Goal: Task Accomplishment & Management: Manage account settings

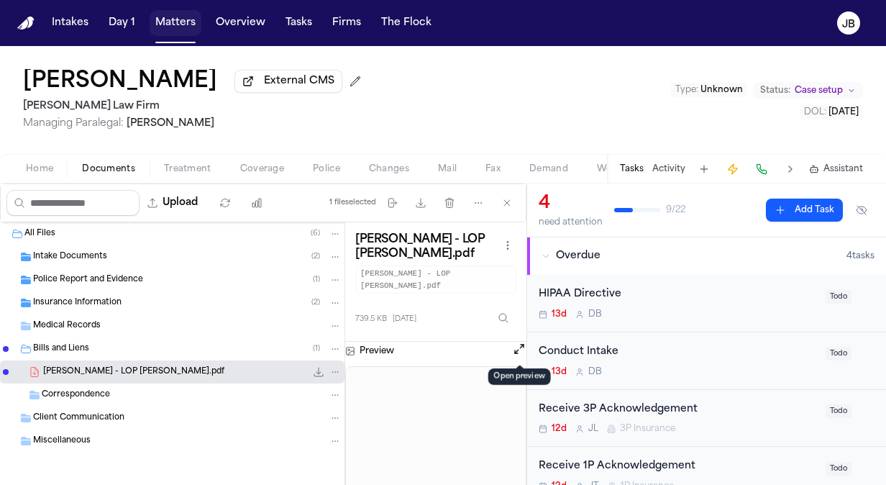
click at [157, 22] on button "Matters" at bounding box center [176, 23] width 52 height 26
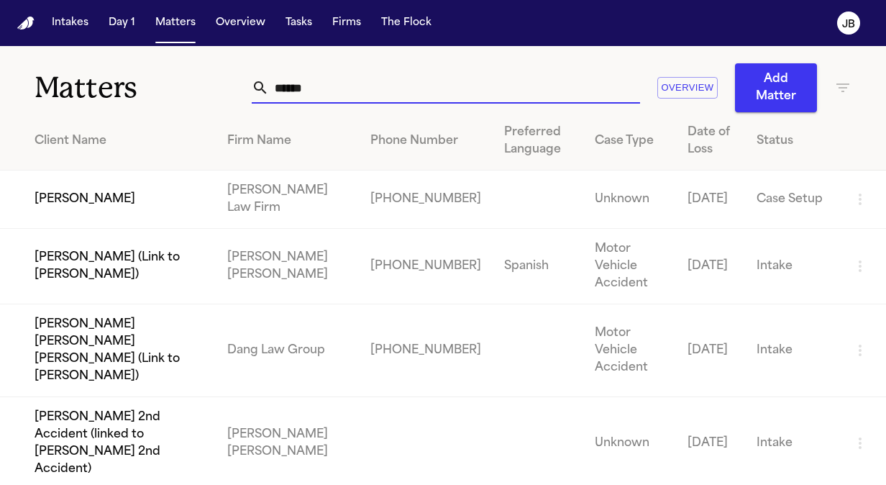
click at [86, 78] on div "Matters ****** Overview Add Matter" at bounding box center [443, 79] width 886 height 66
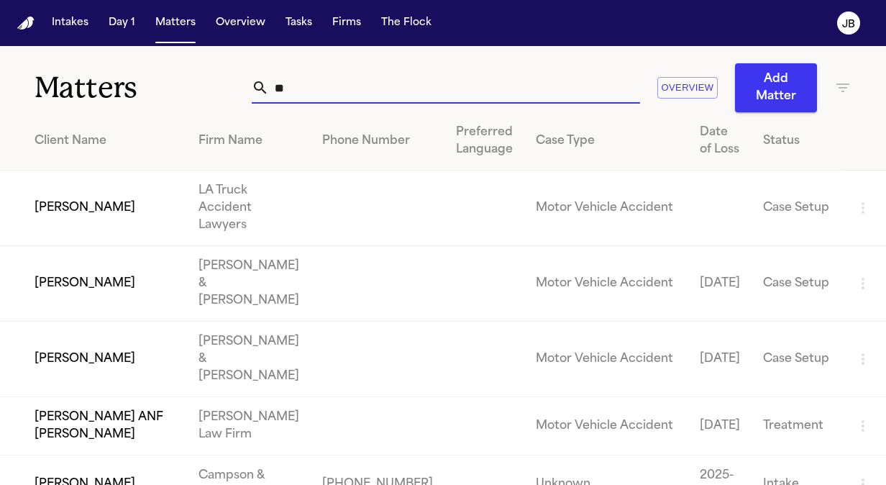
type input "*"
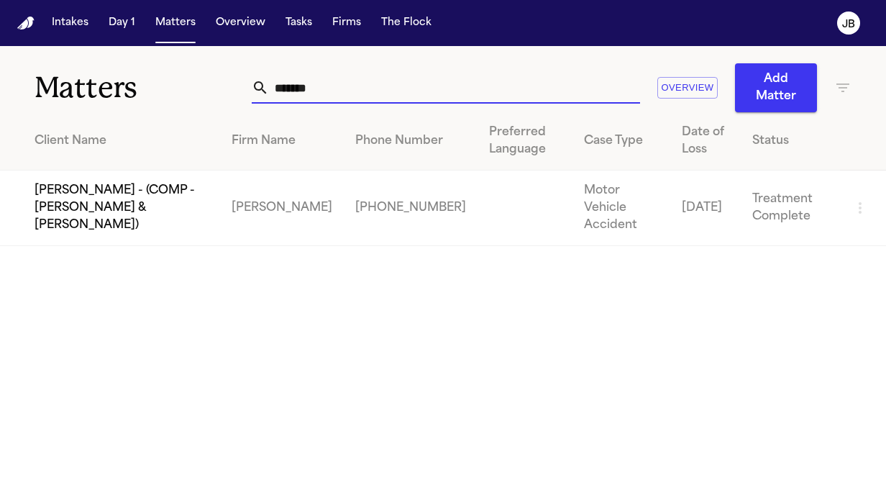
type input "*******"
drag, startPoint x: 335, startPoint y: 93, endPoint x: 127, endPoint y: 99, distance: 208.6
click at [127, 99] on div "Matters ******* Overview Add Matter" at bounding box center [443, 79] width 886 height 66
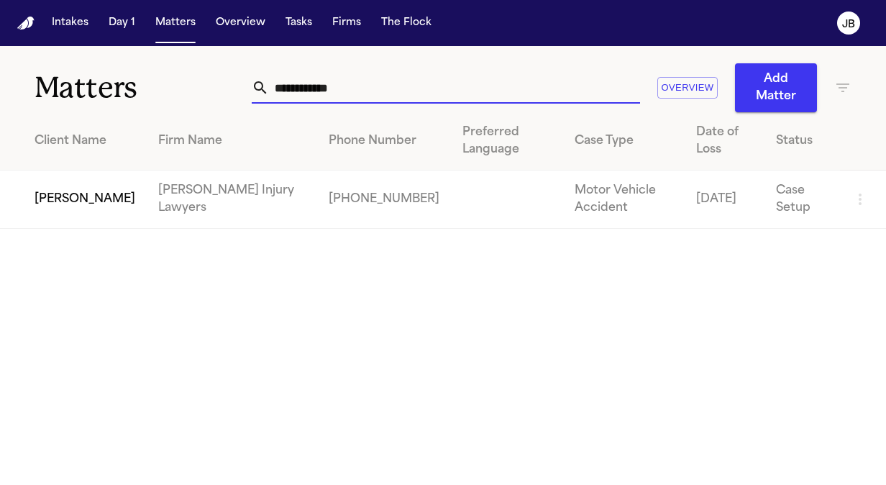
type input "**********"
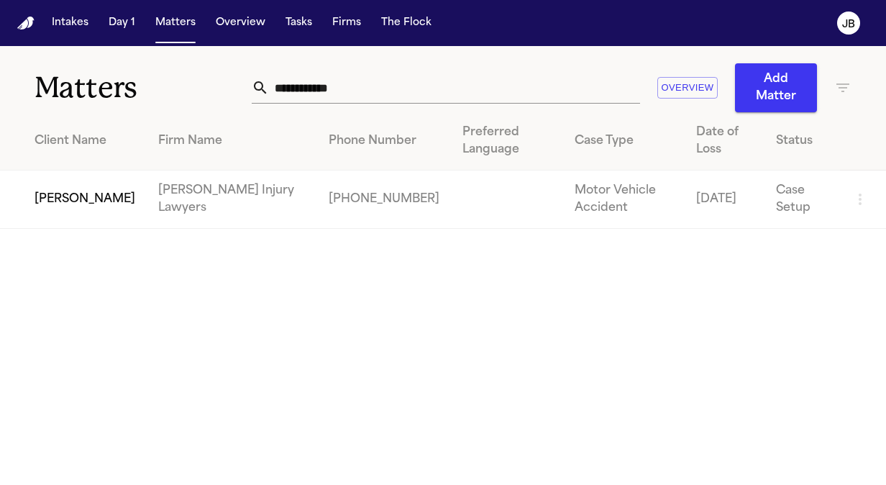
click at [56, 229] on main "**********" at bounding box center [443, 265] width 886 height 439
click at [86, 209] on td "[PERSON_NAME]" at bounding box center [73, 199] width 147 height 58
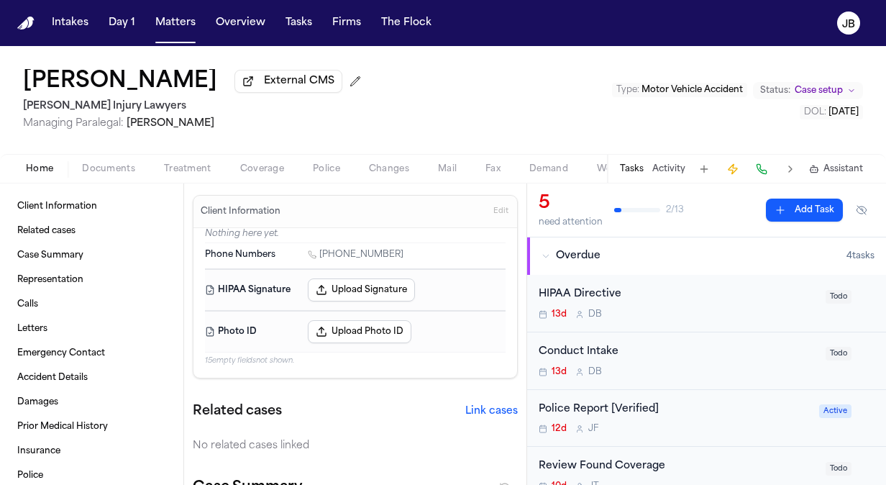
click at [746, 403] on div "Police Report [Verified]" at bounding box center [675, 409] width 272 height 17
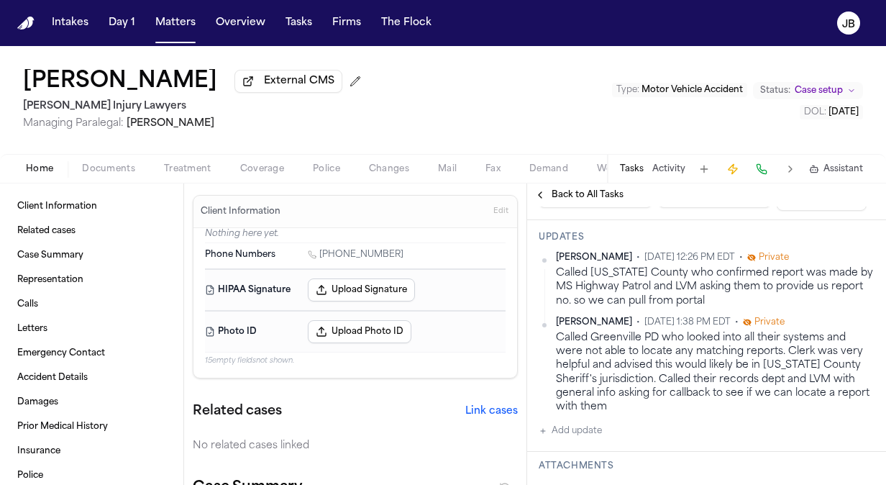
scroll to position [270, 0]
click at [155, 17] on button "Matters" at bounding box center [176, 23] width 52 height 26
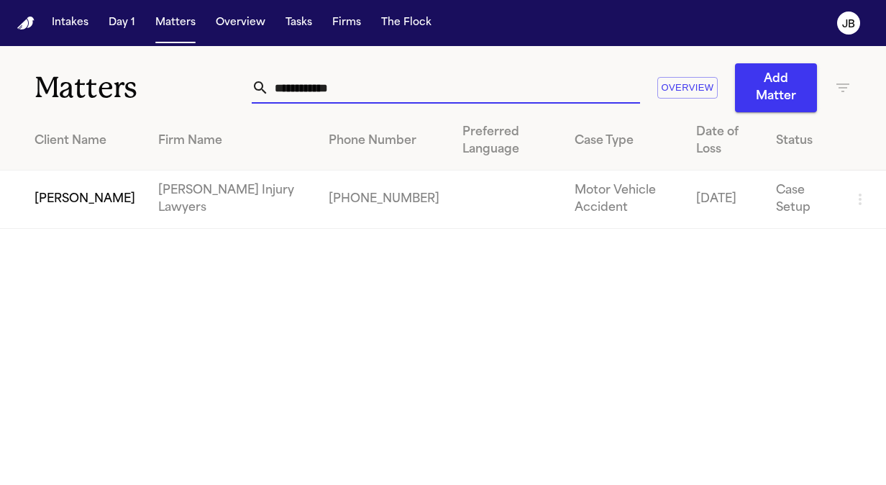
drag, startPoint x: 370, startPoint y: 94, endPoint x: 37, endPoint y: 110, distance: 332.6
click at [37, 110] on div "**********" at bounding box center [443, 79] width 886 height 66
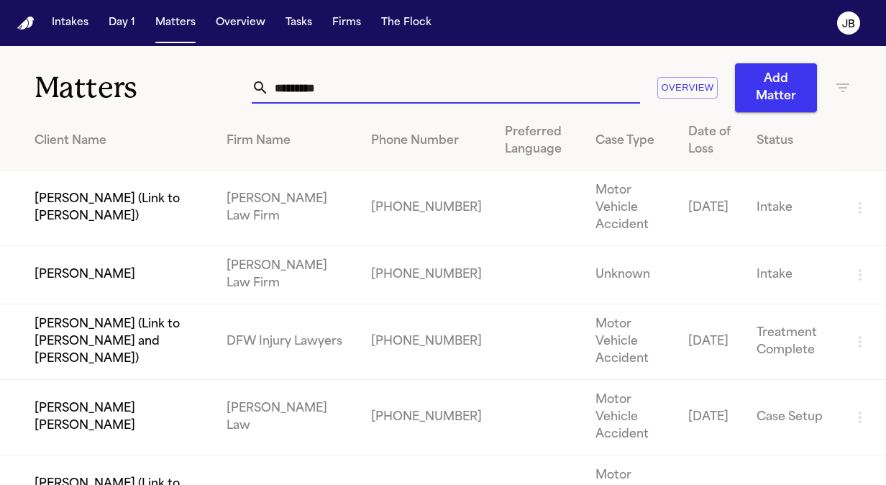
type input "*********"
click at [136, 246] on td "[PERSON_NAME]" at bounding box center [107, 275] width 215 height 58
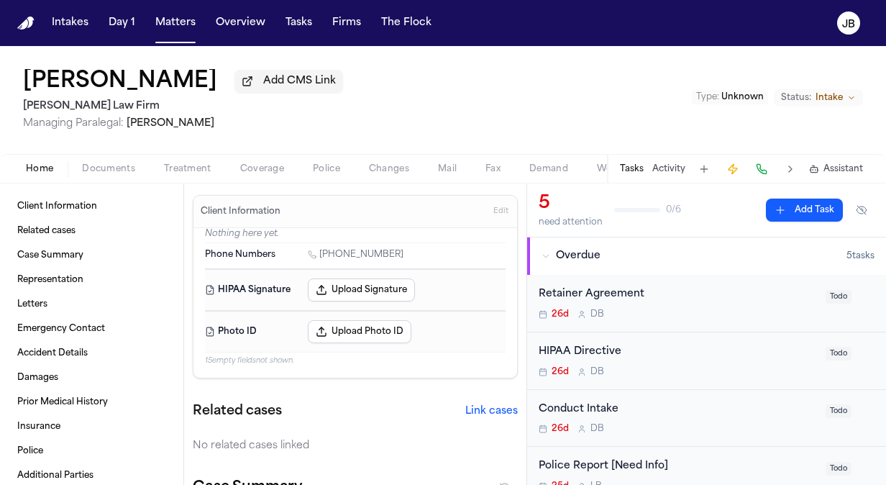
click at [677, 164] on button "Activity" at bounding box center [668, 169] width 33 height 12
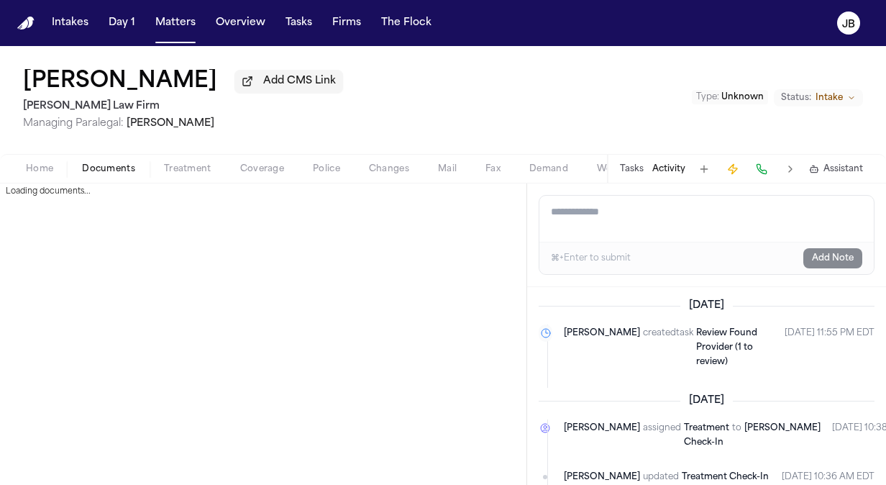
click at [106, 168] on span "Documents" at bounding box center [108, 169] width 53 height 12
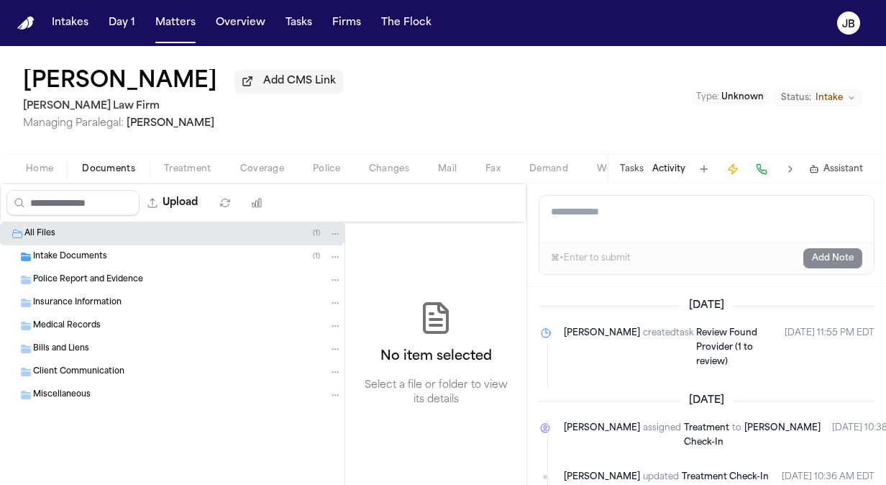
click at [82, 247] on div "Intake Documents ( 1 )" at bounding box center [172, 256] width 344 height 23
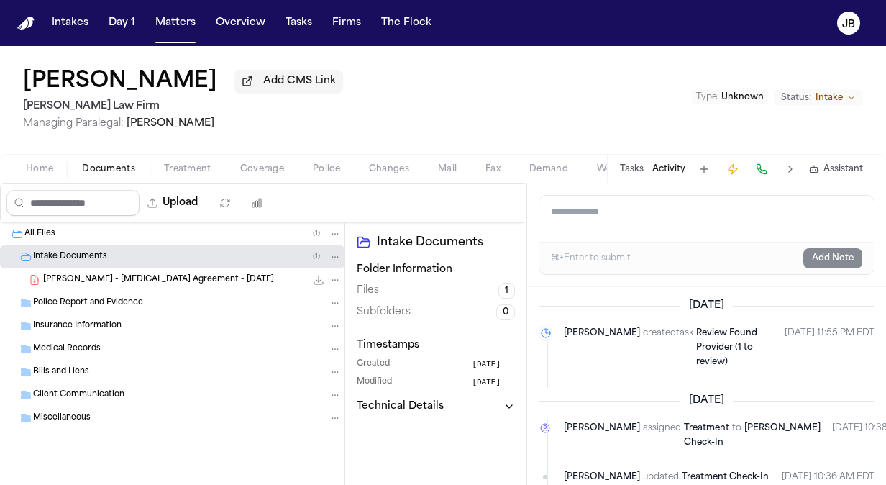
click at [127, 276] on span "M. Torres - Retainer Agreement - 3.10.25" at bounding box center [158, 280] width 231 height 12
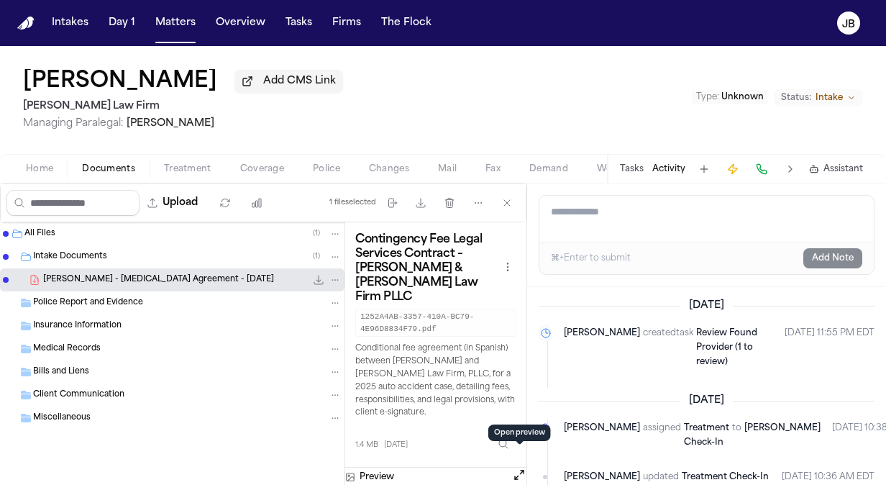
click at [519, 467] on button "Open preview" at bounding box center [519, 474] width 14 height 14
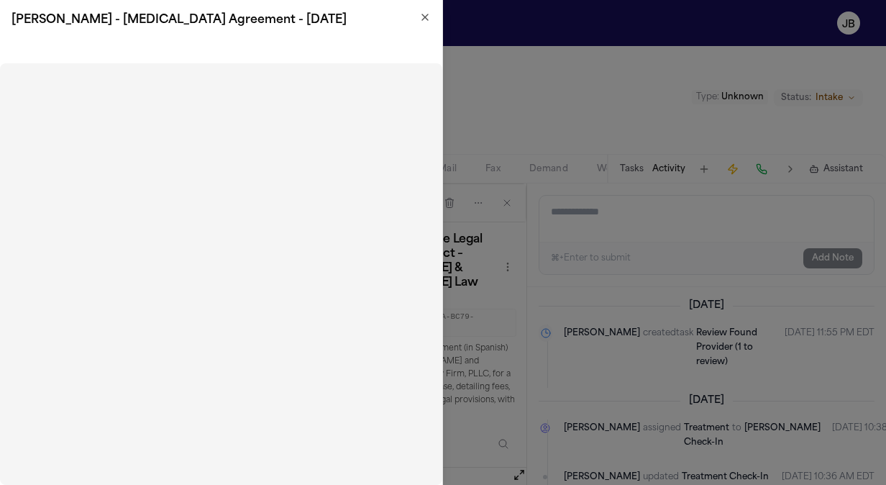
click at [422, 22] on icon "button" at bounding box center [425, 18] width 12 height 12
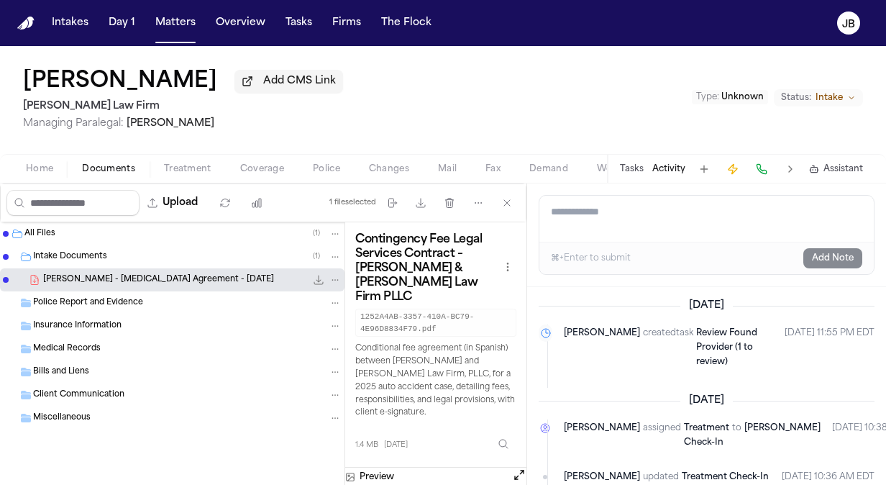
click at [518, 467] on button "Open preview" at bounding box center [519, 474] width 14 height 14
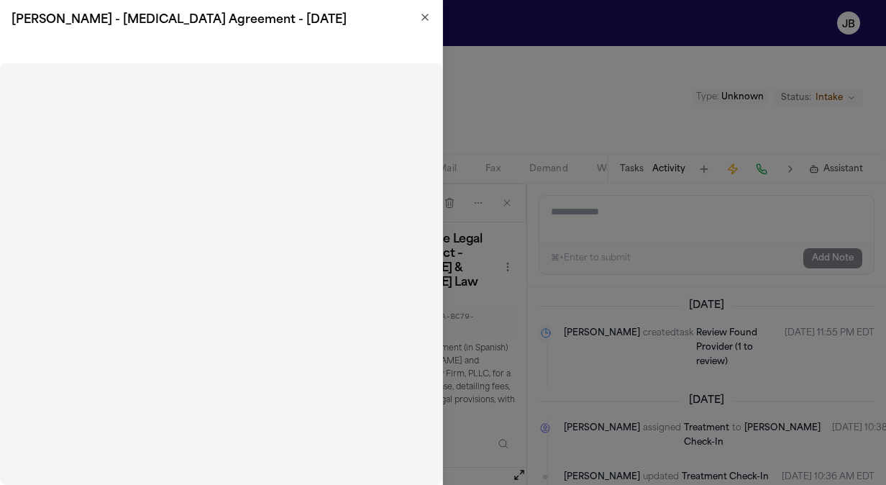
click at [424, 18] on icon "button" at bounding box center [425, 17] width 6 height 6
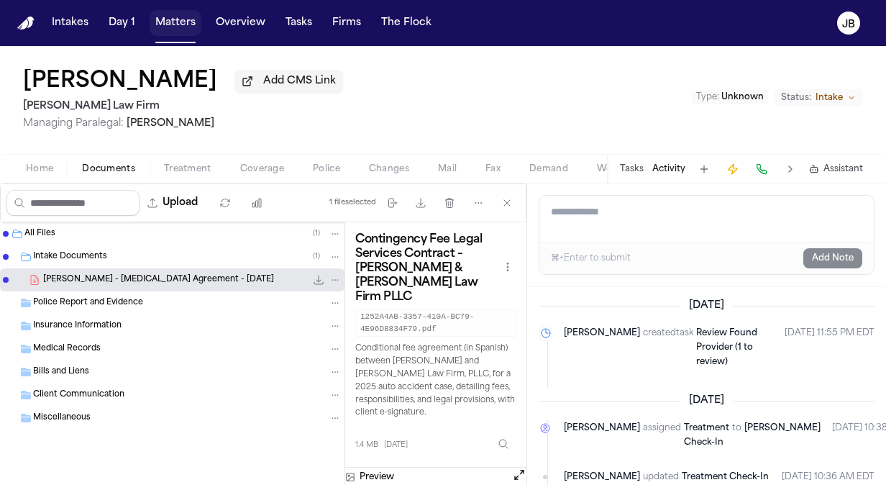
click at [180, 24] on button "Matters" at bounding box center [176, 23] width 52 height 26
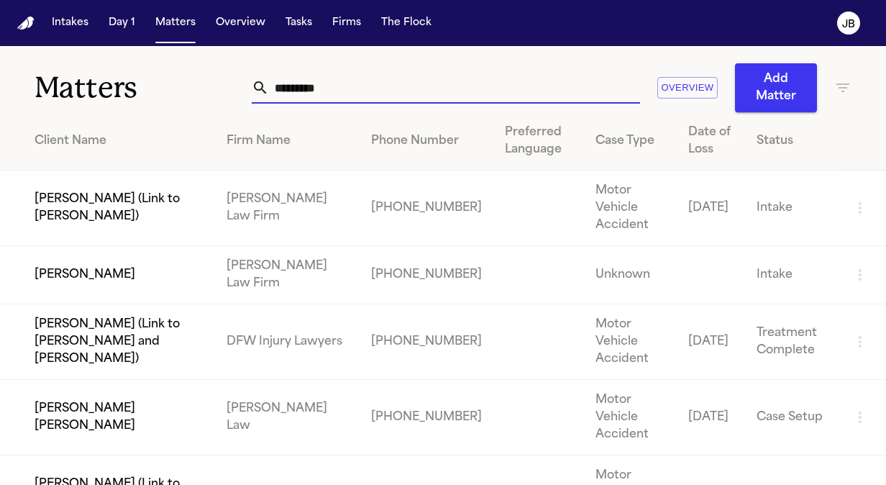
drag, startPoint x: 348, startPoint y: 88, endPoint x: 35, endPoint y: 76, distance: 313.7
click at [35, 76] on div "Matters ********* Overview Add Matter" at bounding box center [443, 79] width 886 height 66
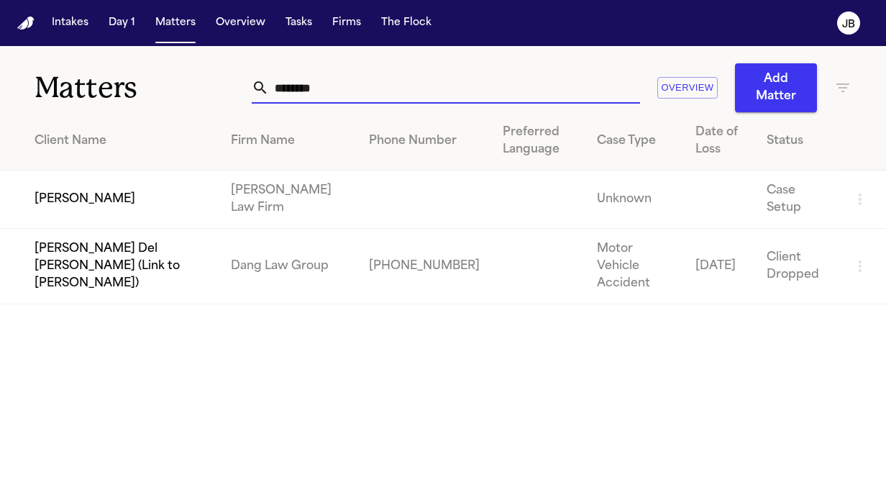
type input "********"
click at [73, 197] on td "[PERSON_NAME]" at bounding box center [109, 199] width 219 height 58
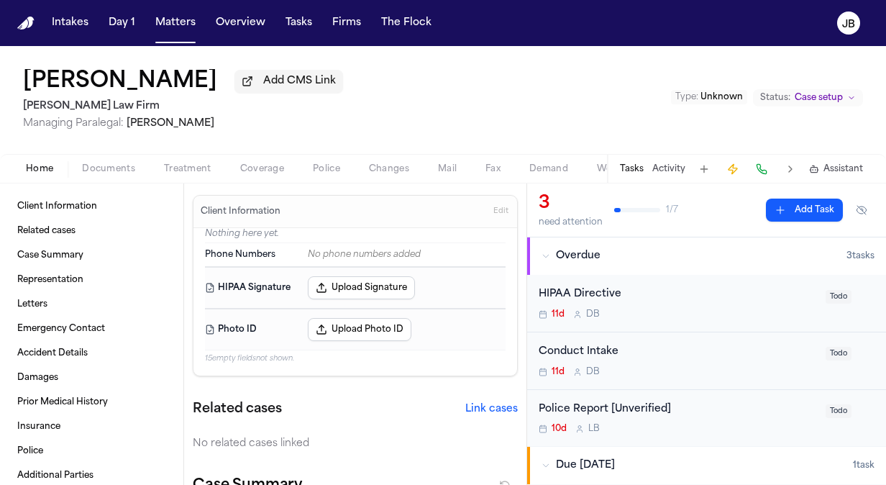
click at [676, 164] on button "Activity" at bounding box center [668, 169] width 33 height 12
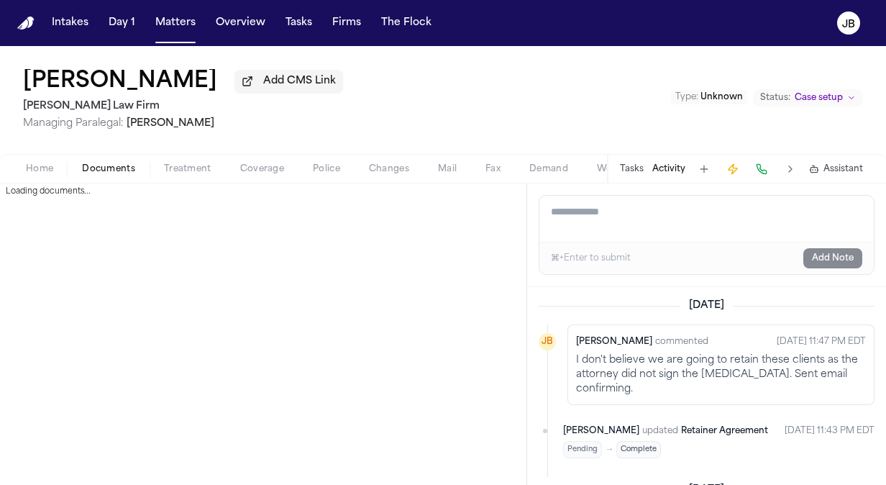
click at [109, 164] on span "Documents" at bounding box center [108, 169] width 53 height 12
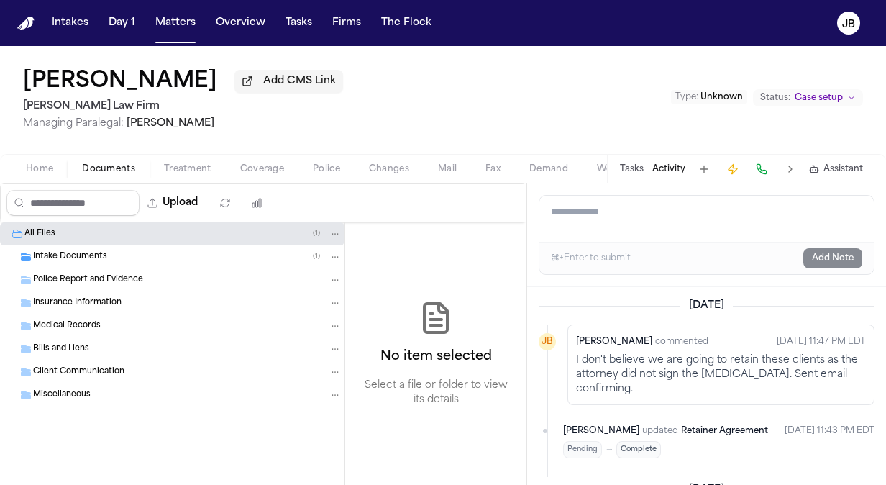
click at [70, 266] on div "Intake Documents ( 1 )" at bounding box center [172, 256] width 344 height 23
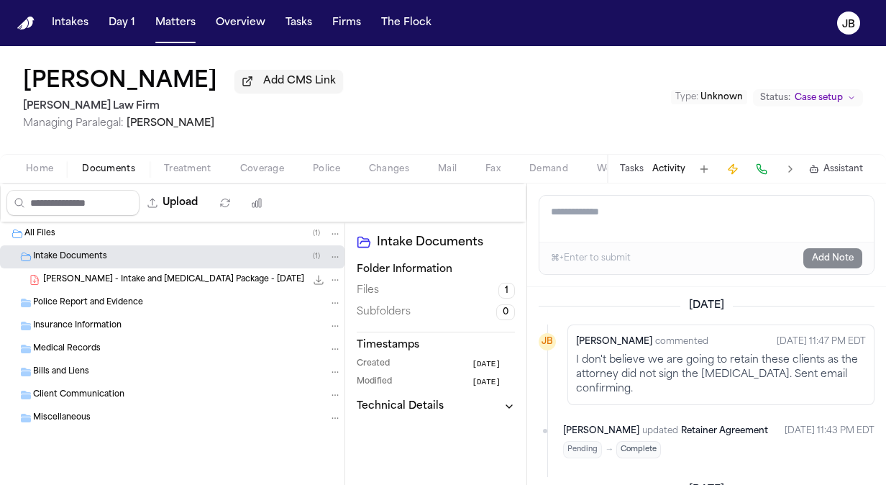
click at [140, 280] on span "M. Medina - Intake and Retainer Package - 9.8.25" at bounding box center [173, 280] width 261 height 12
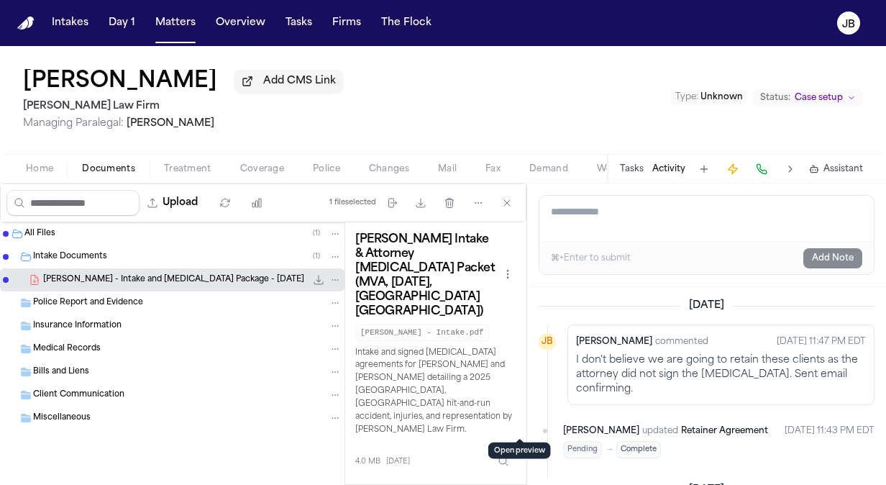
click at [518, 484] on button "Open preview" at bounding box center [519, 492] width 14 height 14
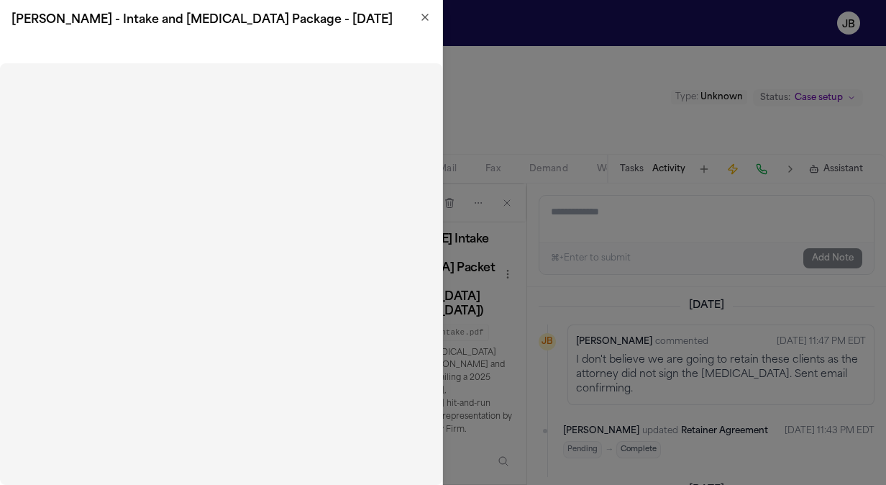
click at [422, 17] on icon "button" at bounding box center [425, 18] width 12 height 12
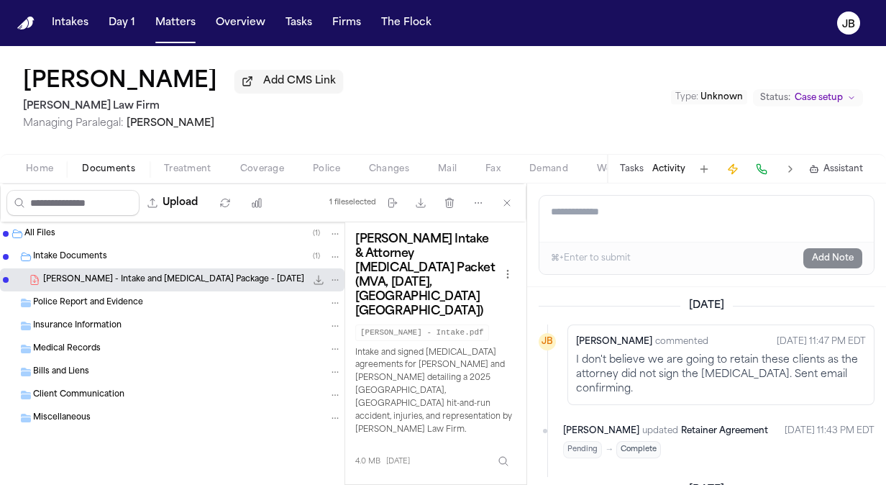
click at [19, 152] on div "Maricruz Medina Add CMS Link Ruy Mireles Law Firm Managing Paralegal: Jessica B…" at bounding box center [443, 100] width 886 height 108
click at [520, 484] on button "Open preview" at bounding box center [519, 492] width 14 height 14
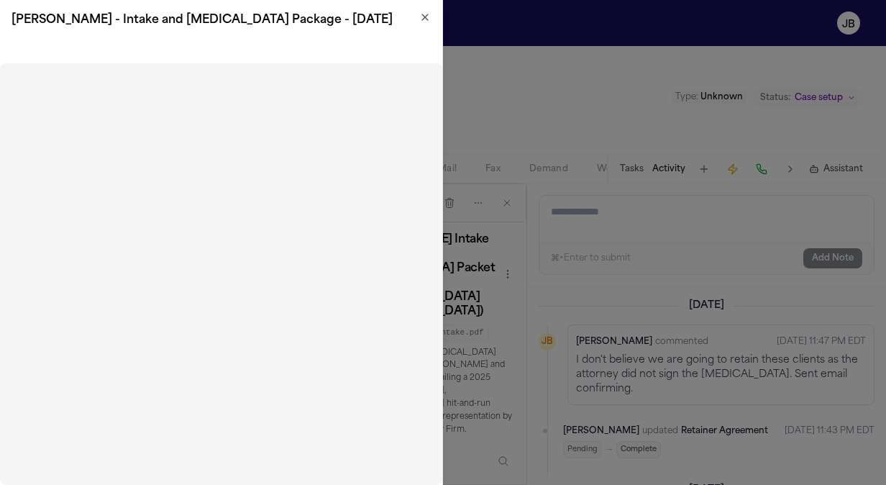
click at [427, 17] on icon "button" at bounding box center [425, 18] width 12 height 12
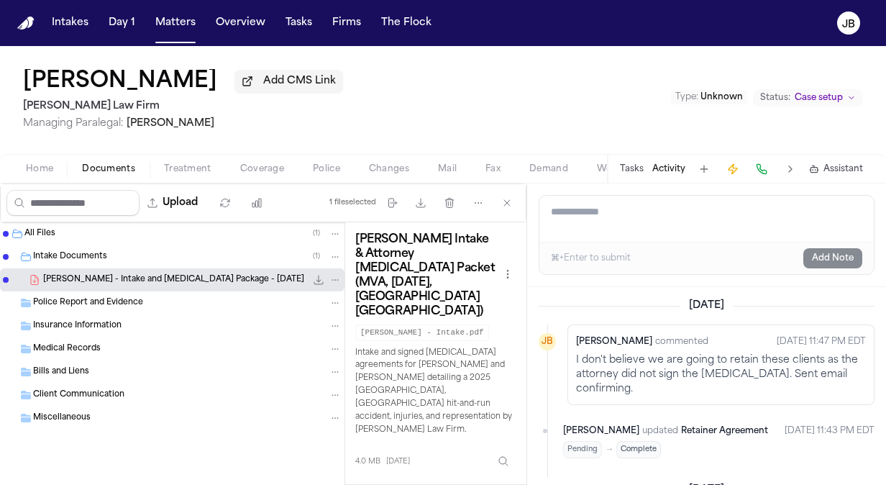
click at [17, 140] on div "Maricruz Medina Add CMS Link Ruy Mireles Law Firm Managing Paralegal: Jessica B…" at bounding box center [443, 100] width 886 height 108
click at [43, 180] on div "Home Documents Treatment Coverage Police Changes Mail Fax Demand Workspaces Art…" at bounding box center [443, 168] width 886 height 29
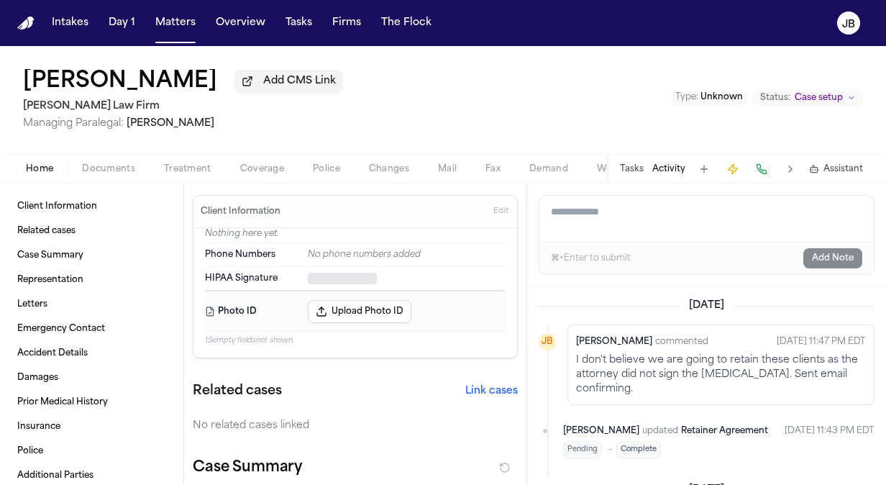
click at [49, 160] on button "Home" at bounding box center [40, 168] width 56 height 17
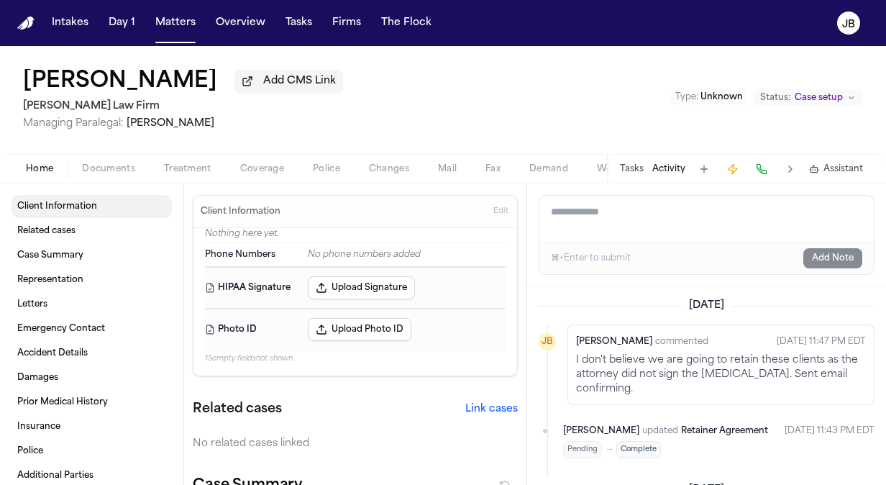
click at [72, 205] on span "Client Information" at bounding box center [57, 207] width 80 height 12
click at [40, 197] on link "Client Information" at bounding box center [92, 206] width 160 height 23
click at [75, 218] on div "Client Information Related cases Case Summary Representation Letters Emergency …" at bounding box center [92, 365] width 160 height 341
click at [91, 201] on span "Client Information" at bounding box center [57, 207] width 80 height 12
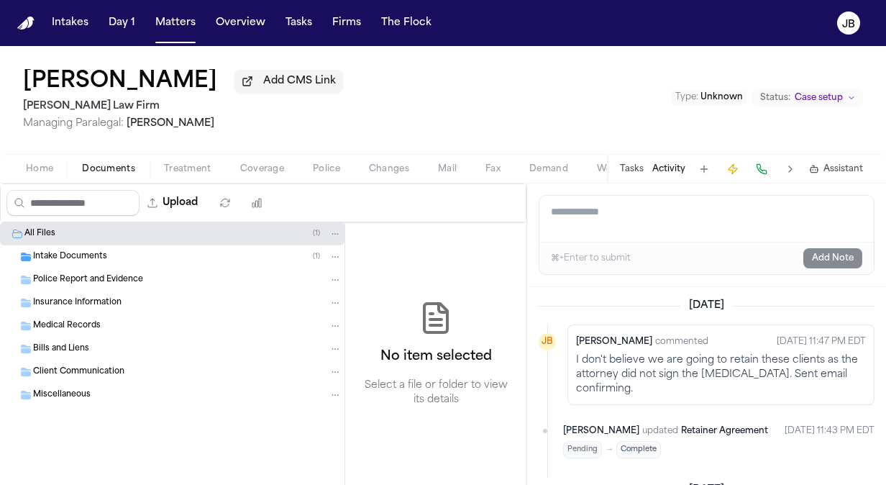
click at [121, 164] on span "Documents" at bounding box center [108, 169] width 53 height 12
click at [53, 256] on span "Intake Documents" at bounding box center [70, 257] width 74 height 12
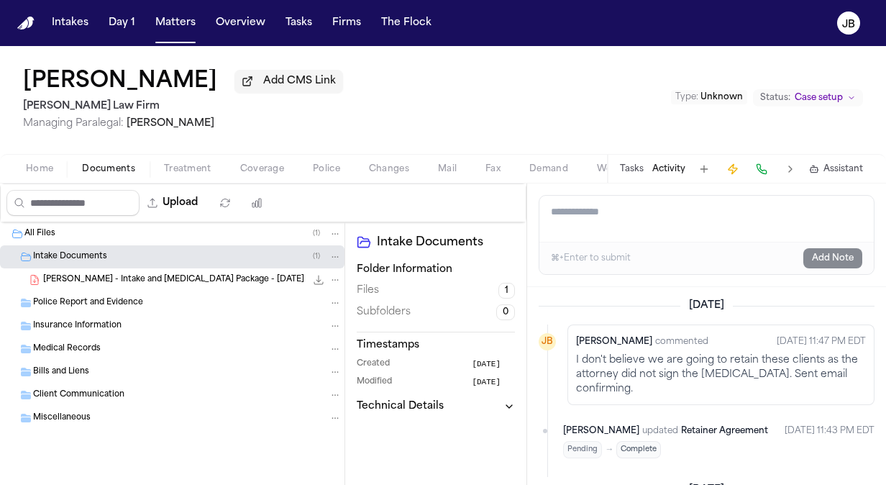
click at [188, 280] on span "M. Medina - Intake and Retainer Package - 9.8.25" at bounding box center [173, 280] width 261 height 12
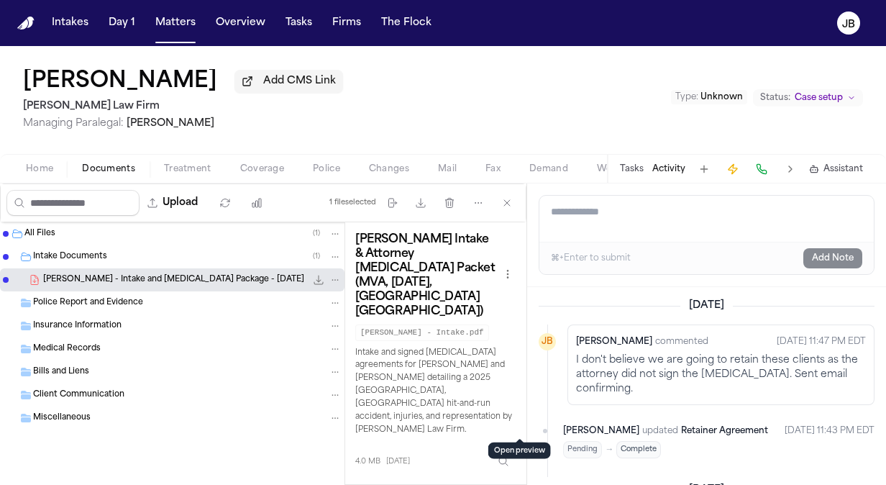
click at [525, 484] on button "Open preview" at bounding box center [519, 492] width 14 height 14
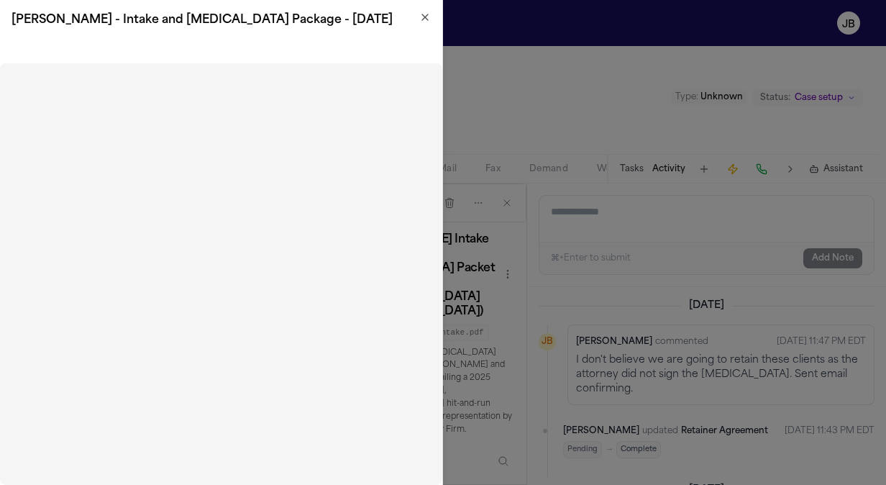
click at [423, 19] on icon "button" at bounding box center [425, 17] width 6 height 6
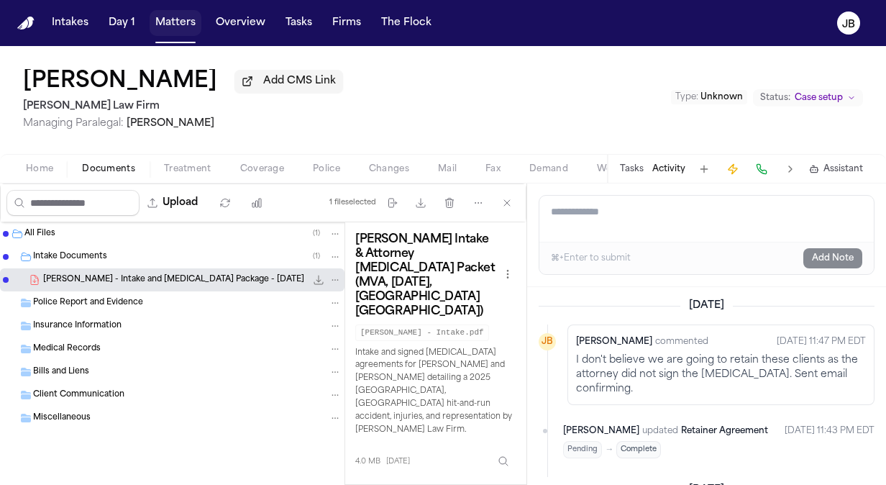
click at [159, 16] on button "Matters" at bounding box center [176, 23] width 52 height 26
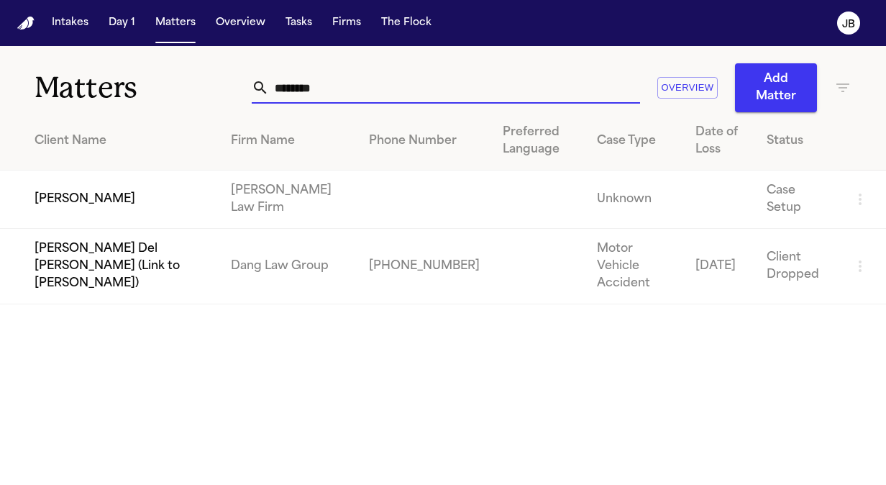
drag, startPoint x: 347, startPoint y: 84, endPoint x: 198, endPoint y: 83, distance: 148.9
click at [198, 83] on div "Matters ******** Overview Add Matter" at bounding box center [443, 79] width 886 height 66
paste input "**********"
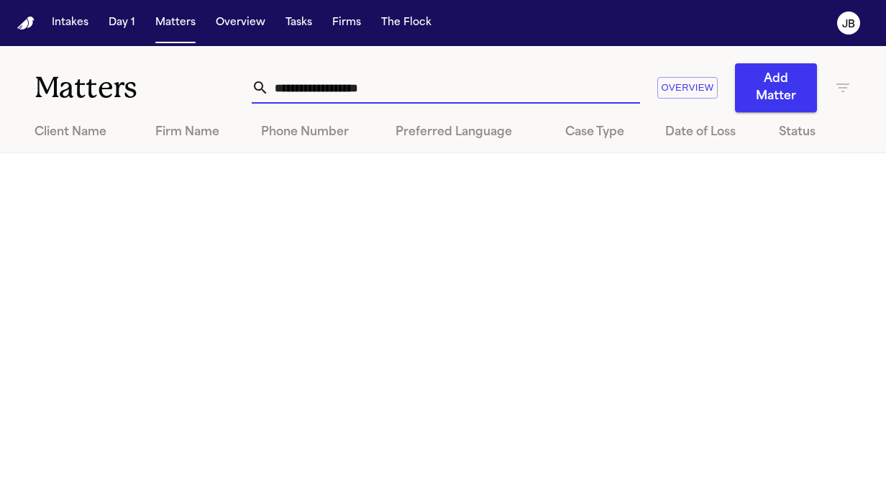
drag, startPoint x: 318, startPoint y: 85, endPoint x: 153, endPoint y: 57, distance: 167.0
click at [153, 57] on div "**********" at bounding box center [443, 79] width 886 height 66
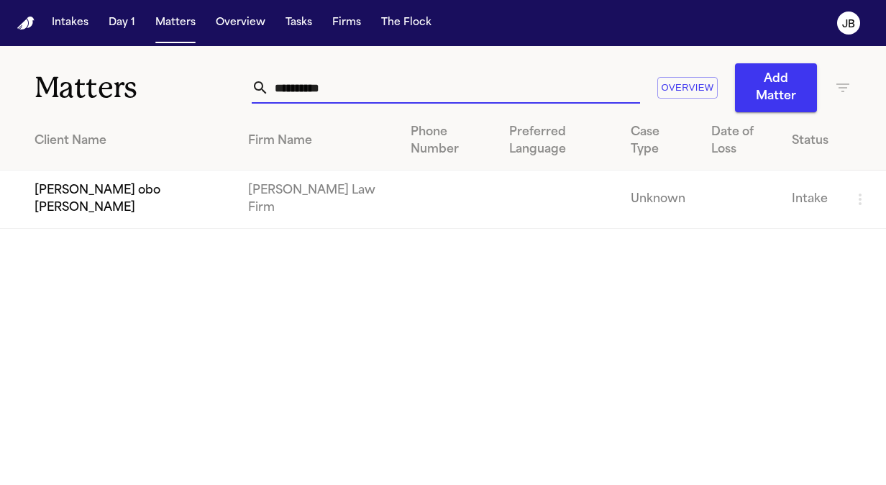
type input "**********"
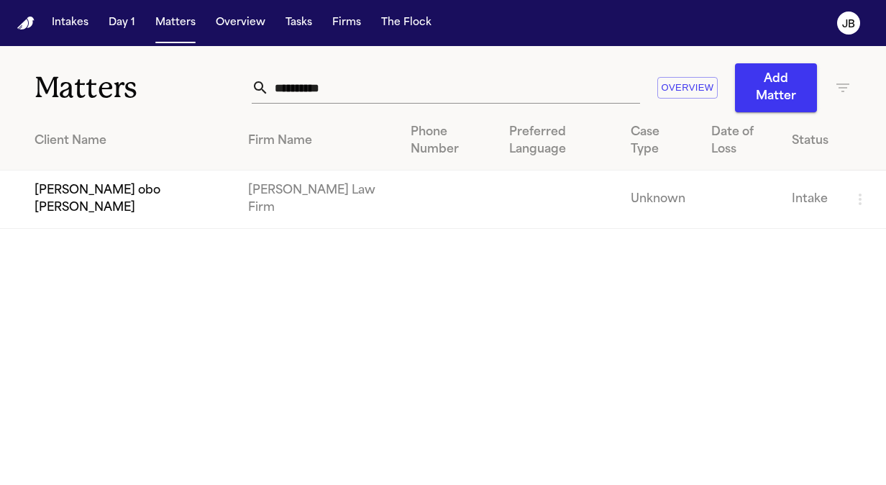
click at [137, 206] on td "[PERSON_NAME] obo [PERSON_NAME]" at bounding box center [118, 199] width 237 height 58
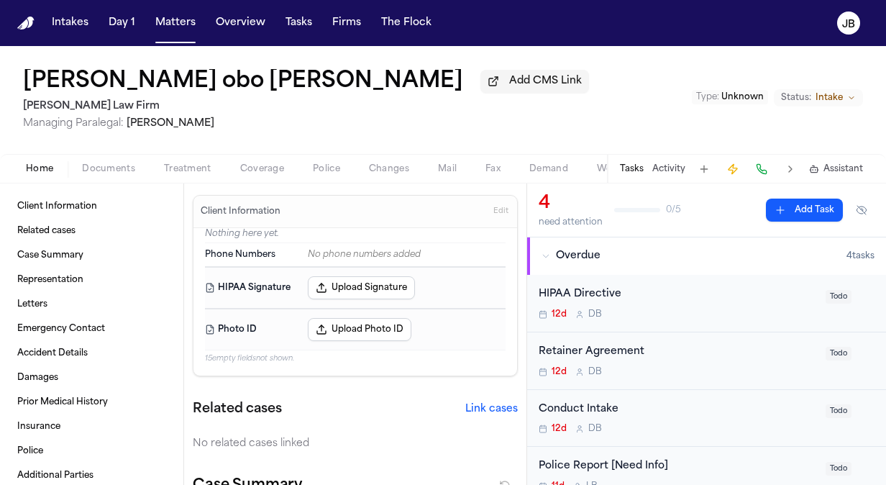
click at [101, 167] on span "Documents" at bounding box center [108, 169] width 53 height 12
click at [29, 166] on span "Home" at bounding box center [39, 169] width 27 height 12
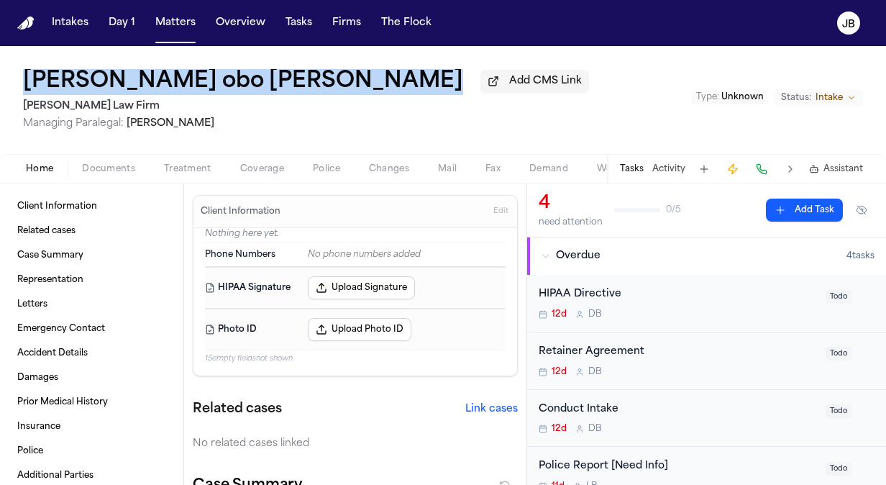
drag, startPoint x: 9, startPoint y: 63, endPoint x: 472, endPoint y: 83, distance: 464.2
click at [472, 83] on div "Cecilia Villarreal obo Jorge Julian Bernal Add CMS Link Ruy Mireles Law Firm Ma…" at bounding box center [443, 100] width 886 height 108
click at [663, 164] on button "Activity" at bounding box center [668, 169] width 33 height 12
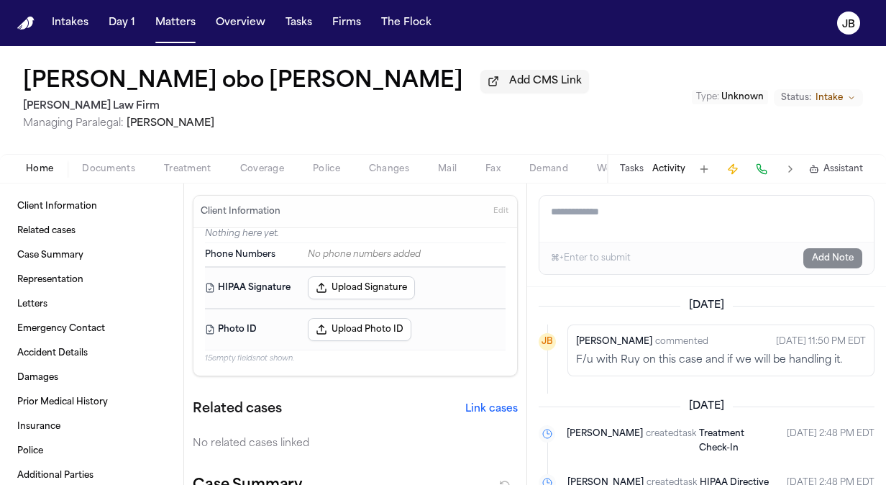
click at [557, 201] on textarea "Add a note to this matter" at bounding box center [706, 219] width 334 height 46
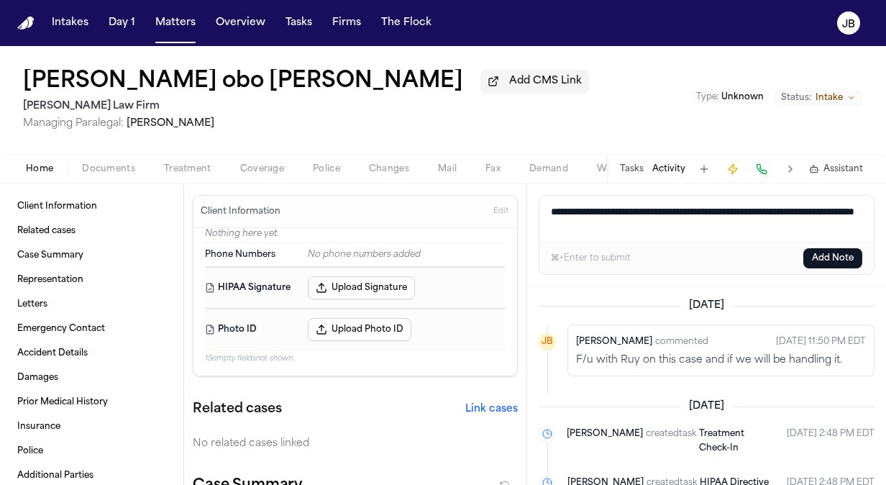
type textarea "**********"
click at [833, 247] on div "⌘+Enter to submit Add Note" at bounding box center [706, 258] width 334 height 32
click at [825, 259] on button "Add Note" at bounding box center [832, 258] width 59 height 20
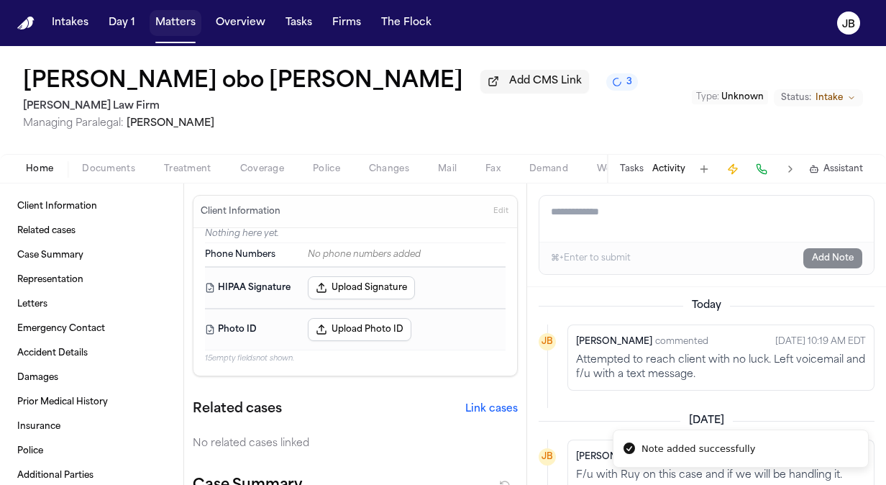
click at [187, 23] on button "Matters" at bounding box center [176, 23] width 52 height 26
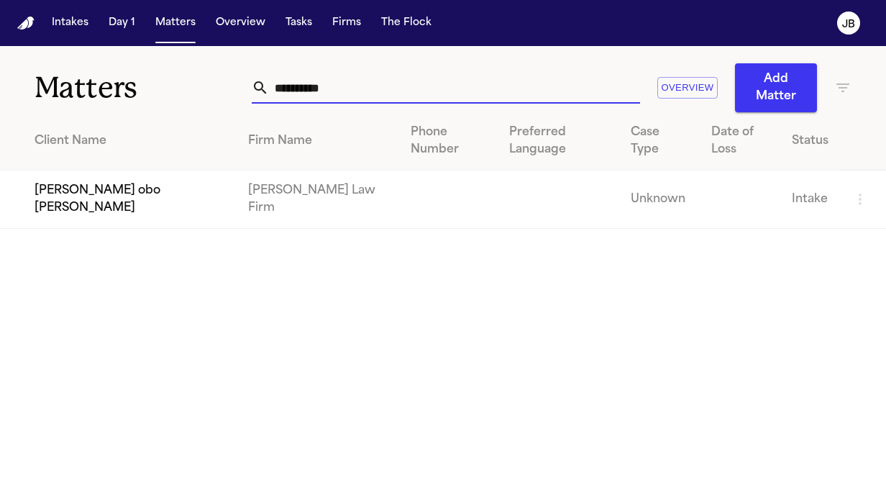
drag, startPoint x: 290, startPoint y: 81, endPoint x: 145, endPoint y: 73, distance: 144.8
click at [145, 73] on div "**********" at bounding box center [443, 79] width 886 height 66
paste input "******"
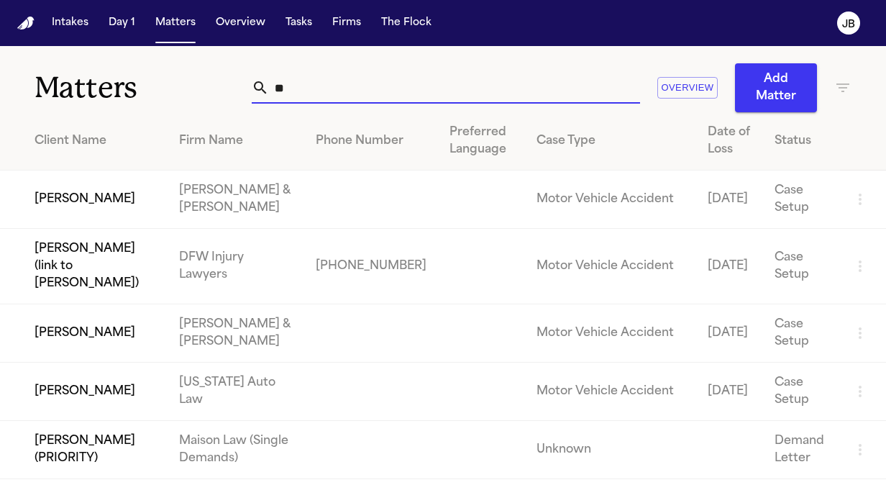
type input "*"
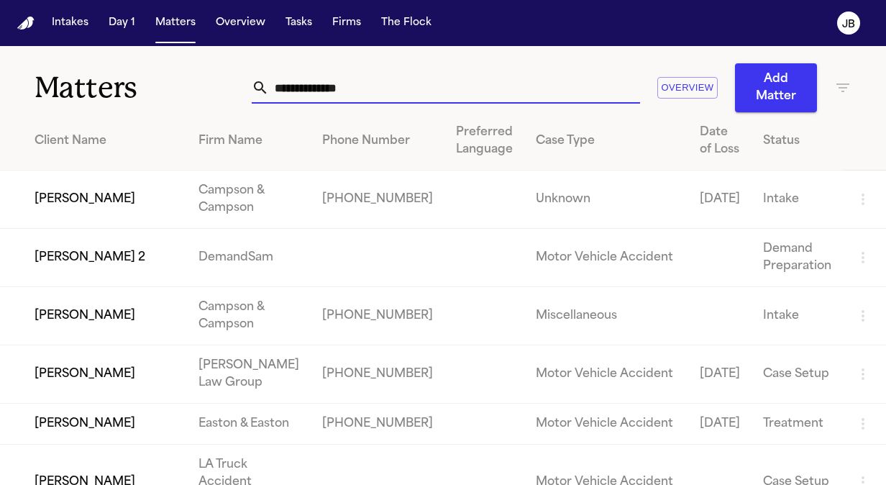
paste input "**********"
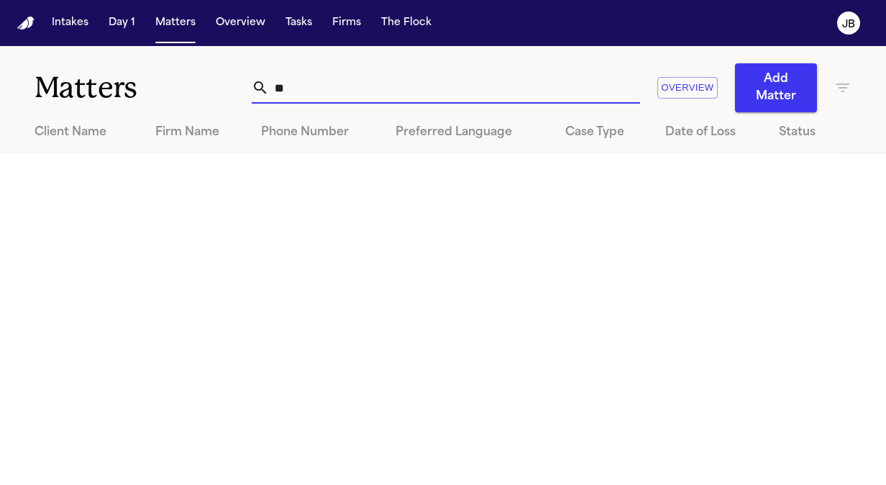
type input "*"
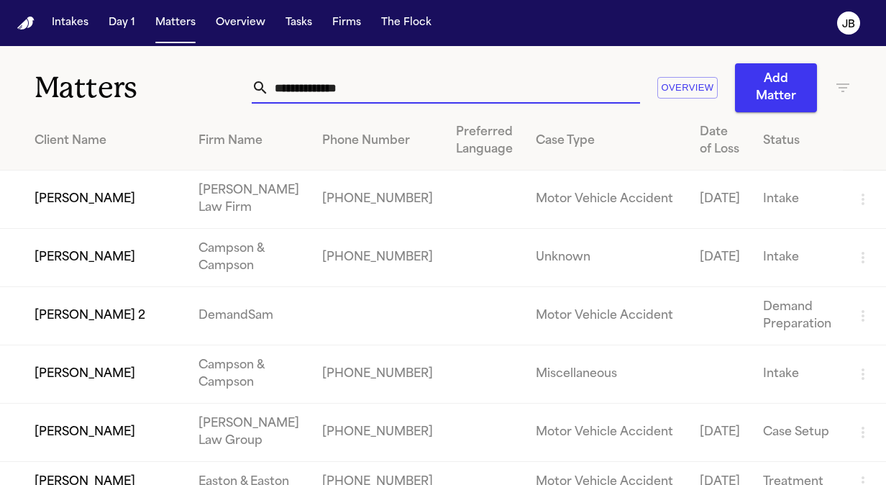
click at [0, 60] on html "Intakes Day 1 Matters Overview Tasks Firms The Flock JB Matters Overview Add Ma…" at bounding box center [443, 242] width 886 height 485
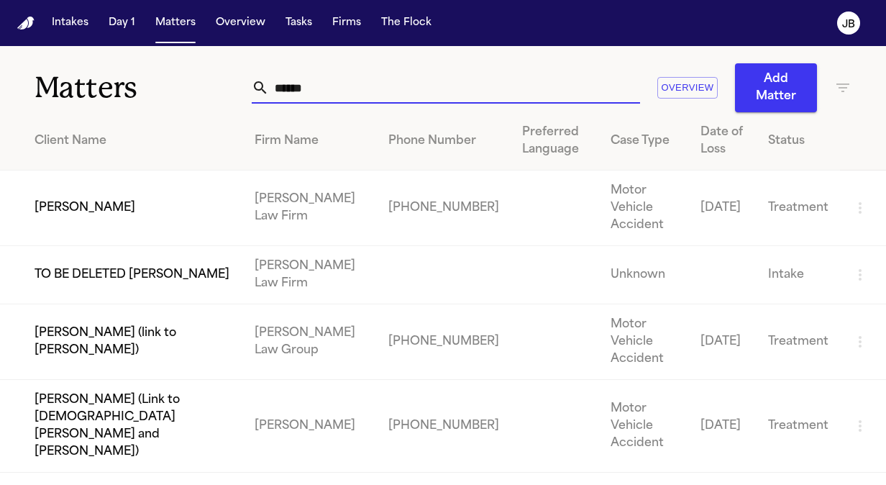
type input "******"
click at [114, 203] on td "[PERSON_NAME]" at bounding box center [121, 208] width 243 height 76
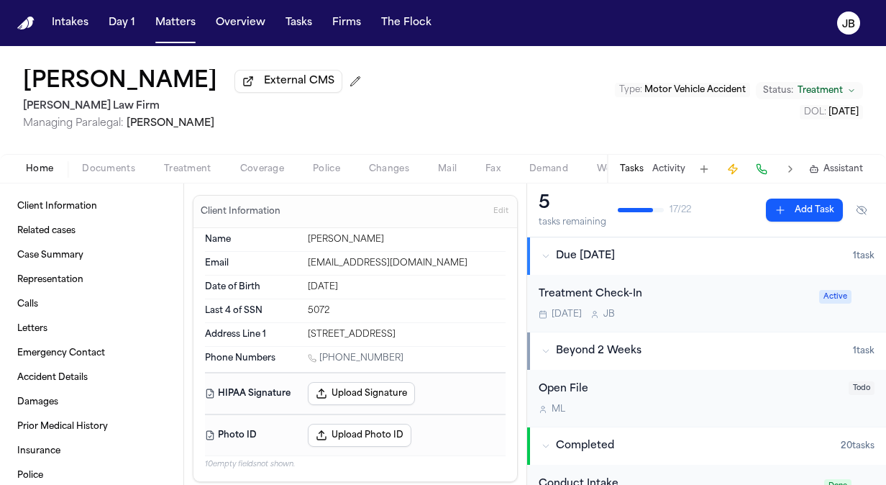
click at [263, 164] on span "Coverage" at bounding box center [262, 169] width 44 height 12
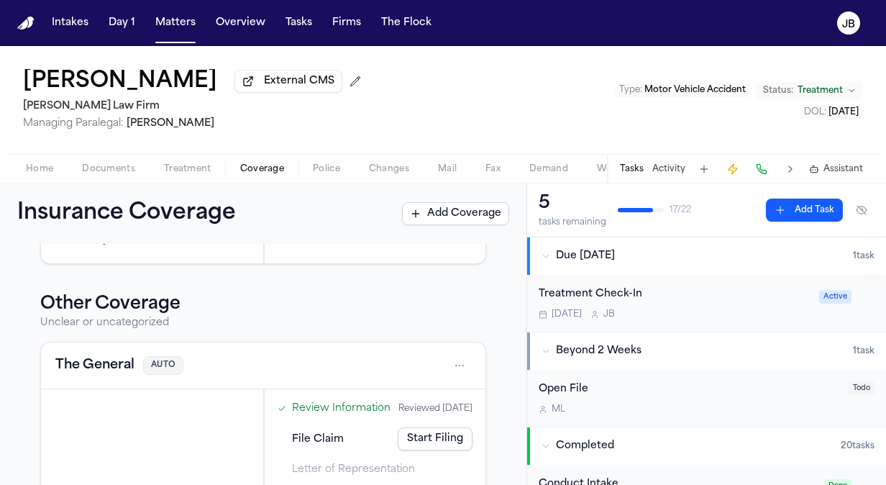
scroll to position [605, 0]
click at [256, 174] on span "Coverage" at bounding box center [262, 169] width 44 height 12
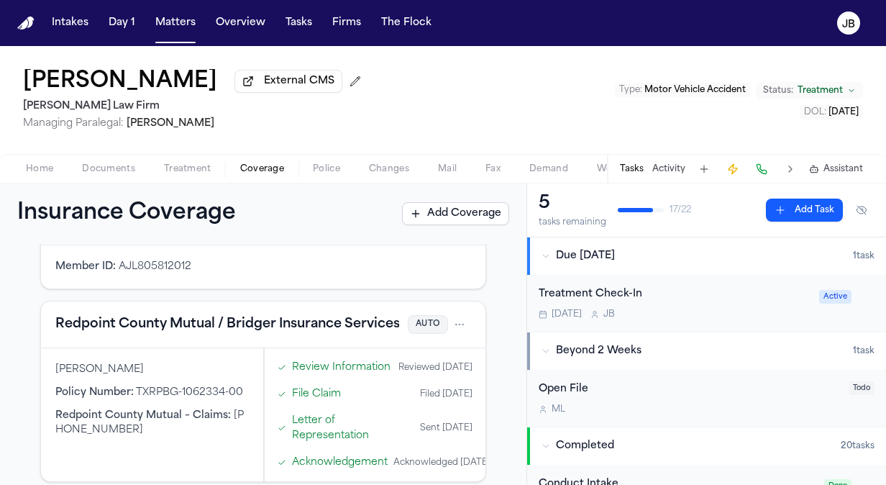
scroll to position [114, 0]
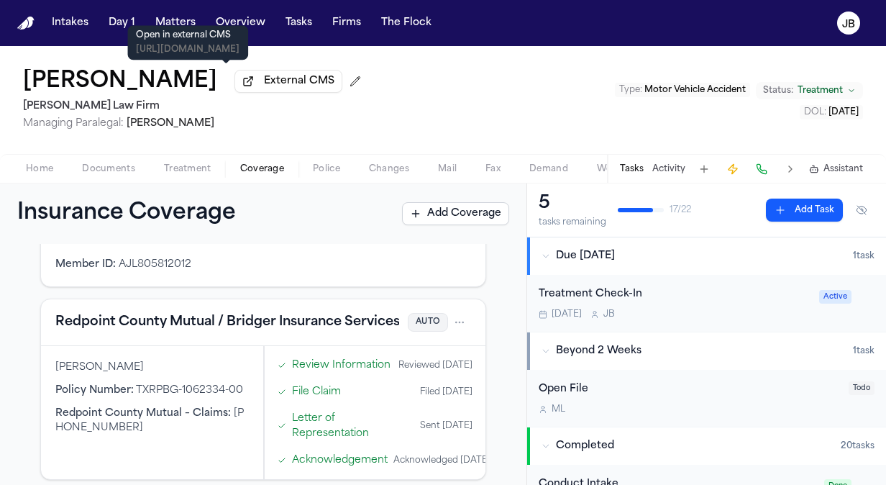
click at [206, 30] on p "Open in external CMS" at bounding box center [188, 35] width 104 height 12
click at [183, 17] on button "Matters" at bounding box center [176, 23] width 52 height 26
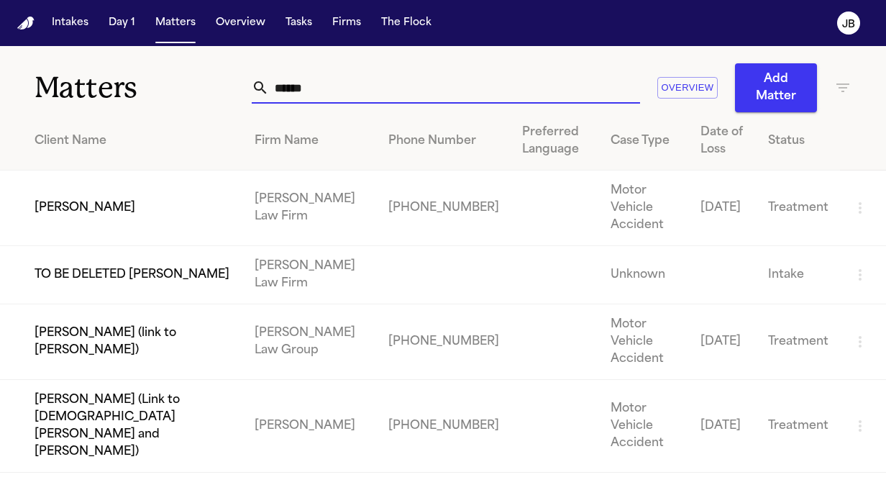
drag, startPoint x: 303, startPoint y: 91, endPoint x: 144, endPoint y: 69, distance: 161.1
click at [144, 69] on div "Matters ****** Overview Add Matter" at bounding box center [443, 79] width 886 height 66
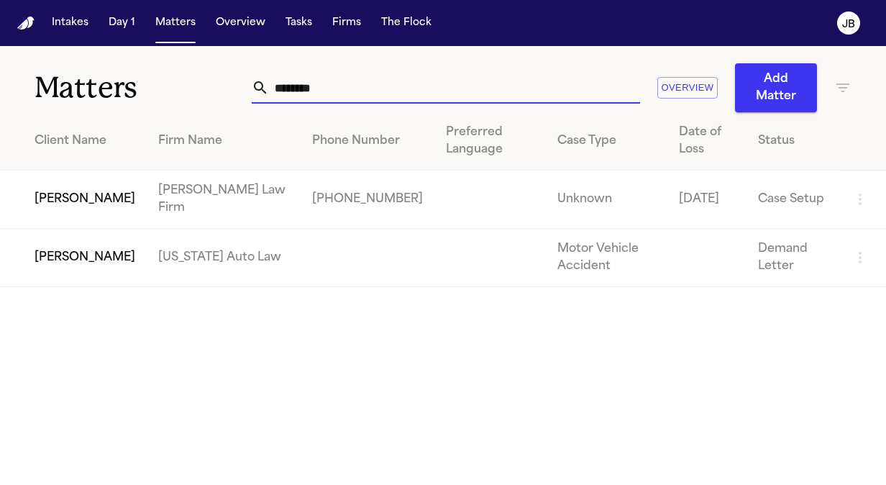
type input "********"
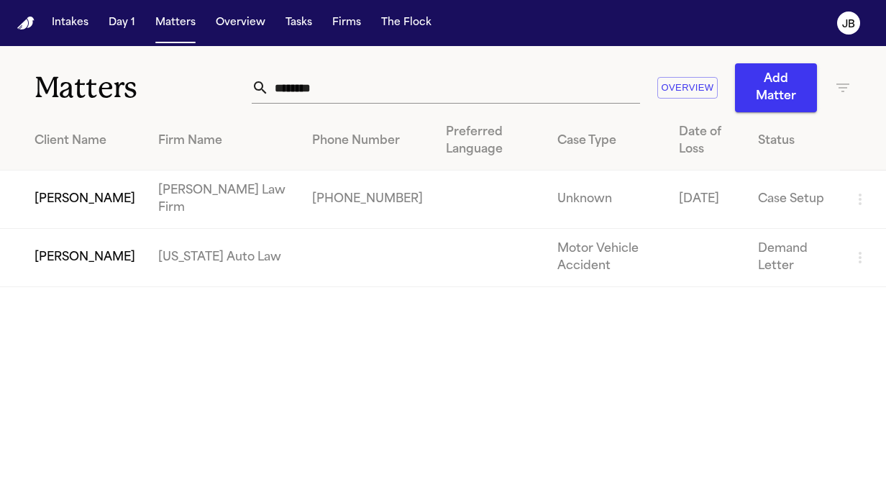
click at [93, 188] on td "[PERSON_NAME]" at bounding box center [73, 199] width 147 height 58
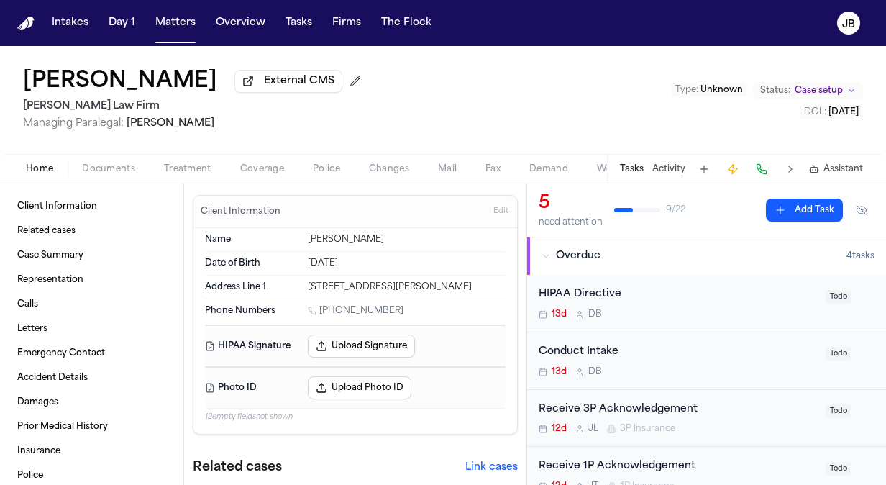
click at [124, 160] on button "Documents" at bounding box center [109, 168] width 82 height 17
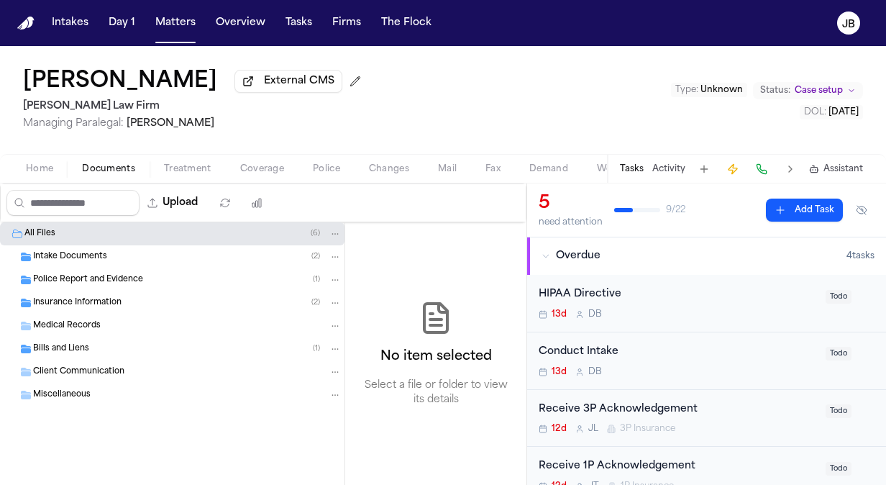
click at [255, 168] on span "Coverage" at bounding box center [262, 169] width 44 height 12
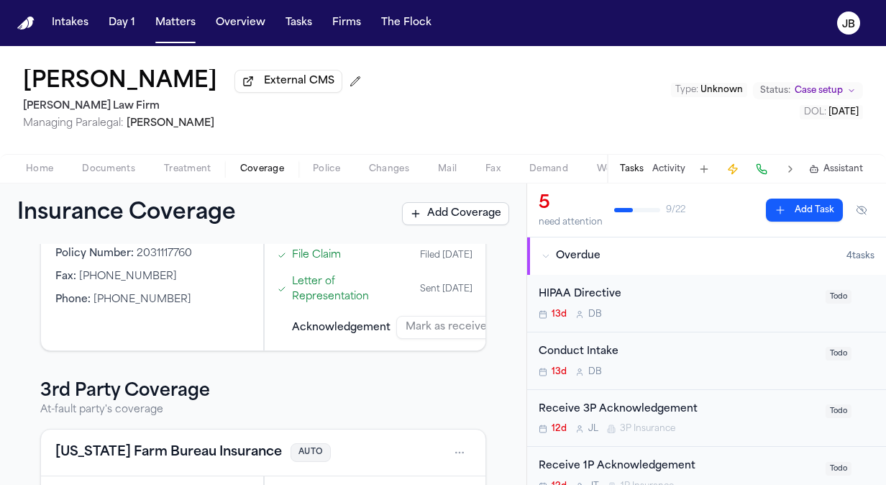
scroll to position [321, 0]
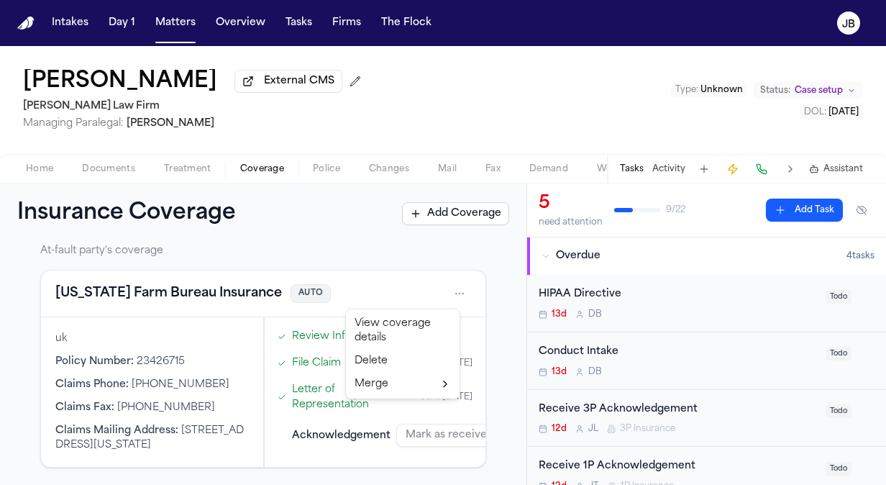
click at [447, 298] on html "Intakes Day 1 Matters Overview Tasks Firms The Flock JB Nickolas Smyczynski Ext…" at bounding box center [443, 242] width 886 height 485
click at [400, 329] on div "View coverage details" at bounding box center [403, 330] width 108 height 37
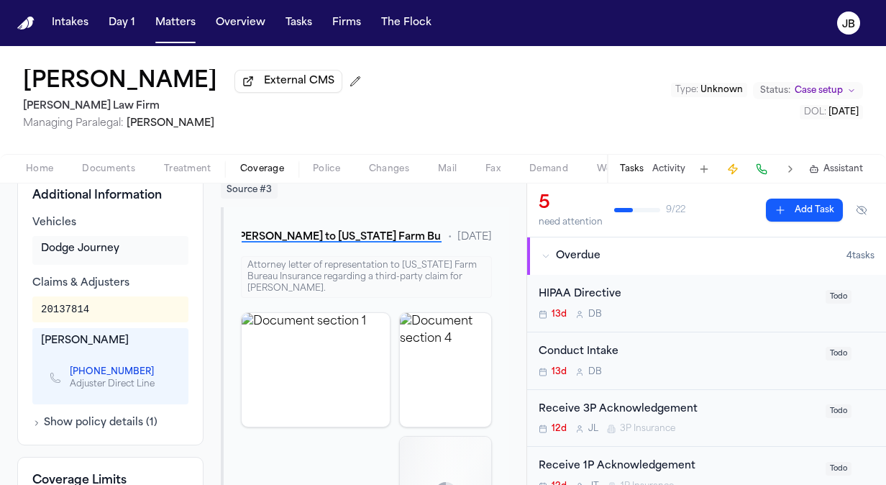
scroll to position [540, 0]
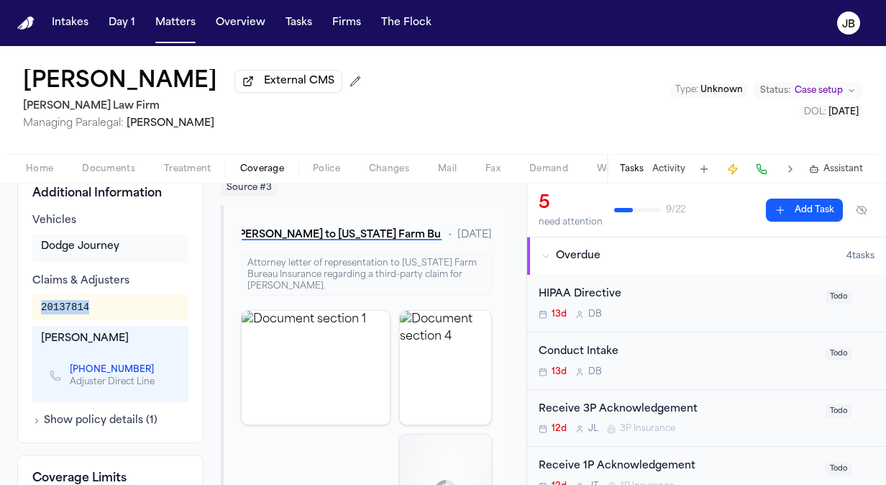
drag, startPoint x: 102, startPoint y: 284, endPoint x: 35, endPoint y: 291, distance: 67.3
click at [35, 294] on div "20137814" at bounding box center [110, 307] width 156 height 26
copy div "20137814"
click at [663, 165] on button "Activity" at bounding box center [668, 169] width 33 height 12
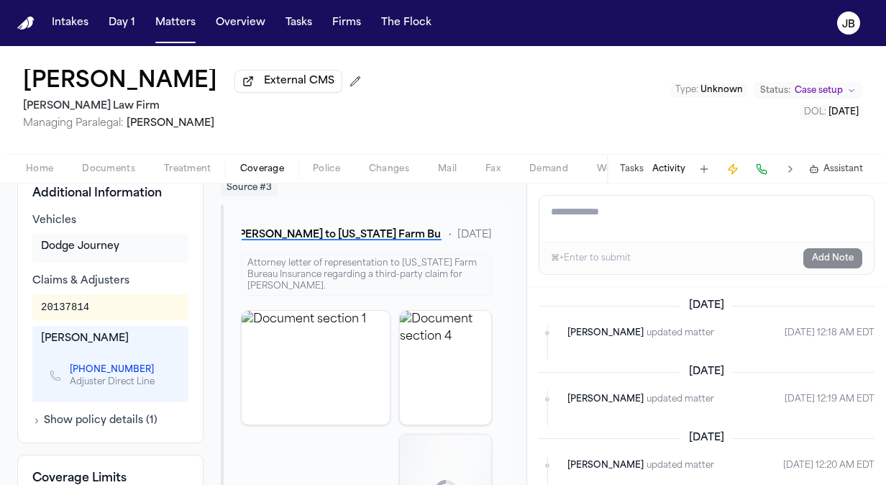
click at [656, 221] on textarea "Add a note to this matter" at bounding box center [706, 219] width 334 height 46
paste textarea "**********"
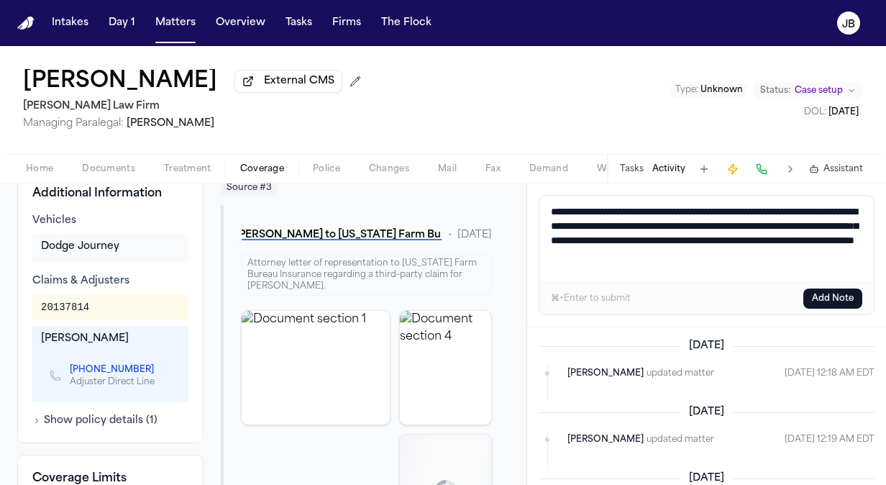
type textarea "**********"
click at [819, 291] on button "Add Note" at bounding box center [832, 298] width 59 height 20
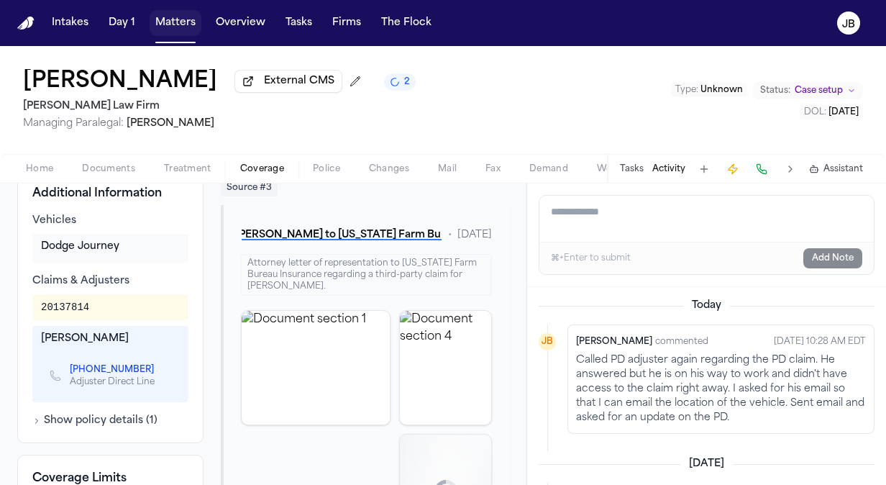
click at [170, 26] on button "Matters" at bounding box center [176, 23] width 52 height 26
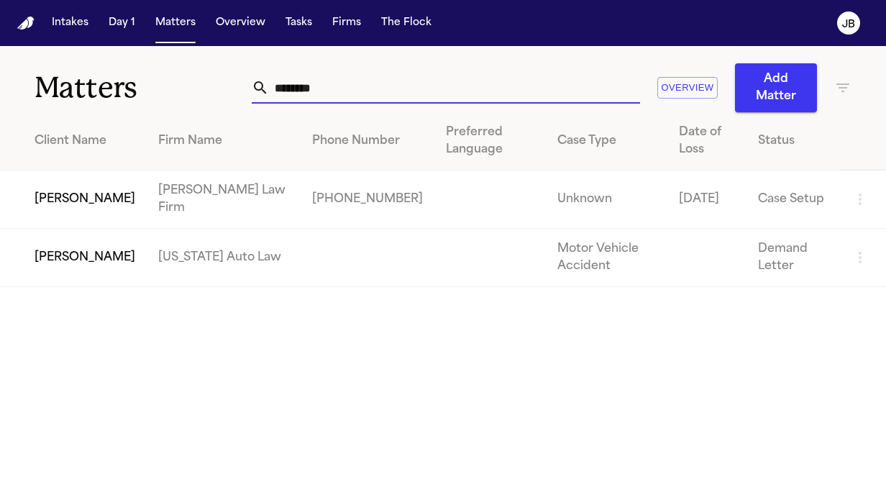
drag, startPoint x: 139, startPoint y: 80, endPoint x: 86, endPoint y: 5, distance: 91.4
click at [82, 73] on div "Matters ******** Overview Add Matter" at bounding box center [443, 79] width 886 height 66
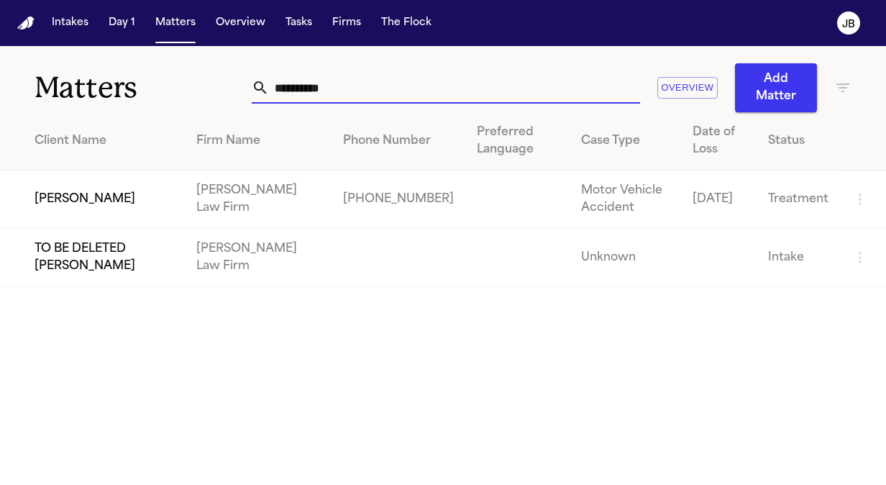
type input "**********"
click at [79, 190] on td "[PERSON_NAME]" at bounding box center [92, 199] width 185 height 58
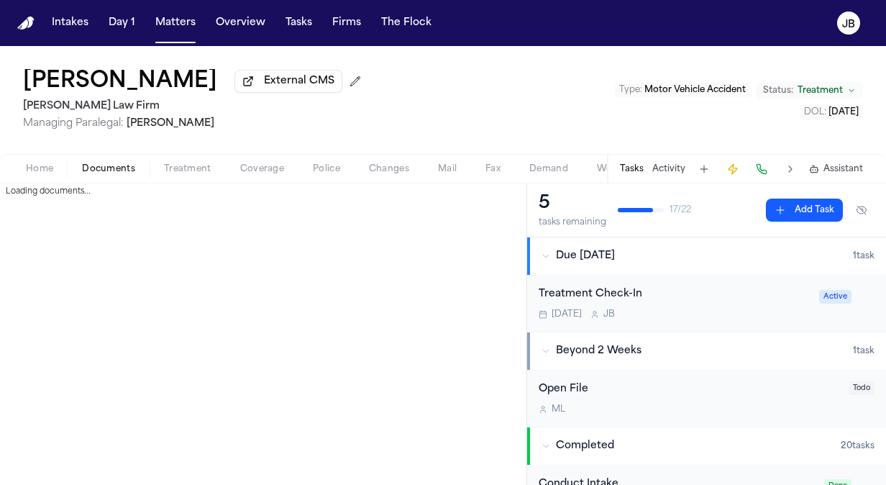
click at [123, 165] on span "Documents" at bounding box center [108, 169] width 53 height 12
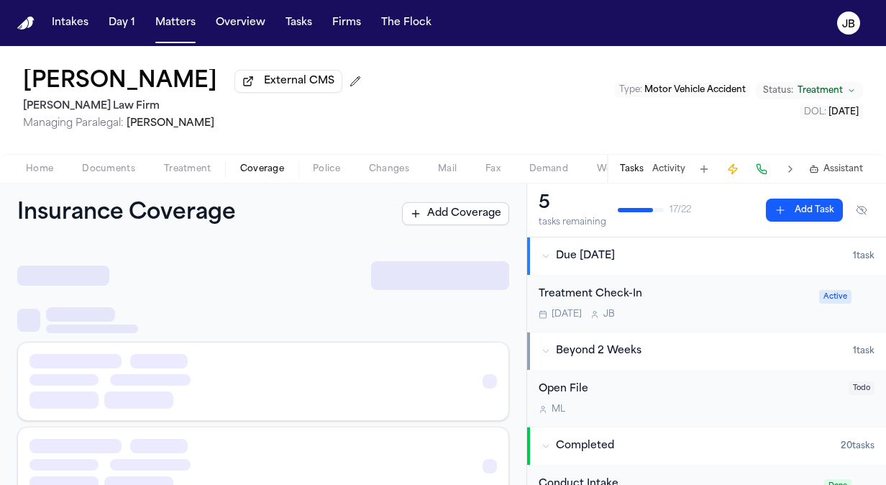
click at [240, 164] on span "Coverage" at bounding box center [262, 169] width 44 height 12
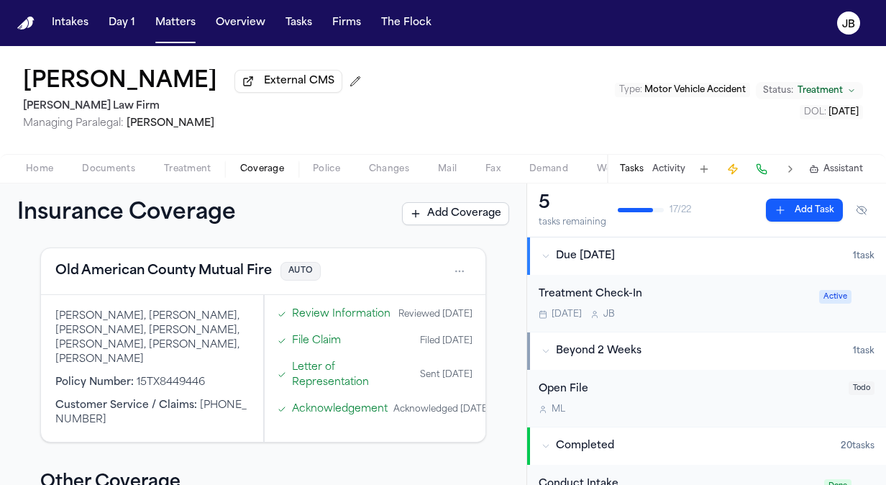
scroll to position [426, 0]
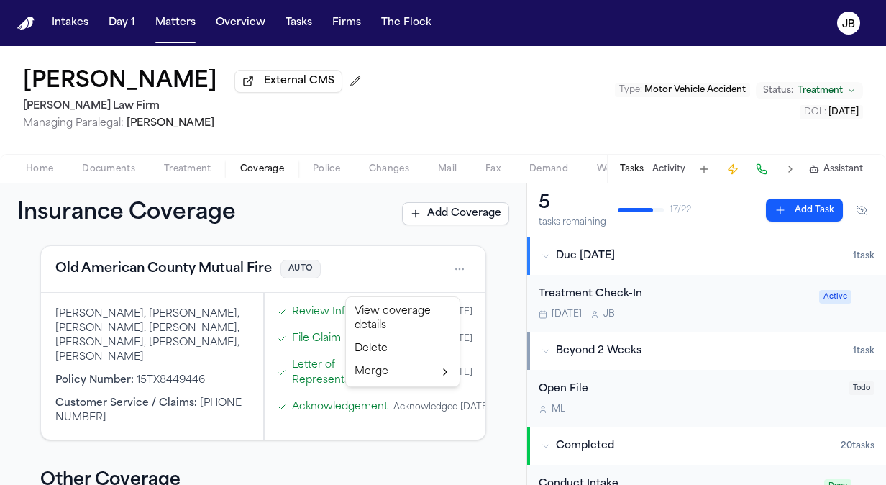
click at [447, 281] on html "Intakes Day 1 Matters Overview Tasks Firms The Flock JB Bryan Bristo External C…" at bounding box center [443, 242] width 886 height 485
click at [398, 309] on div "View coverage details" at bounding box center [403, 318] width 108 height 37
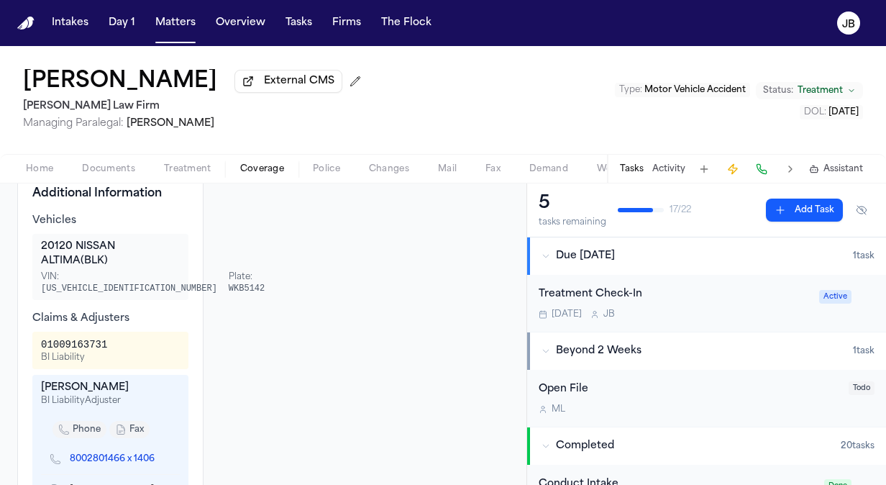
scroll to position [470, 0]
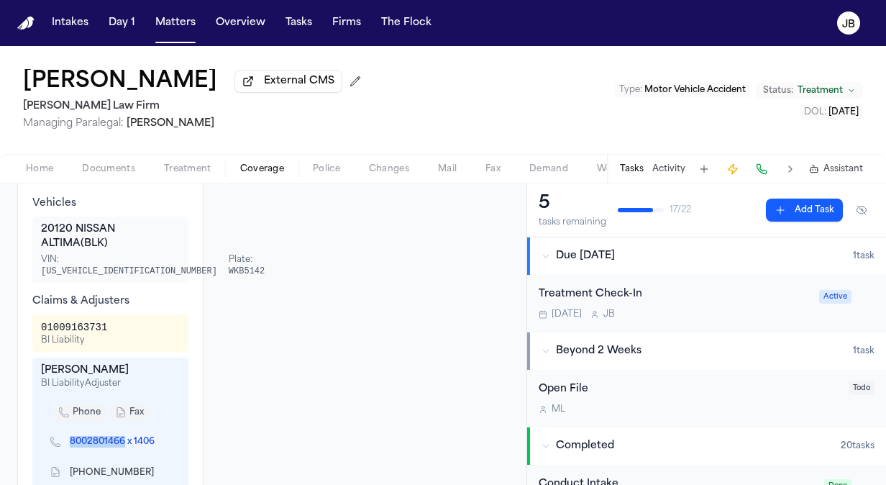
drag, startPoint x: 63, startPoint y: 351, endPoint x: 124, endPoint y: 360, distance: 61.0
click at [124, 426] on div "8002801466 x 1406" at bounding box center [110, 441] width 139 height 30
copy link "8002801466"
click at [257, 172] on span "Coverage" at bounding box center [262, 169] width 44 height 12
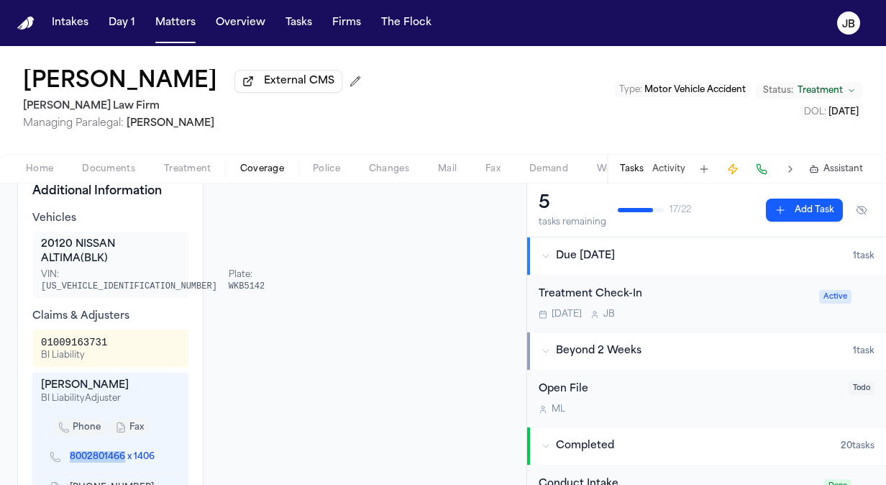
scroll to position [462, 0]
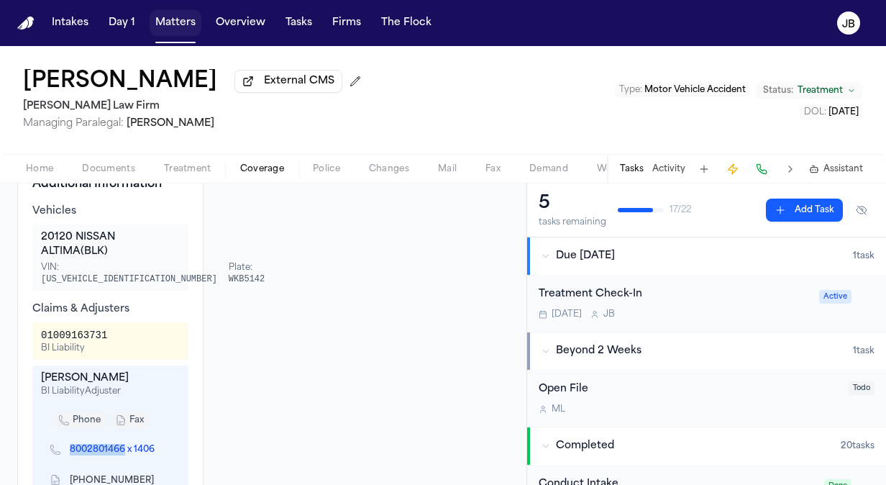
click at [181, 25] on button "Matters" at bounding box center [176, 23] width 52 height 26
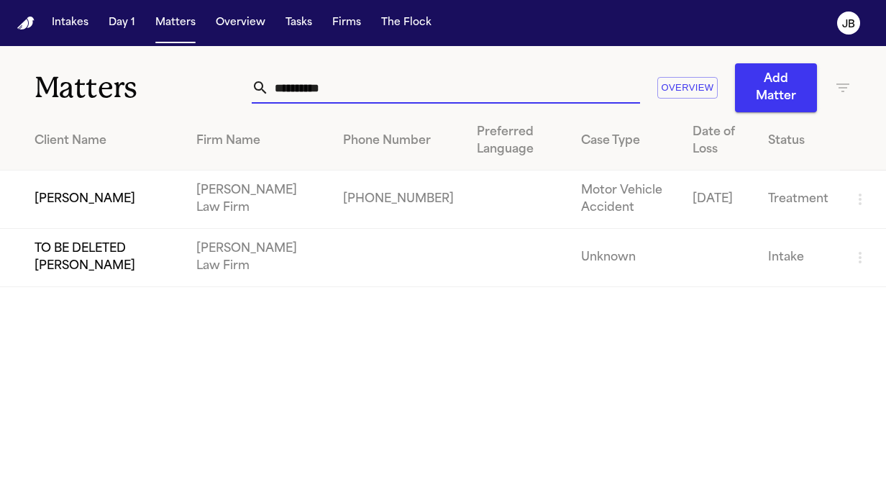
drag, startPoint x: 172, startPoint y: 73, endPoint x: 36, endPoint y: 8, distance: 150.8
click at [29, 65] on div "**********" at bounding box center [443, 79] width 886 height 66
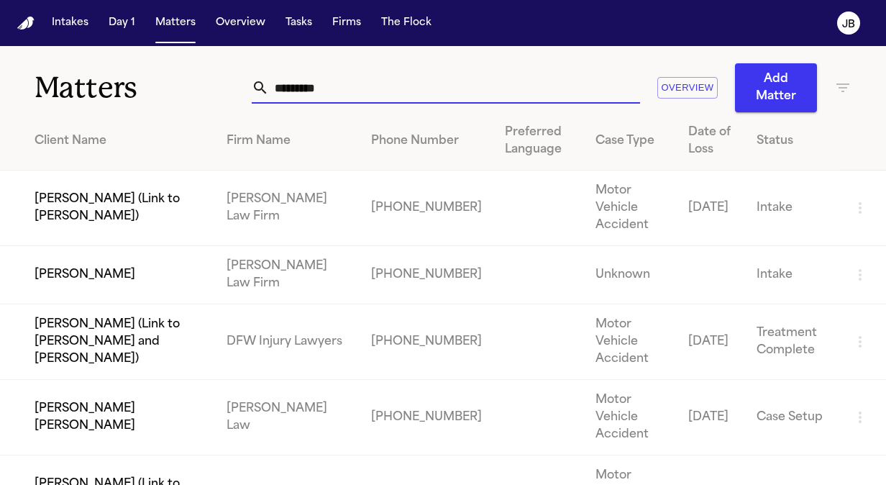
type input "*********"
click at [147, 188] on td "[PERSON_NAME] (Link to [PERSON_NAME])" at bounding box center [107, 208] width 215 height 76
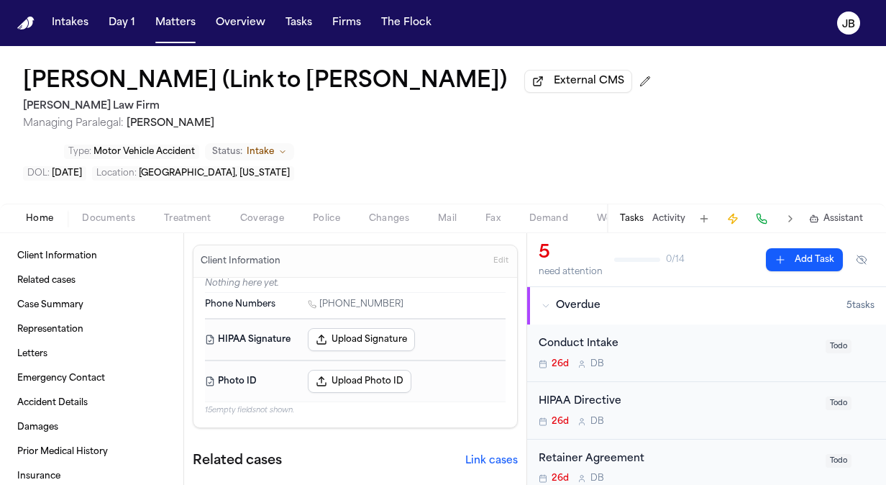
click at [247, 152] on span "Intake" at bounding box center [260, 152] width 27 height 12
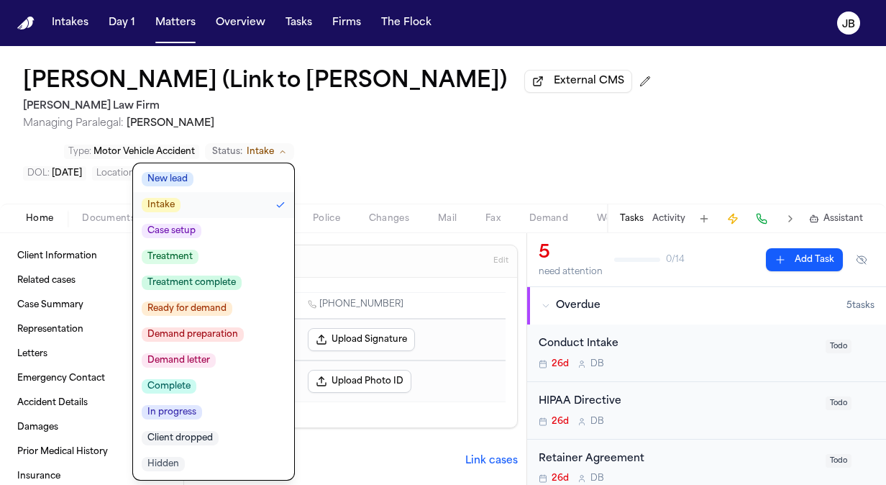
click at [144, 444] on span "Client dropped" at bounding box center [180, 438] width 77 height 14
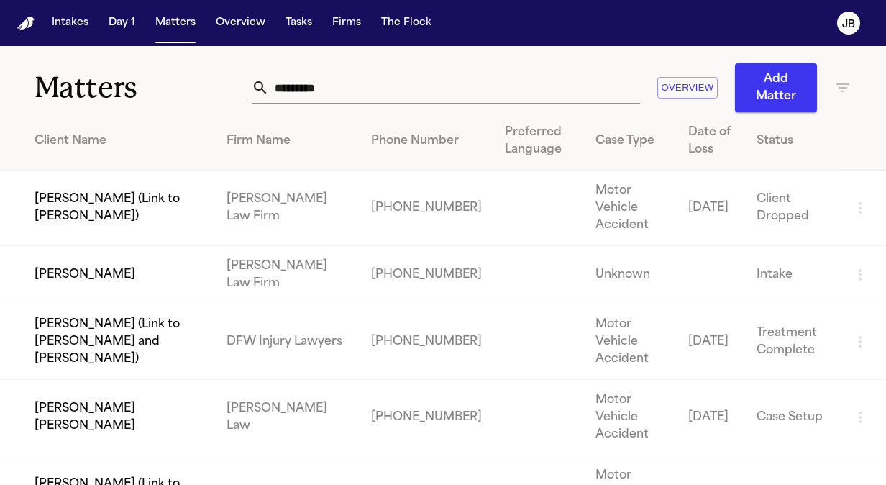
click at [134, 201] on td "[PERSON_NAME] (Link to [PERSON_NAME])" at bounding box center [107, 208] width 215 height 76
click at [147, 252] on td "[PERSON_NAME]" at bounding box center [107, 275] width 215 height 58
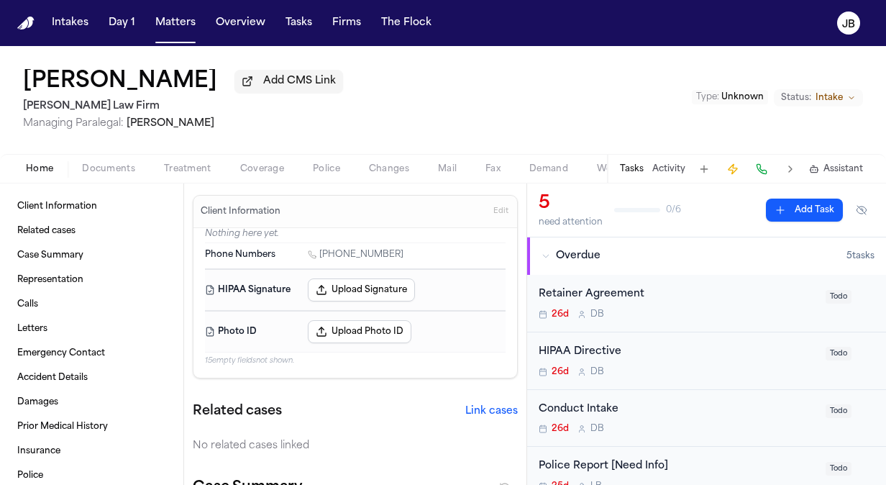
click at [837, 107] on div "Type : Unknown Status: Intake" at bounding box center [777, 100] width 171 height 24
click at [840, 97] on span "Intake" at bounding box center [828, 98] width 27 height 12
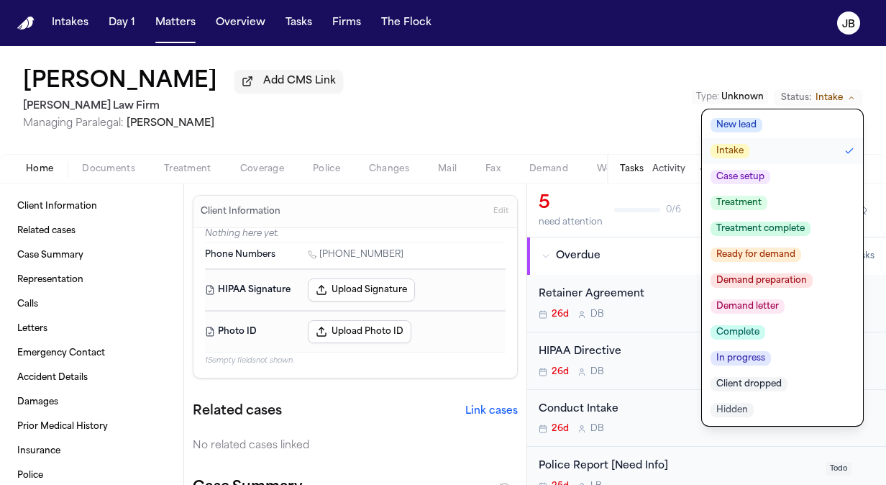
click at [728, 384] on span "Client dropped" at bounding box center [748, 384] width 77 height 14
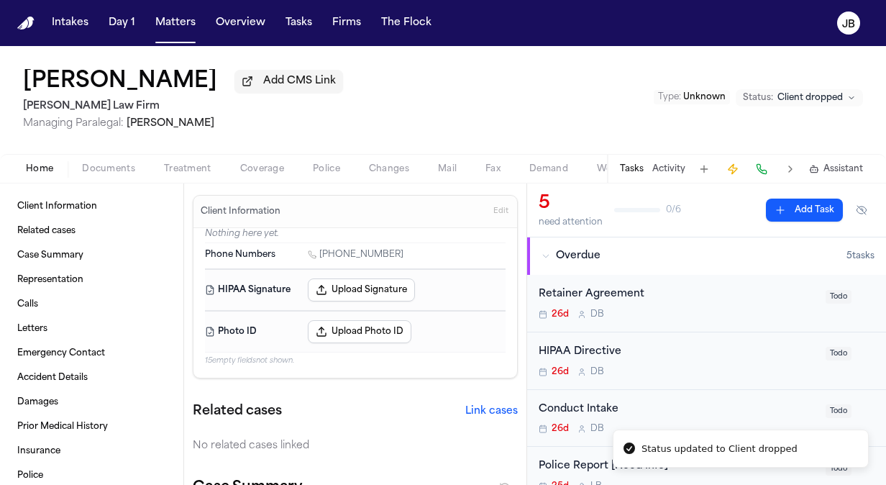
drag, startPoint x: 260, startPoint y: 74, endPoint x: 10, endPoint y: 81, distance: 250.3
click at [10, 81] on div "Maria Eneldina Torres Add CMS Link Ruy Mireles Law Firm Managing Paralegal: Jes…" at bounding box center [443, 100] width 886 height 108
copy h1 "[PERSON_NAME]"
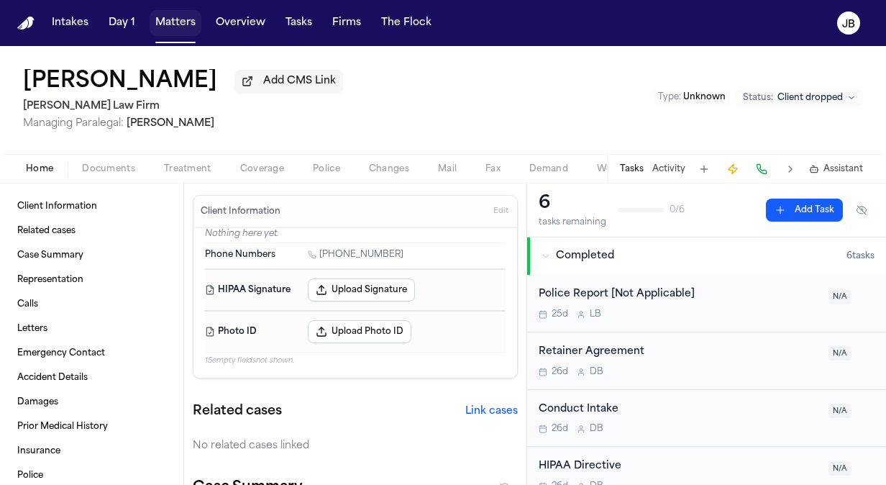
click at [170, 23] on button "Matters" at bounding box center [176, 23] width 52 height 26
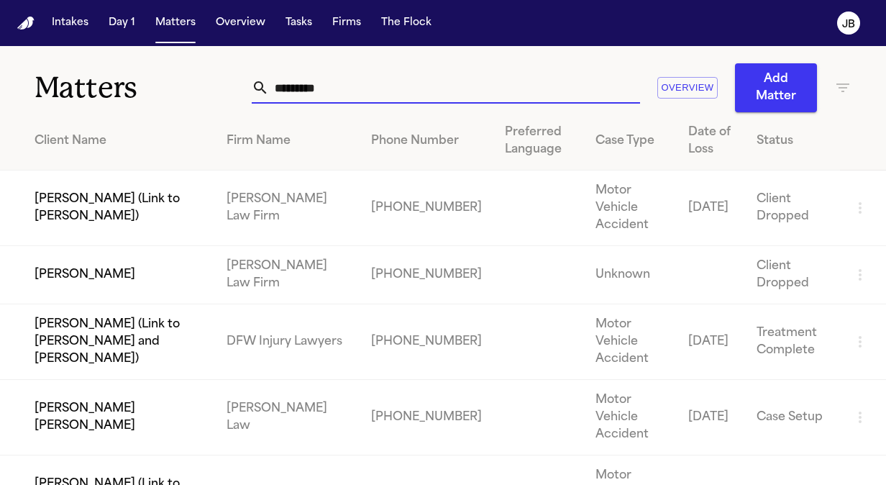
drag, startPoint x: 362, startPoint y: 93, endPoint x: 68, endPoint y: 76, distance: 294.6
click at [68, 76] on div "Matters ********* Overview Add Matter" at bounding box center [443, 79] width 886 height 66
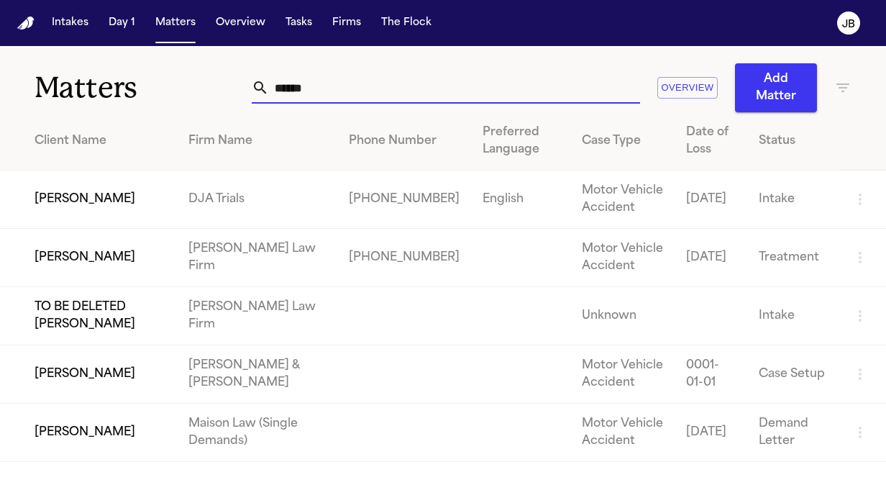
type input "*****"
click at [59, 242] on td "[PERSON_NAME]" at bounding box center [88, 258] width 177 height 58
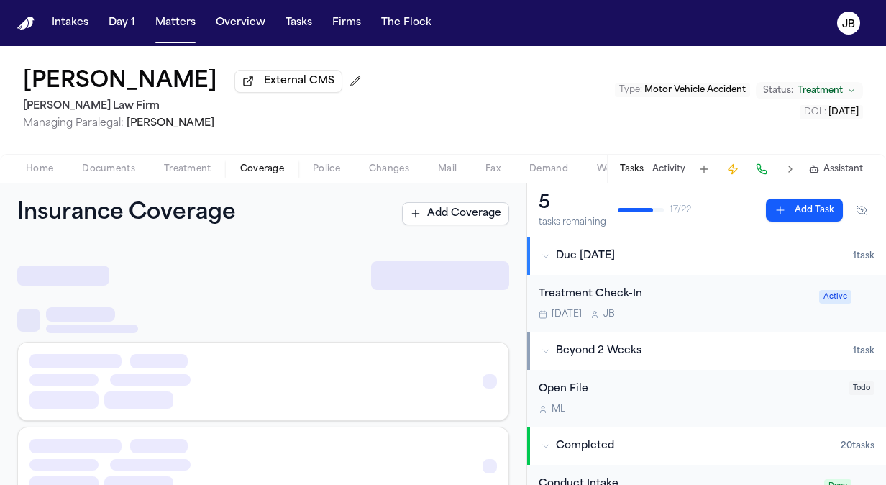
click at [268, 167] on span "Coverage" at bounding box center [262, 169] width 44 height 12
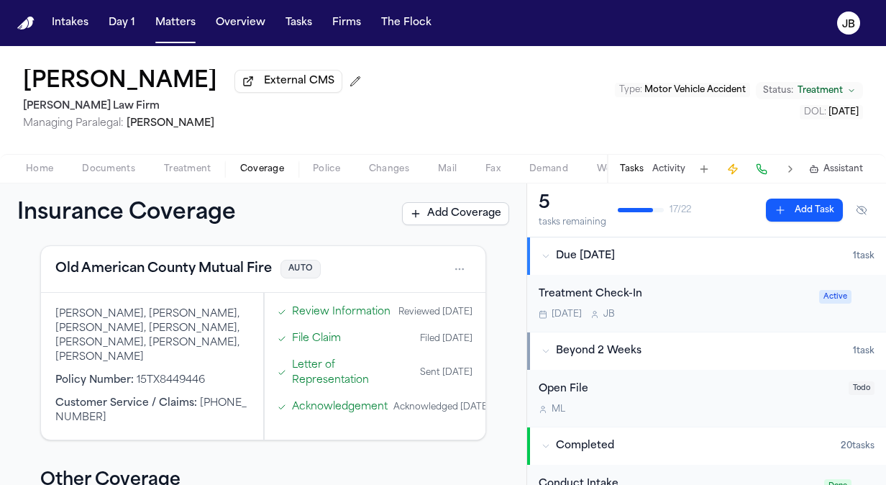
scroll to position [420, 0]
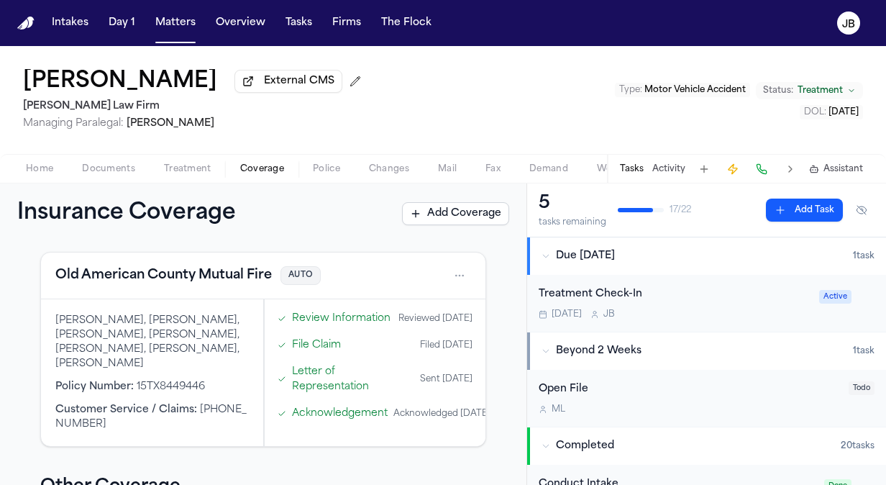
click at [35, 168] on span "Home" at bounding box center [39, 169] width 27 height 12
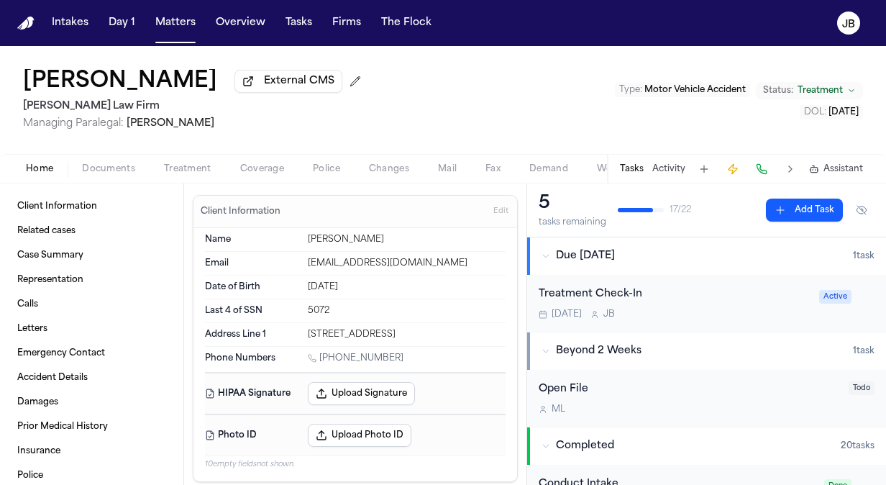
drag, startPoint x: 385, startPoint y: 353, endPoint x: 322, endPoint y: 355, distance: 63.3
click at [322, 355] on div "1 (214) 299-1105" at bounding box center [407, 359] width 198 height 14
copy link "(214) 299-1105"
click at [669, 174] on div "Tasks Activity Assistant" at bounding box center [741, 169] width 268 height 28
click at [681, 160] on div "Tasks Activity Assistant" at bounding box center [741, 169] width 268 height 28
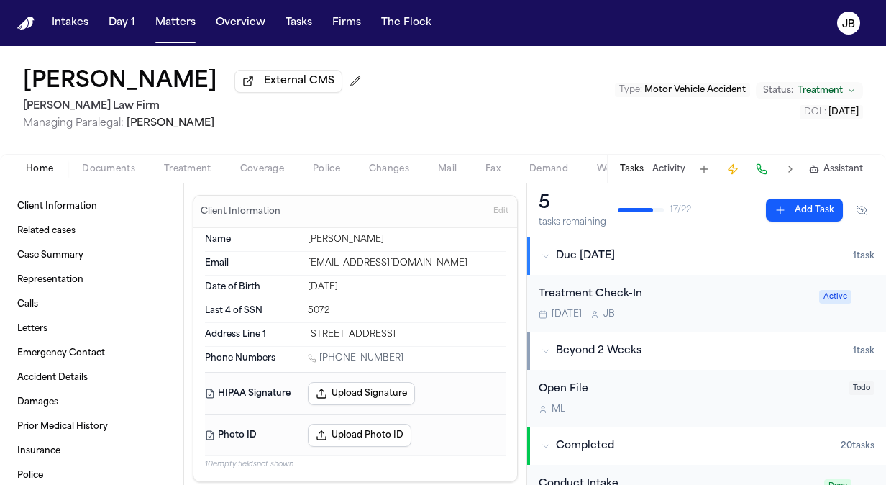
click at [676, 167] on button "Activity" at bounding box center [668, 169] width 33 height 12
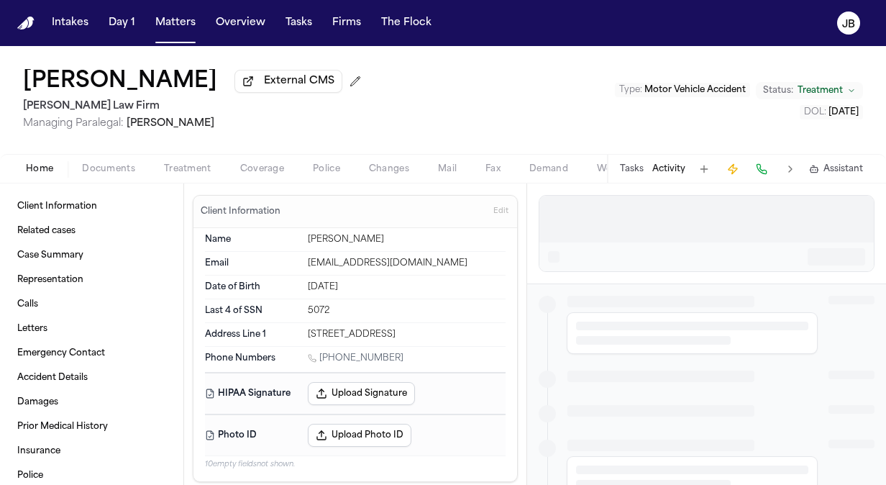
click at [613, 217] on div at bounding box center [706, 219] width 334 height 46
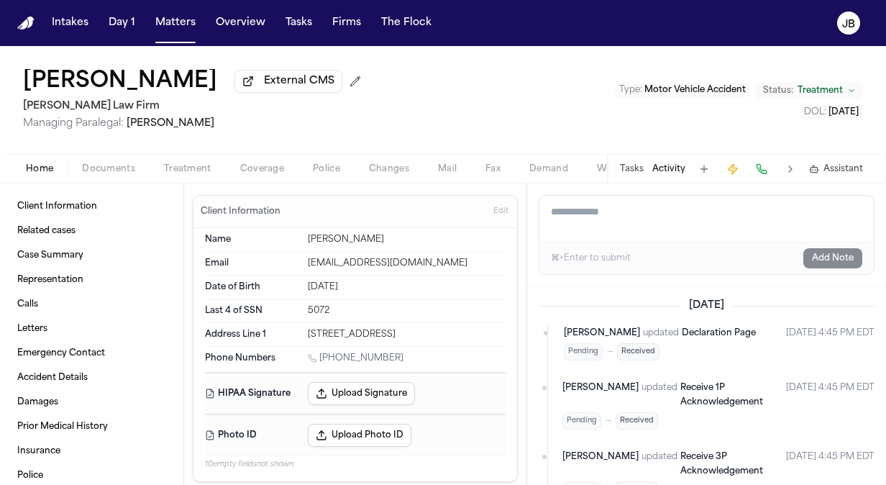
click at [613, 217] on textarea "Add a note to this matter" at bounding box center [706, 219] width 334 height 46
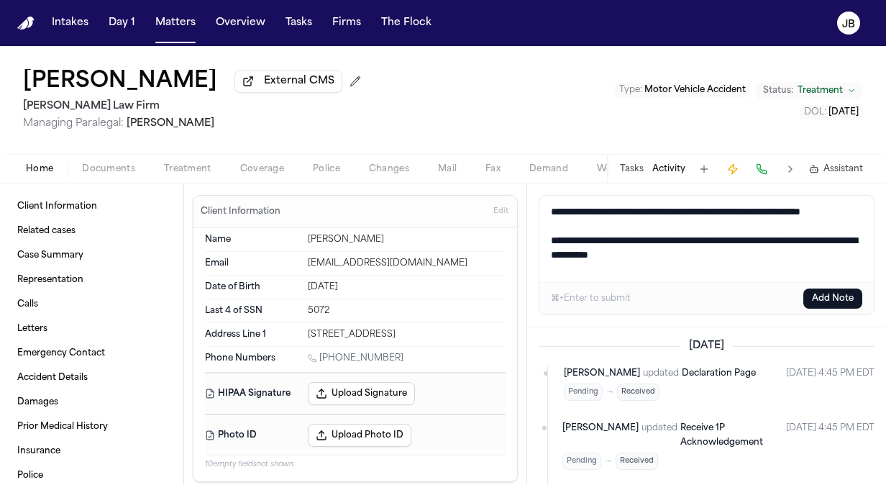
click at [722, 265] on textarea "**********" at bounding box center [706, 239] width 335 height 86
type textarea "**********"
click at [836, 297] on button "Add Note" at bounding box center [832, 298] width 59 height 20
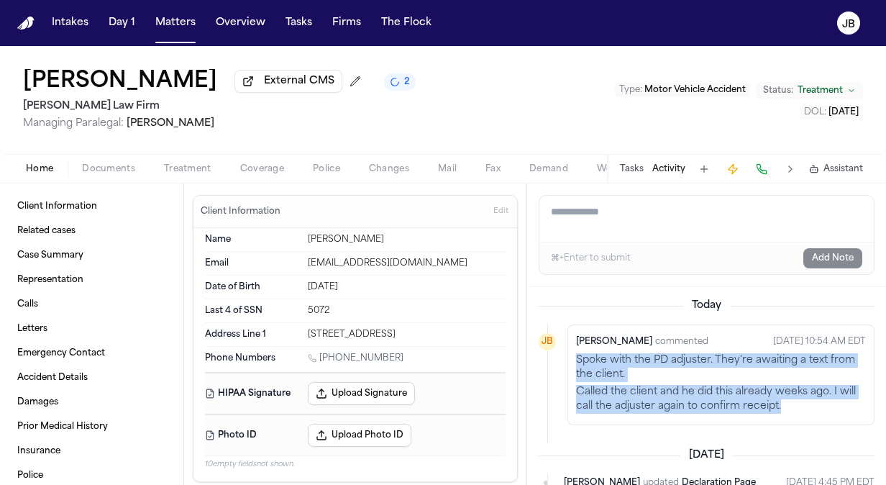
drag, startPoint x: 806, startPoint y: 408, endPoint x: 572, endPoint y: 354, distance: 240.7
click at [572, 354] on div "Jessica Barrett commented Oct 6, 2025 10:54 AM EDT Spoke with the PD adjuster. …" at bounding box center [720, 374] width 307 height 101
copy div "Spoke with the PD adjuster. They're awaiting a text from the client. Called the…"
click at [173, 20] on button "Matters" at bounding box center [176, 23] width 52 height 26
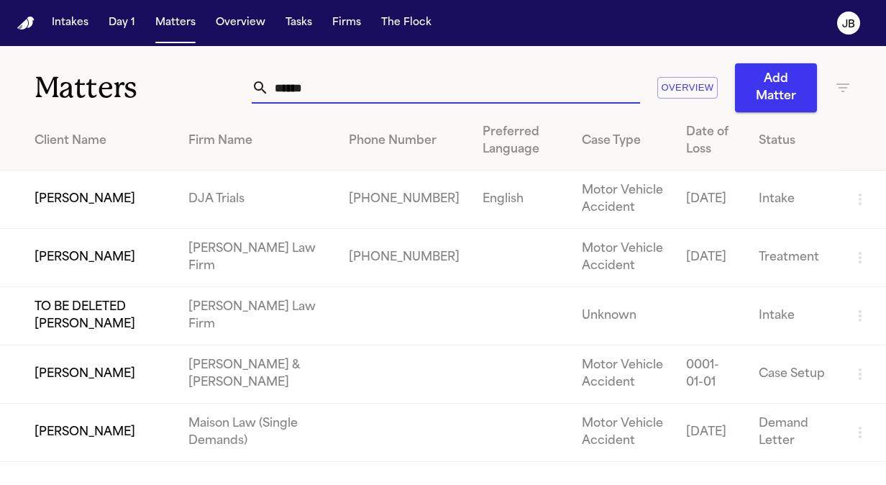
drag, startPoint x: 319, startPoint y: 89, endPoint x: 152, endPoint y: 89, distance: 167.5
click at [152, 89] on div "Matters ***** Overview Add Matter" at bounding box center [443, 79] width 886 height 66
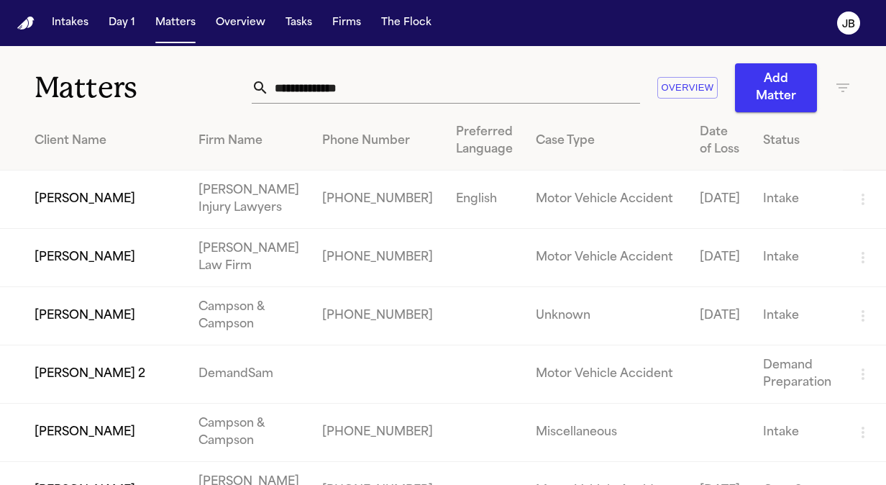
click at [846, 93] on icon "button" at bounding box center [842, 87] width 17 height 17
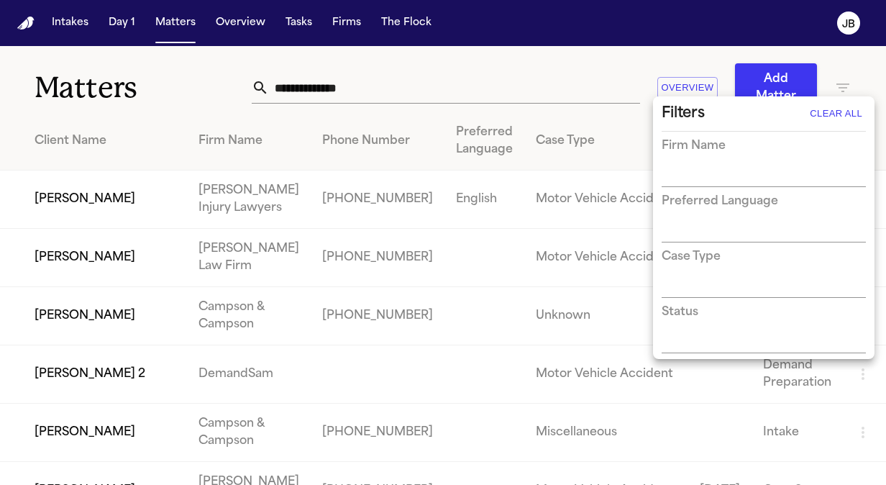
click at [702, 177] on input "text" at bounding box center [753, 176] width 183 height 20
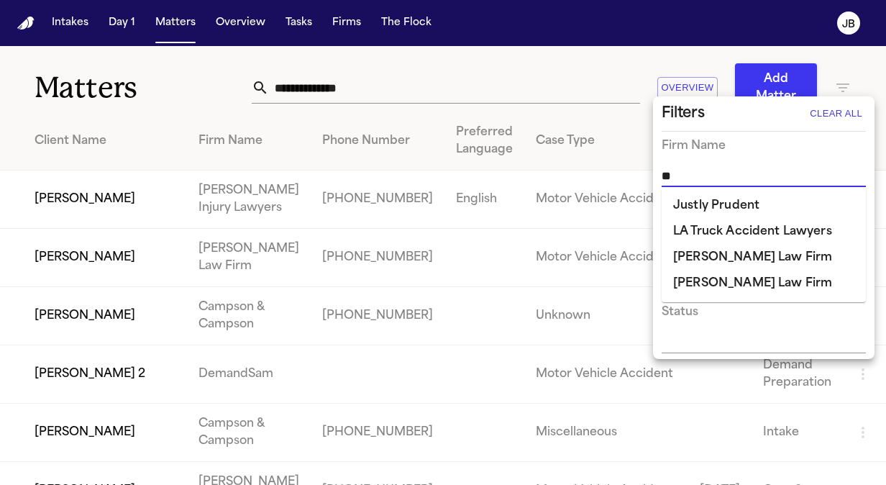
type input "***"
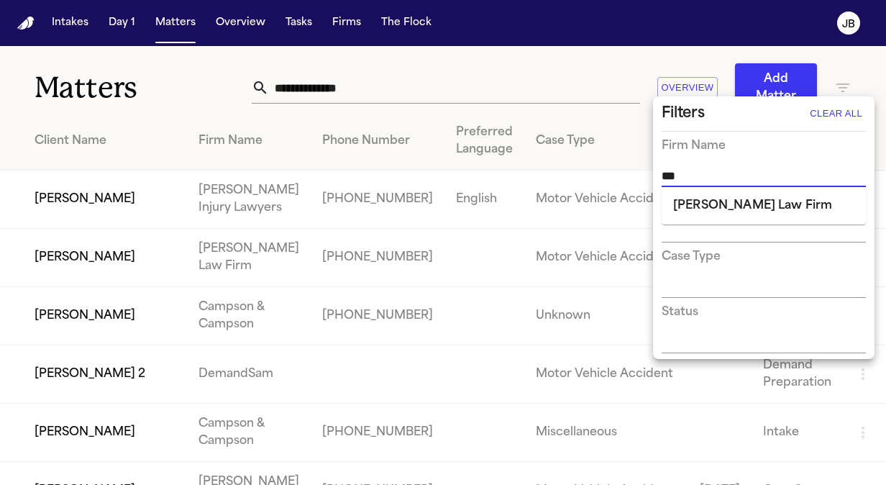
click at [706, 207] on li "[PERSON_NAME] Law Firm" at bounding box center [764, 206] width 204 height 26
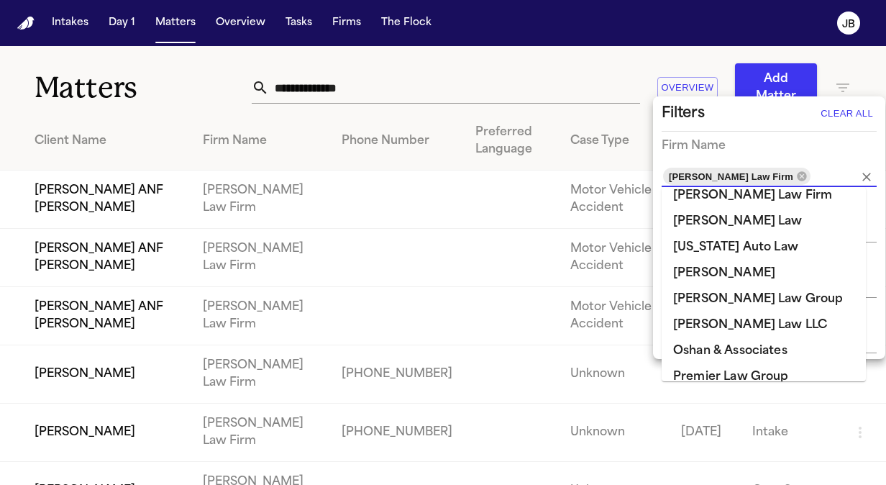
click at [706, 286] on li "[PERSON_NAME] Law Group" at bounding box center [764, 299] width 204 height 26
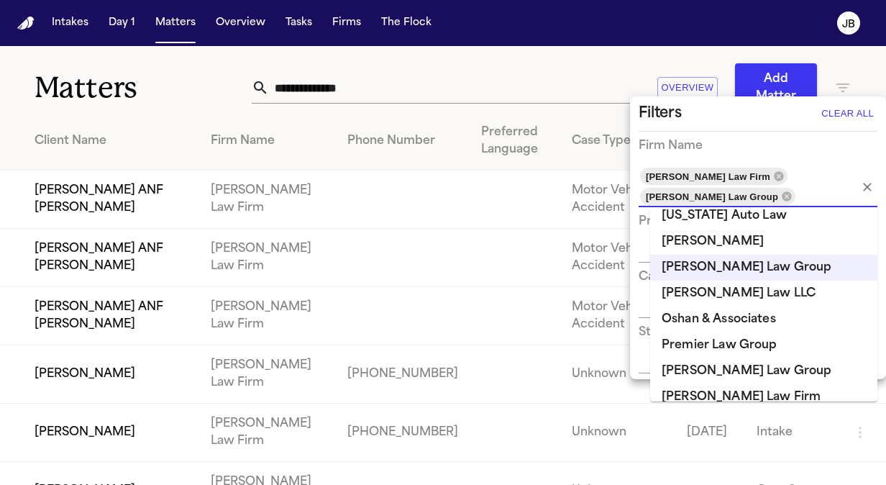
scroll to position [1210, 0]
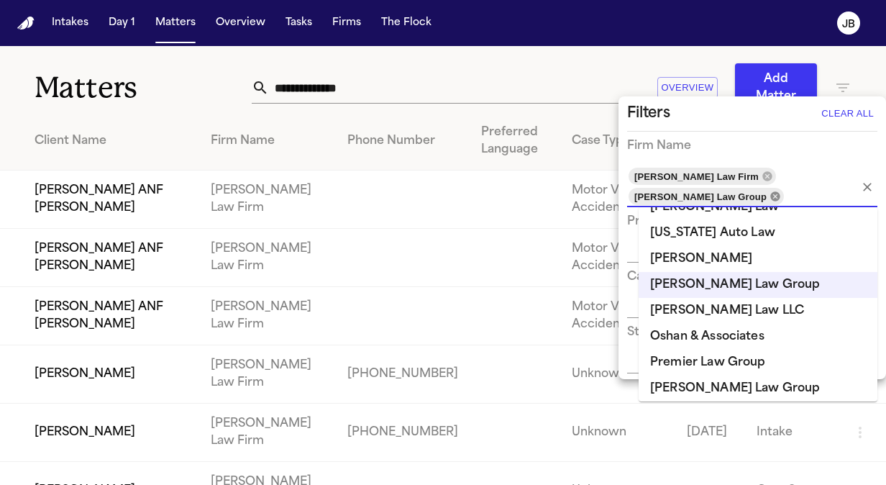
click at [770, 197] on icon at bounding box center [774, 195] width 9 height 9
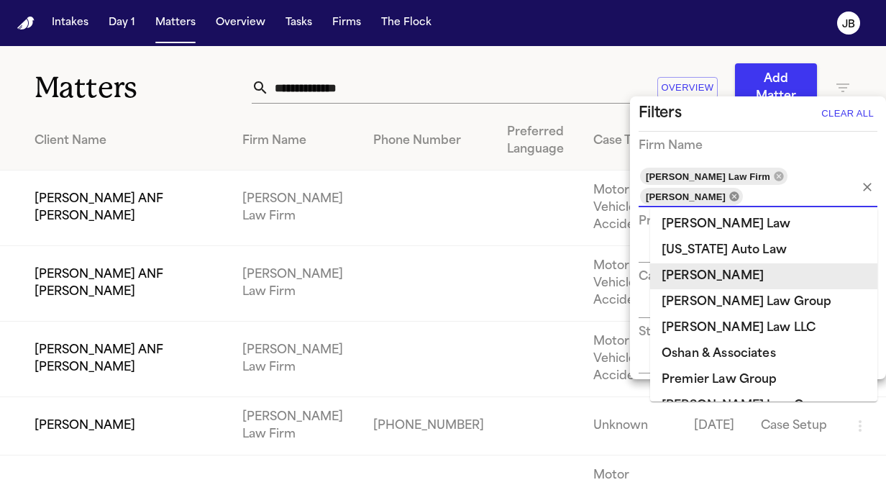
click at [737, 198] on icon at bounding box center [733, 195] width 9 height 9
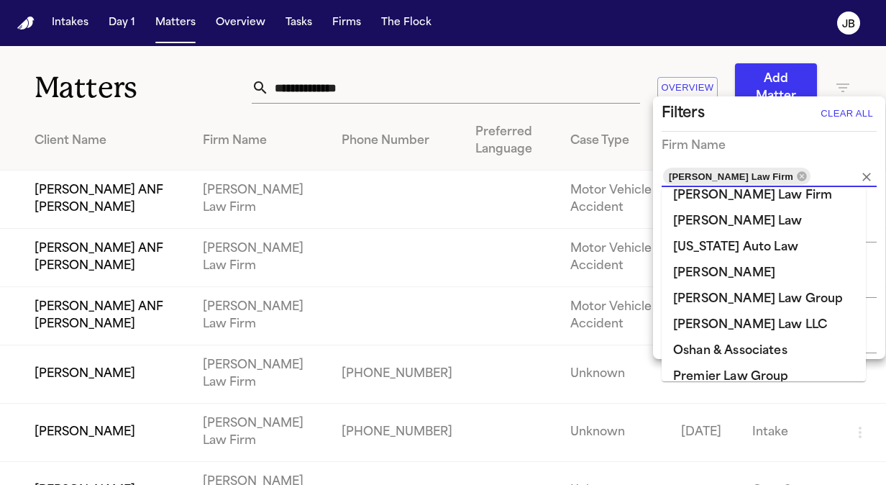
click at [463, 80] on div at bounding box center [443, 242] width 886 height 485
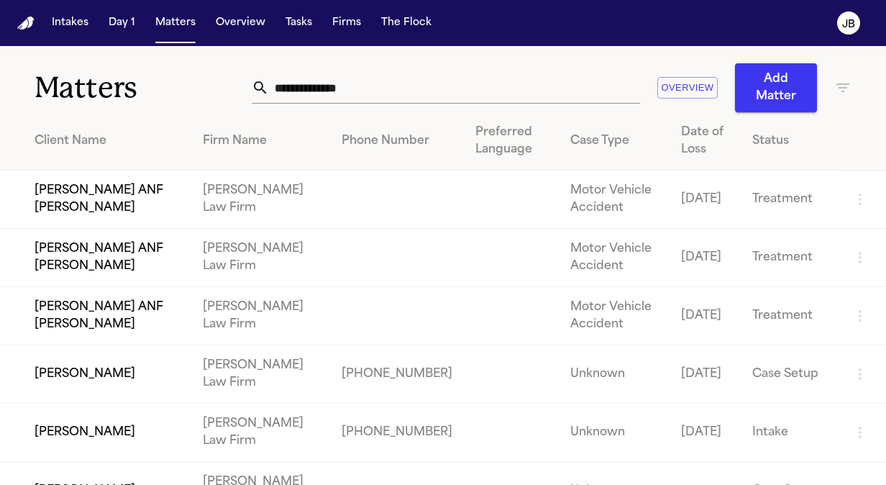
click at [819, 163] on th "Status" at bounding box center [790, 141] width 99 height 58
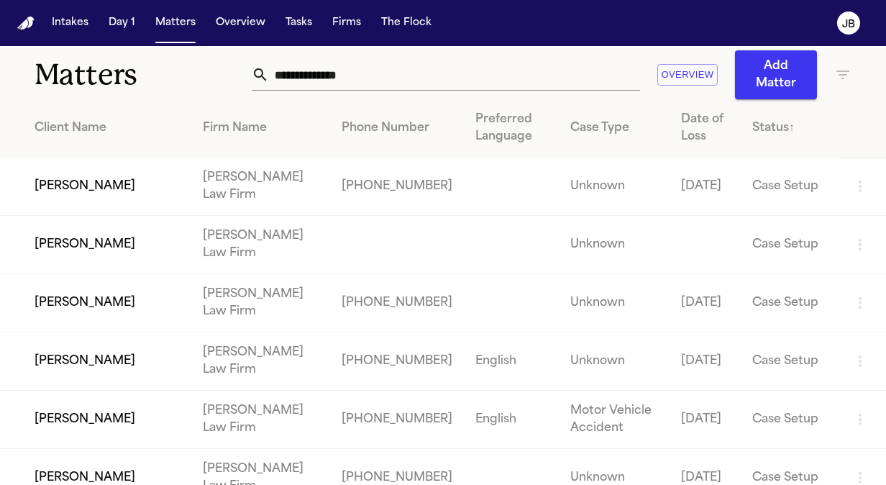
scroll to position [0, 0]
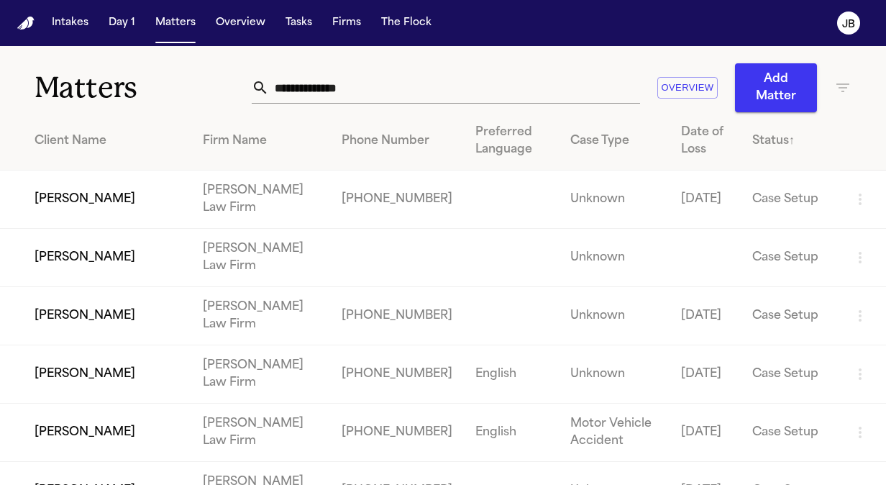
click at [172, 196] on td "[PERSON_NAME]" at bounding box center [95, 199] width 191 height 58
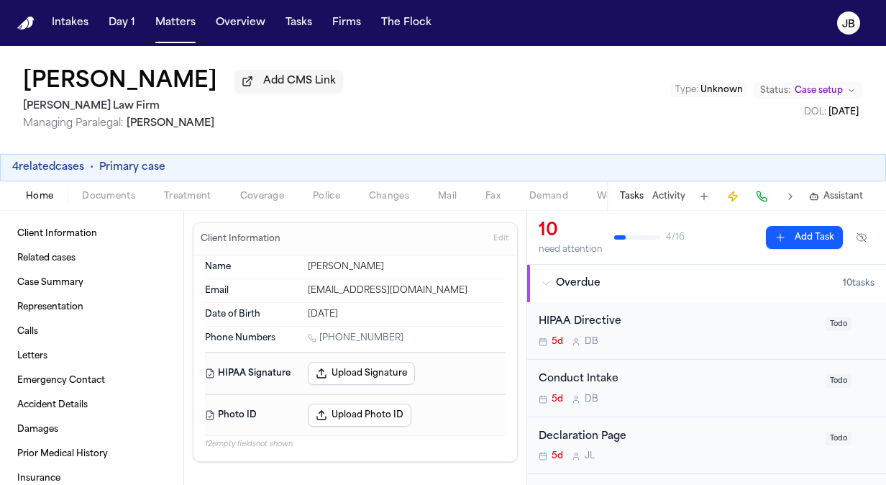
click at [841, 85] on span "Case setup" at bounding box center [819, 91] width 48 height 12
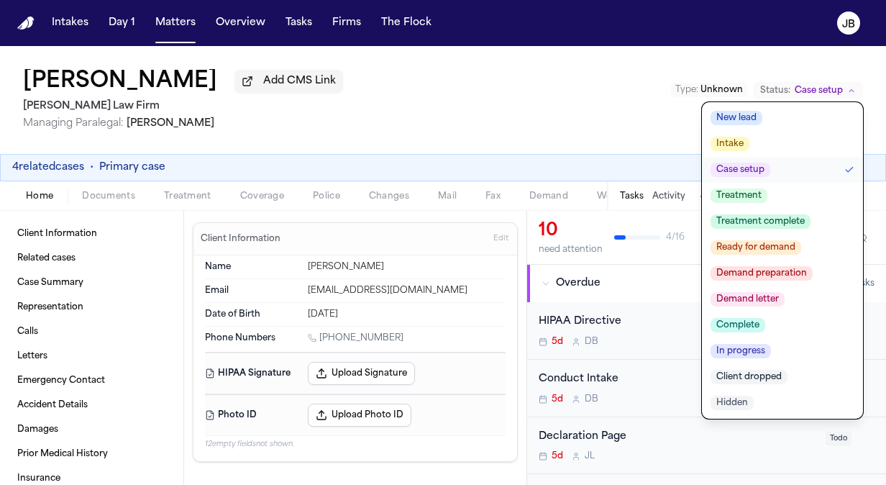
click at [749, 197] on span "Treatment" at bounding box center [738, 195] width 57 height 14
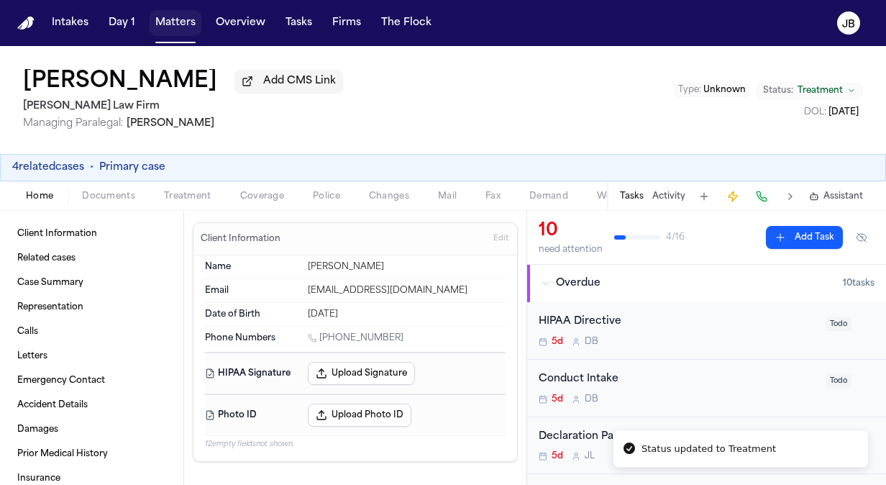
click at [173, 19] on button "Matters" at bounding box center [176, 23] width 52 height 26
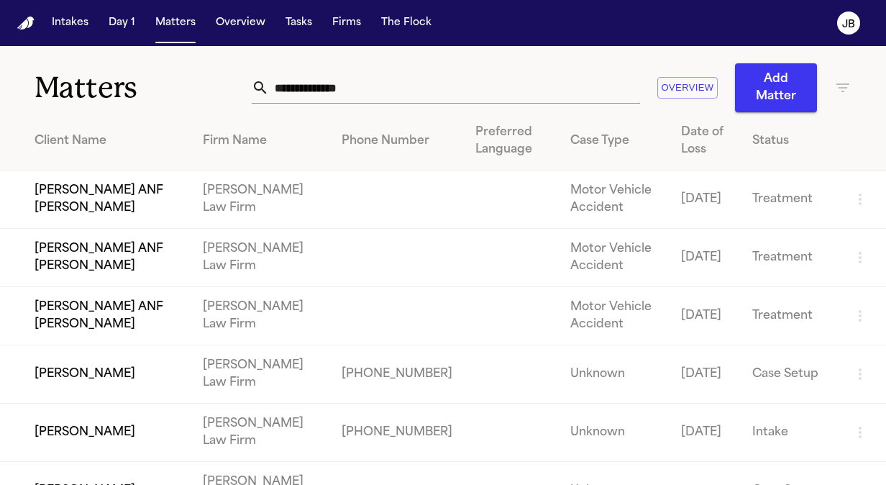
click at [188, 370] on td "[PERSON_NAME]" at bounding box center [95, 374] width 191 height 58
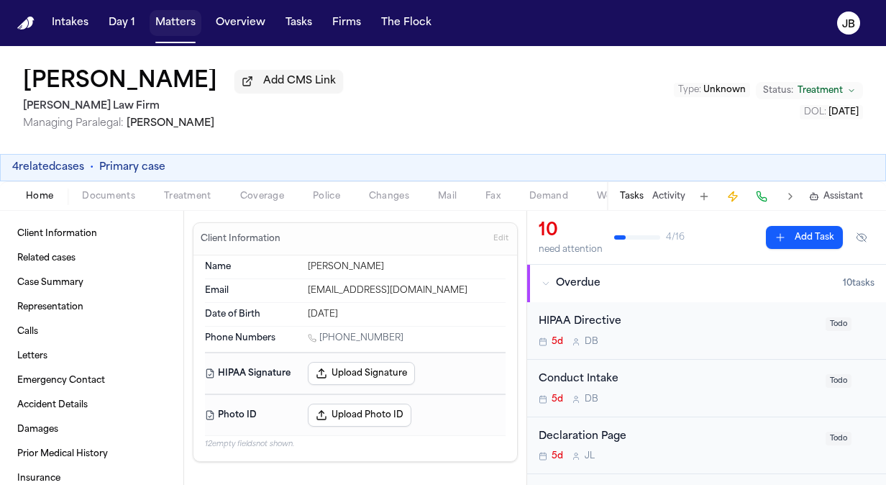
click at [183, 20] on button "Matters" at bounding box center [176, 23] width 52 height 26
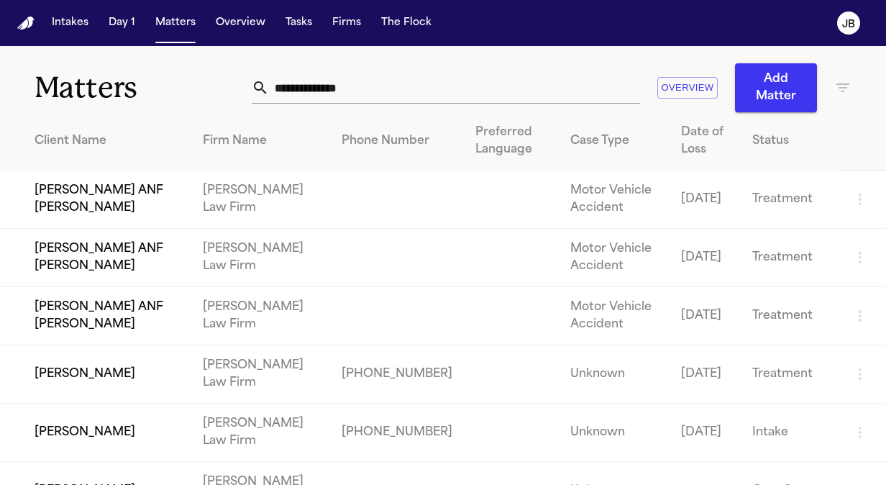
click at [9, 122] on th "Client Name" at bounding box center [95, 141] width 191 height 58
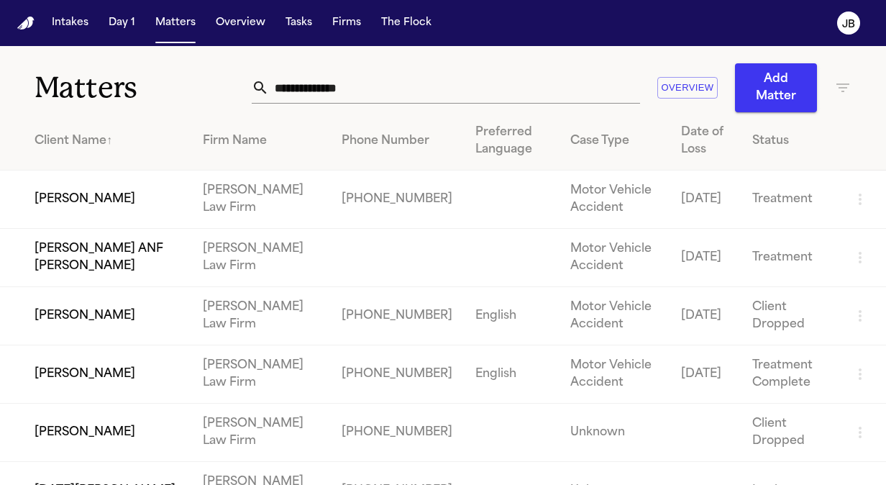
click at [772, 141] on div "Status" at bounding box center [790, 140] width 76 height 17
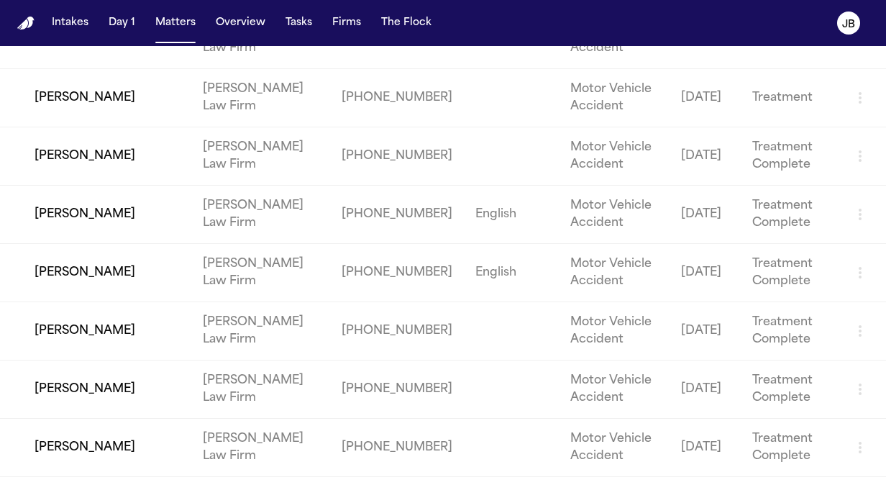
scroll to position [4906, 0]
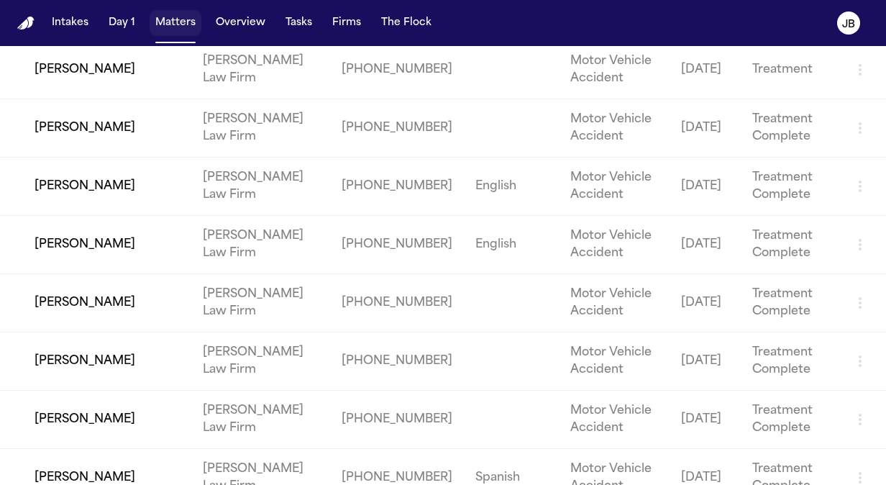
click at [163, 22] on button "Matters" at bounding box center [176, 23] width 52 height 26
click at [175, 25] on button "Matters" at bounding box center [176, 23] width 52 height 26
click at [178, 19] on button "Matters" at bounding box center [176, 23] width 52 height 26
click at [165, 22] on button "Matters" at bounding box center [176, 23] width 52 height 26
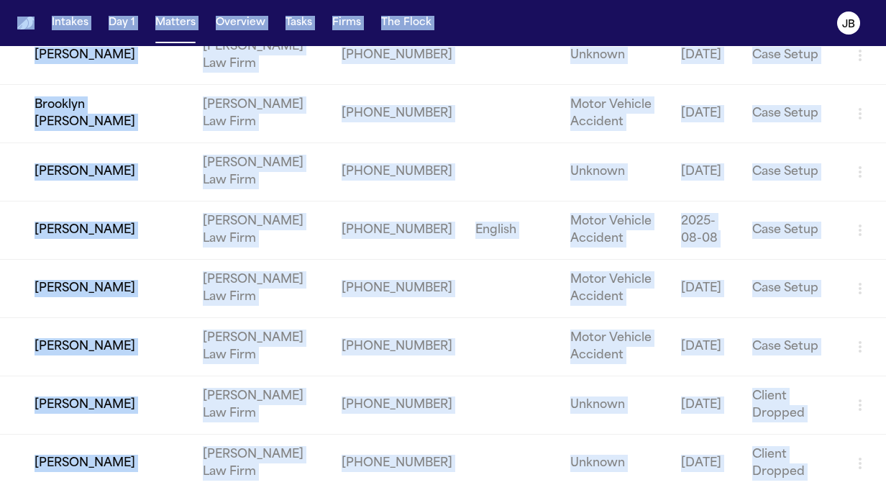
scroll to position [0, 0]
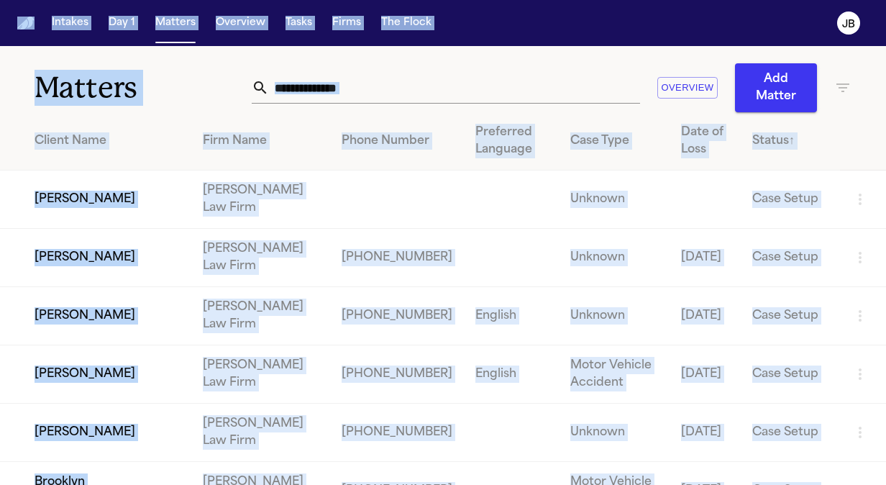
drag, startPoint x: 1, startPoint y: 85, endPoint x: -3, endPoint y: -53, distance: 138.1
click at [0, 0] on html "Intakes Day 1 Matters Overview Tasks Firms The Flock JB Matters Overview Add Ma…" at bounding box center [443, 242] width 886 height 485
click at [460, 93] on input "text" at bounding box center [454, 88] width 371 height 32
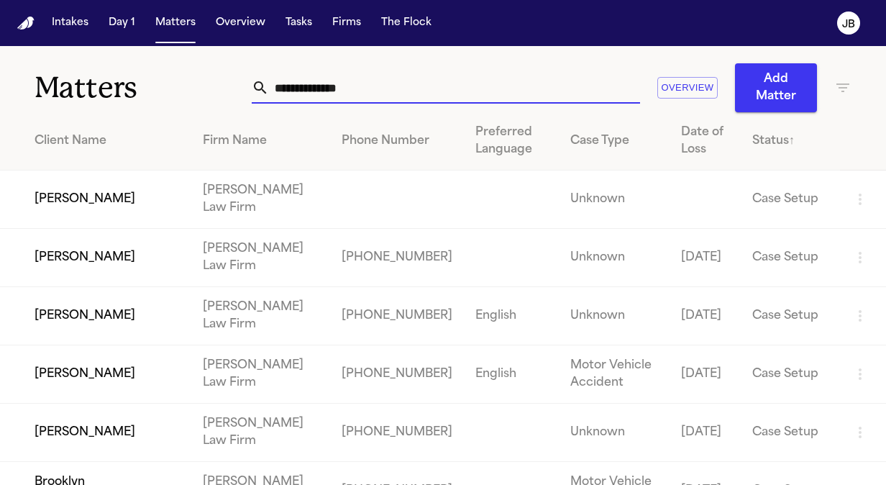
click at [460, 93] on input "text" at bounding box center [454, 88] width 371 height 32
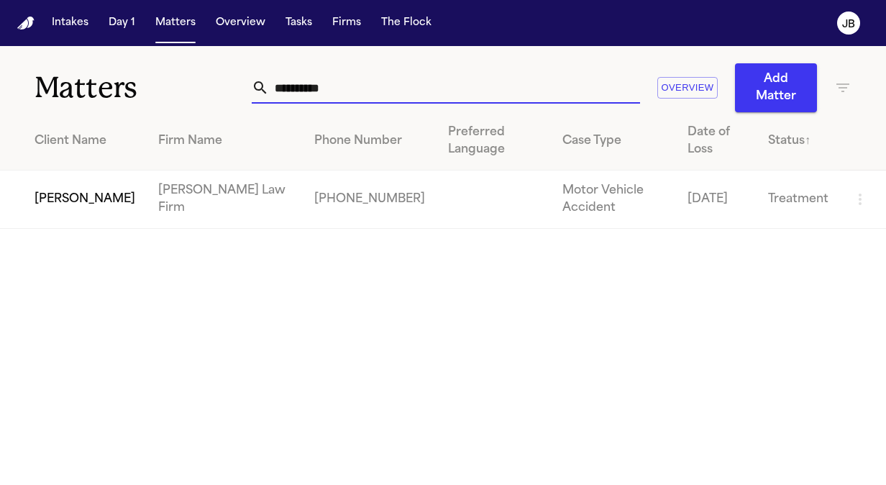
type input "**********"
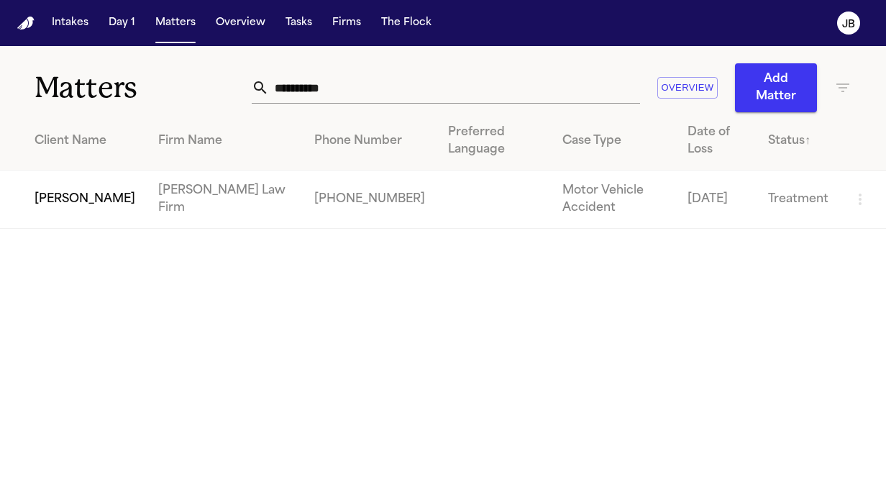
click at [81, 194] on td "[PERSON_NAME]" at bounding box center [73, 199] width 147 height 58
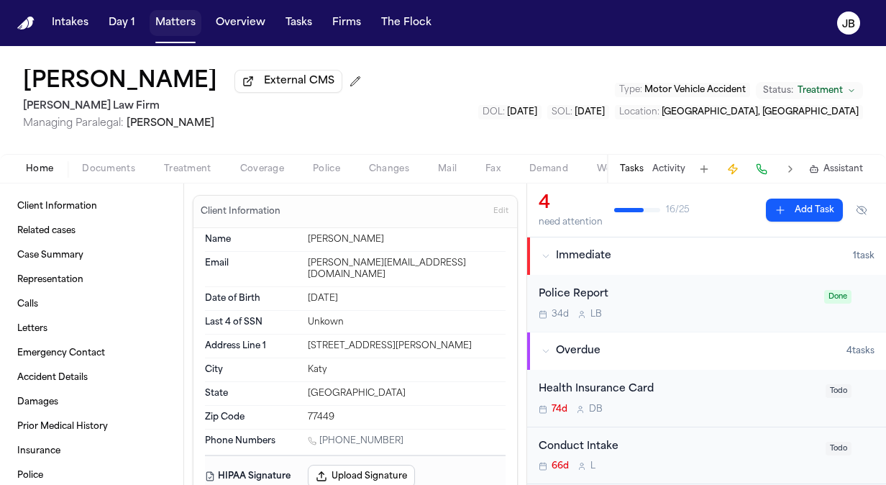
click at [171, 19] on button "Matters" at bounding box center [176, 23] width 52 height 26
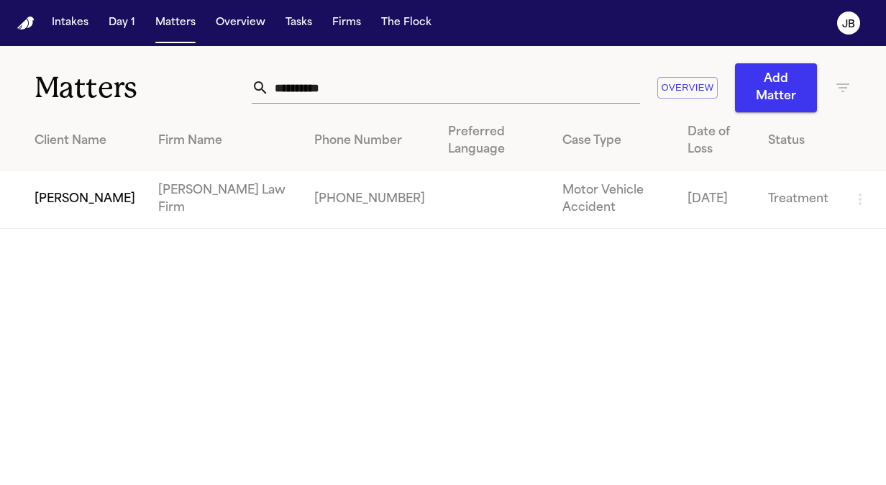
click at [46, 198] on td "[PERSON_NAME]" at bounding box center [73, 199] width 147 height 58
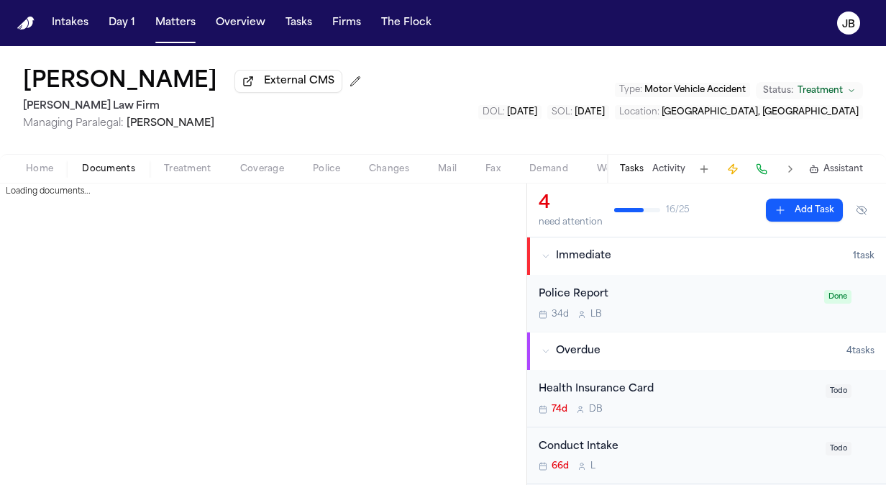
click at [100, 168] on span "Documents" at bounding box center [108, 169] width 53 height 12
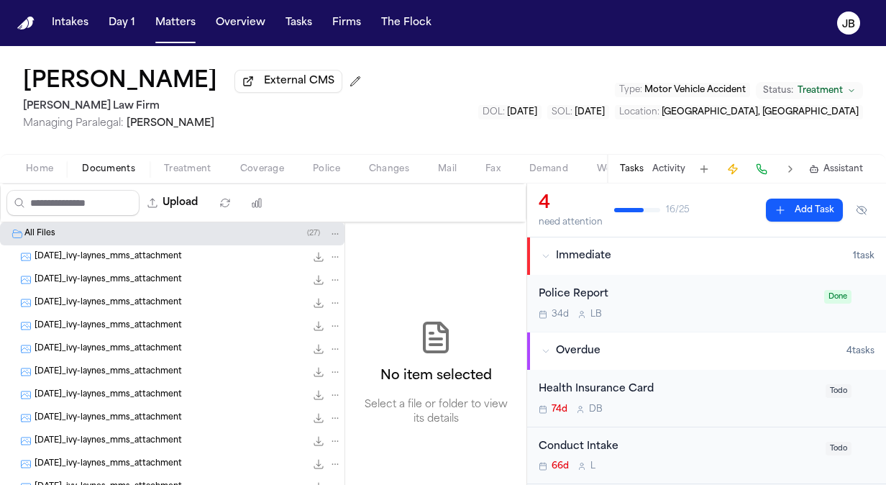
click at [37, 164] on span "Home" at bounding box center [39, 169] width 27 height 12
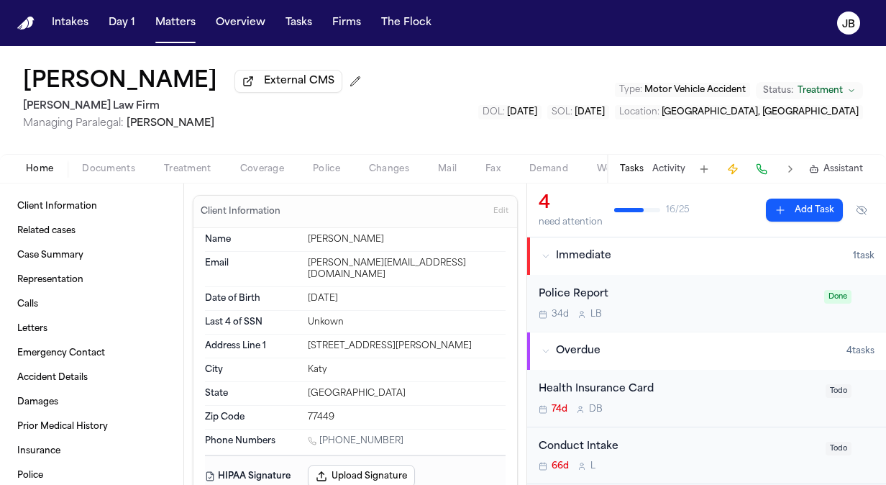
click at [116, 164] on span "Documents" at bounding box center [108, 169] width 53 height 12
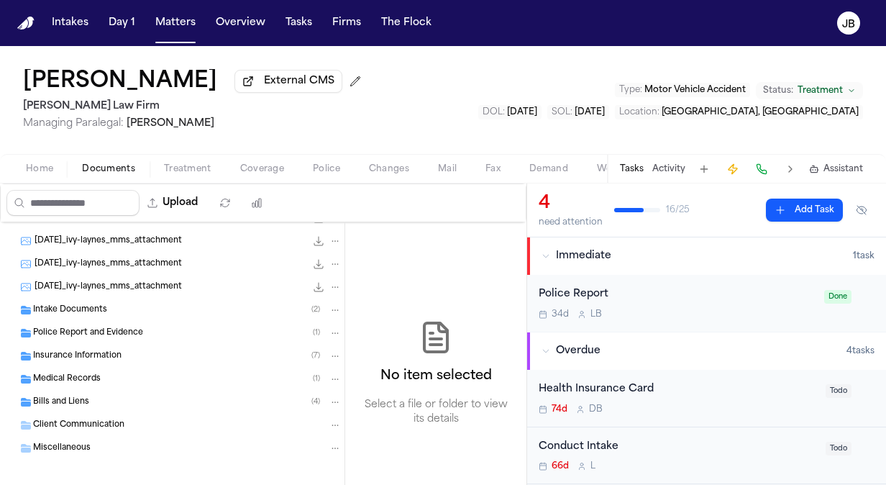
scroll to position [230, 0]
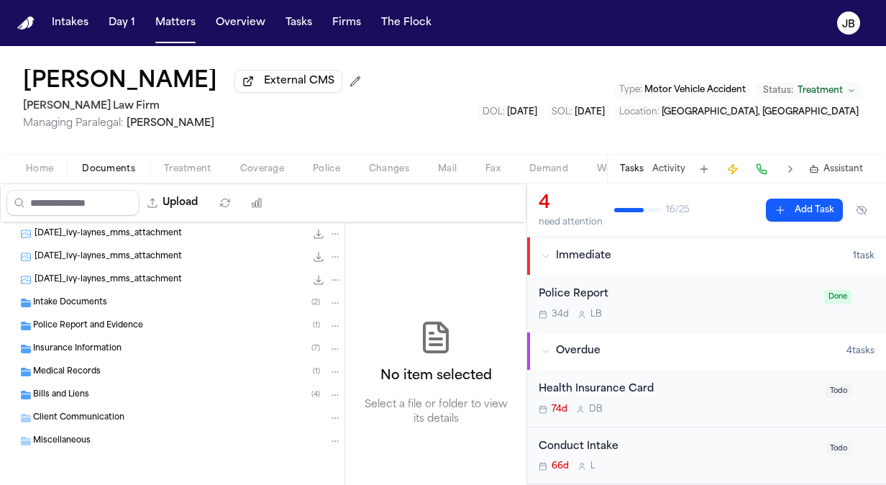
click at [76, 293] on div "Intake Documents ( 2 )" at bounding box center [172, 302] width 344 height 23
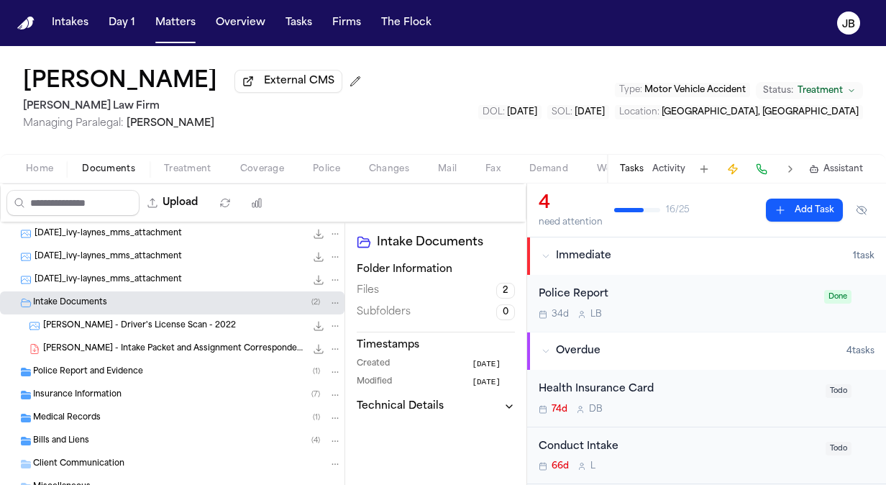
click at [150, 347] on span "I. Laynes - Intake Packet and Assignment Correspondence - 7.23.25" at bounding box center [174, 349] width 262 height 12
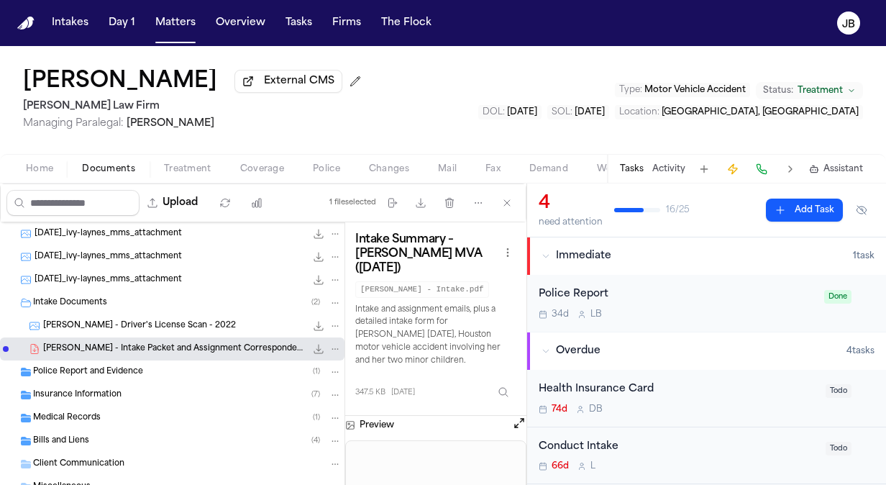
click at [521, 416] on button "Open preview" at bounding box center [519, 423] width 14 height 14
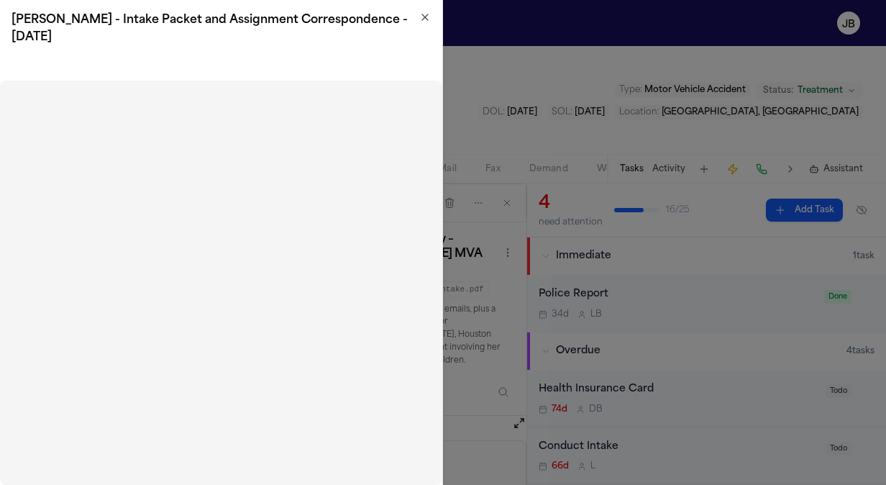
click at [429, 12] on icon "button" at bounding box center [425, 18] width 12 height 12
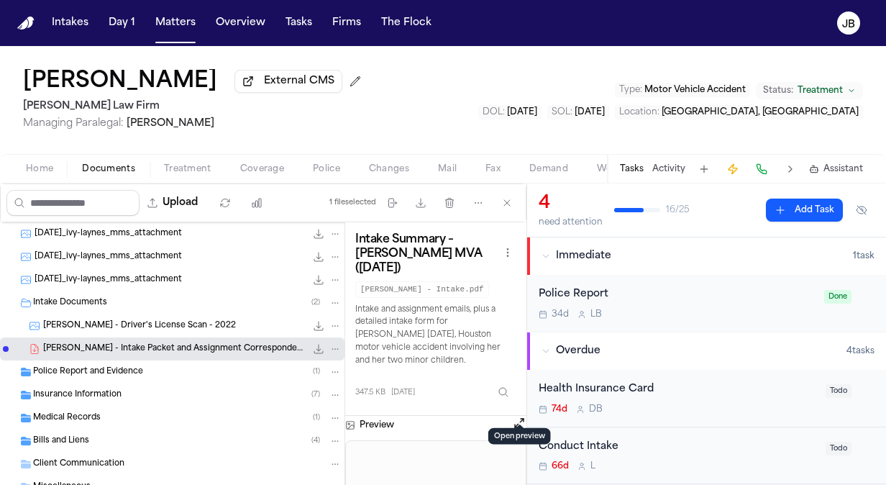
click at [523, 416] on button "Open preview" at bounding box center [519, 423] width 14 height 14
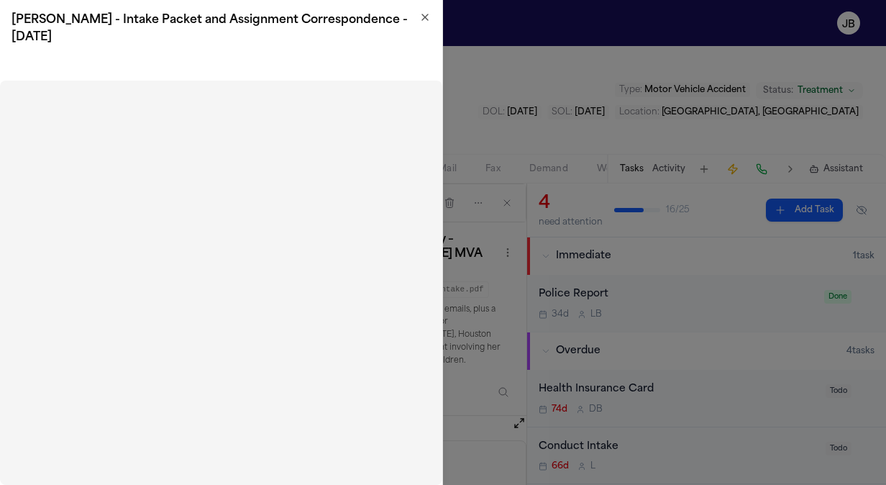
click at [430, 22] on icon "button" at bounding box center [425, 18] width 12 height 12
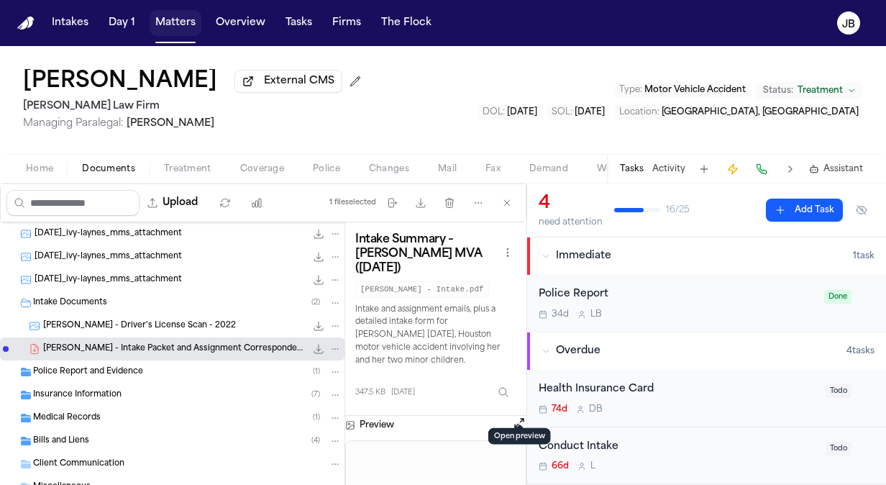
click at [181, 19] on button "Matters" at bounding box center [176, 23] width 52 height 26
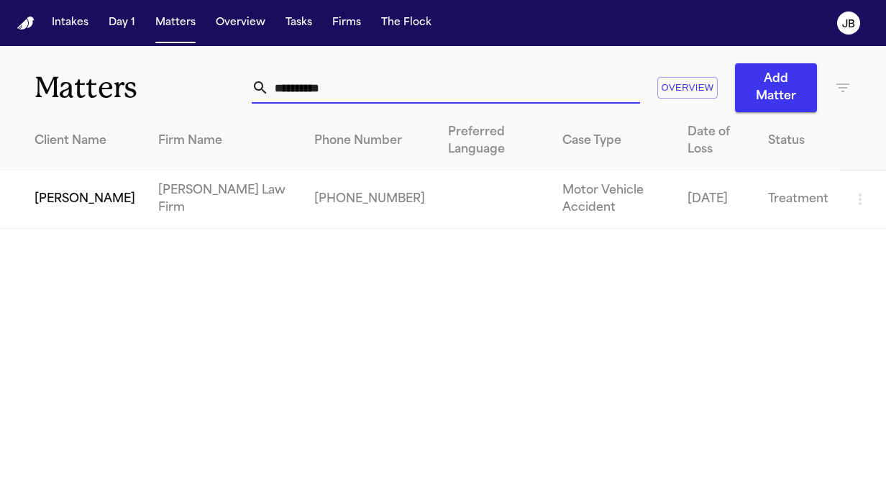
drag, startPoint x: 174, startPoint y: 91, endPoint x: 110, endPoint y: 96, distance: 64.2
click at [110, 96] on div "**********" at bounding box center [443, 79] width 886 height 66
type input "******"
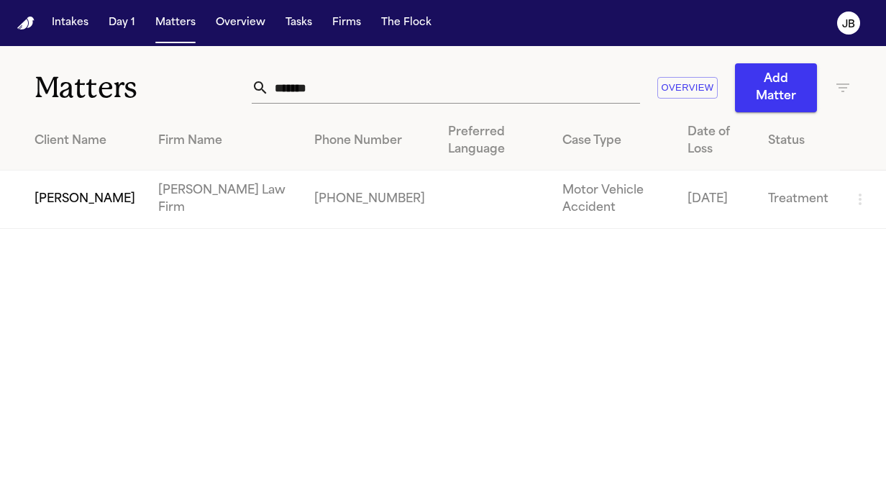
click at [82, 189] on td "[PERSON_NAME]" at bounding box center [73, 199] width 147 height 58
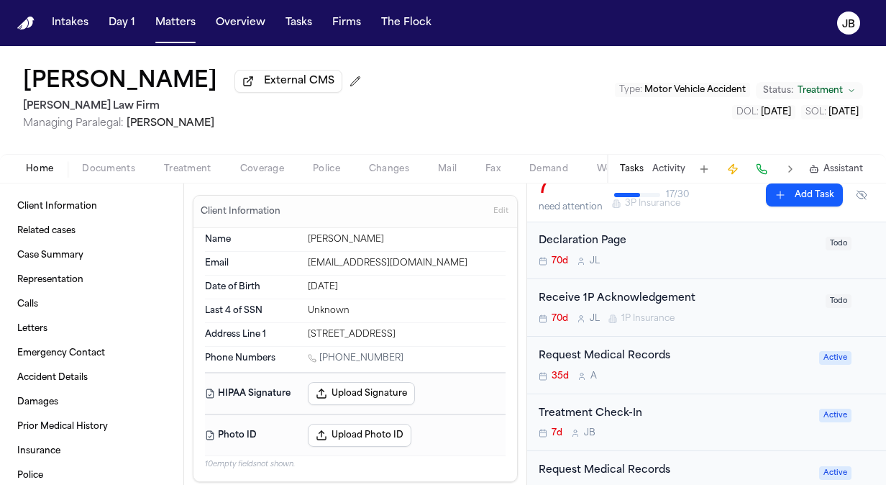
scroll to position [325, 0]
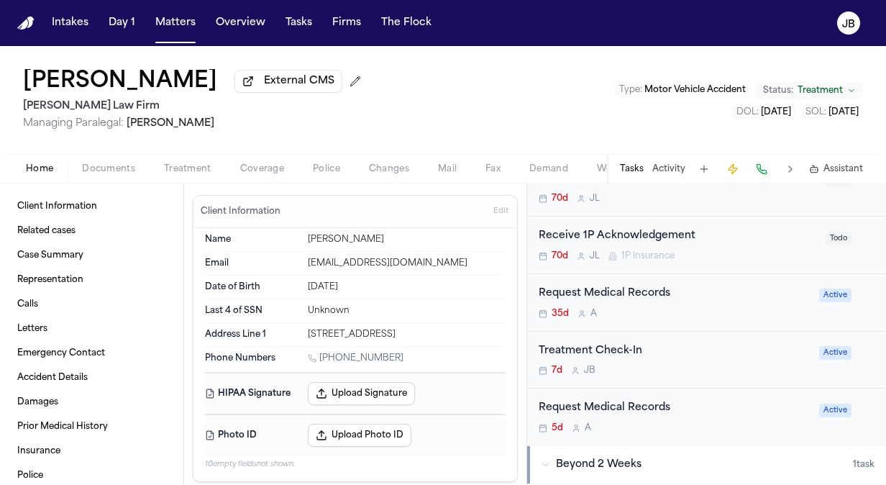
click at [773, 349] on div "Treatment Check-In" at bounding box center [675, 351] width 272 height 17
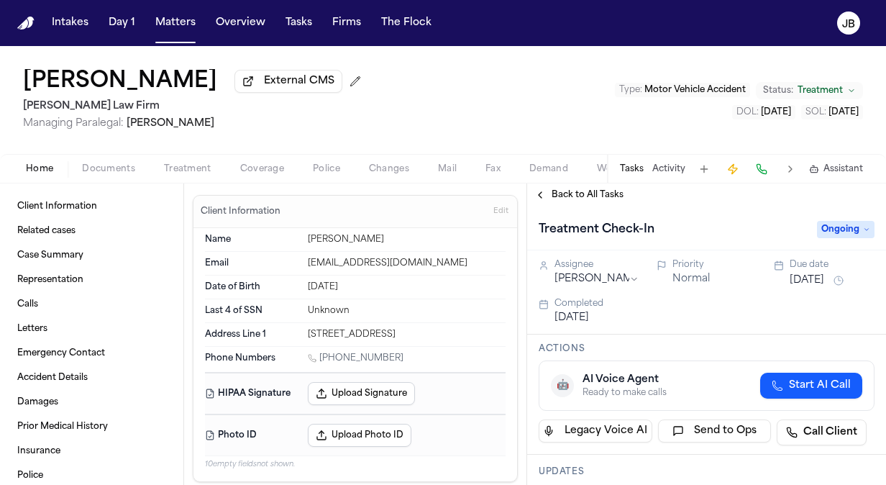
click at [824, 275] on button "[DATE]" at bounding box center [807, 280] width 35 height 14
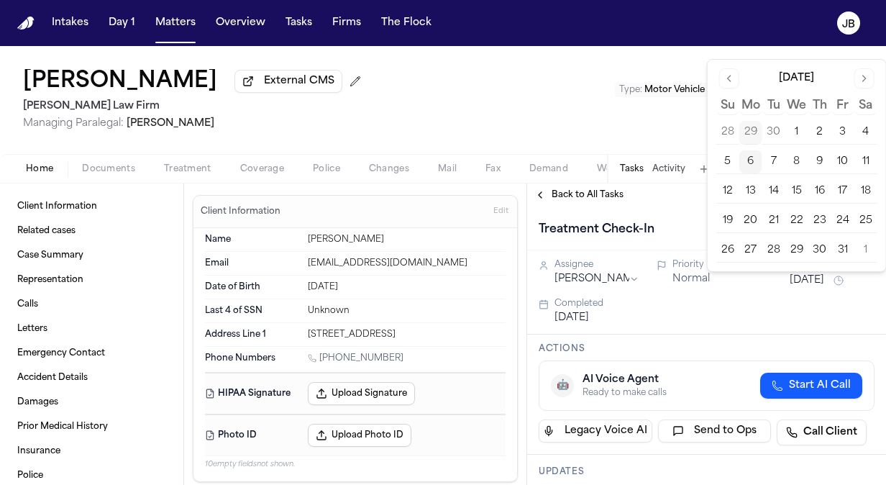
click at [751, 216] on button "20" at bounding box center [750, 220] width 23 height 23
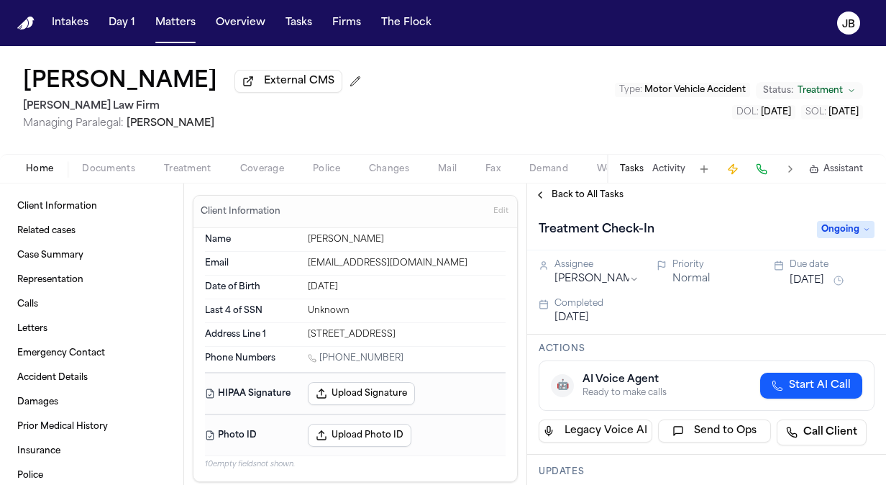
click at [677, 207] on div "Treatment Check-In Ongoing" at bounding box center [706, 228] width 359 height 44
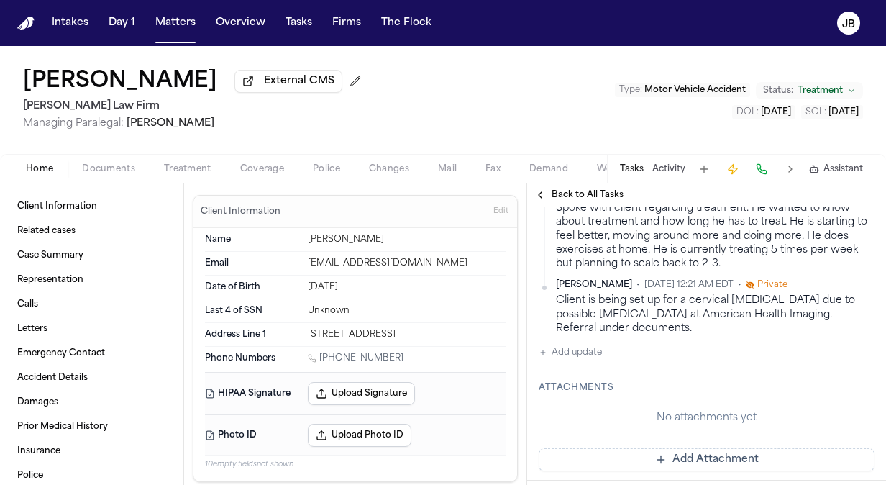
scroll to position [301, 0]
click at [601, 324] on div "Jessica Barrett • Aug 27, 2025 3:22 PM EDT • Private Spoke with client regardin…" at bounding box center [707, 273] width 336 height 174
click at [585, 342] on button "Add update" at bounding box center [570, 350] width 63 height 17
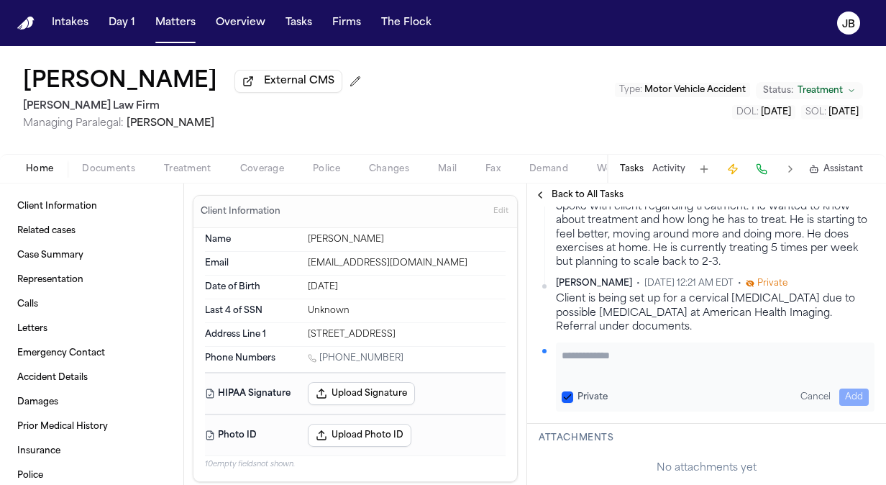
click at [584, 348] on textarea "Add your update" at bounding box center [715, 362] width 307 height 29
drag, startPoint x: 603, startPoint y: 360, endPoint x: 542, endPoint y: 342, distance: 63.7
click at [542, 342] on div "**********" at bounding box center [707, 376] width 336 height 69
type textarea "**********"
click at [839, 388] on button "Add" at bounding box center [853, 396] width 29 height 17
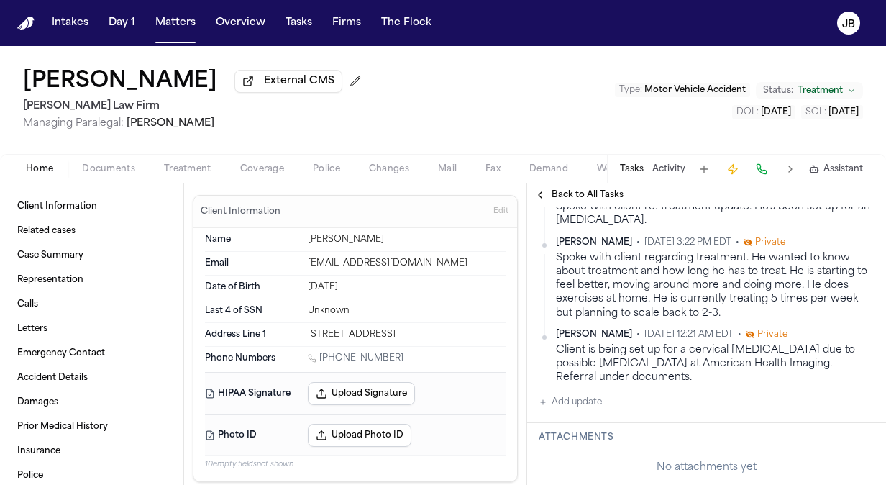
scroll to position [352, 0]
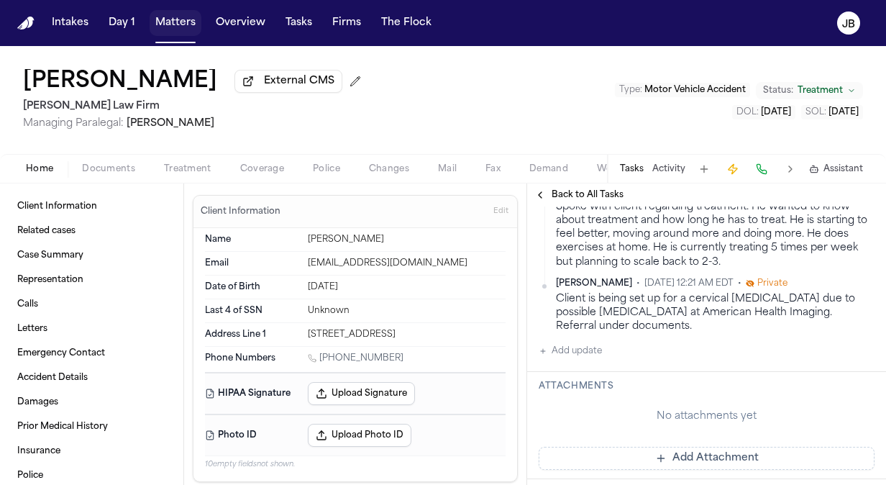
click at [170, 24] on button "Matters" at bounding box center [176, 23] width 52 height 26
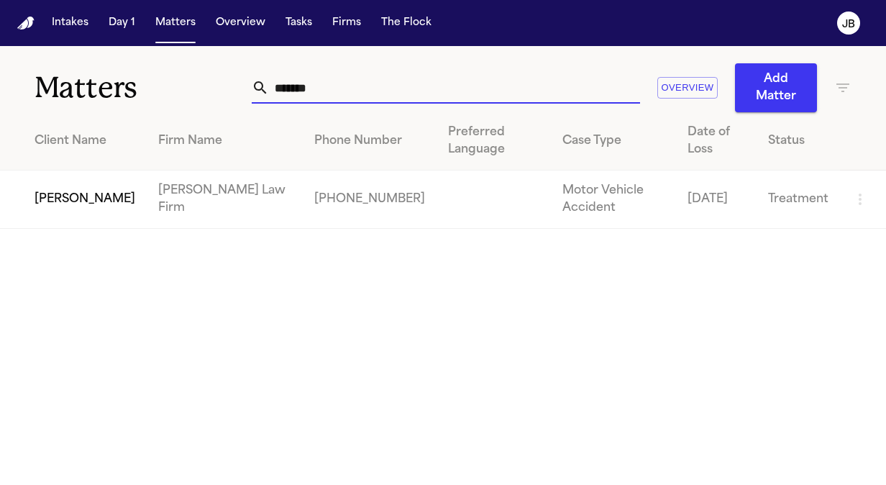
drag, startPoint x: 336, startPoint y: 78, endPoint x: 137, endPoint y: 111, distance: 201.9
click at [137, 111] on div "Matters ****** Overview Add Matter" at bounding box center [443, 79] width 886 height 66
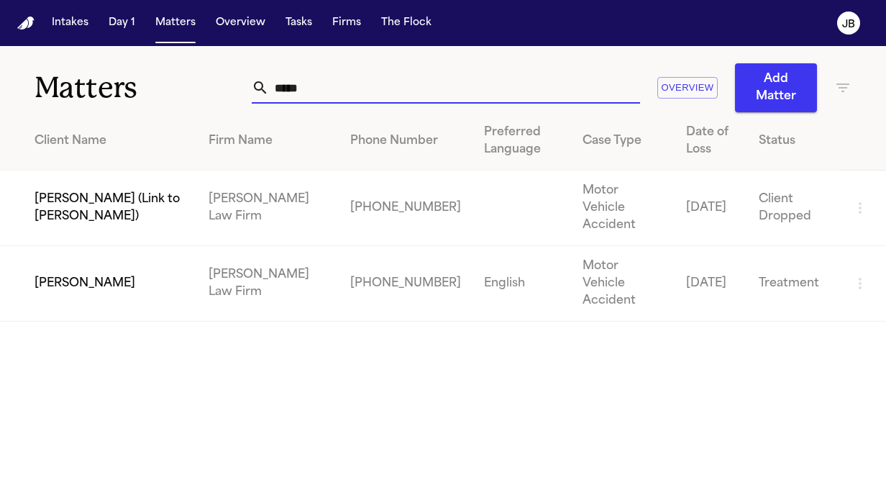
type input "*****"
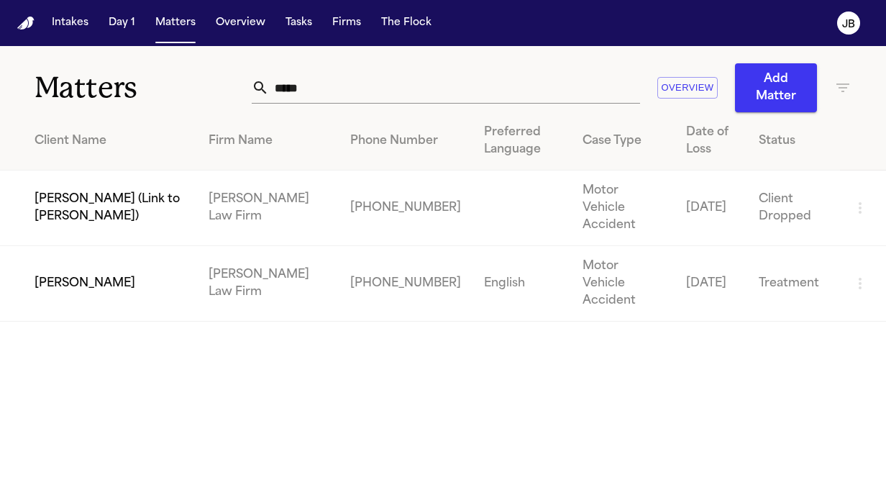
click at [102, 270] on td "[PERSON_NAME]" at bounding box center [98, 284] width 197 height 76
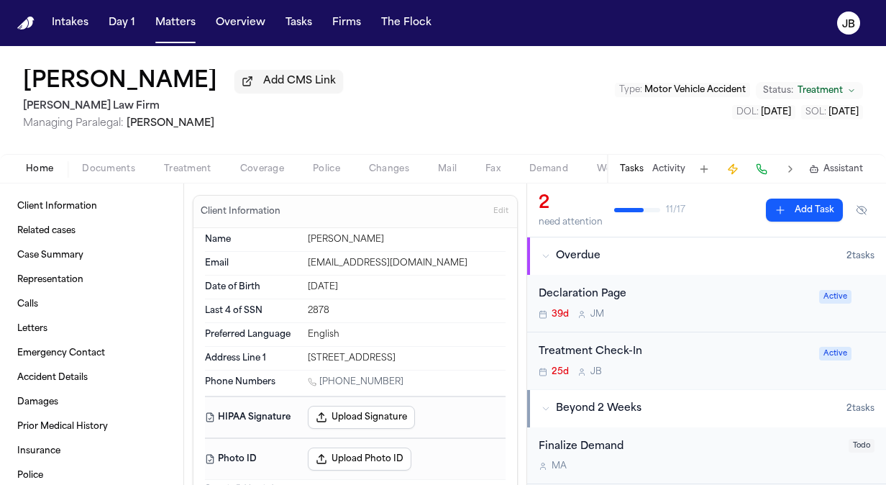
click at [712, 342] on div "Treatment Check-In 25d J B Active" at bounding box center [706, 360] width 359 height 57
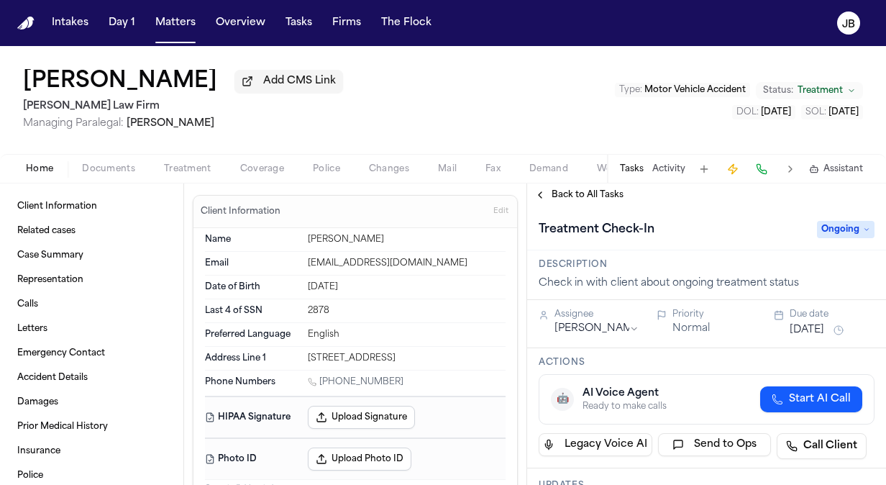
click at [818, 318] on div "Due date" at bounding box center [832, 314] width 85 height 12
click at [815, 329] on button "Sep 11, 2025" at bounding box center [807, 330] width 35 height 14
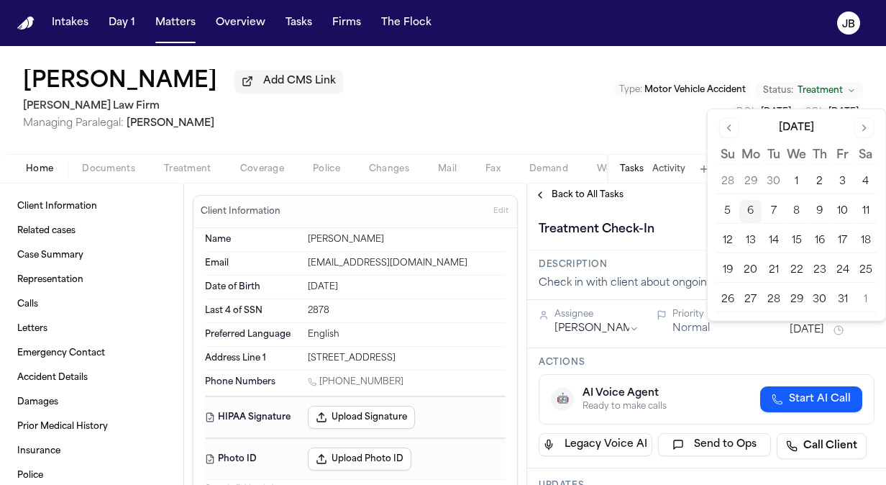
click at [754, 262] on button "20" at bounding box center [750, 270] width 23 height 23
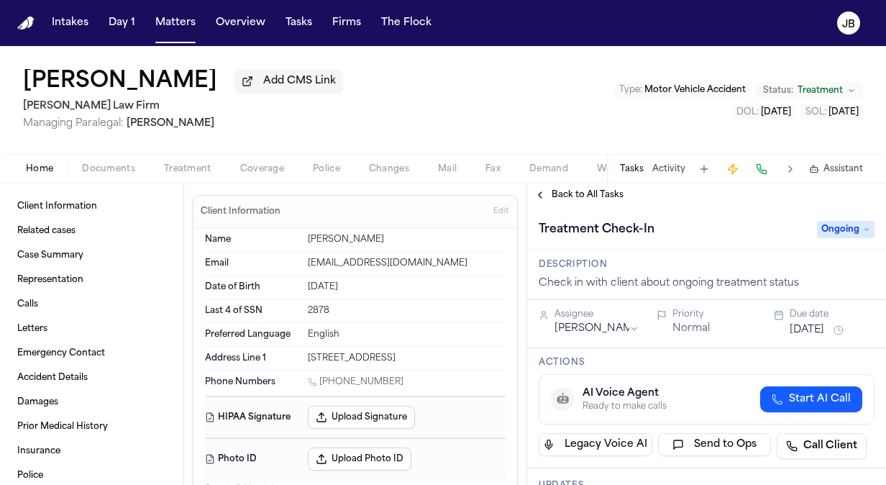
click at [656, 252] on div "Description Check in with client about ongoing treatment status" at bounding box center [706, 275] width 359 height 50
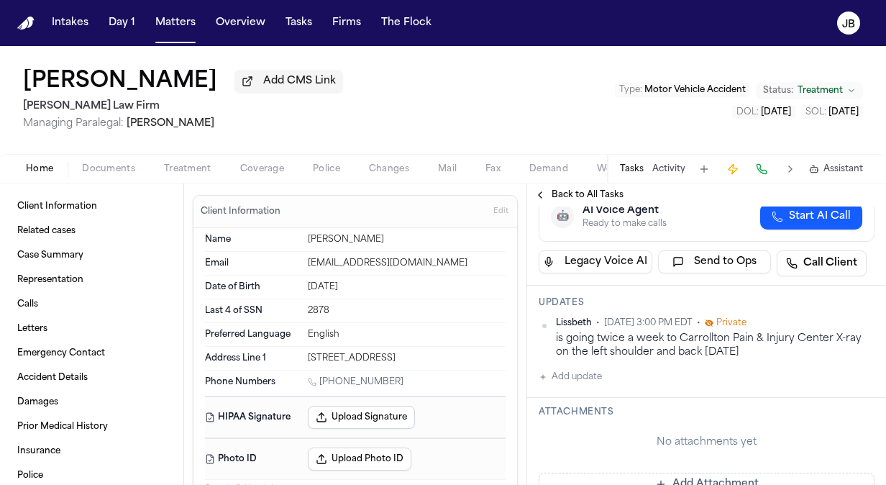
scroll to position [220, 0]
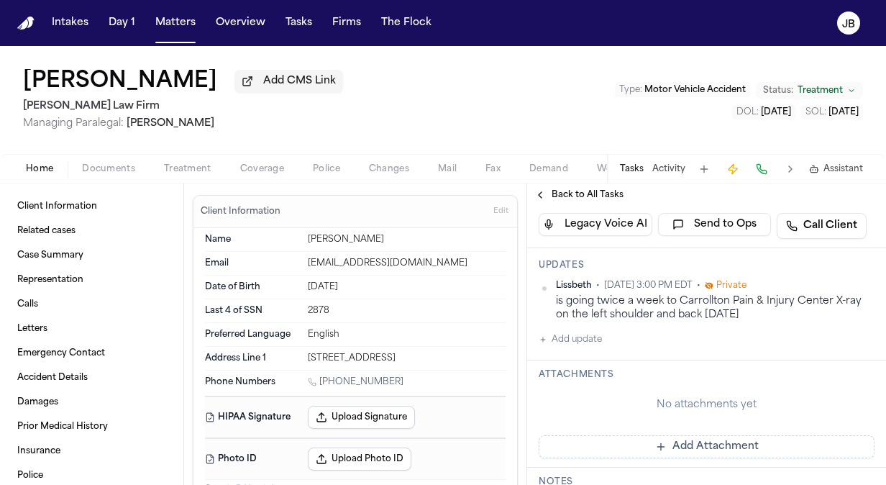
click at [598, 326] on div "Lissbeth • Sep 11, 2025 3:00 PM EDT • Private is going twice a week to Carrollt…" at bounding box center [707, 314] width 336 height 68
click at [588, 339] on button "Add update" at bounding box center [570, 339] width 63 height 17
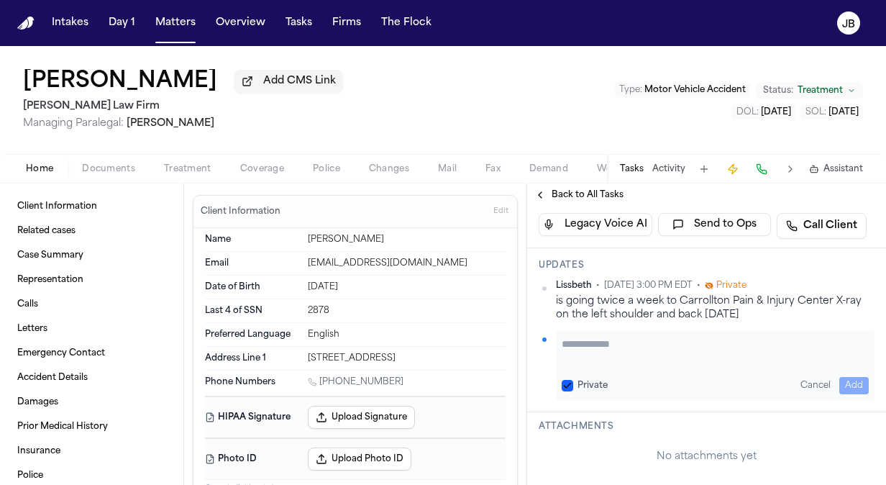
click at [598, 340] on textarea "Add your update" at bounding box center [715, 351] width 307 height 29
type textarea "*"
type textarea "**********"
click at [851, 377] on button "Add" at bounding box center [853, 385] width 29 height 17
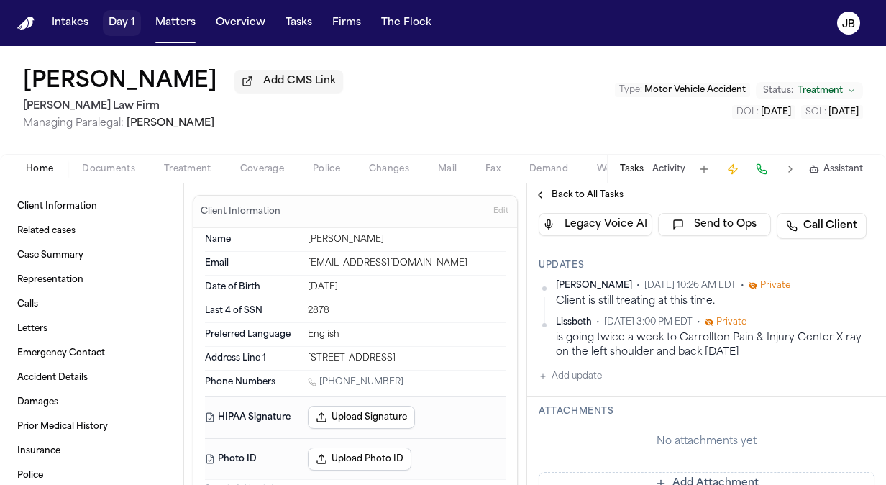
click at [196, 30] on button "Matters" at bounding box center [176, 23] width 52 height 26
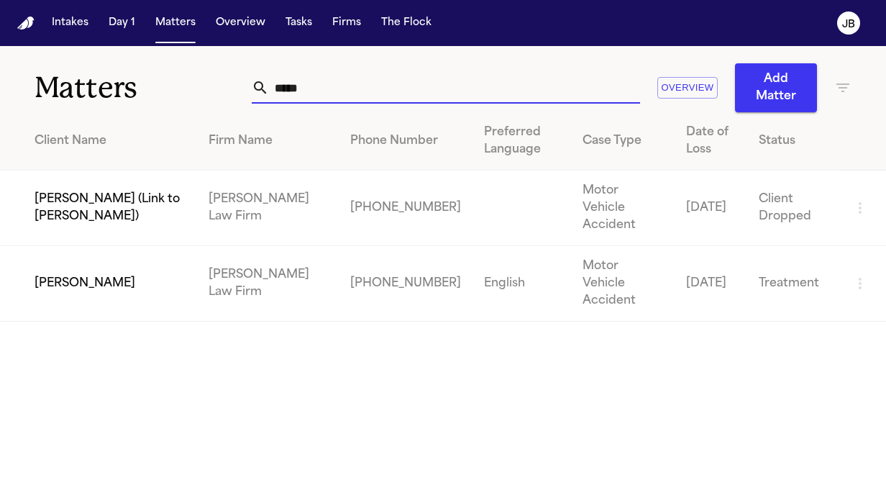
drag, startPoint x: 188, startPoint y: 88, endPoint x: 126, endPoint y: 50, distance: 72.9
click at [129, 83] on div "Matters ***** Overview Add Matter" at bounding box center [443, 79] width 886 height 66
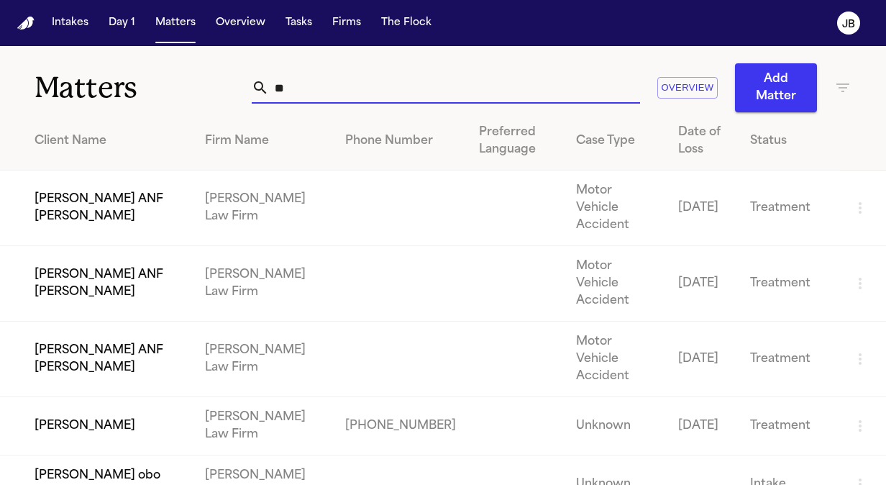
drag, startPoint x: 305, startPoint y: 94, endPoint x: 155, endPoint y: 102, distance: 149.8
click at [155, 102] on div "Matters ** Overview Add Matter" at bounding box center [443, 79] width 886 height 66
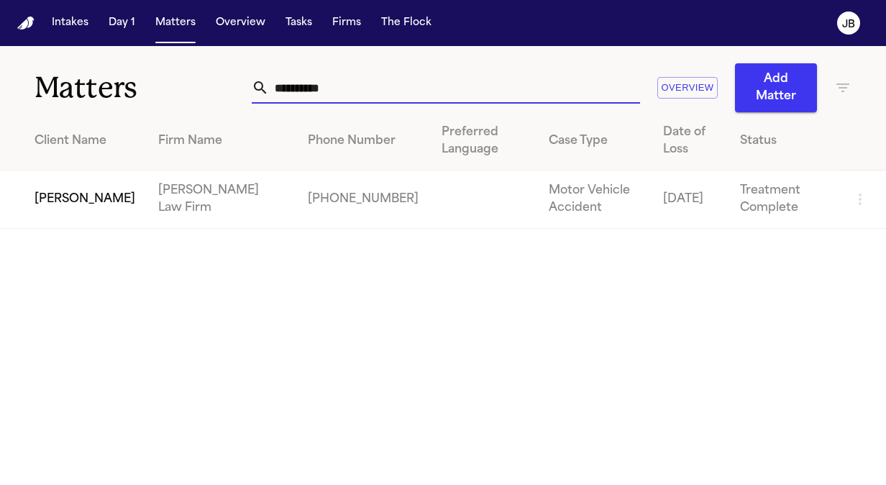
type input "**********"
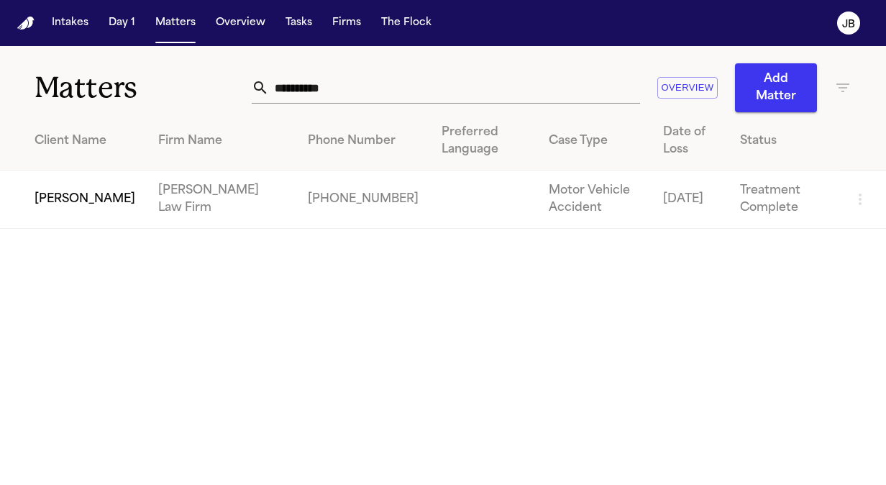
click at [68, 204] on td "[PERSON_NAME]" at bounding box center [73, 199] width 147 height 58
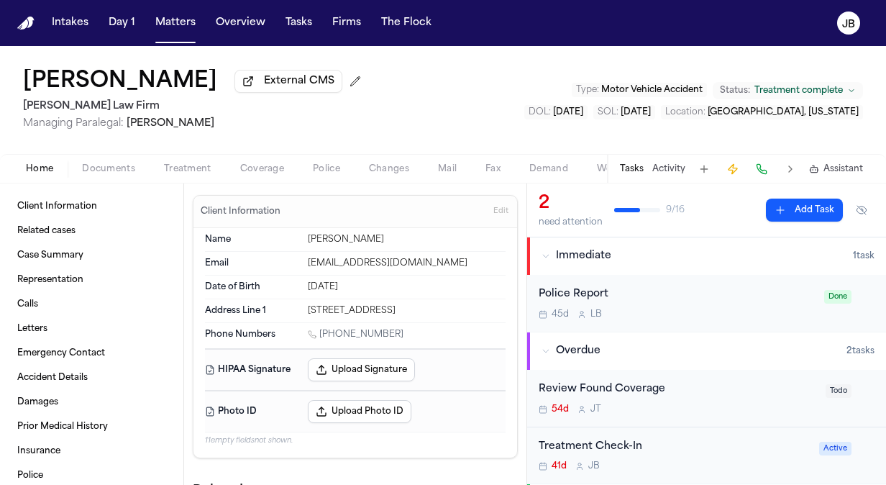
drag, startPoint x: 400, startPoint y: 329, endPoint x: 321, endPoint y: 332, distance: 78.4
click at [321, 332] on div "1 (601) 529-1608" at bounding box center [407, 336] width 198 height 14
copy link "(601) 529-1608"
click at [671, 452] on div "Treatment Check-In" at bounding box center [675, 447] width 272 height 17
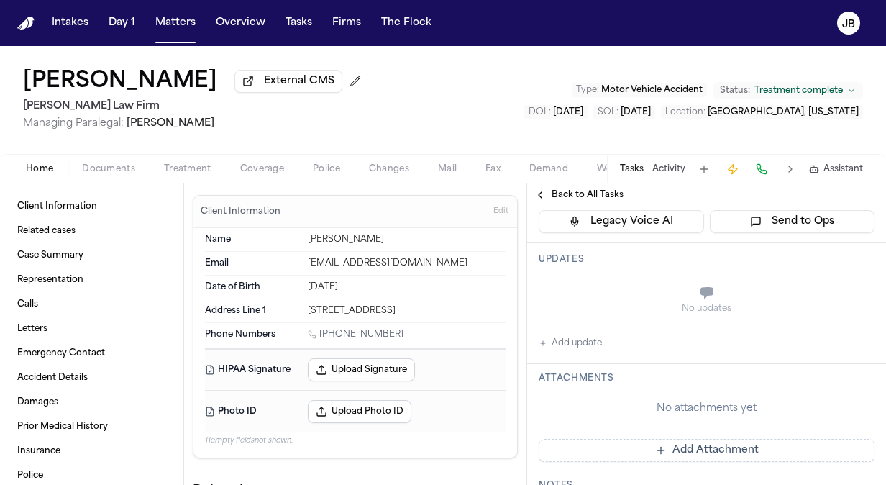
scroll to position [218, 0]
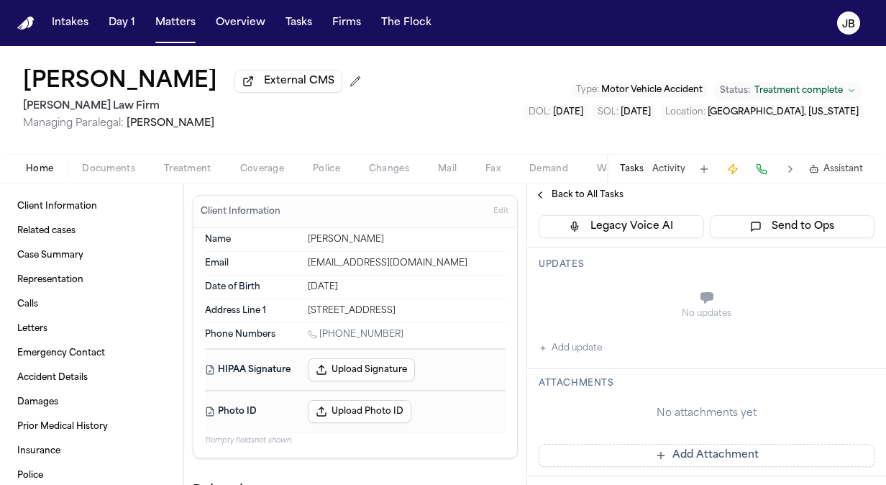
click at [561, 347] on button "Add update" at bounding box center [570, 347] width 63 height 17
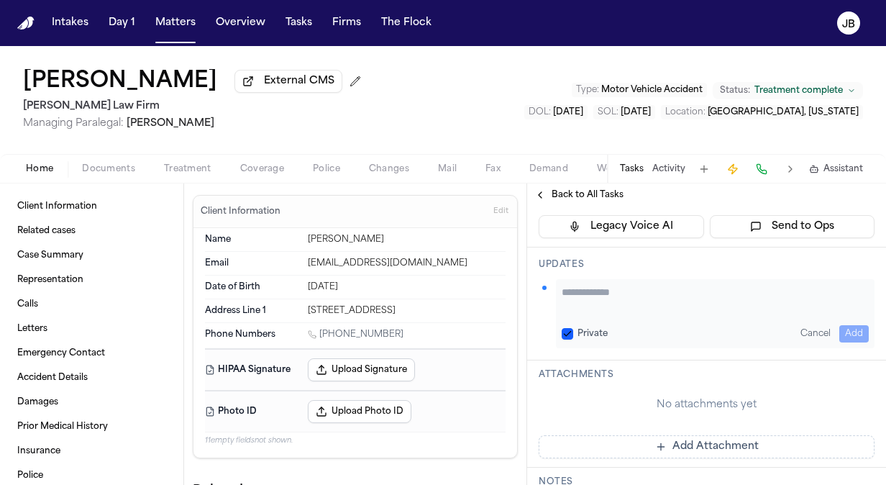
click at [593, 291] on textarea "Add your update" at bounding box center [715, 299] width 307 height 29
click at [669, 303] on textarea "**********" at bounding box center [710, 299] width 296 height 29
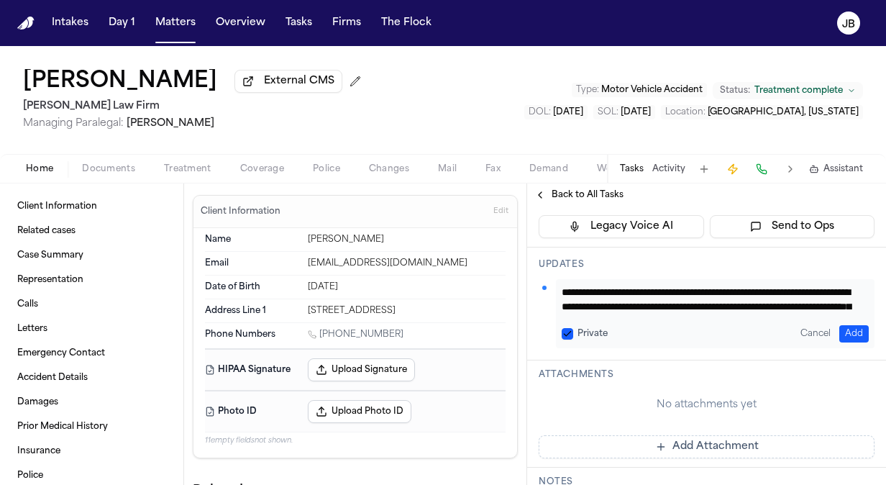
scroll to position [4, 0]
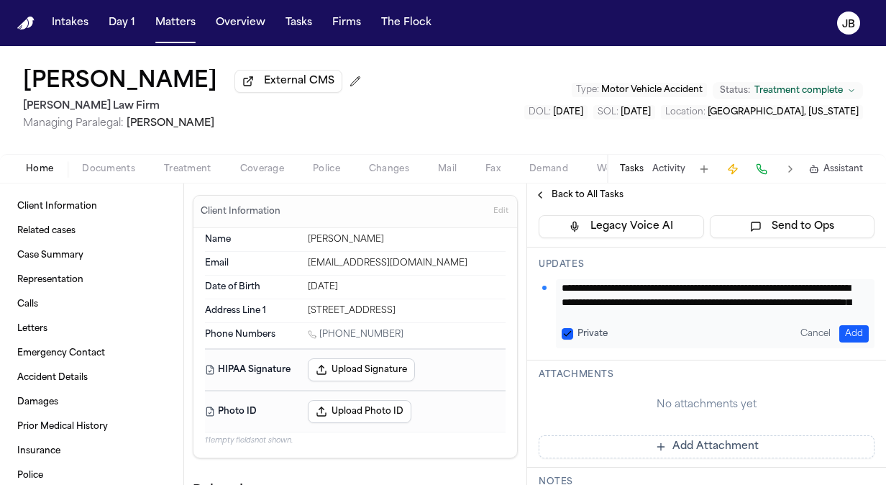
drag, startPoint x: 795, startPoint y: 298, endPoint x: 693, endPoint y: 296, distance: 102.1
click at [693, 296] on textarea "**********" at bounding box center [710, 299] width 296 height 29
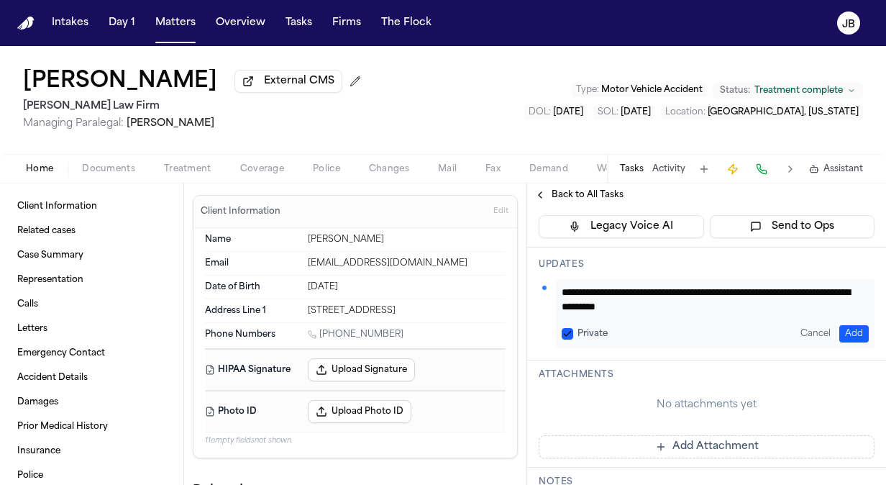
scroll to position [0, 0]
type textarea "**********"
click at [840, 325] on button "Add" at bounding box center [853, 333] width 29 height 17
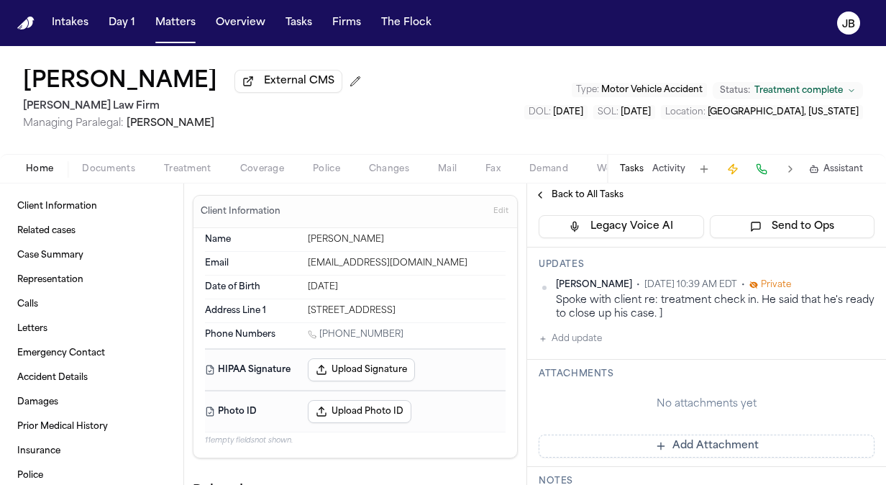
click at [266, 170] on span "Coverage" at bounding box center [262, 169] width 44 height 12
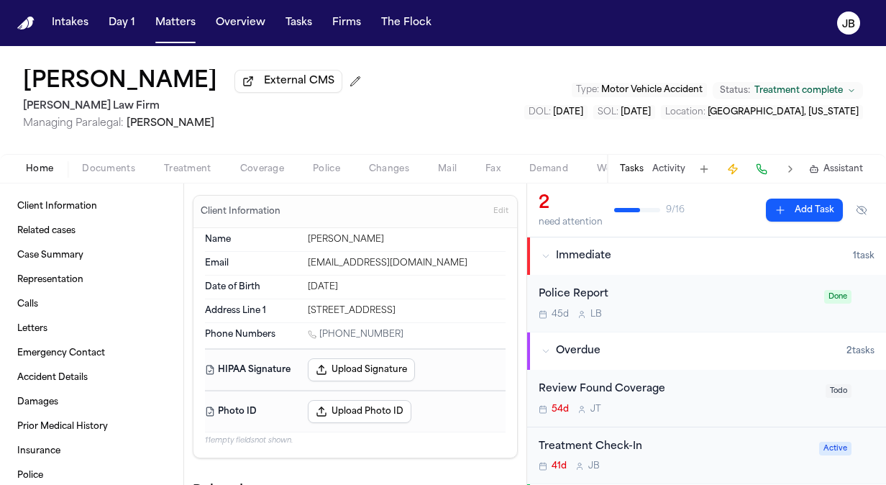
click at [45, 170] on span "Home" at bounding box center [39, 169] width 27 height 12
click at [109, 163] on span "Documents" at bounding box center [108, 169] width 53 height 12
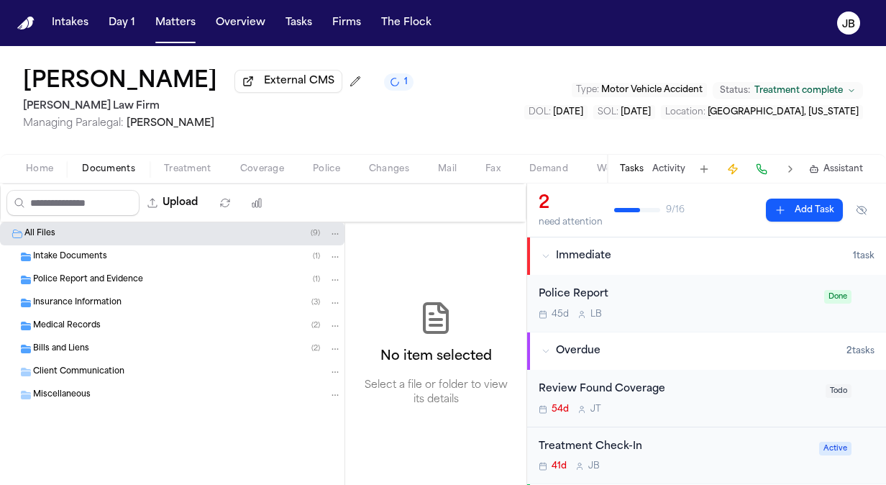
click at [65, 326] on span "Medical Records" at bounding box center [67, 326] width 68 height 12
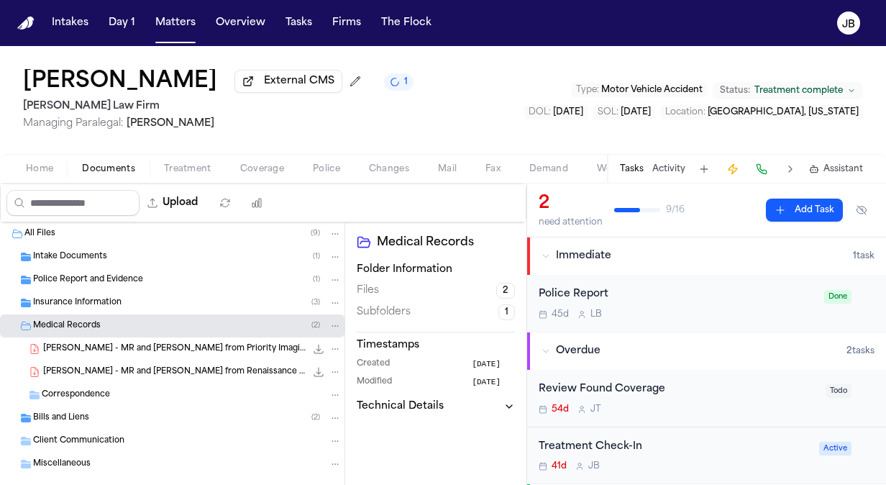
click at [260, 170] on span "Coverage" at bounding box center [262, 169] width 44 height 12
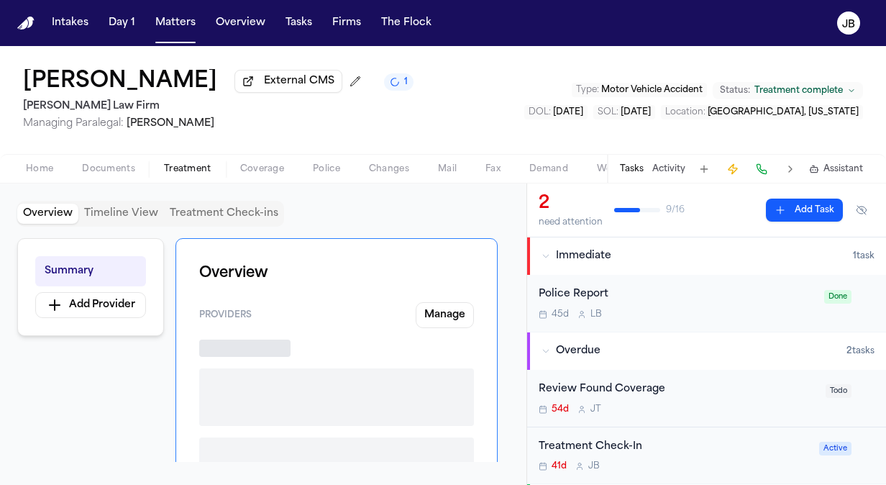
click at [172, 176] on span "button" at bounding box center [187, 176] width 65 height 1
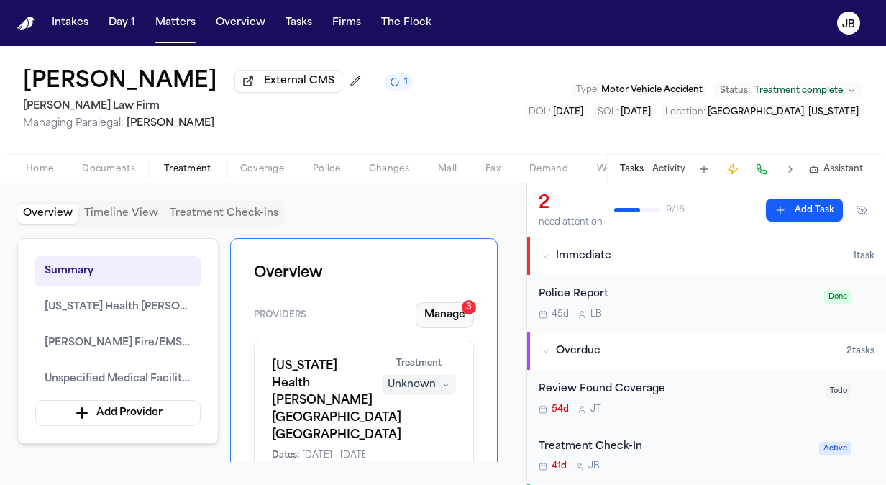
click at [439, 309] on button "Manage 3" at bounding box center [445, 315] width 58 height 26
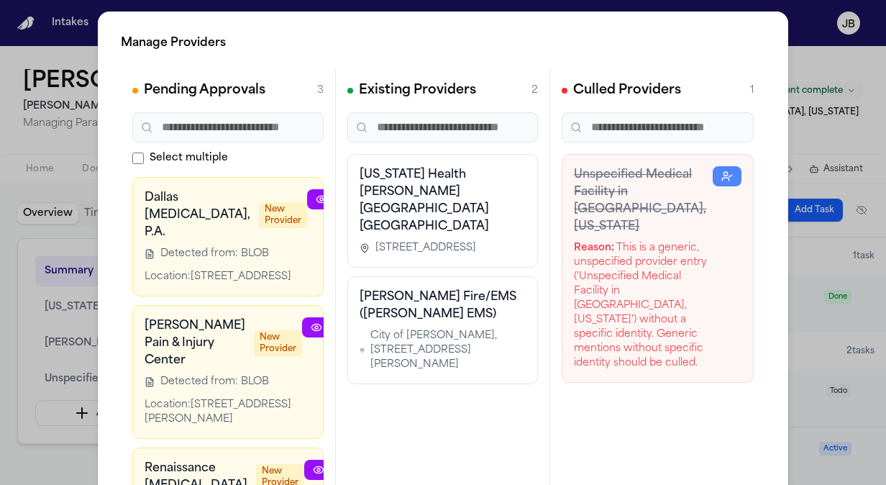
click at [14, 296] on div "Manage Providers Pending Approvals 3 Select multiple Dallas Radiology, P.A. New…" at bounding box center [443, 292] width 886 height 584
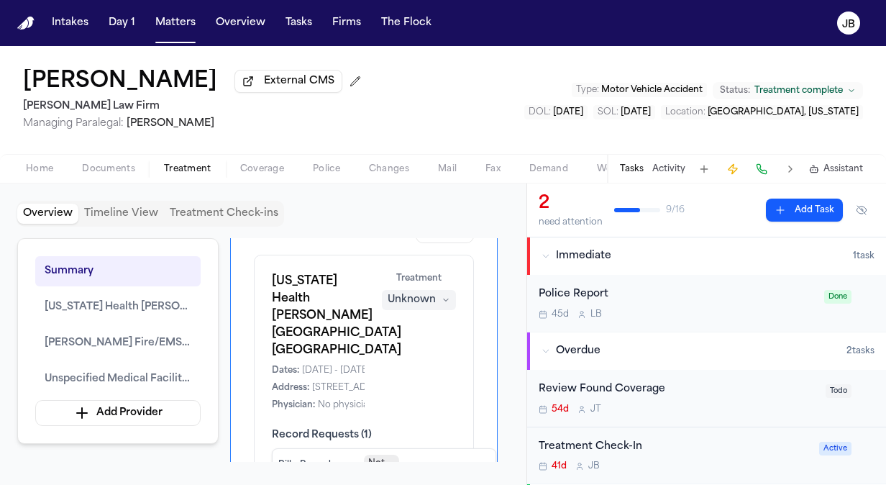
scroll to position [86, 0]
click at [499, 273] on div "Summary Texas Health Huguley Hospital Fort Worth South Burleson Fire/EMS (Burle…" at bounding box center [263, 350] width 492 height 224
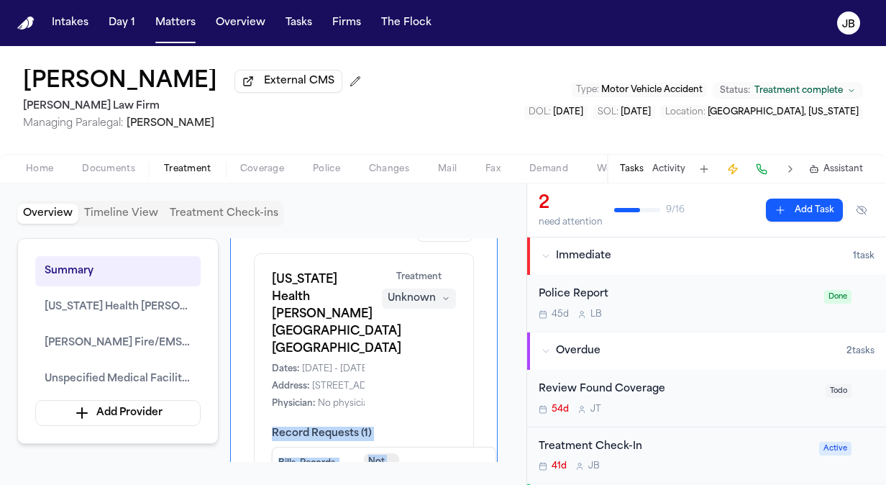
drag, startPoint x: 499, startPoint y: 273, endPoint x: 441, endPoint y: 430, distance: 167.9
click at [441, 430] on div "Summary Texas Health Huguley Hospital Fort Worth South Burleson Fire/EMS (Burle…" at bounding box center [263, 350] width 492 height 224
drag, startPoint x: 441, startPoint y: 430, endPoint x: 495, endPoint y: 348, distance: 98.5
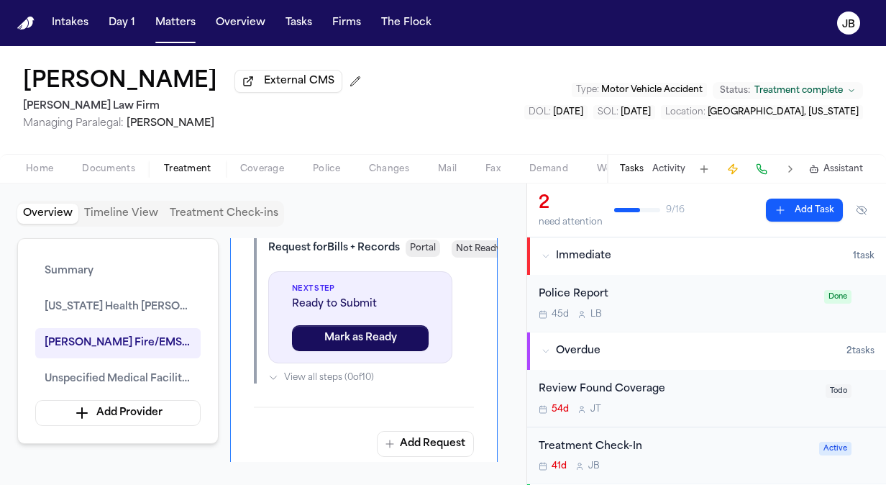
scroll to position [1783, 0]
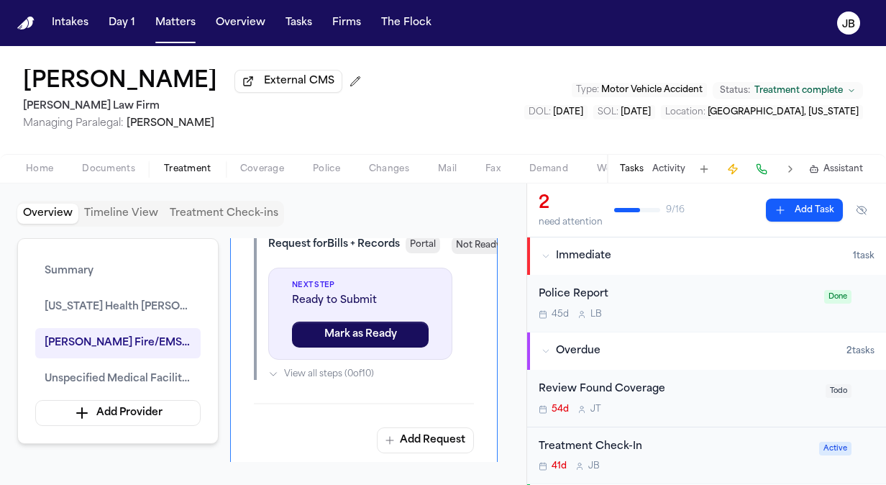
click at [110, 152] on div "John Clark External CMS Ruy Mireles Law Firm Managing Paralegal: Jessica Barret…" at bounding box center [443, 100] width 886 height 108
click at [101, 175] on button "Documents" at bounding box center [109, 168] width 82 height 17
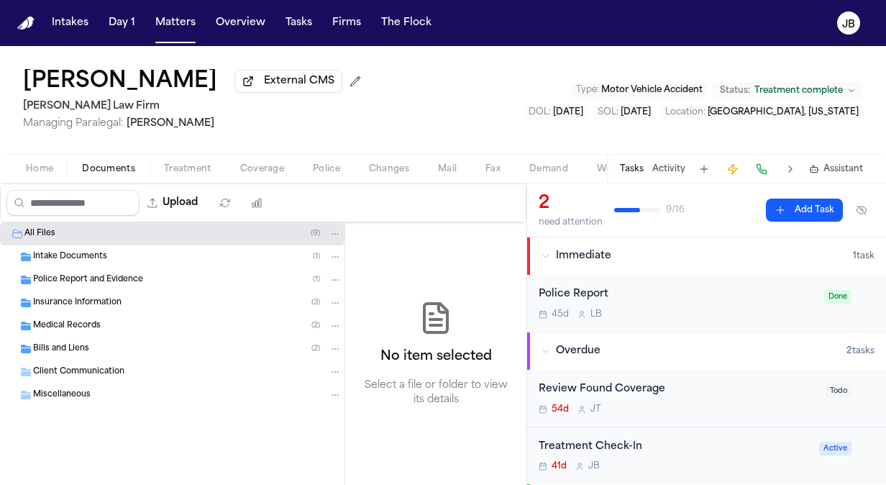
click at [53, 349] on span "Bills and Liens" at bounding box center [61, 349] width 56 height 12
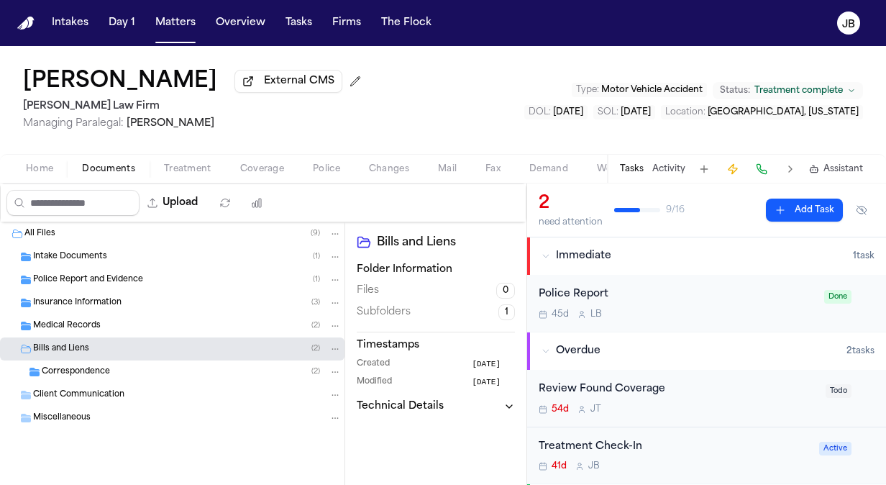
click at [134, 366] on div "Correspondence ( 2 )" at bounding box center [192, 371] width 300 height 13
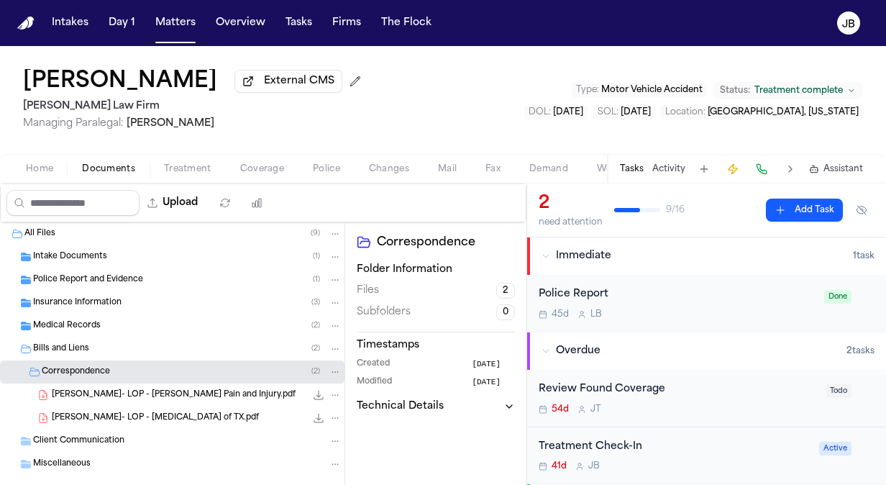
click at [102, 163] on span "Documents" at bounding box center [108, 169] width 53 height 12
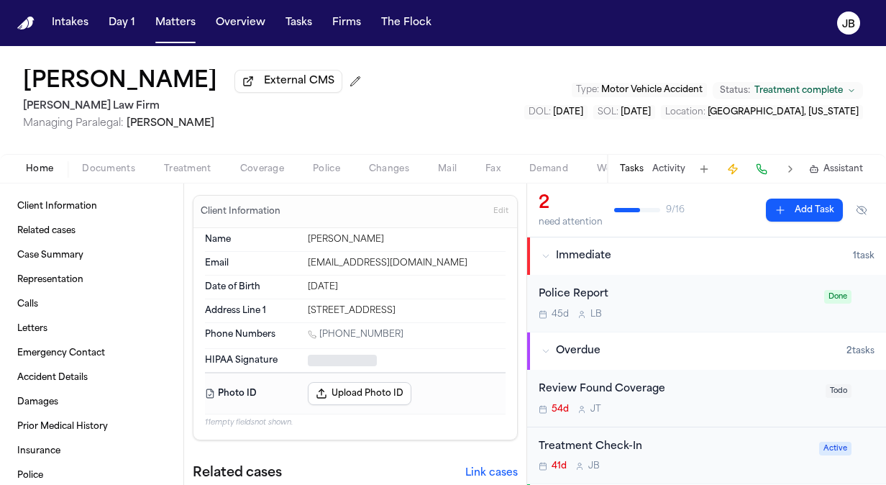
click at [52, 170] on span "Home" at bounding box center [39, 169] width 27 height 12
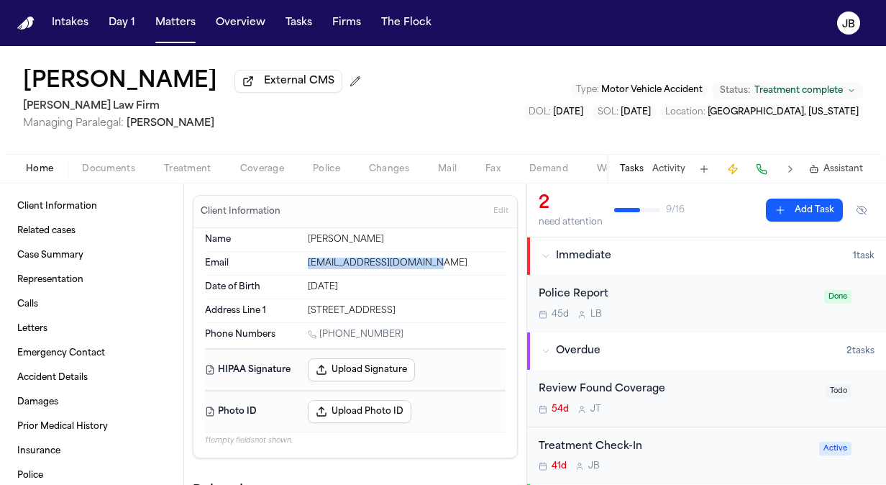
drag, startPoint x: 440, startPoint y: 262, endPoint x: 301, endPoint y: 263, distance: 139.5
click at [301, 263] on div "Email wavewasherpros@gmail.com" at bounding box center [355, 264] width 301 height 24
copy div "wavewasherpros@gmail.com"
drag, startPoint x: 342, startPoint y: 334, endPoint x: 319, endPoint y: 337, distance: 23.1
click at [319, 337] on div "1 (601) 529-1608" at bounding box center [407, 336] width 198 height 14
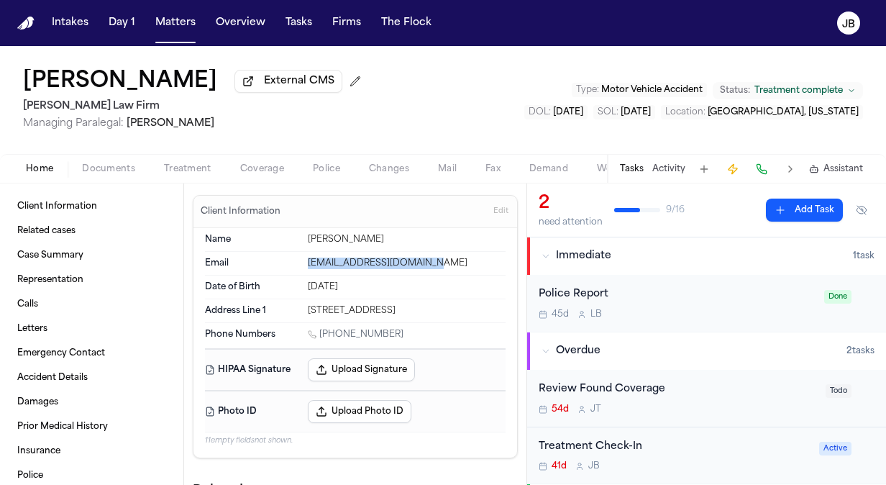
copy link "(601) 529-1608"
drag, startPoint x: 445, startPoint y: 308, endPoint x: 302, endPoint y: 309, distance: 143.1
click at [302, 309] on div "Address Line 1 4305 rushmoore drive arlington TX" at bounding box center [355, 310] width 301 height 23
copy div "4305 rushmoore drive arlington TX"
click at [177, 19] on button "Matters" at bounding box center [176, 23] width 52 height 26
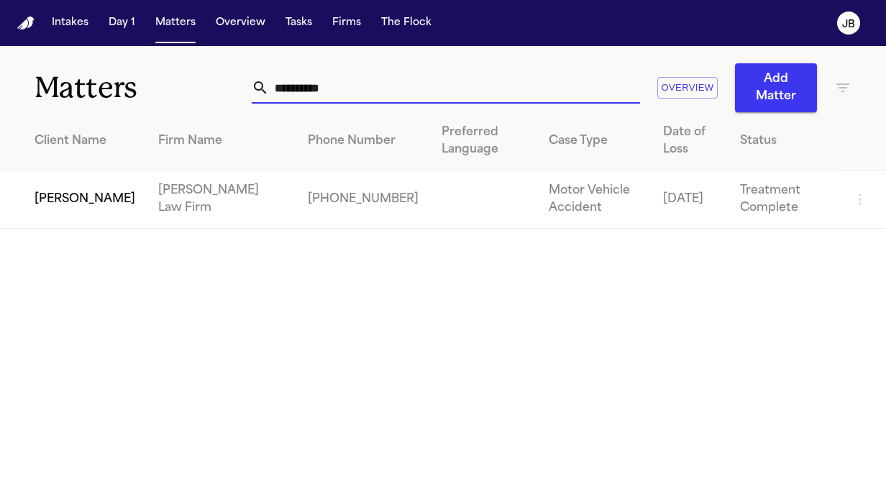
drag, startPoint x: 239, startPoint y: 82, endPoint x: 123, endPoint y: 88, distance: 116.6
click at [123, 88] on div "**********" at bounding box center [443, 79] width 886 height 66
type input "*"
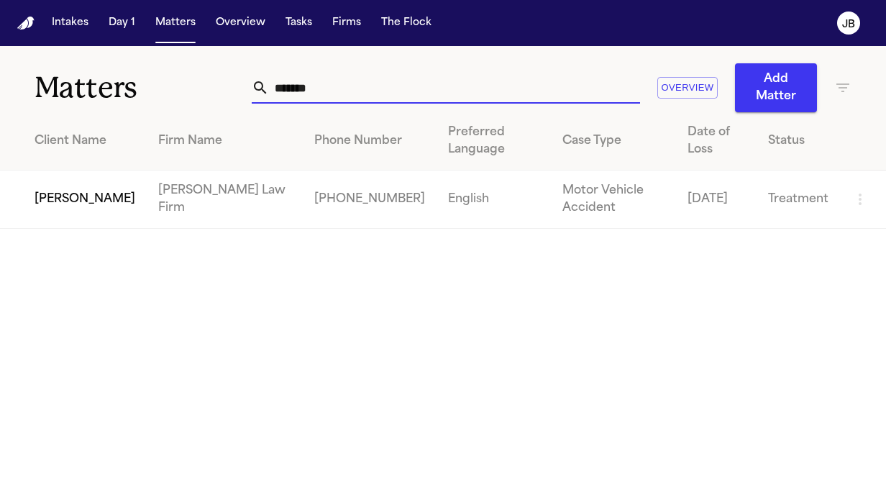
type input "*******"
click at [71, 194] on td "[PERSON_NAME]" at bounding box center [73, 199] width 147 height 58
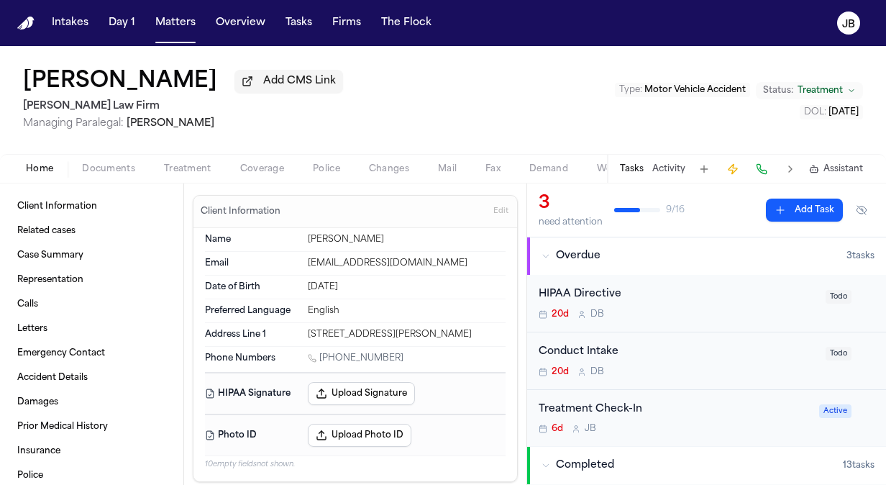
drag, startPoint x: 401, startPoint y: 354, endPoint x: 321, endPoint y: 355, distance: 80.6
click at [321, 355] on div "1 (346) 743-8720" at bounding box center [407, 359] width 198 height 14
copy link "(346) 743-8720"
click at [161, 22] on button "Matters" at bounding box center [176, 23] width 52 height 26
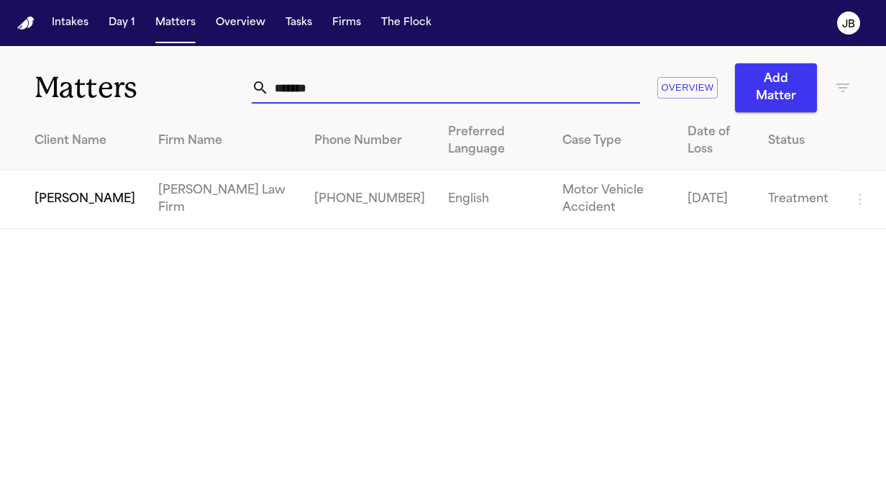
drag, startPoint x: 335, startPoint y: 88, endPoint x: 85, endPoint y: 83, distance: 250.3
click at [85, 83] on div "Matters ******* Overview Add Matter" at bounding box center [443, 79] width 886 height 66
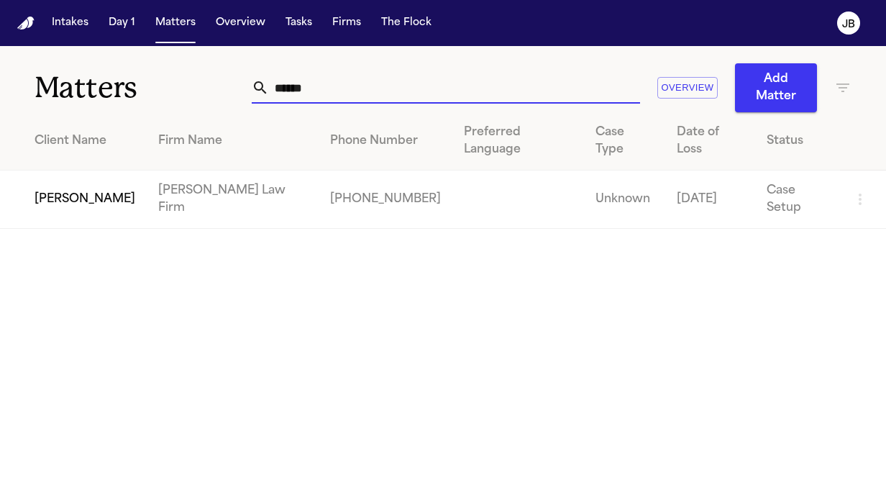
type input "******"
click at [76, 172] on td "[PERSON_NAME]" at bounding box center [73, 199] width 147 height 58
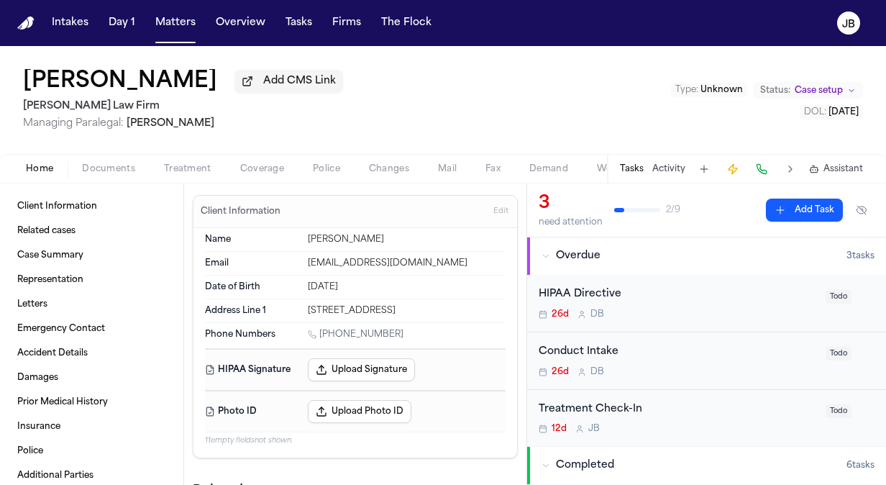
drag, startPoint x: 403, startPoint y: 339, endPoint x: 324, endPoint y: 330, distance: 80.3
click at [324, 330] on div "1 (469) 442-9070" at bounding box center [407, 336] width 198 height 14
drag, startPoint x: 324, startPoint y: 330, endPoint x: 396, endPoint y: 335, distance: 72.8
click at [396, 335] on div "1 (469) 442-9070" at bounding box center [407, 336] width 198 height 14
drag, startPoint x: 397, startPoint y: 332, endPoint x: 322, endPoint y: 335, distance: 74.8
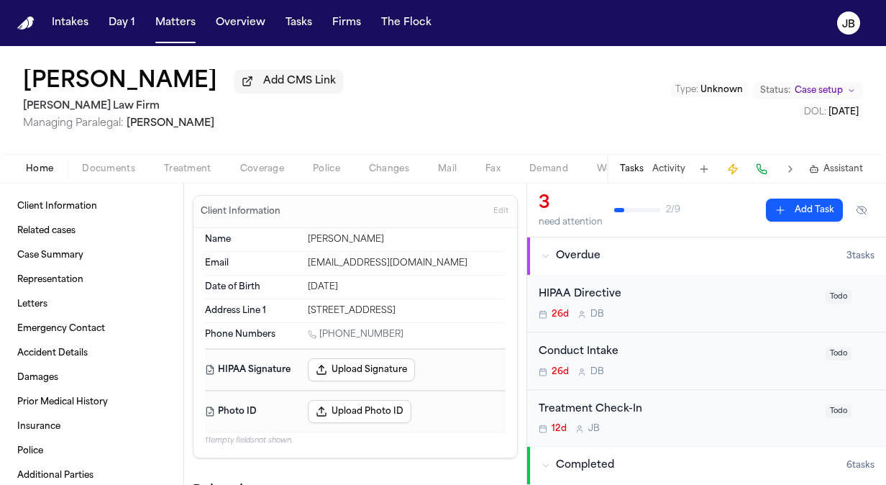
click at [322, 335] on div "1 (469) 442-9070" at bounding box center [407, 336] width 198 height 14
click at [667, 170] on button "Activity" at bounding box center [668, 169] width 33 height 12
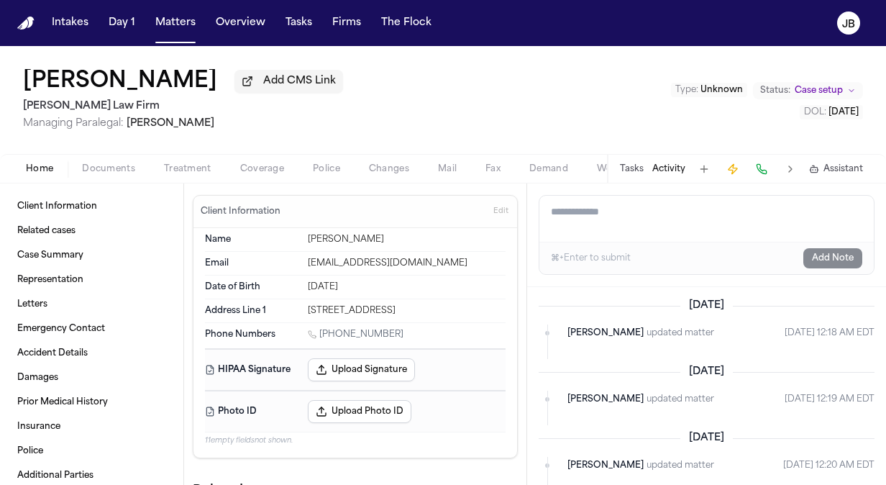
click at [590, 225] on textarea "Add a note to this matter" at bounding box center [706, 219] width 334 height 46
type textarea "**********"
click at [842, 253] on button "Add Note" at bounding box center [832, 258] width 59 height 20
click at [161, 17] on button "Matters" at bounding box center [176, 23] width 52 height 26
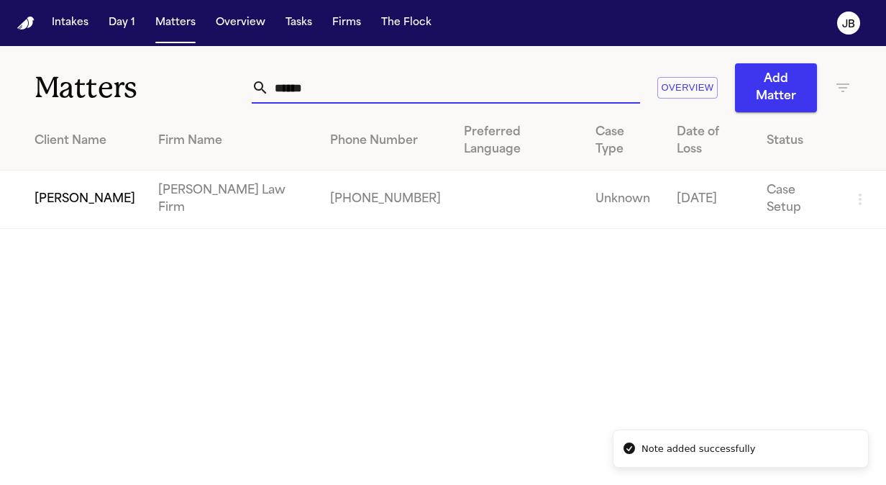
drag, startPoint x: 337, startPoint y: 84, endPoint x: 29, endPoint y: 86, distance: 307.8
click at [29, 86] on div "Matters ****** Overview Add Matter" at bounding box center [443, 79] width 886 height 66
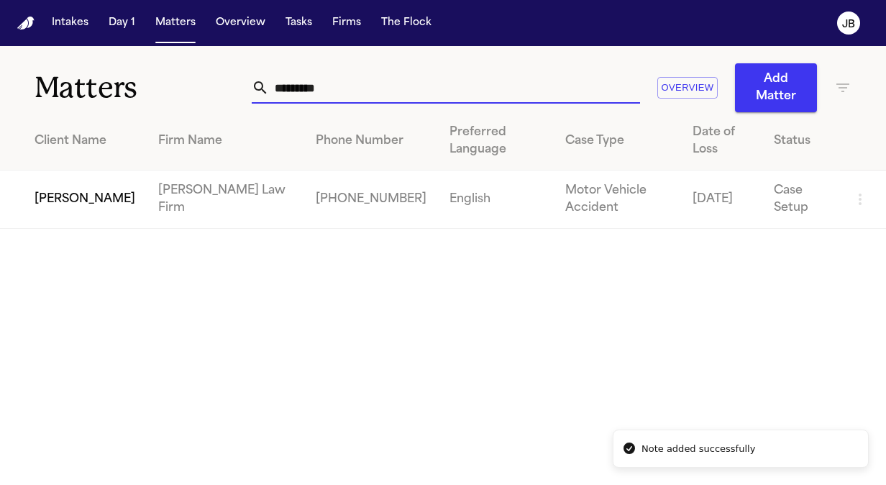
type input "*********"
click at [88, 184] on td "[PERSON_NAME]" at bounding box center [73, 199] width 147 height 58
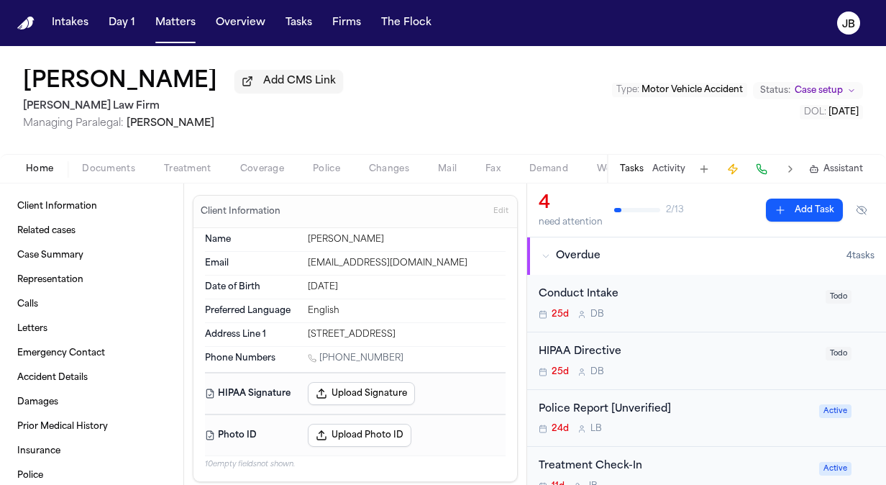
drag, startPoint x: 346, startPoint y: 358, endPoint x: 321, endPoint y: 362, distance: 25.4
click at [321, 362] on div "1 (682) 422-1642" at bounding box center [407, 359] width 198 height 14
drag, startPoint x: 395, startPoint y: 357, endPoint x: 322, endPoint y: 358, distance: 73.4
click at [322, 358] on div "1 (682) 422-1642" at bounding box center [407, 359] width 198 height 14
click at [667, 171] on button "Activity" at bounding box center [668, 169] width 33 height 12
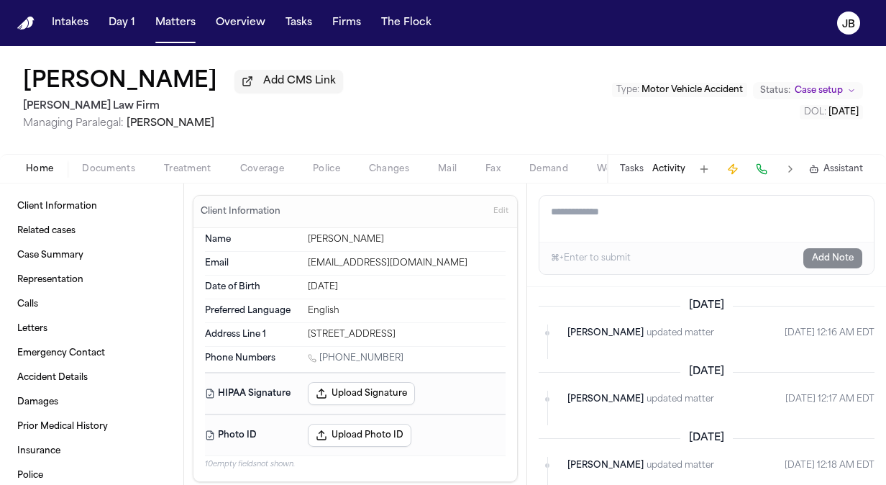
click at [597, 223] on textarea "Add a note to this matter" at bounding box center [706, 219] width 334 height 46
type textarea "*"
click at [749, 207] on textarea "**********" at bounding box center [706, 219] width 335 height 46
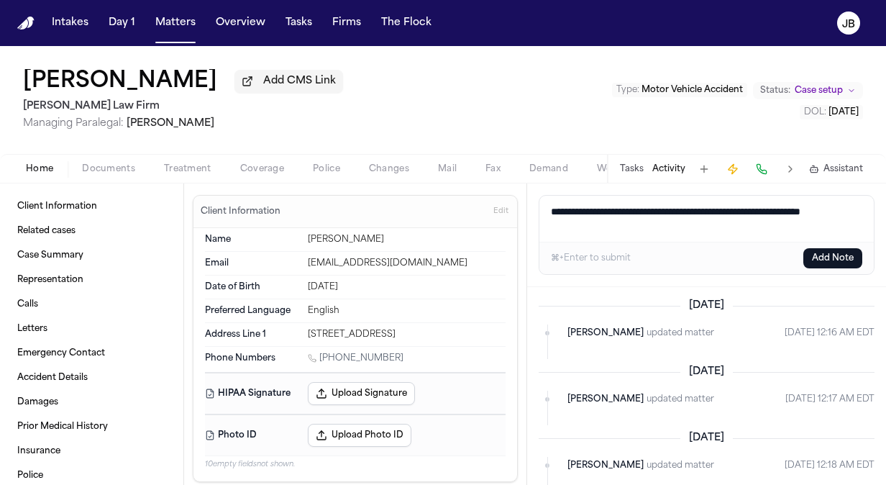
type textarea "**********"
click at [837, 244] on div "⌘+Enter to submit Add Note" at bounding box center [706, 258] width 334 height 32
click at [834, 250] on button "Add Note" at bounding box center [832, 258] width 59 height 20
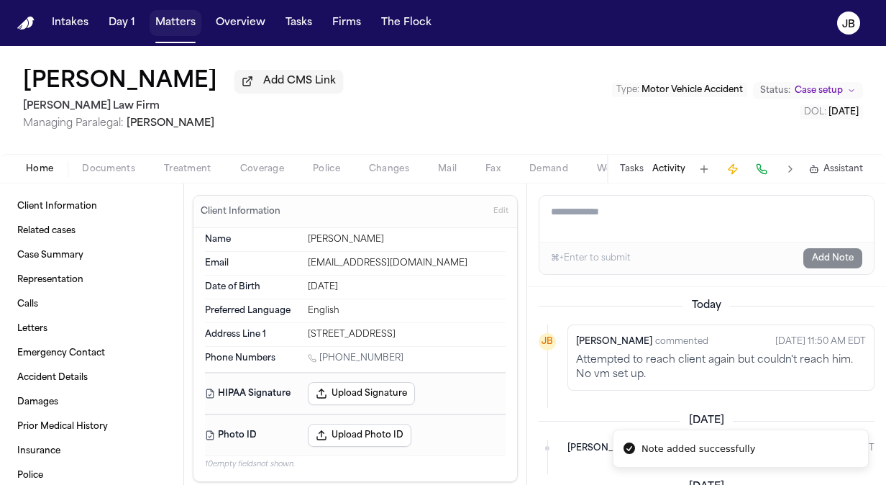
click at [181, 24] on button "Matters" at bounding box center [176, 23] width 52 height 26
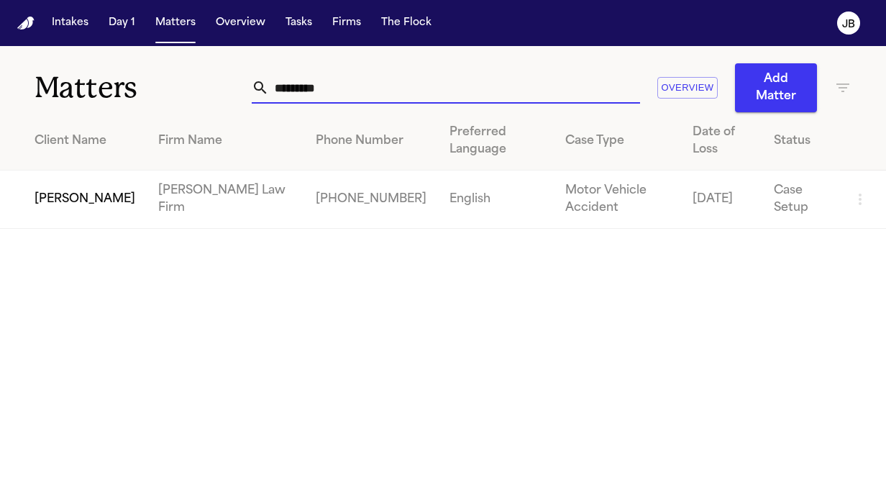
drag, startPoint x: 316, startPoint y: 91, endPoint x: 106, endPoint y: 86, distance: 210.0
click at [106, 86] on div "Matters ********* Overview Add Matter" at bounding box center [443, 79] width 886 height 66
type input "**********"
click at [63, 193] on td "[PERSON_NAME]" at bounding box center [73, 199] width 147 height 58
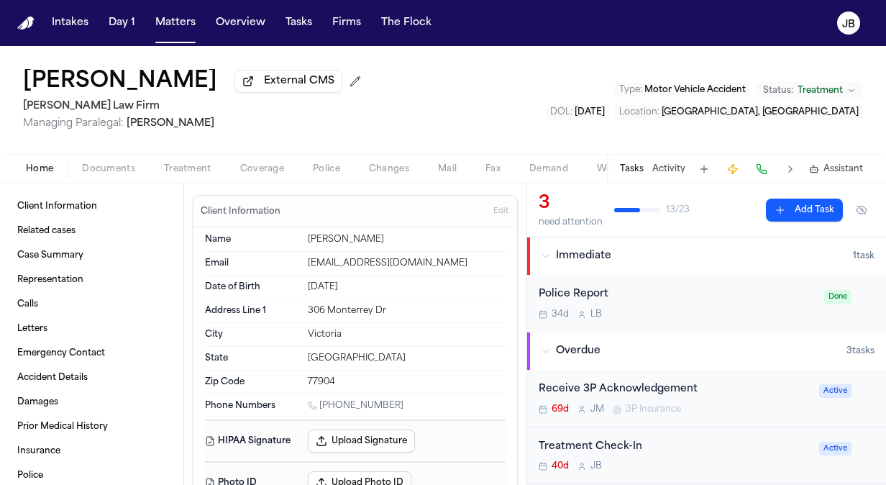
click at [672, 170] on button "Activity" at bounding box center [668, 169] width 33 height 12
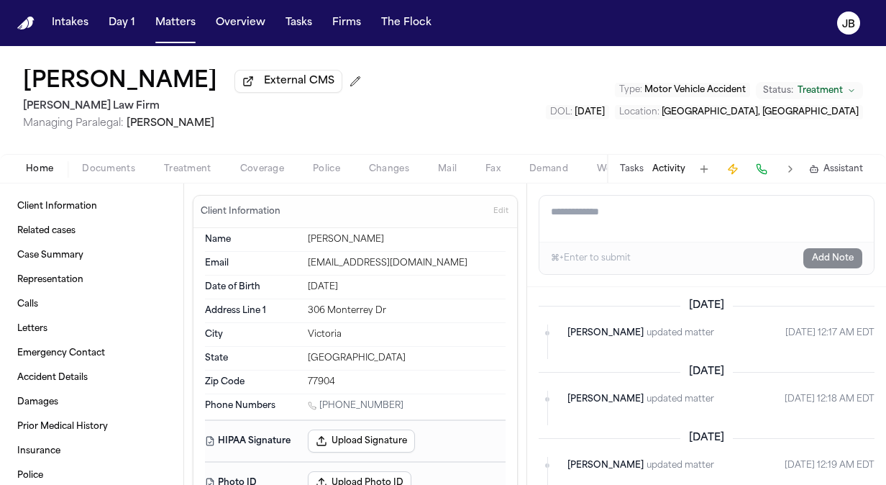
drag, startPoint x: 390, startPoint y: 401, endPoint x: 322, endPoint y: 405, distance: 67.7
click at [322, 405] on div "1 (361) 484-0339" at bounding box center [407, 407] width 198 height 14
click at [620, 219] on textarea "Add a note to this matter" at bounding box center [706, 219] width 334 height 46
click at [777, 206] on textarea "**********" at bounding box center [706, 219] width 335 height 46
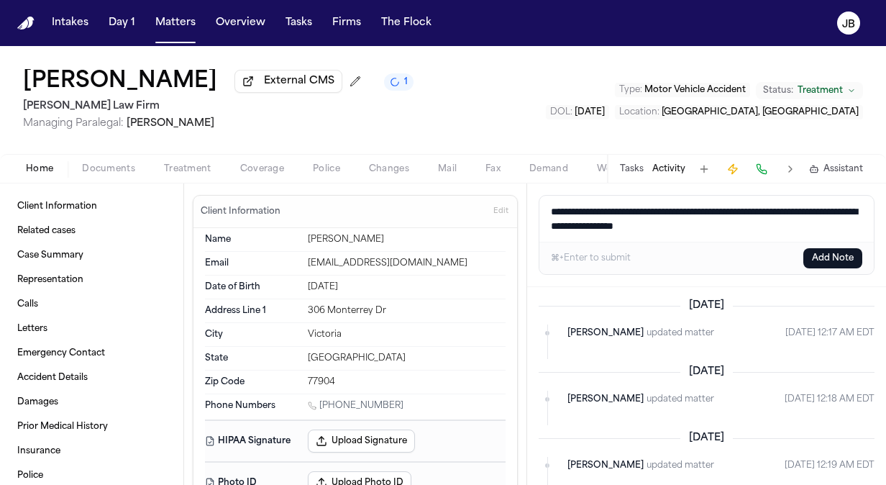
type textarea "**********"
click at [828, 259] on button "Add Note" at bounding box center [832, 258] width 59 height 20
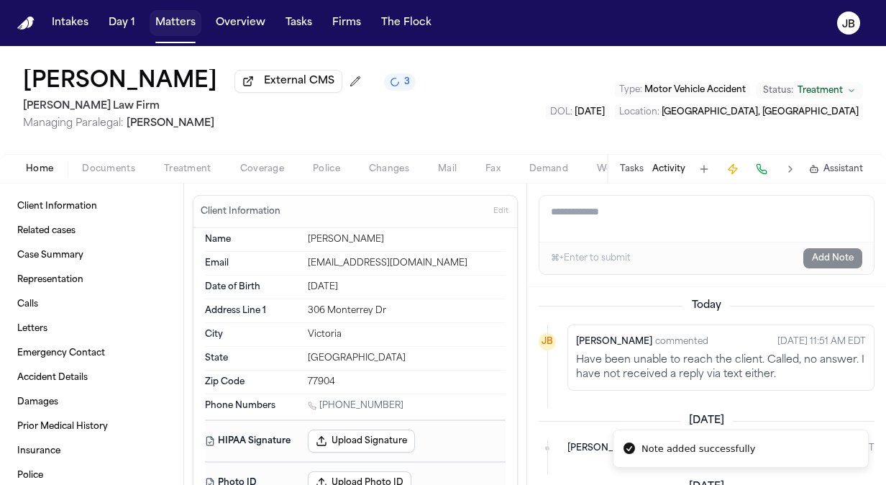
click at [175, 16] on button "Matters" at bounding box center [176, 23] width 52 height 26
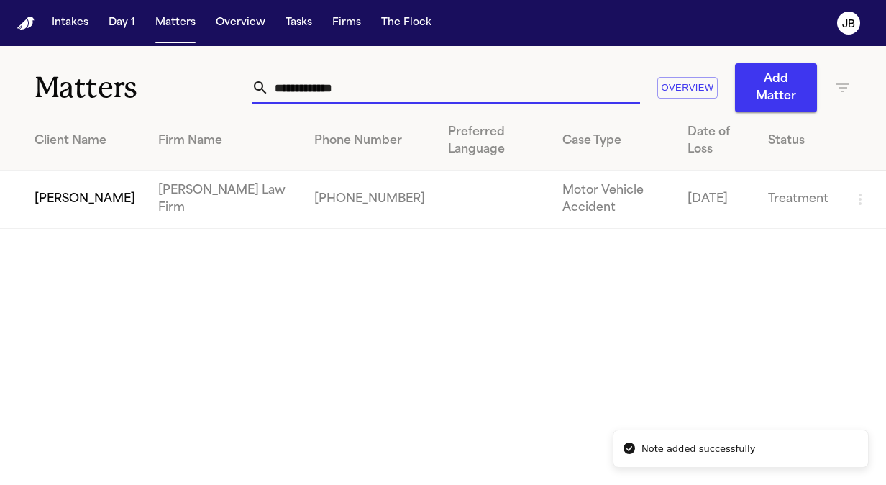
drag, startPoint x: 316, startPoint y: 91, endPoint x: 36, endPoint y: 96, distance: 279.8
click at [36, 96] on div "**********" at bounding box center [443, 79] width 886 height 66
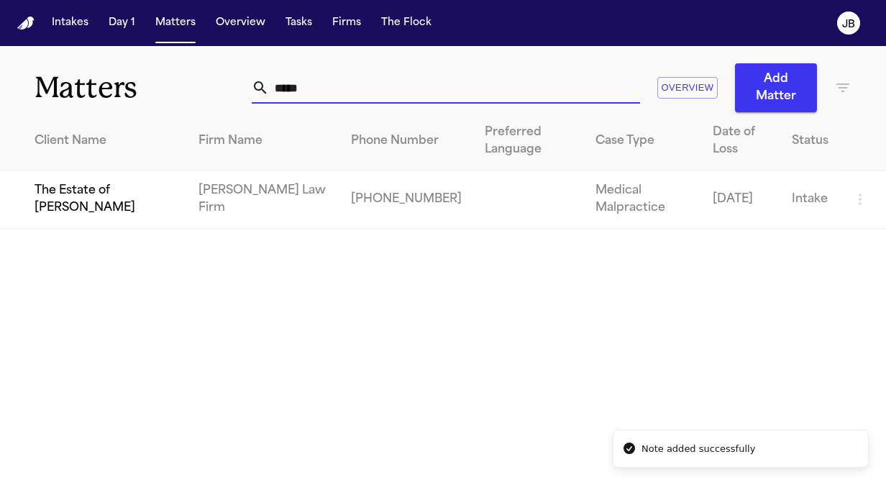
type input "*****"
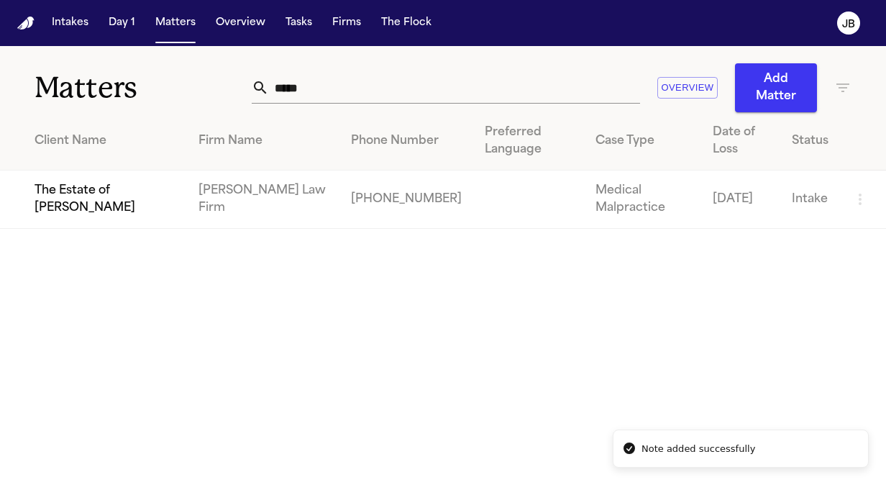
click at [86, 190] on td "The Estate of [PERSON_NAME]" at bounding box center [93, 199] width 187 height 58
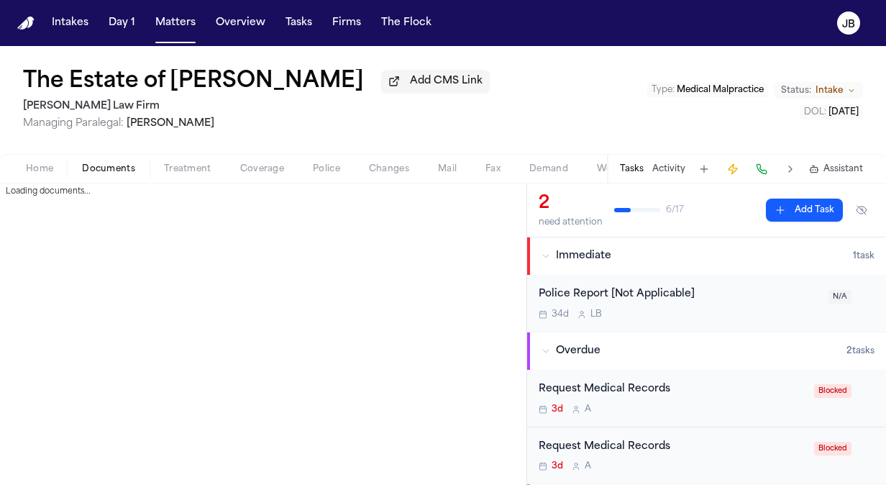
click at [111, 165] on span "Documents" at bounding box center [108, 169] width 53 height 12
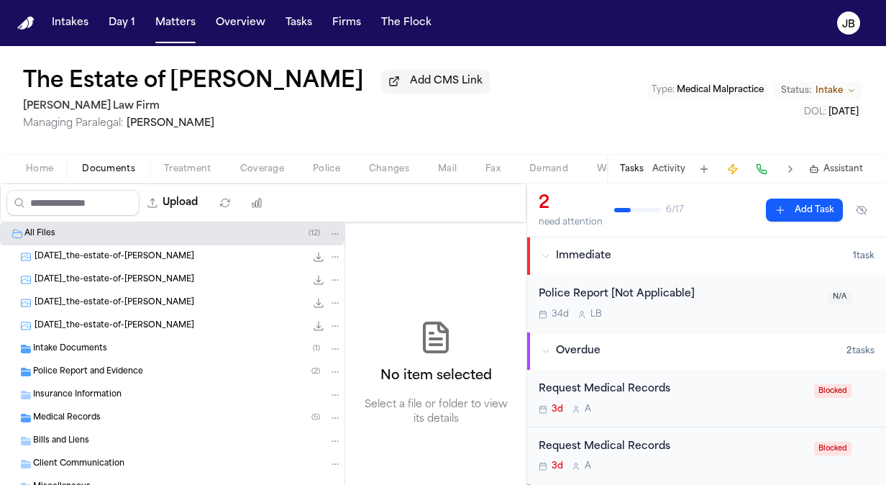
click at [121, 342] on div "Intake Documents ( 1 )" at bounding box center [187, 348] width 308 height 13
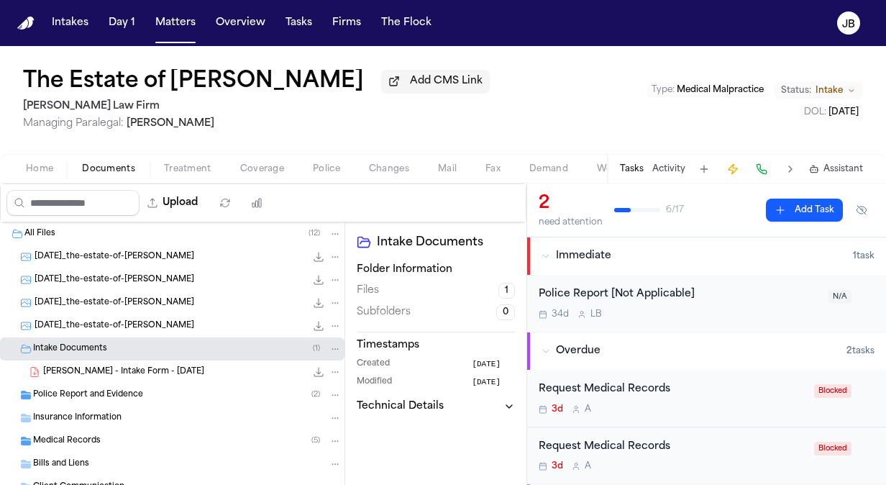
scroll to position [69, 0]
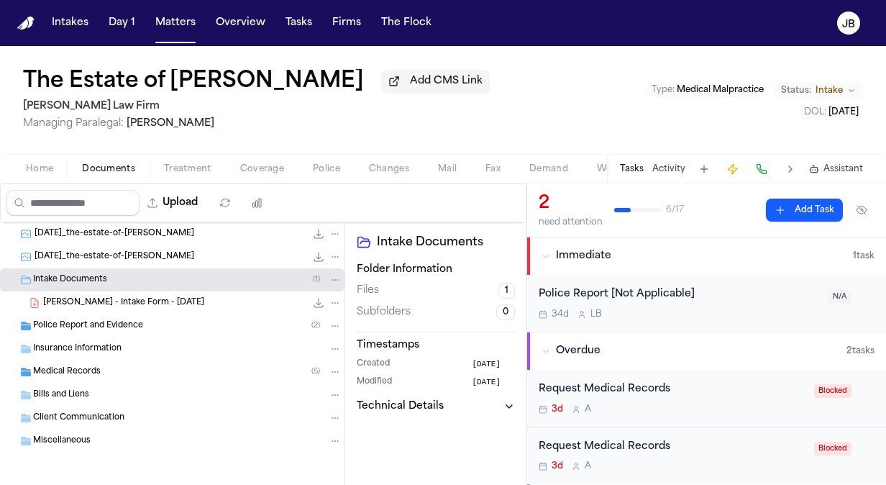
click at [113, 320] on span "Police Report and Evidence" at bounding box center [88, 326] width 110 height 12
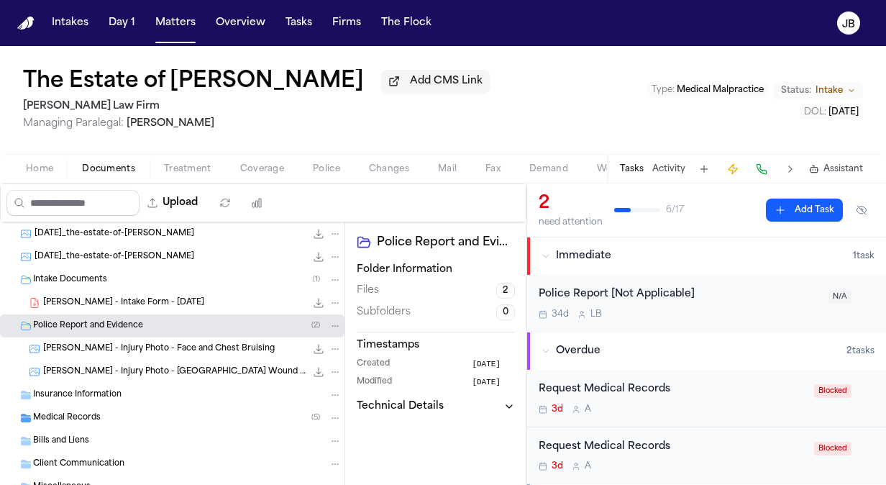
click at [122, 411] on div "Medical Records ( 5 )" at bounding box center [187, 417] width 308 height 13
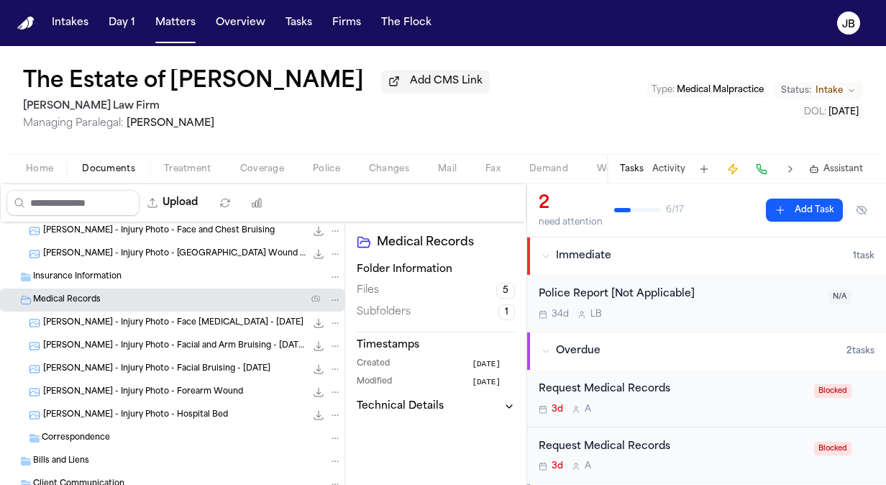
scroll to position [0, 0]
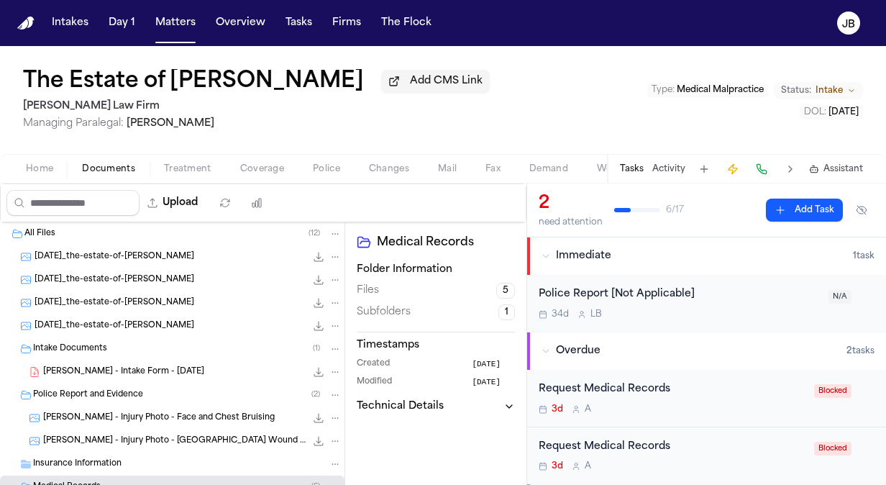
click at [145, 366] on span "G. Gaytan - Intake Form - 7.28.25" at bounding box center [123, 372] width 161 height 12
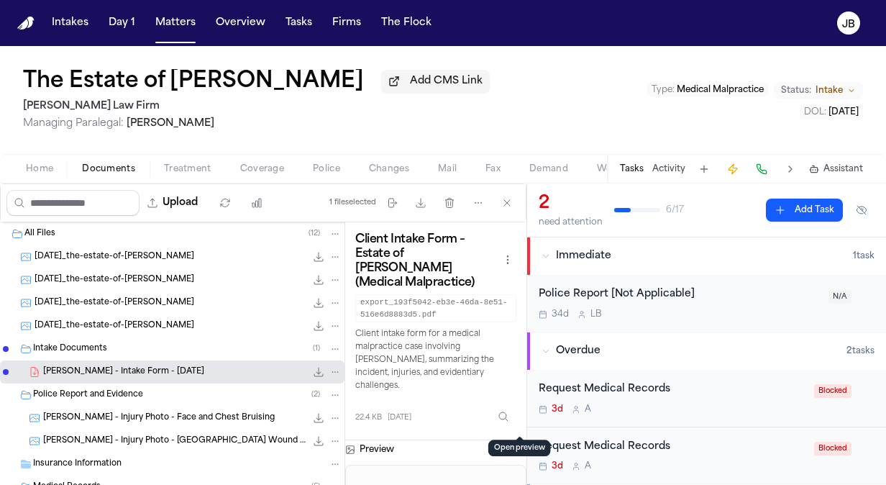
click at [518, 440] on button "Open preview" at bounding box center [519, 447] width 14 height 14
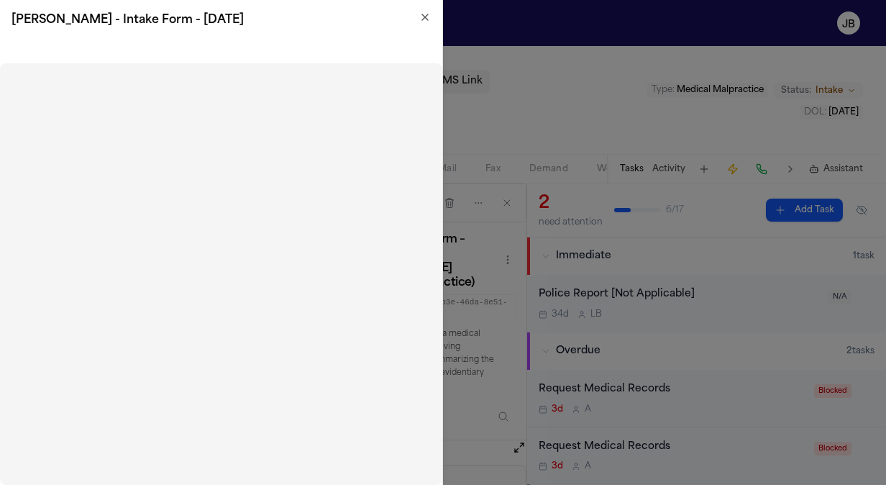
click at [429, 19] on icon "button" at bounding box center [425, 18] width 12 height 12
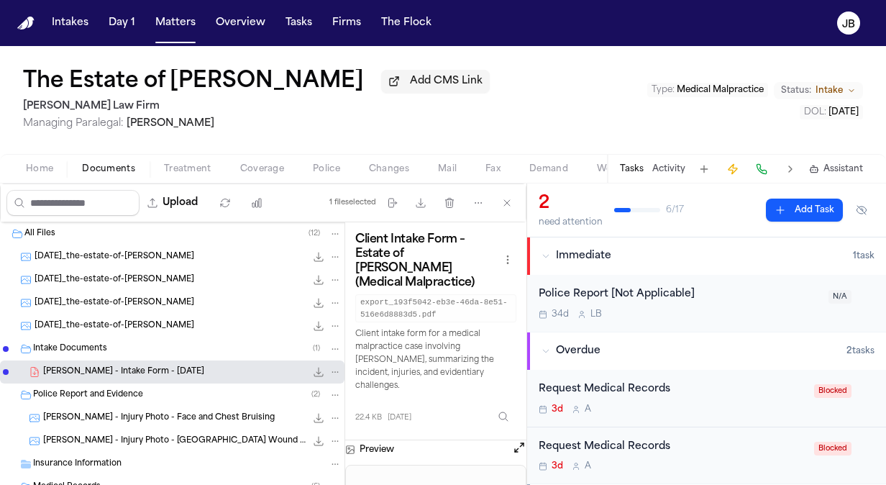
click at [525, 440] on button "Open preview" at bounding box center [519, 447] width 14 height 14
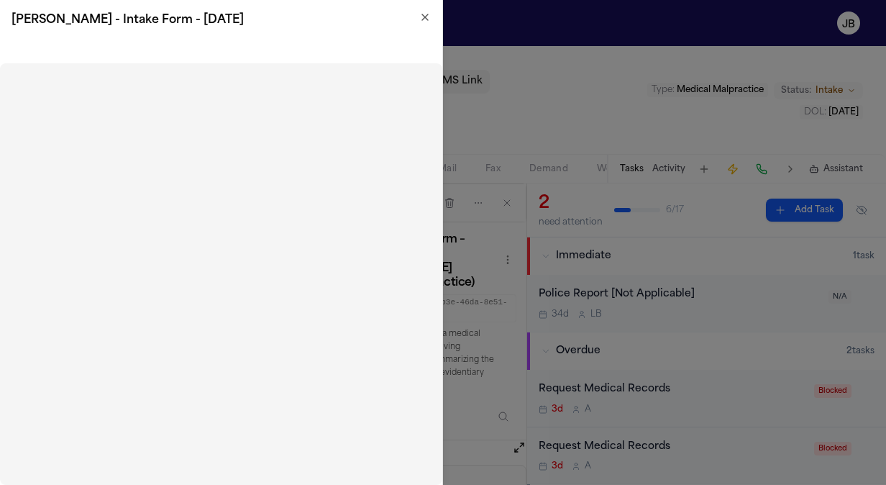
click at [436, 17] on div "G. Gaytan - Intake Form - 7.28.25" at bounding box center [221, 20] width 442 height 40
click at [420, 17] on icon "button" at bounding box center [425, 18] width 12 height 12
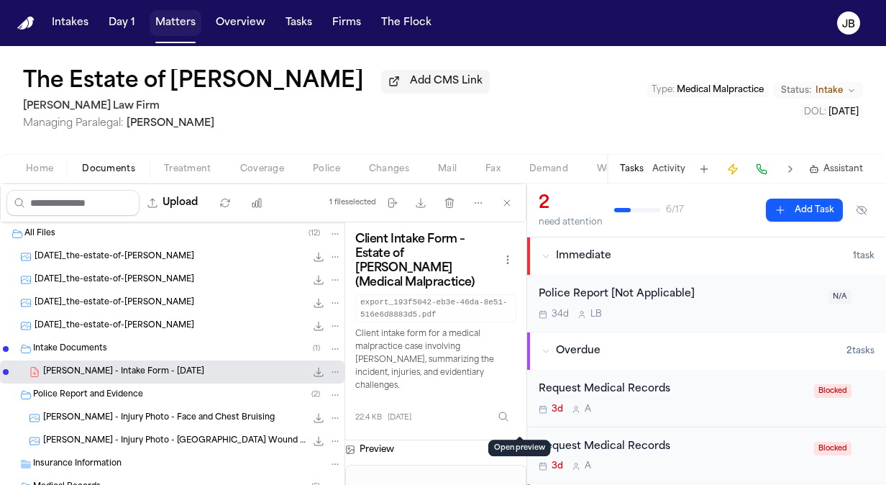
click at [165, 21] on button "Matters" at bounding box center [176, 23] width 52 height 26
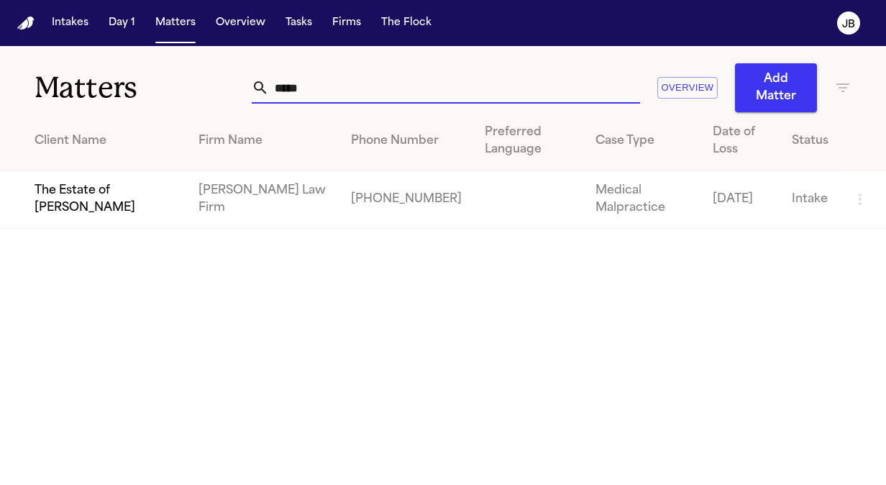
drag, startPoint x: 311, startPoint y: 80, endPoint x: 109, endPoint y: 95, distance: 203.3
click at [109, 95] on div "Matters ***** Overview Add Matter" at bounding box center [443, 79] width 886 height 66
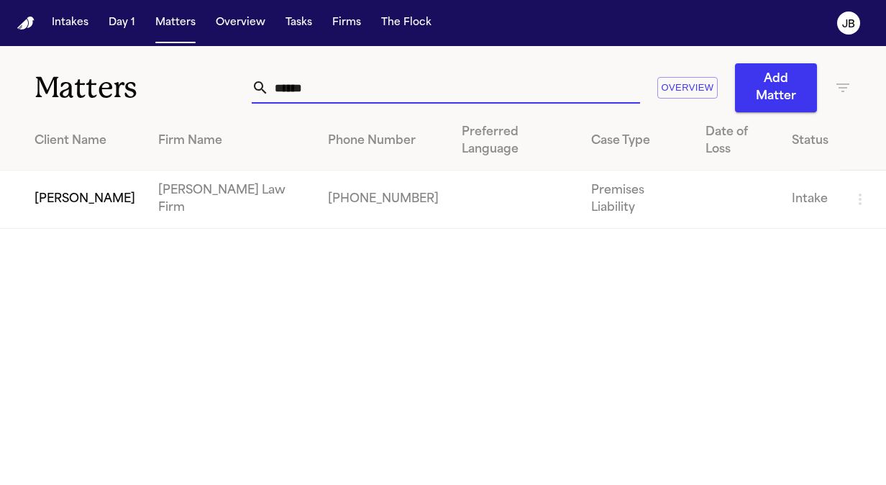
type input "******"
click at [73, 187] on td "[PERSON_NAME]" at bounding box center [73, 199] width 147 height 58
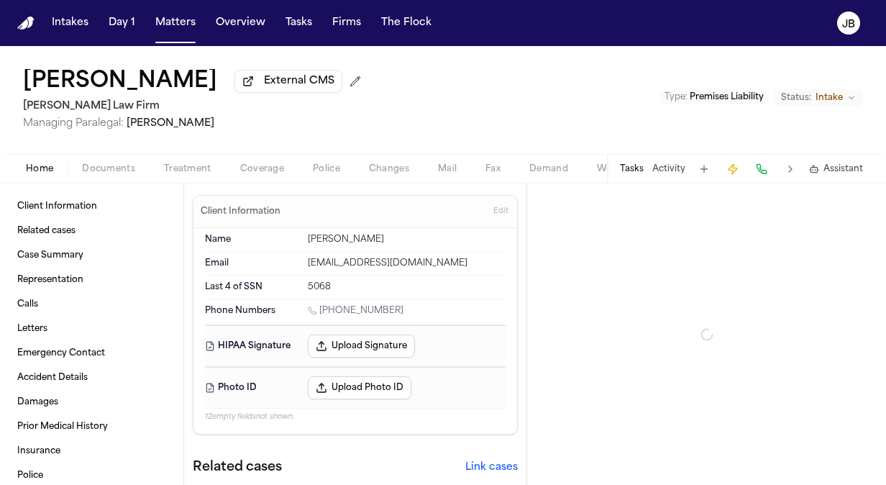
click at [102, 170] on span "Documents" at bounding box center [108, 169] width 53 height 12
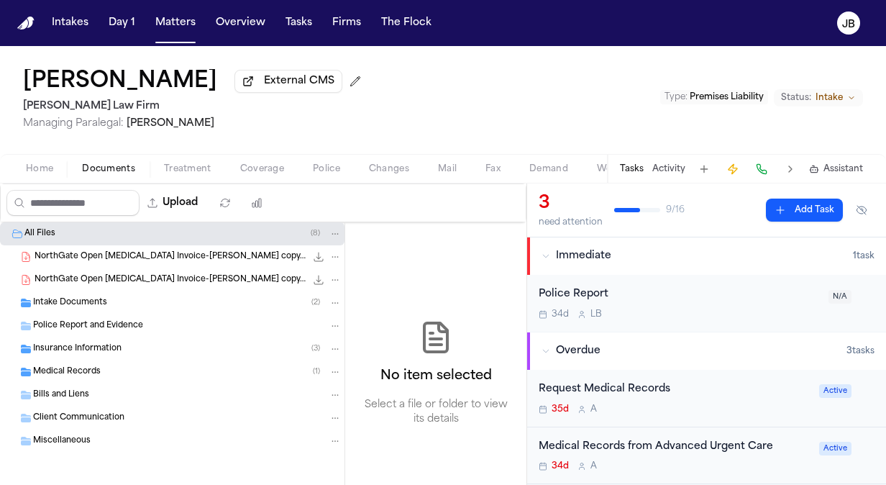
click at [111, 303] on div "Intake Documents ( 2 )" at bounding box center [187, 302] width 308 height 13
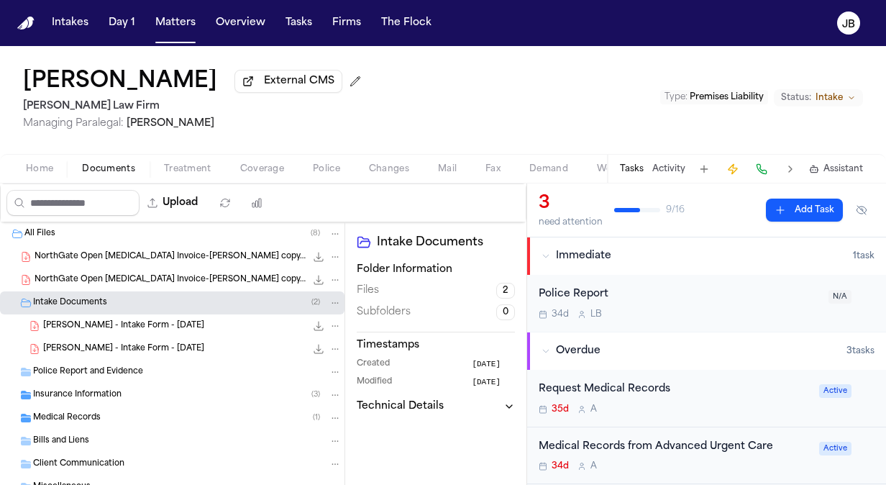
click at [165, 331] on div "S. Perez - Intake Form - 7.15.25 22.3 KB • PDF" at bounding box center [192, 326] width 298 height 14
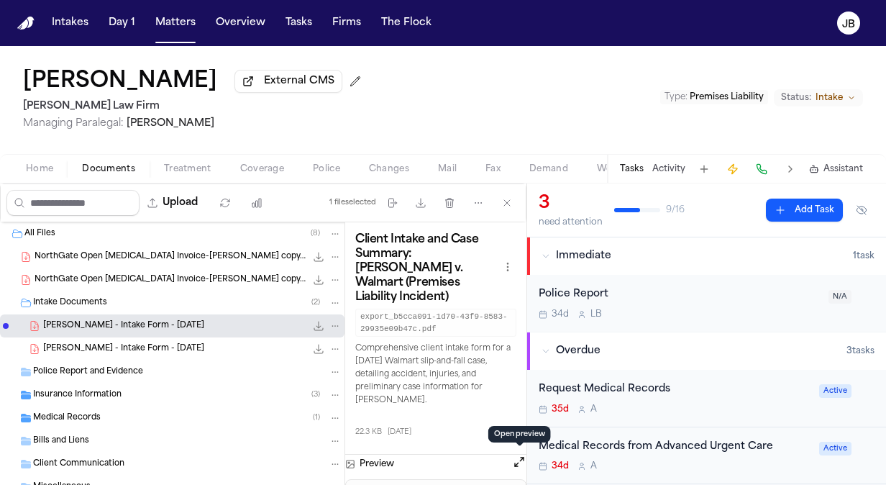
click at [528, 458] on div "Medical Records from Advanced Urgent Care 34d A Active" at bounding box center [706, 456] width 359 height 58
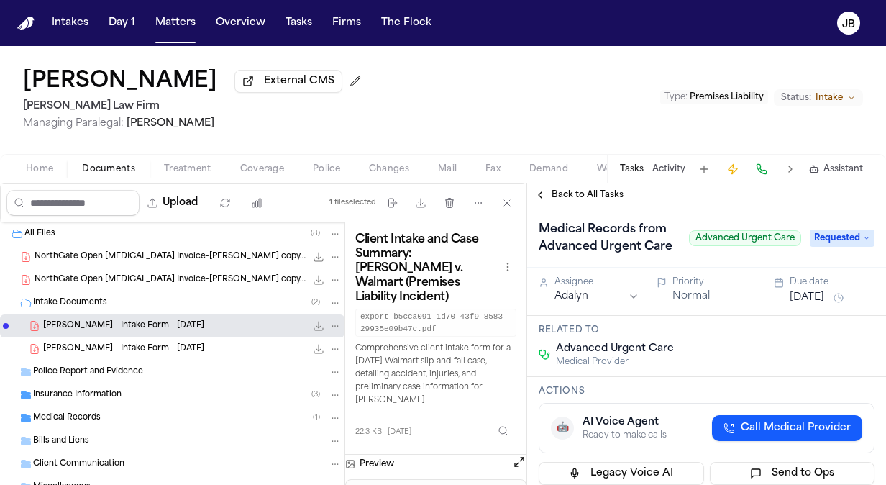
click at [523, 460] on button "Open preview" at bounding box center [519, 461] width 14 height 14
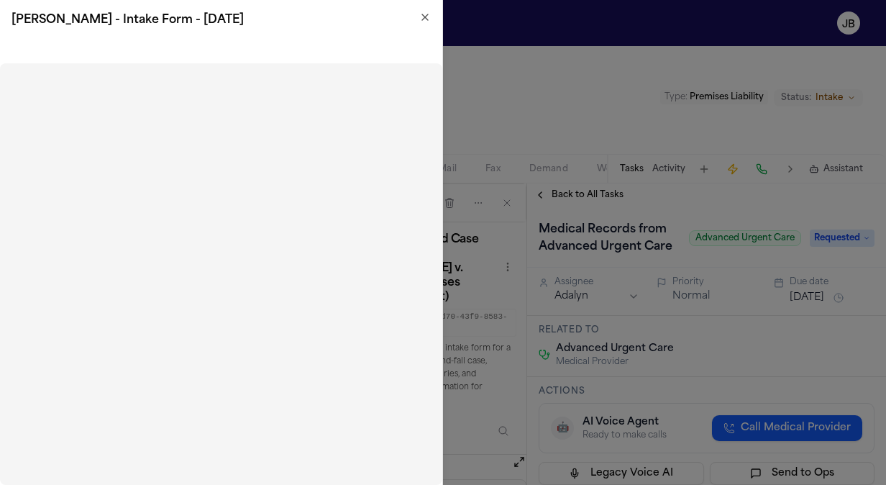
click at [426, 17] on icon "button" at bounding box center [425, 18] width 12 height 12
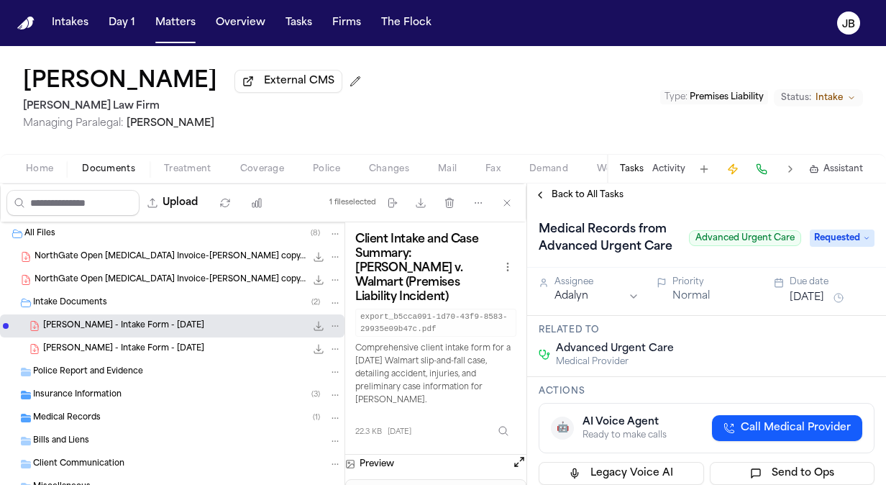
click at [99, 343] on span "S. Perez - Intake Form - 7.15.25" at bounding box center [123, 349] width 161 height 12
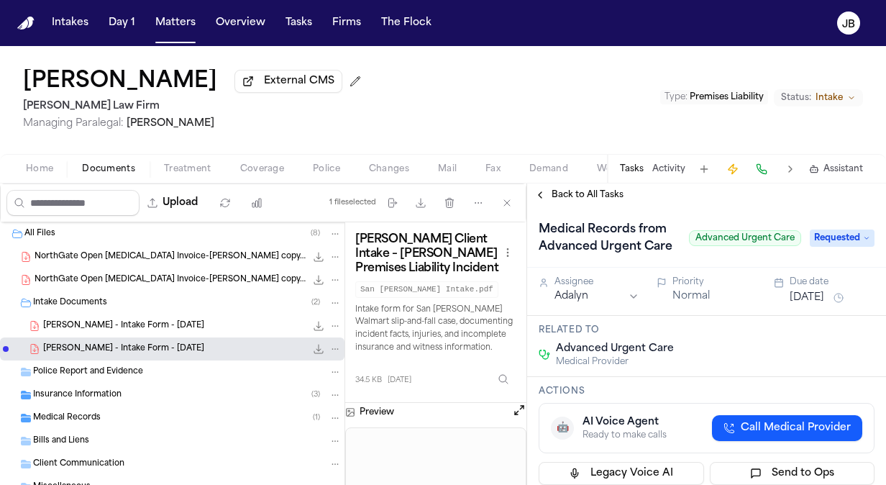
click at [115, 393] on span "Insurance Information" at bounding box center [77, 395] width 88 height 12
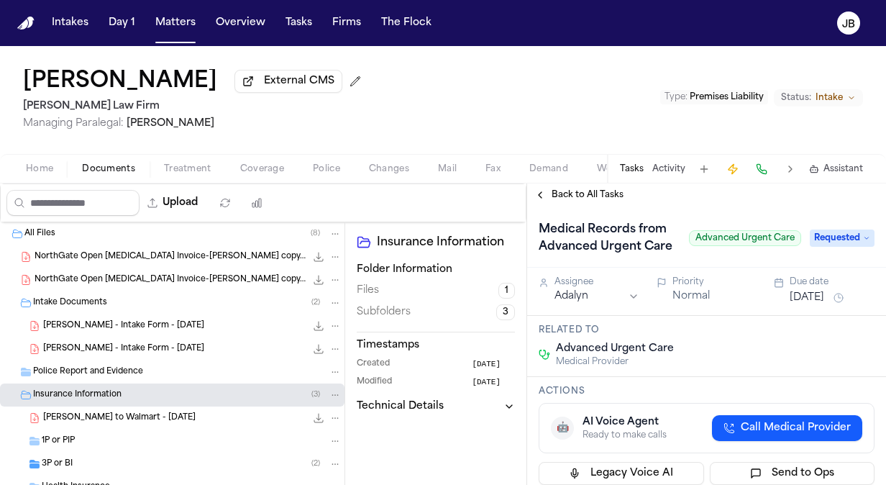
drag, startPoint x: 1, startPoint y: 72, endPoint x: 198, endPoint y: 86, distance: 197.6
click at [198, 86] on div "San Juana Perez External CMS Ruy Mireles Law Firm Managing Paralegal: Jessica B…" at bounding box center [443, 100] width 886 height 108
click at [122, 327] on span "S. Perez - Intake Form - 7.15.25" at bounding box center [123, 326] width 161 height 12
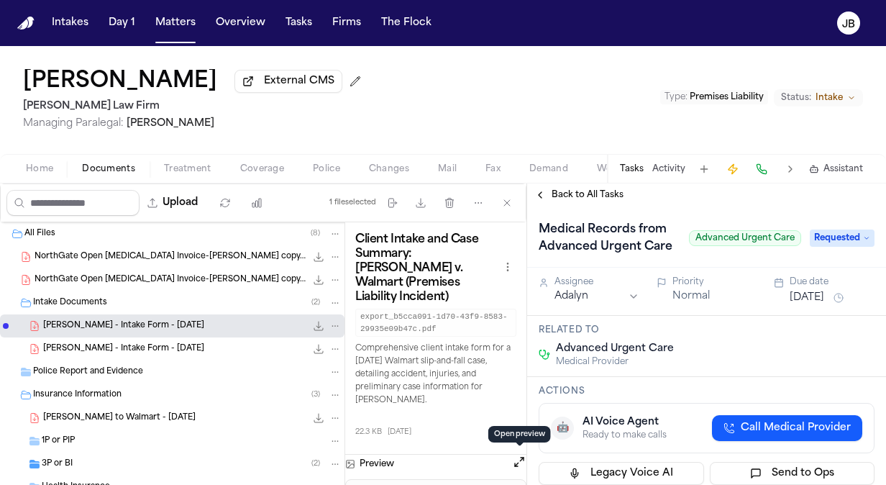
click at [517, 459] on button "Open preview" at bounding box center [519, 461] width 14 height 14
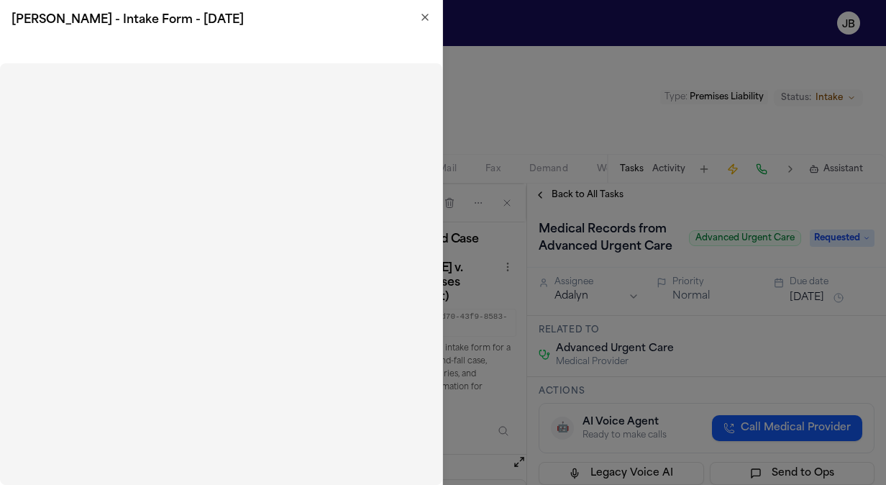
click at [426, 17] on icon "button" at bounding box center [425, 17] width 6 height 6
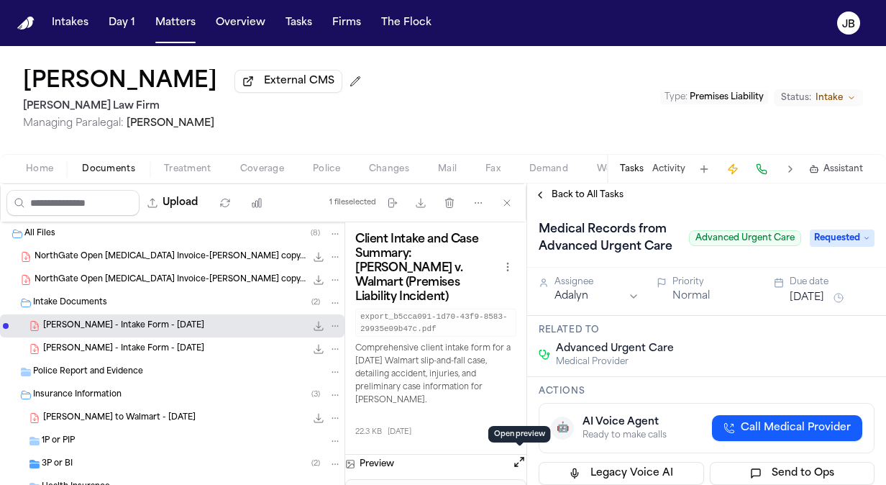
click at [158, 416] on span "S. Perez - LOR to Walmart - 7.16.25" at bounding box center [119, 418] width 152 height 12
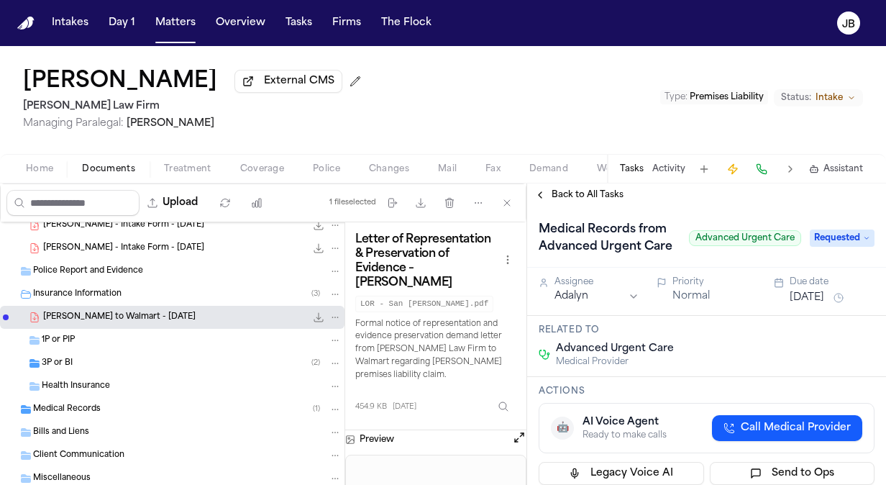
scroll to position [105, 0]
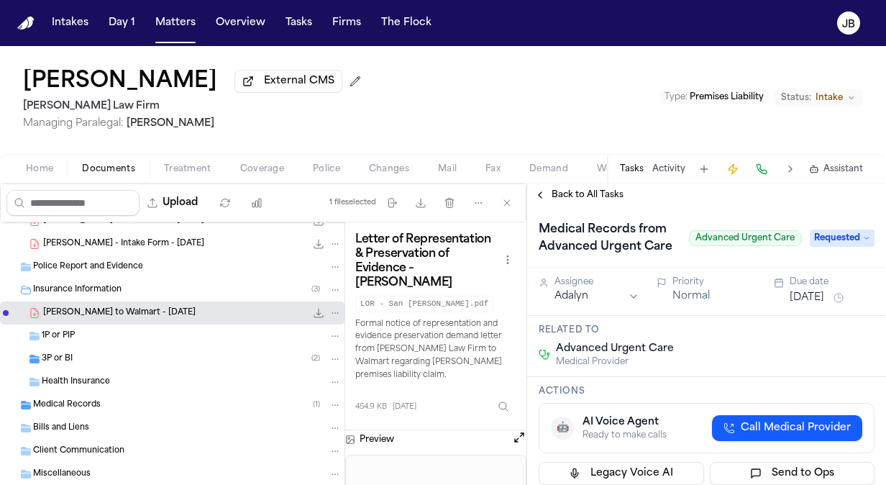
click at [25, 362] on div "3P or BI ( 2 )" at bounding box center [172, 358] width 344 height 23
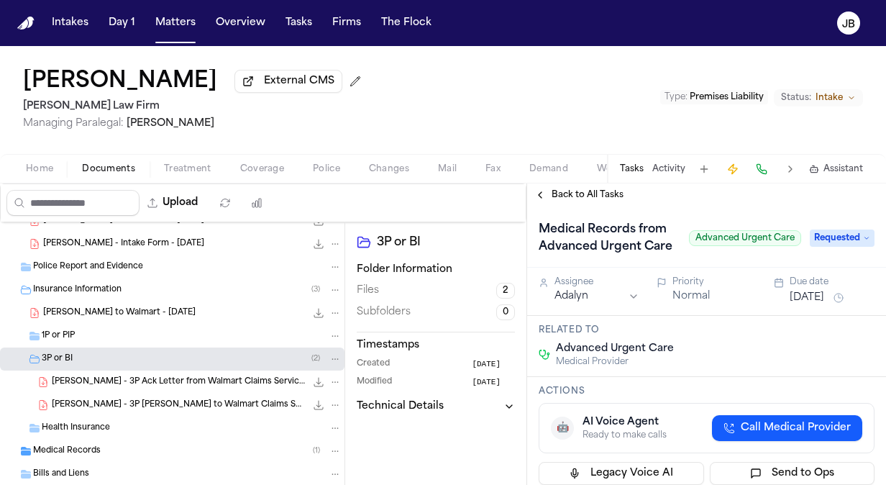
click at [178, 378] on span "S. Perez - 3P Ack Letter from Walmart Claims Services - 8.6.25" at bounding box center [179, 382] width 254 height 12
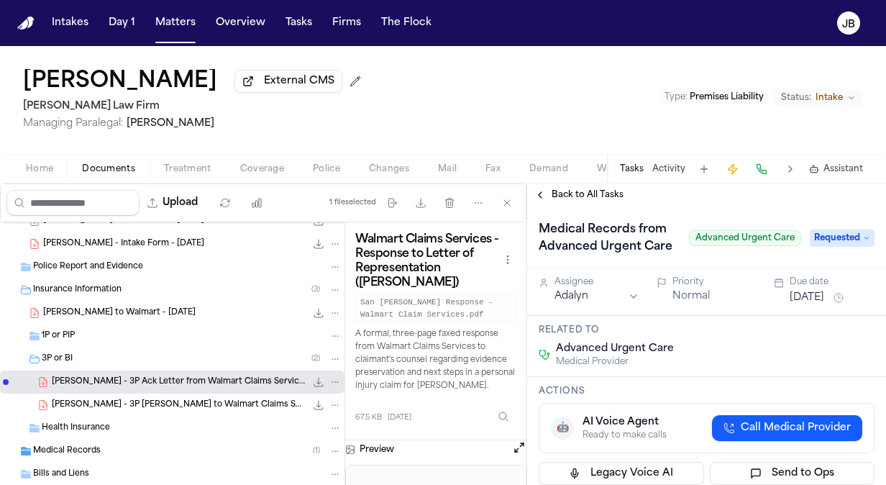
click at [520, 449] on button "Open preview" at bounding box center [519, 447] width 14 height 14
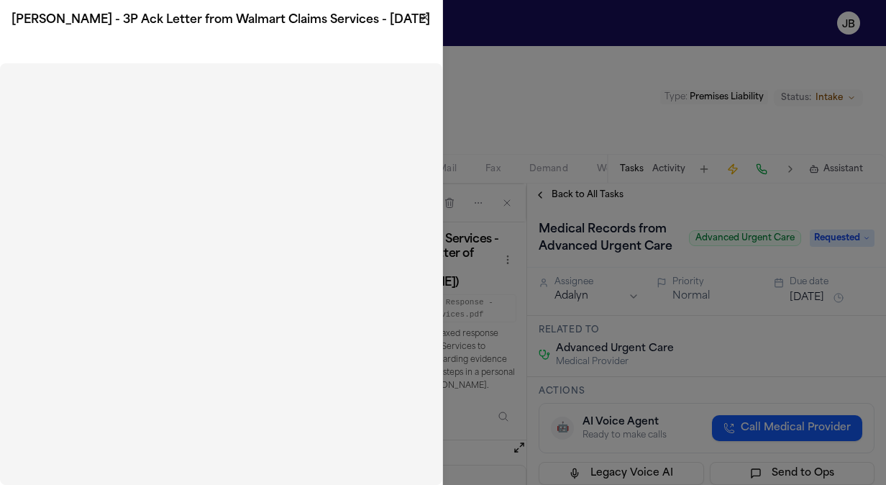
click at [419, 24] on h2 "S. Perez - 3P Ack Letter from Walmart Claims Services - 8.6.25" at bounding box center [221, 20] width 419 height 17
click at [424, 14] on icon "button" at bounding box center [425, 18] width 12 height 12
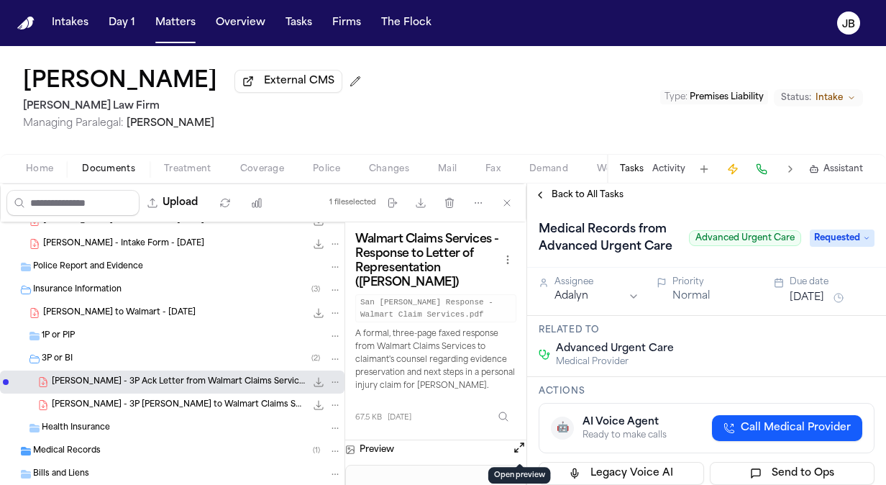
click at [833, 99] on span "Intake" at bounding box center [828, 98] width 27 height 12
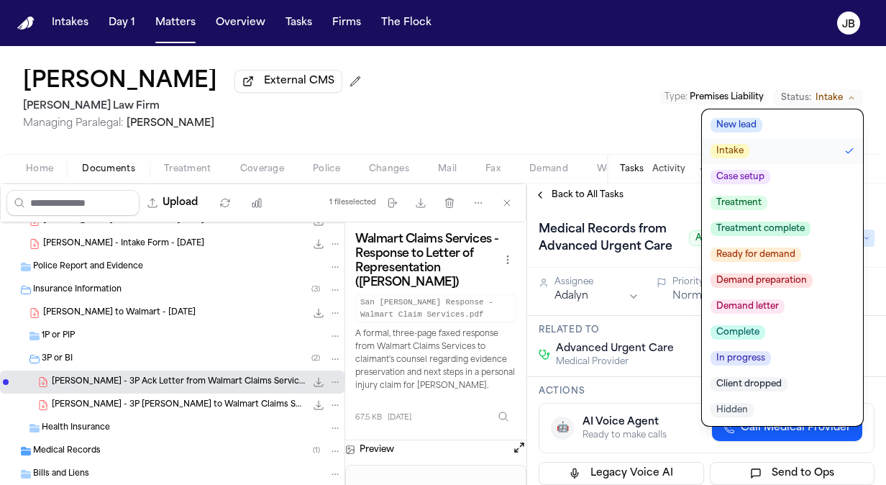
drag, startPoint x: 753, startPoint y: 220, endPoint x: 754, endPoint y: 204, distance: 15.8
click at [754, 204] on ul "New lead Intake Case setup Treatment Treatment complete Ready for demand Demand…" at bounding box center [782, 267] width 161 height 316
click at [754, 204] on span "Treatment" at bounding box center [738, 203] width 57 height 14
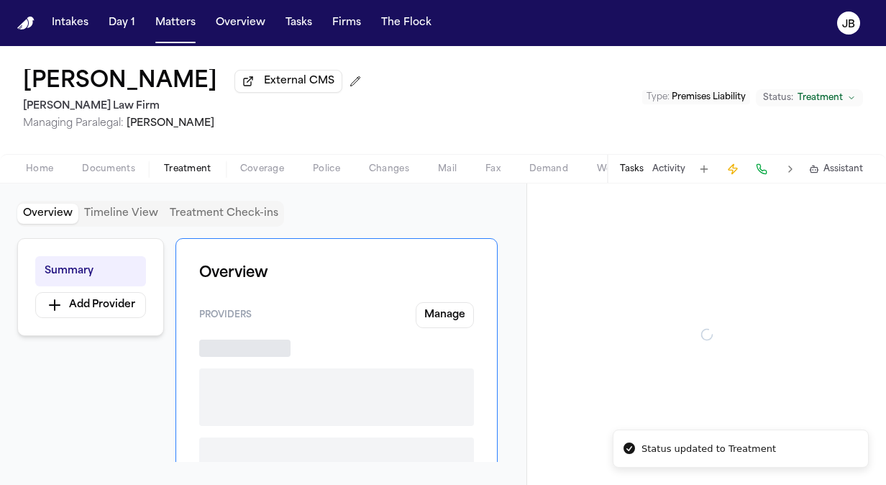
click at [193, 162] on button "Treatment" at bounding box center [188, 168] width 76 height 17
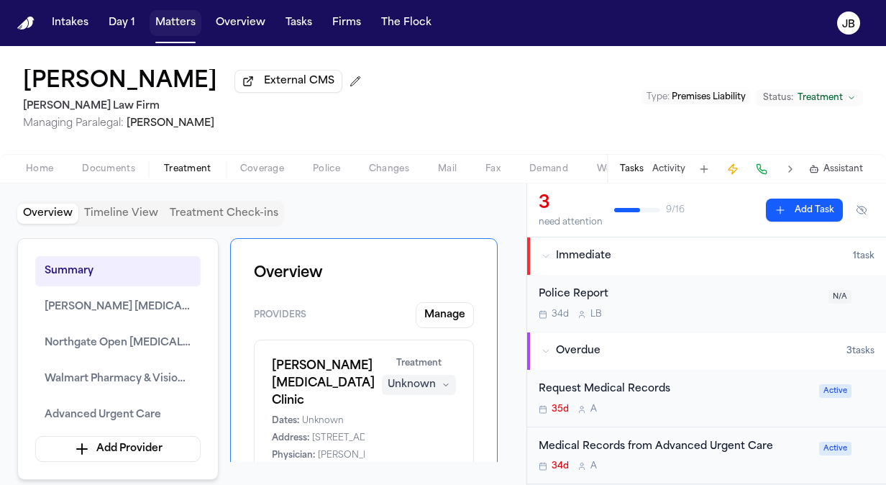
click at [169, 22] on button "Matters" at bounding box center [176, 23] width 52 height 26
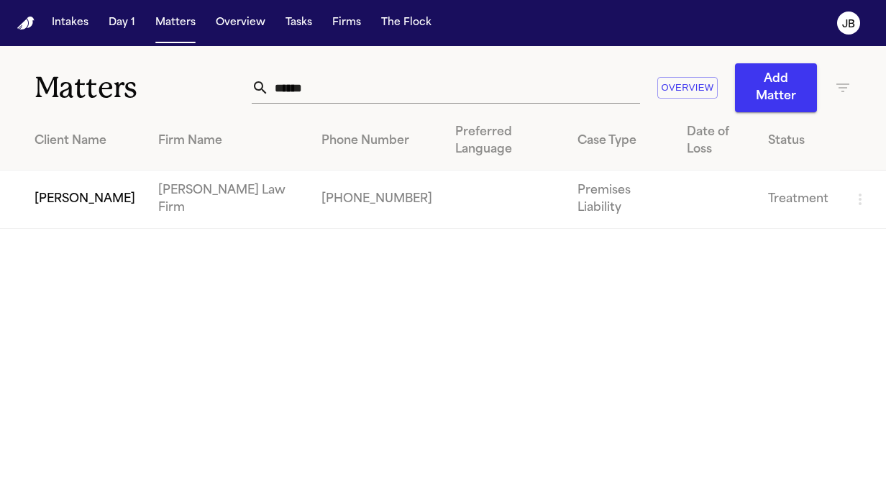
drag, startPoint x: 351, startPoint y: 93, endPoint x: 128, endPoint y: 112, distance: 223.7
click at [128, 112] on div "Matters ****** Overview Add Matter Client Name Firm Name Phone Number Preferred…" at bounding box center [443, 137] width 886 height 183
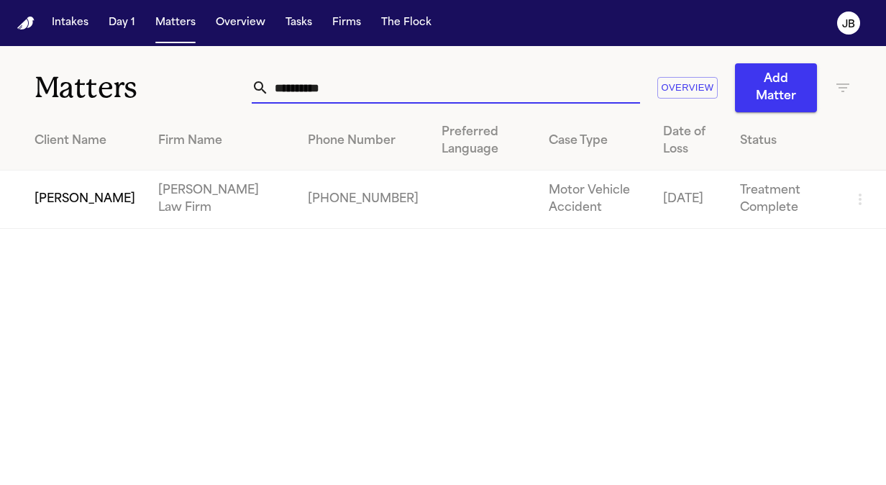
type input "**********"
click at [83, 201] on td "[PERSON_NAME]" at bounding box center [73, 199] width 147 height 58
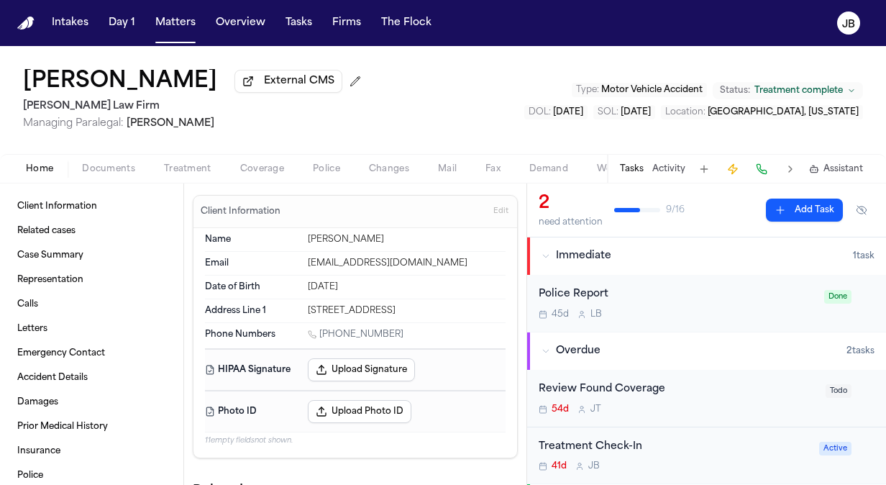
click at [729, 465] on div "41d J B" at bounding box center [675, 466] width 272 height 12
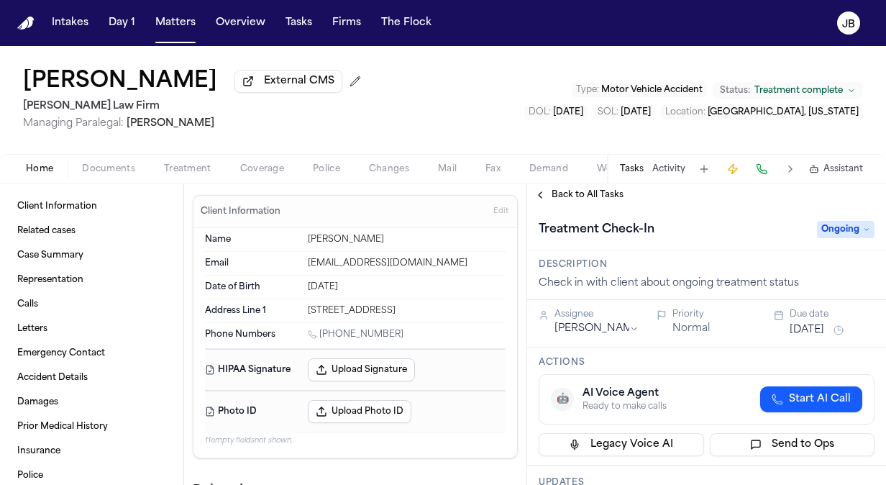
click at [824, 323] on button "[DATE]" at bounding box center [807, 330] width 35 height 14
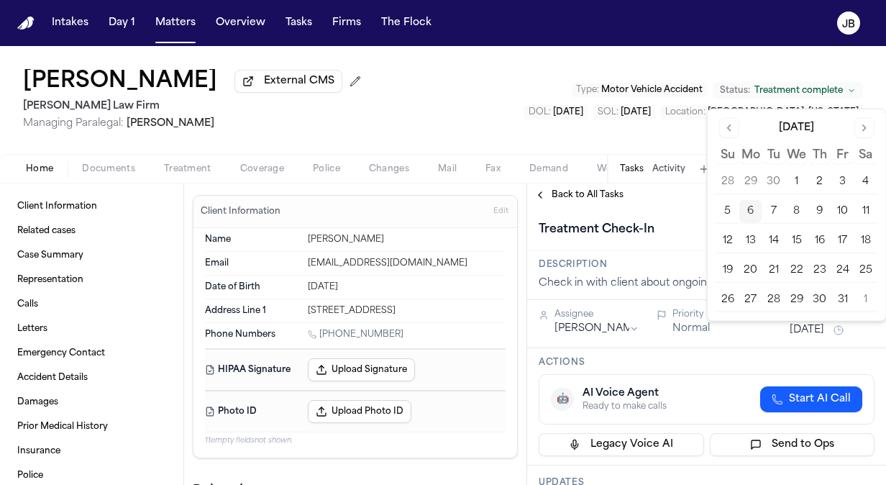
click at [754, 263] on button "20" at bounding box center [750, 270] width 23 height 23
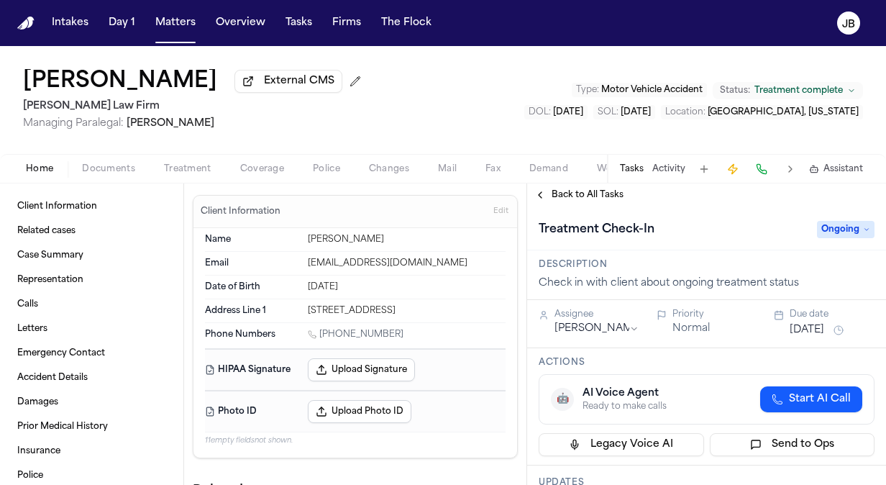
click at [677, 238] on div "Treatment Check-In" at bounding box center [674, 229] width 270 height 23
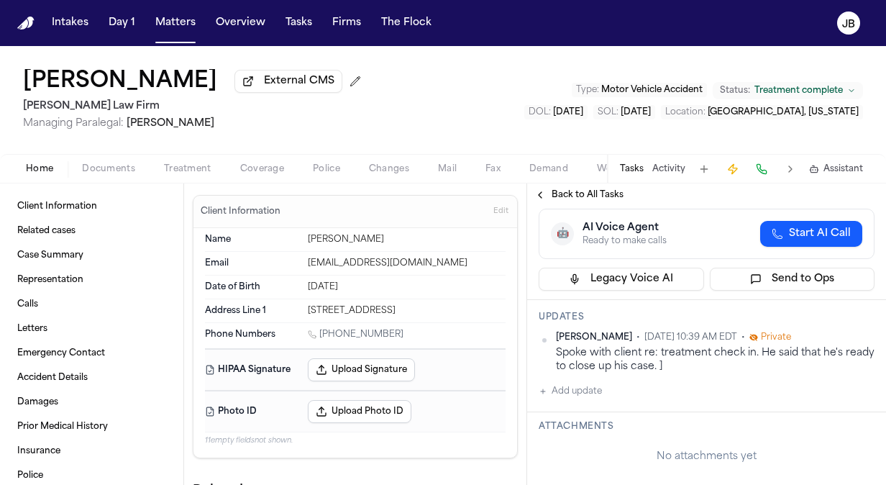
scroll to position [182, 0]
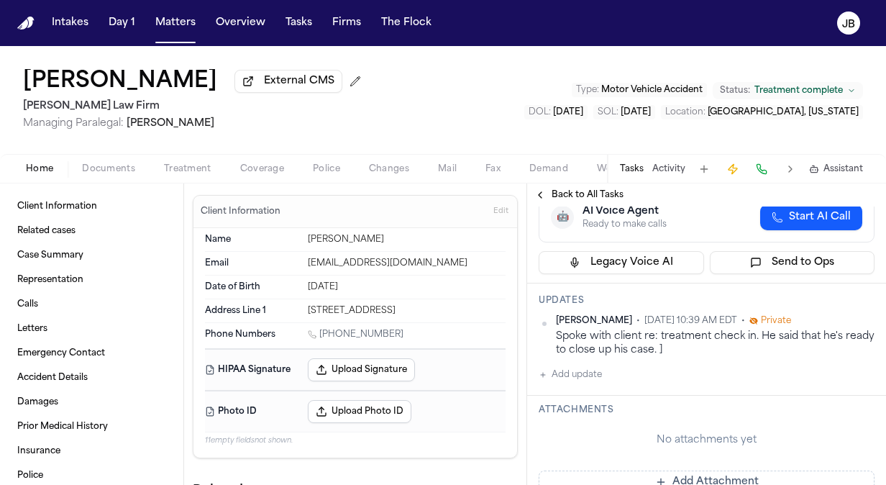
click at [263, 174] on span "Coverage" at bounding box center [262, 169] width 44 height 12
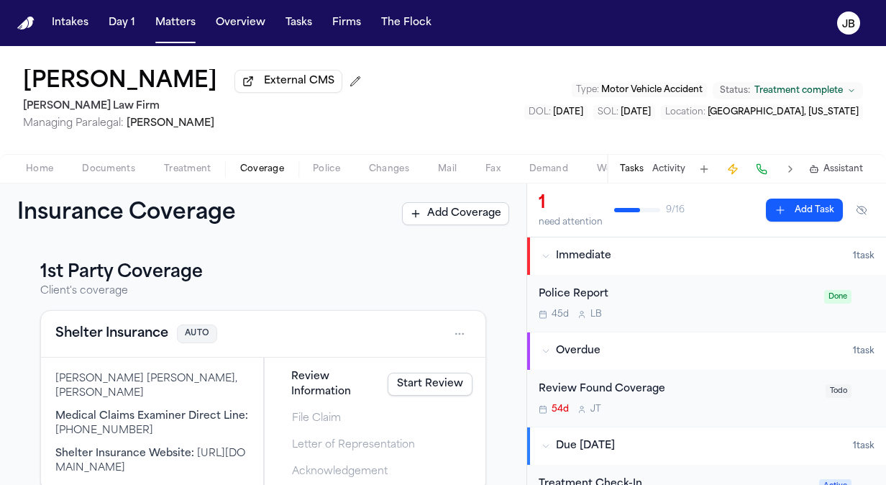
click at [319, 163] on span "Police" at bounding box center [326, 169] width 27 height 12
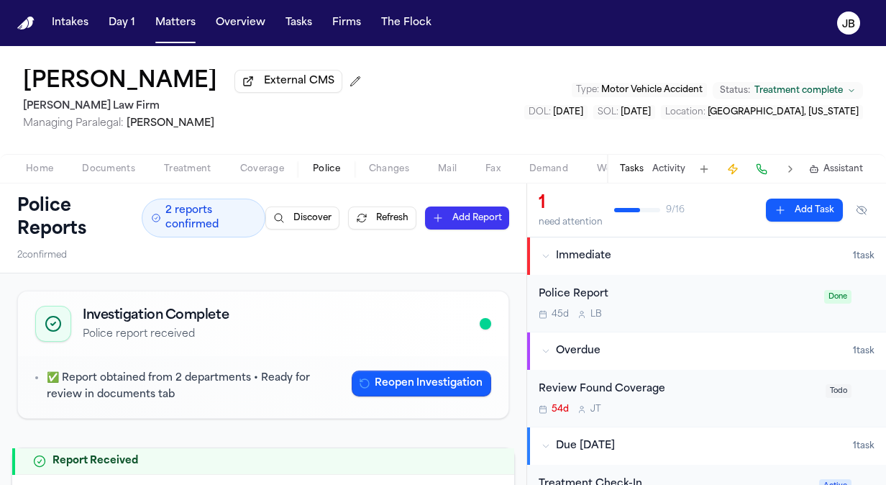
click at [176, 158] on div "Home Documents Treatment Coverage Police Changes Mail Fax Demand Workspaces Art…" at bounding box center [443, 168] width 886 height 29
click at [184, 168] on span "Treatment" at bounding box center [187, 169] width 47 height 12
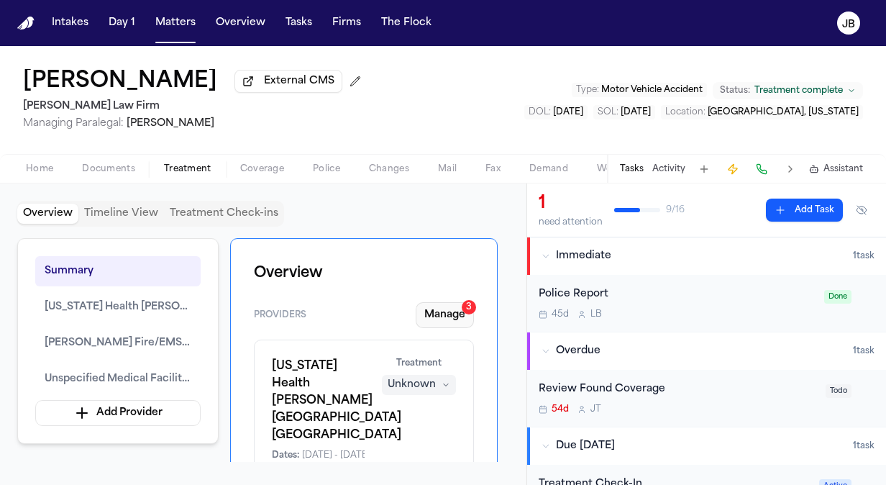
click at [470, 314] on button "Manage 3" at bounding box center [445, 315] width 58 height 26
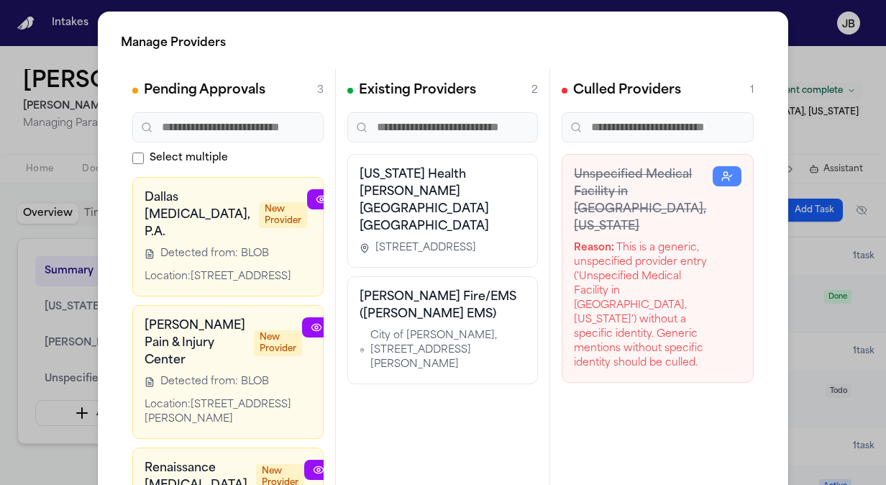
click at [443, 306] on div "Burleson Fire/EMS (Burleson EMS) City of Burleson, 141 W Renfro St, Burleson, T…" at bounding box center [443, 329] width 167 height 83
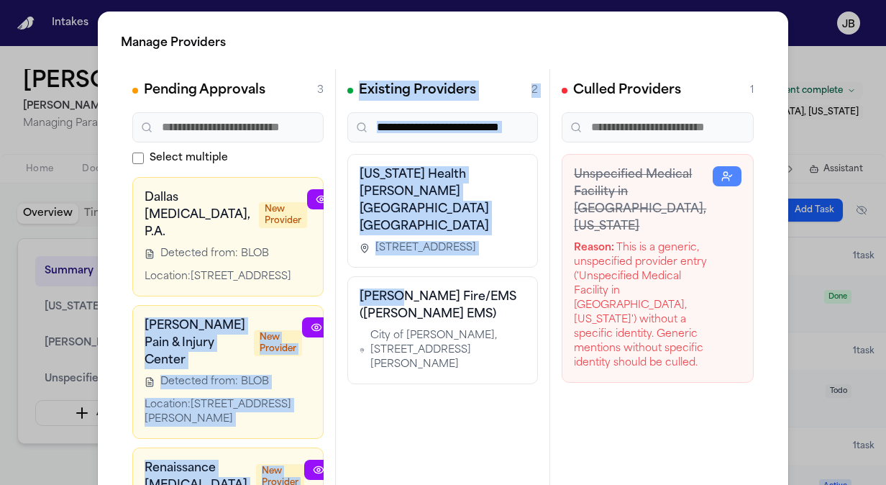
drag, startPoint x: 270, startPoint y: 262, endPoint x: 389, endPoint y: 263, distance: 119.4
click at [389, 263] on div "Pending Approvals 3 Select multiple Dallas Radiology, P.A. New Provider Detecte…" at bounding box center [443, 284] width 644 height 431
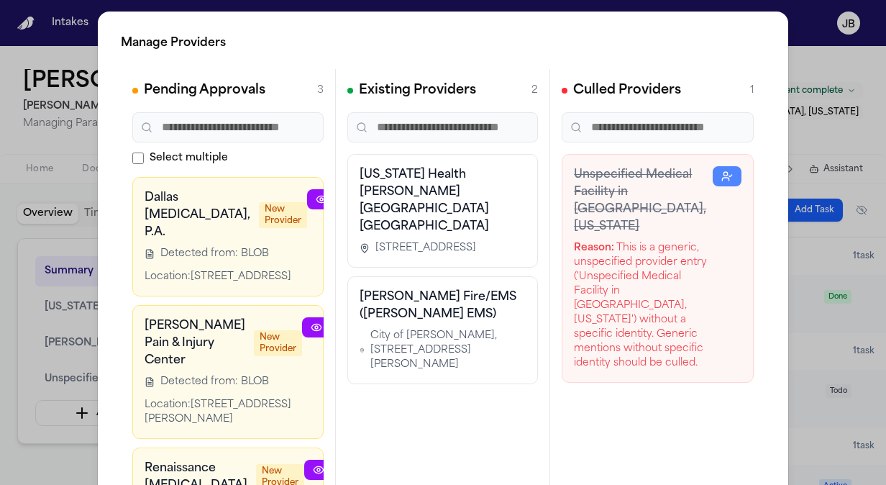
drag, startPoint x: 389, startPoint y: 263, endPoint x: 243, endPoint y: 252, distance: 146.4
click at [243, 252] on span "Detected from: BLOB" at bounding box center [214, 254] width 109 height 14
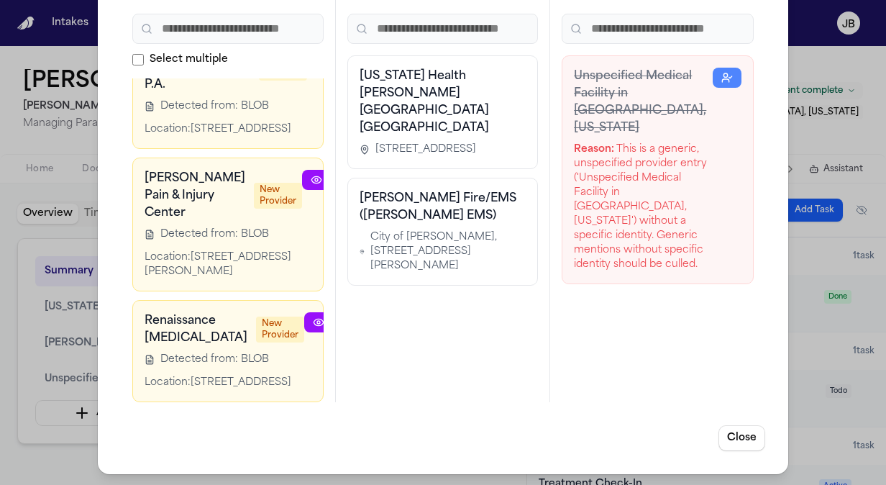
scroll to position [191, 93]
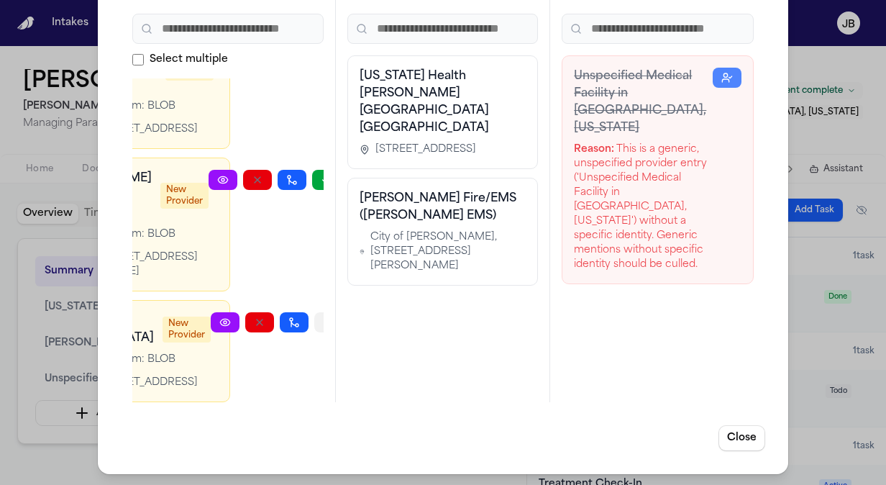
click at [314, 312] on button "button" at bounding box center [328, 322] width 29 height 20
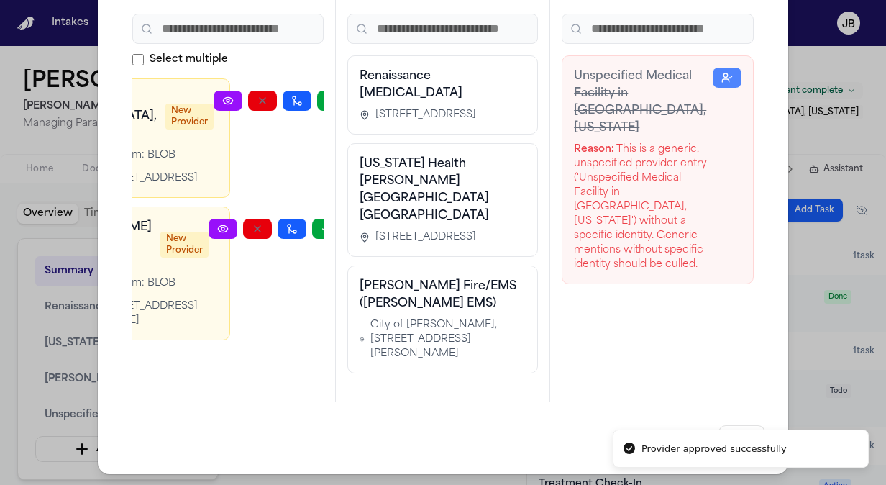
scroll to position [52, 81]
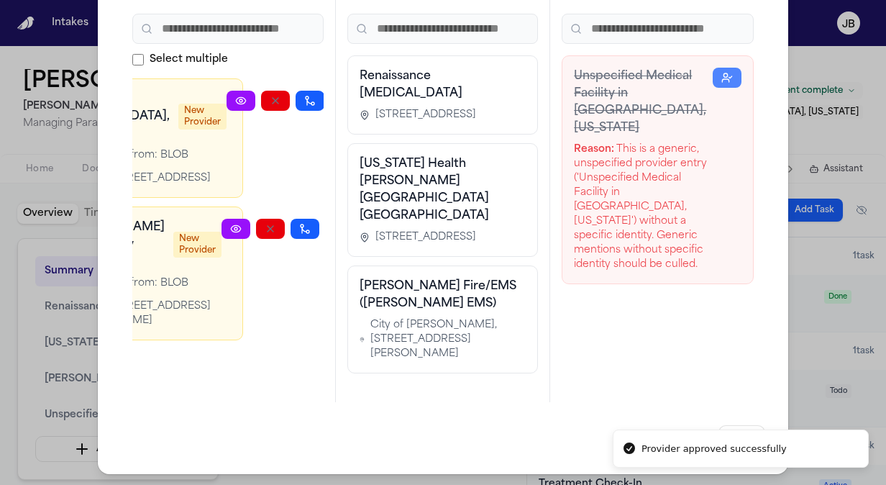
click at [334, 223] on icon "button" at bounding box center [340, 229] width 12 height 12
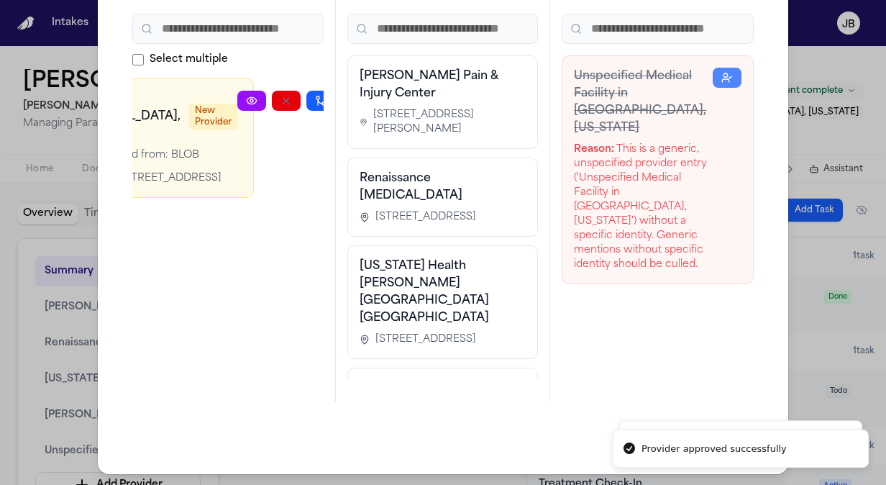
click at [349, 95] on icon "button" at bounding box center [355, 101] width 12 height 12
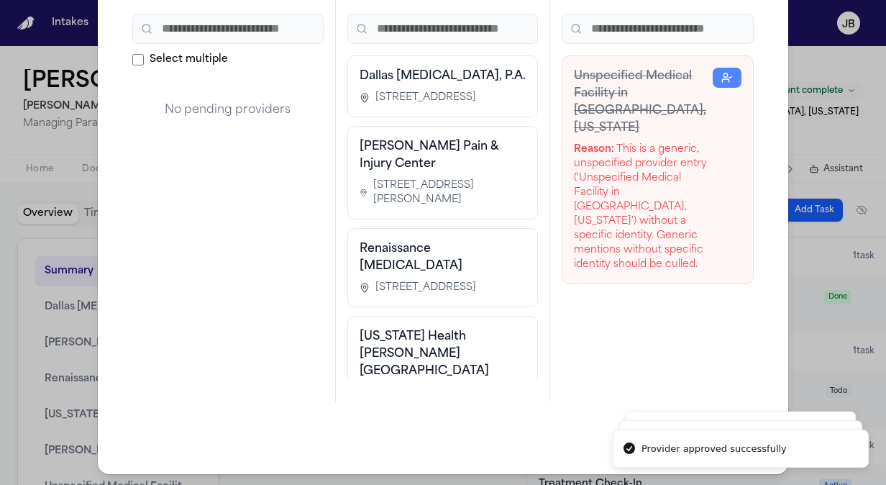
scroll to position [0, 0]
click at [0, 232] on html "Provider approved successfully Provider approved successfully Provider approved…" at bounding box center [443, 242] width 886 height 485
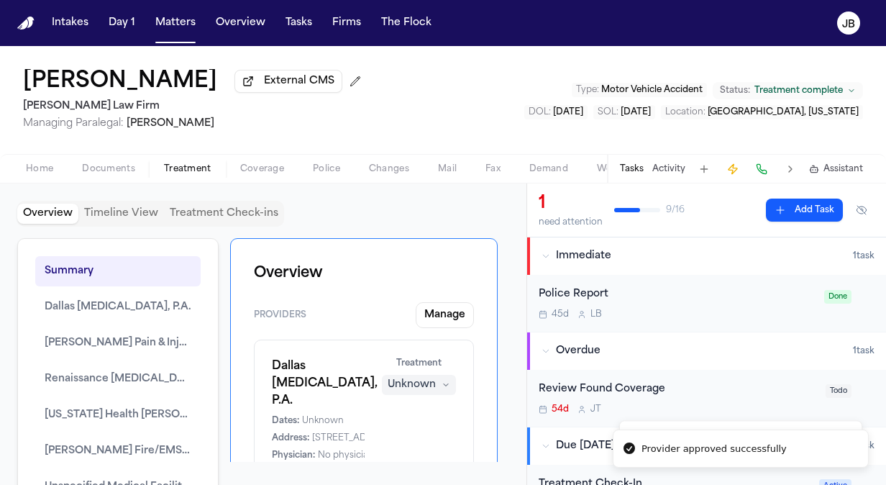
scroll to position [62, 0]
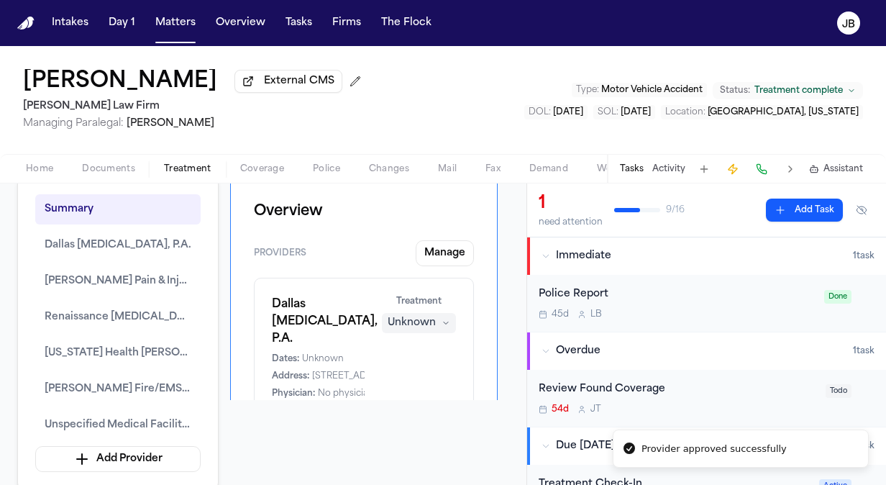
click at [417, 368] on div "Dallas Radiology, P.A. Dates: Unknown Address: 4230 LBJ Freeway, Suite 520, Dal…" at bounding box center [364, 348] width 184 height 104
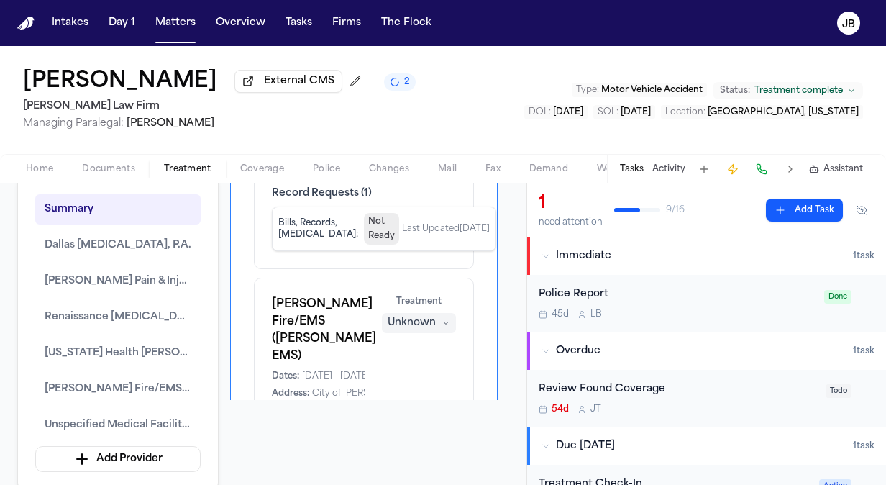
scroll to position [805, 0]
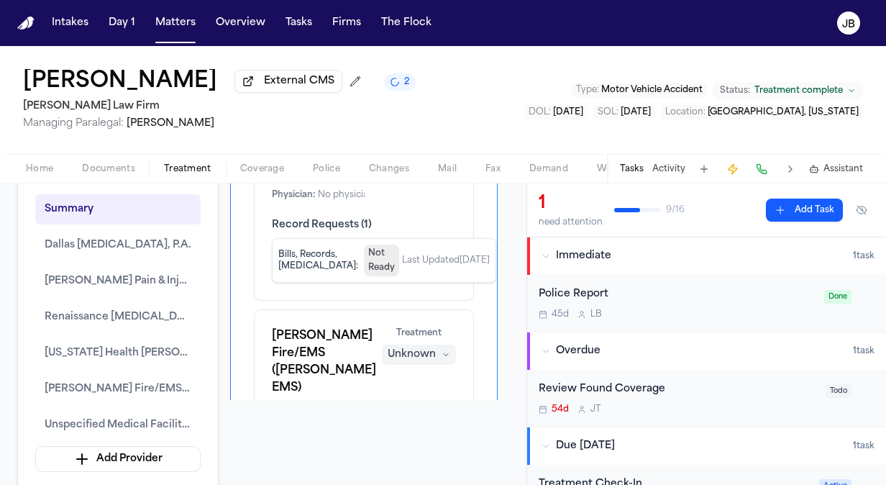
click at [442, 350] on icon "button" at bounding box center [446, 354] width 9 height 9
click at [311, 327] on div "Burleson Fire/EMS (Burleson EMS) Dates: 8/2/2025 - 8/2/2025 Address: City of Bu…" at bounding box center [364, 387] width 184 height 121
click at [317, 327] on div "Burleson Fire/EMS (Burleson EMS) Dates: 8/2/2025 - 8/2/2025 Address: City of Bu…" at bounding box center [364, 387] width 184 height 121
click at [317, 327] on h1 "Burleson Fire/EMS (Burleson EMS)" at bounding box center [318, 361] width 93 height 69
drag, startPoint x: 317, startPoint y: 306, endPoint x: 282, endPoint y: 298, distance: 36.1
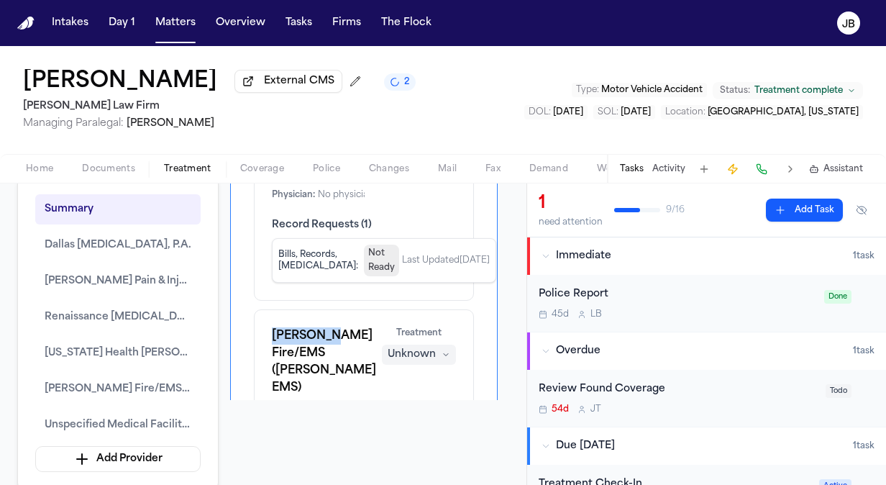
click at [282, 327] on h1 "Burleson Fire/EMS (Burleson EMS)" at bounding box center [318, 361] width 93 height 69
click at [302, 265] on div "Dallas Radiology, P.A. Dates: Unknown Address: 4230 LBJ Freeway, Suite 520, Dal…" at bounding box center [364, 142] width 220 height 1340
drag, startPoint x: 412, startPoint y: 298, endPoint x: 414, endPoint y: 216, distance: 82.0
click at [414, 216] on div "Dallas Radiology, P.A. Dates: Unknown Address: 4230 LBJ Freeway, Suite 520, Dal…" at bounding box center [364, 142] width 220 height 1340
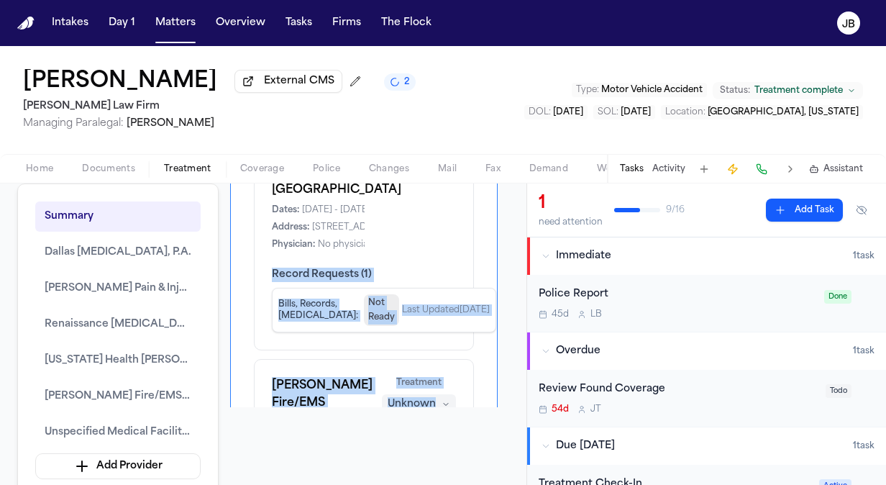
scroll to position [737, 0]
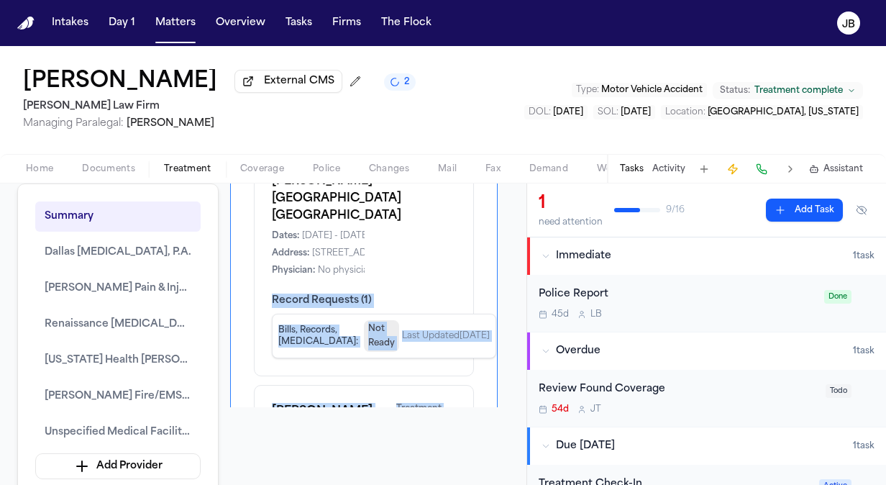
drag, startPoint x: 469, startPoint y: 278, endPoint x: 467, endPoint y: 246, distance: 31.7
click at [467, 246] on div "Overview Providers Manage Dallas Radiology, P.A. Dates: Unknown Address: 4230 L…" at bounding box center [364, 179] width 268 height 1466
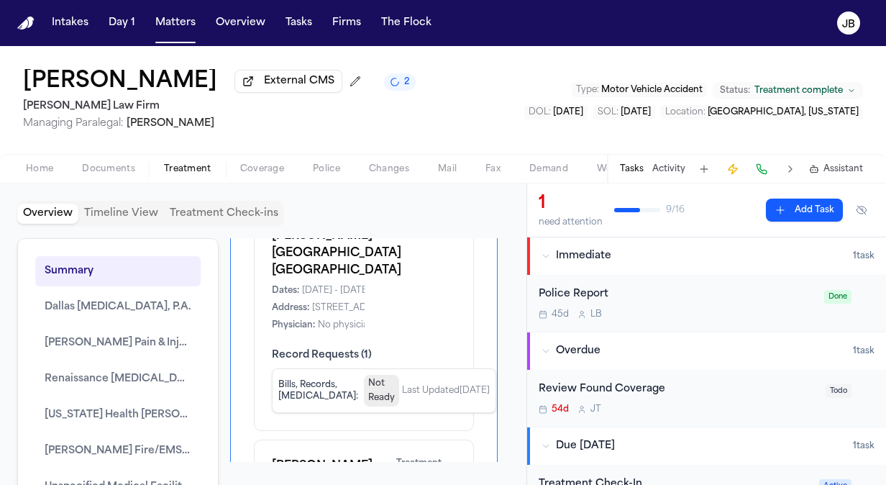
click at [398, 300] on div "Texas Health Huguley Hospital Fort Worth South Dates: 8/2/2025 - 8/2/2025 Addre…" at bounding box center [364, 303] width 220 height 256
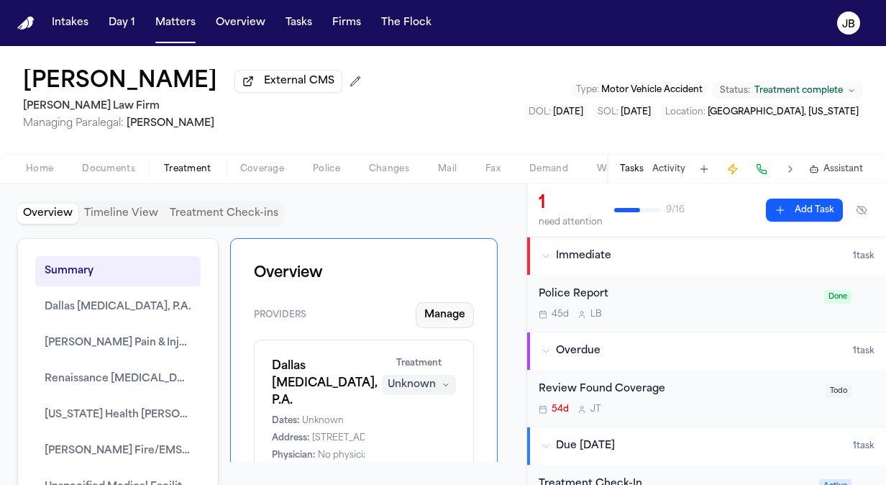
click at [417, 312] on button "Manage" at bounding box center [445, 315] width 58 height 26
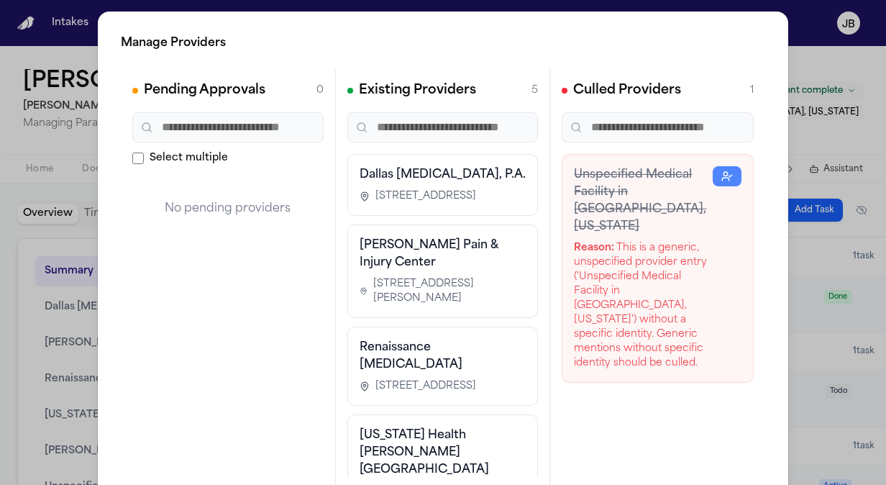
scroll to position [138, 0]
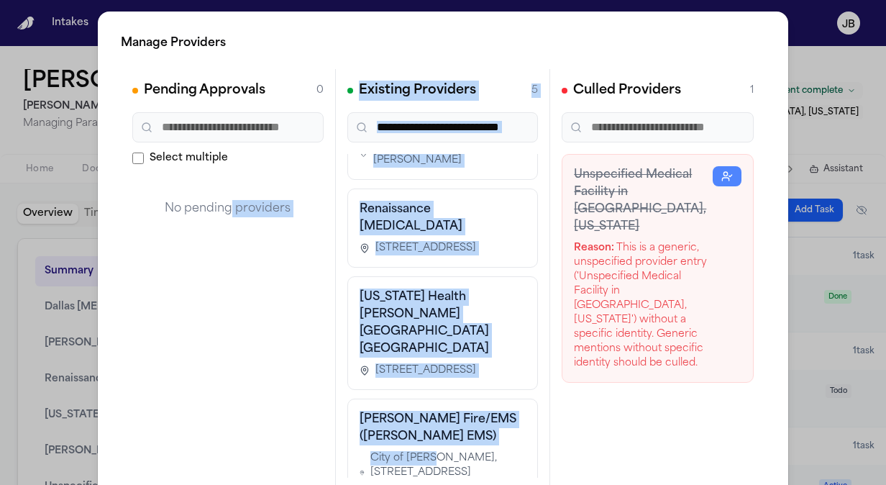
drag, startPoint x: 427, startPoint y: 428, endPoint x: 230, endPoint y: 347, distance: 213.1
click at [230, 347] on div "Pending Approvals 0 Select multiple No pending providers Existing Providers 5 D…" at bounding box center [443, 284] width 644 height 431
drag, startPoint x: 230, startPoint y: 347, endPoint x: 418, endPoint y: 429, distance: 204.8
click at [418, 451] on span "City of Burleson, 141 W Renfro St, Burleson, TX 76028-4296" at bounding box center [448, 472] width 156 height 43
click at [467, 411] on h3 "Burleson Fire/EMS (Burleson EMS)" at bounding box center [443, 428] width 167 height 35
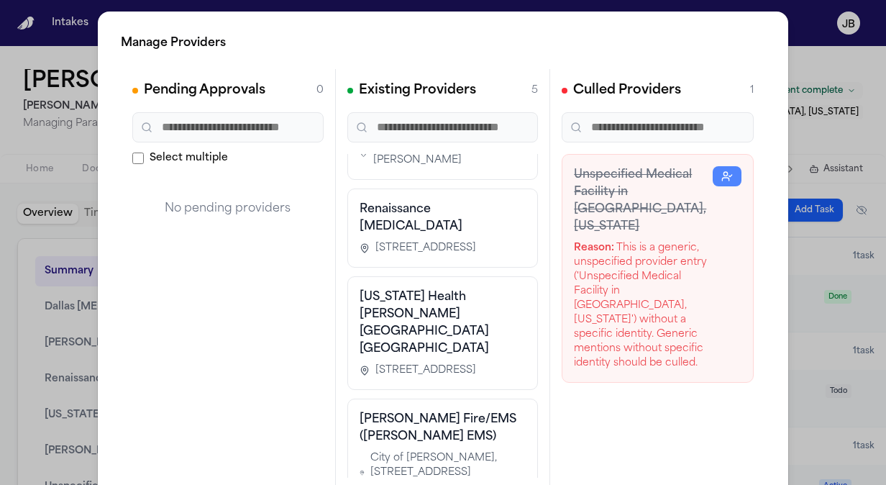
click at [467, 411] on h3 "Burleson Fire/EMS (Burleson EMS)" at bounding box center [443, 428] width 167 height 35
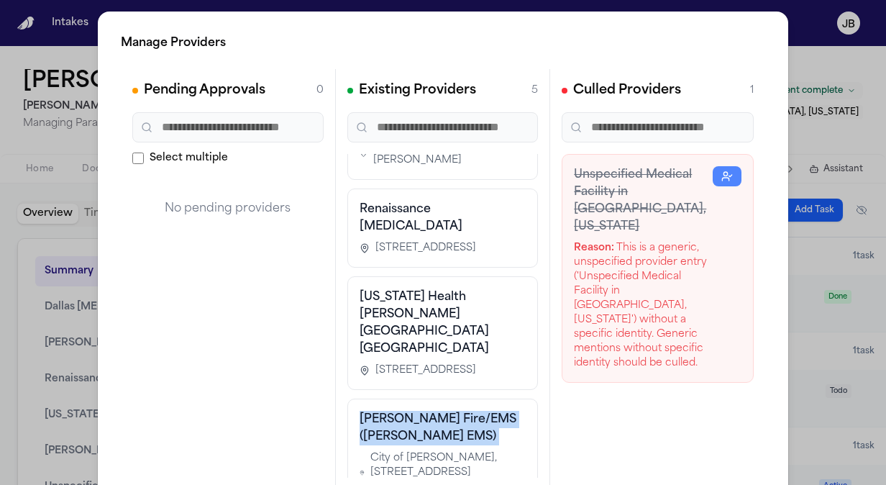
click at [467, 411] on h3 "Burleson Fire/EMS (Burleson EMS)" at bounding box center [443, 428] width 167 height 35
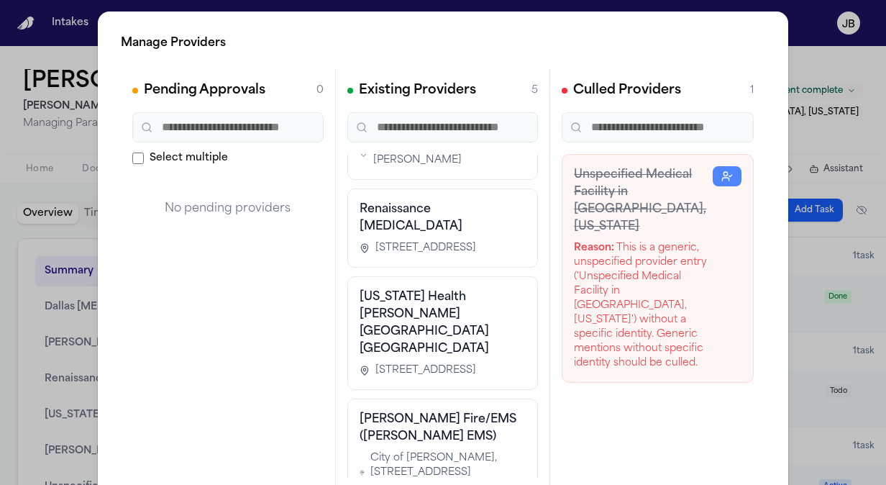
drag, startPoint x: 467, startPoint y: 400, endPoint x: 433, endPoint y: 452, distance: 61.8
click at [433, 452] on span "City of Burleson, 141 W Renfro St, Burleson, TX 76028-4296" at bounding box center [448, 472] width 156 height 43
click at [721, 180] on icon "button" at bounding box center [727, 176] width 12 height 12
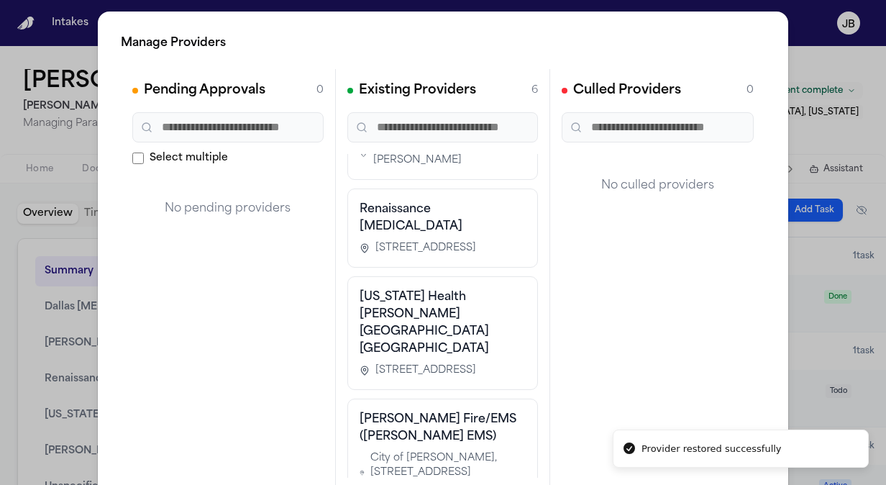
click at [0, 247] on html "Provider restored successfully Intakes Day 1 Matters Overview Tasks Firms The F…" at bounding box center [443, 242] width 886 height 485
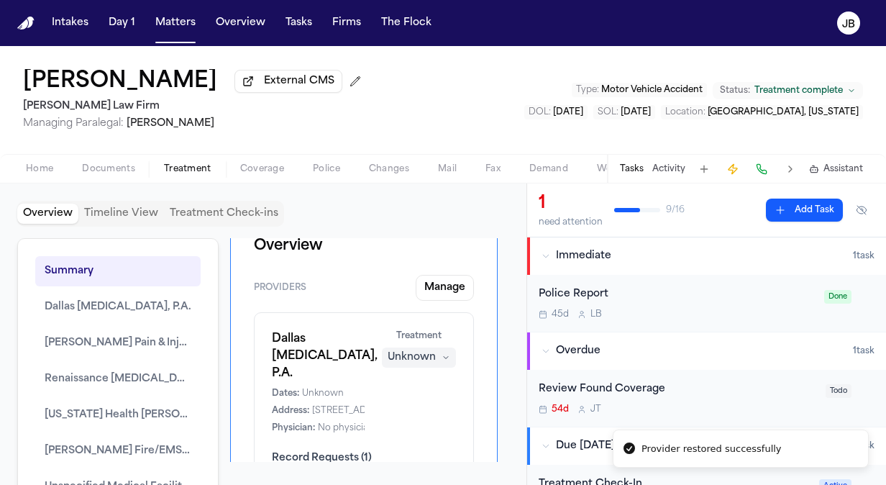
scroll to position [29, 0]
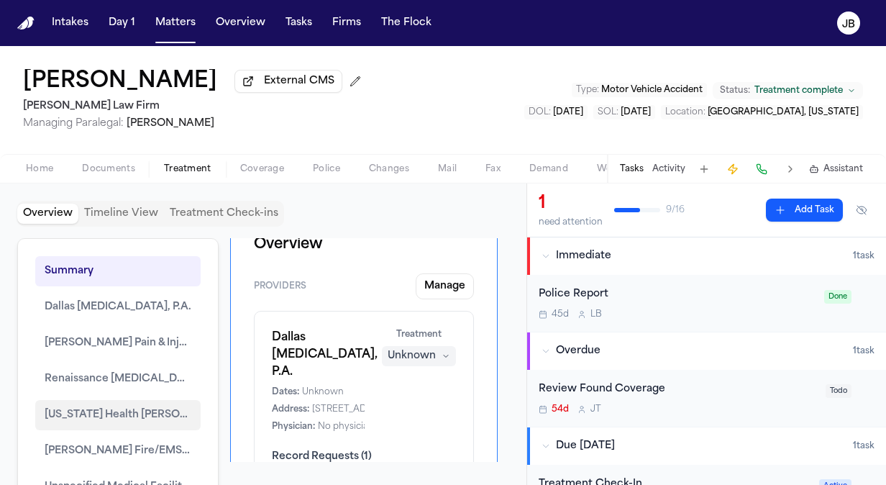
click at [131, 416] on span "[US_STATE] Health [PERSON_NAME][GEOGRAPHIC_DATA] [GEOGRAPHIC_DATA]" at bounding box center [118, 414] width 147 height 17
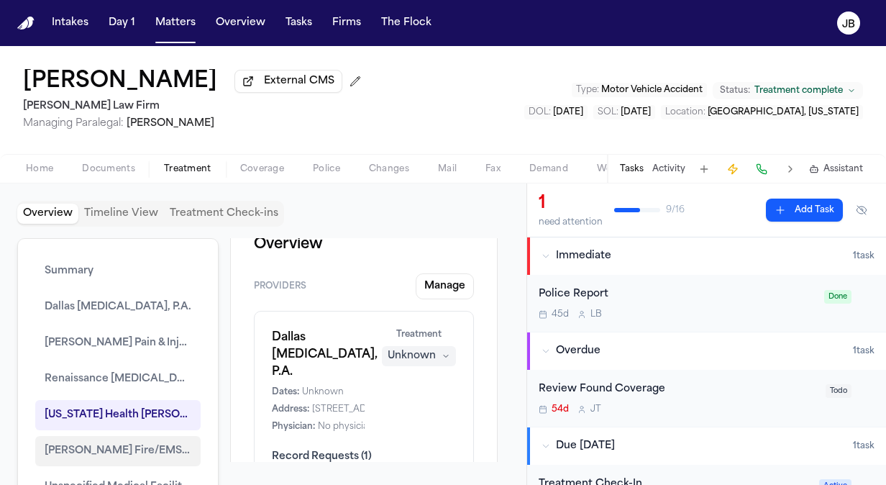
scroll to position [16, 0]
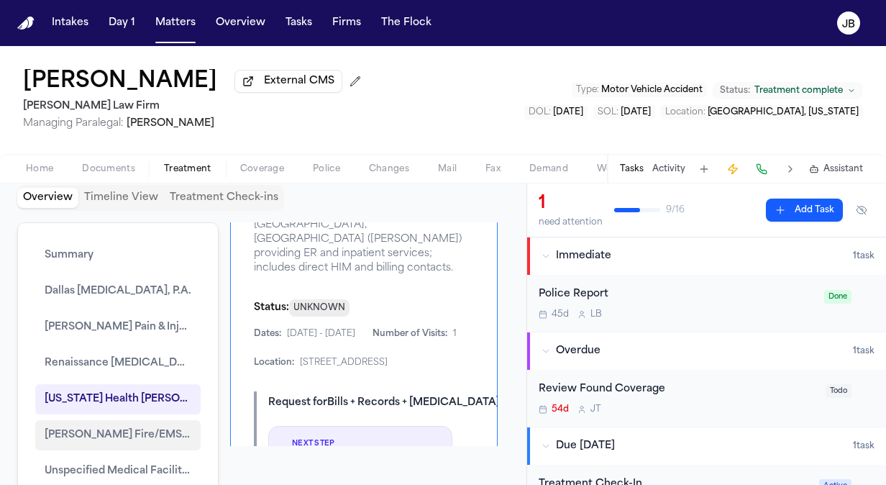
click at [131, 431] on span "Burleson Fire/EMS (Burleson EMS)" at bounding box center [118, 434] width 147 height 17
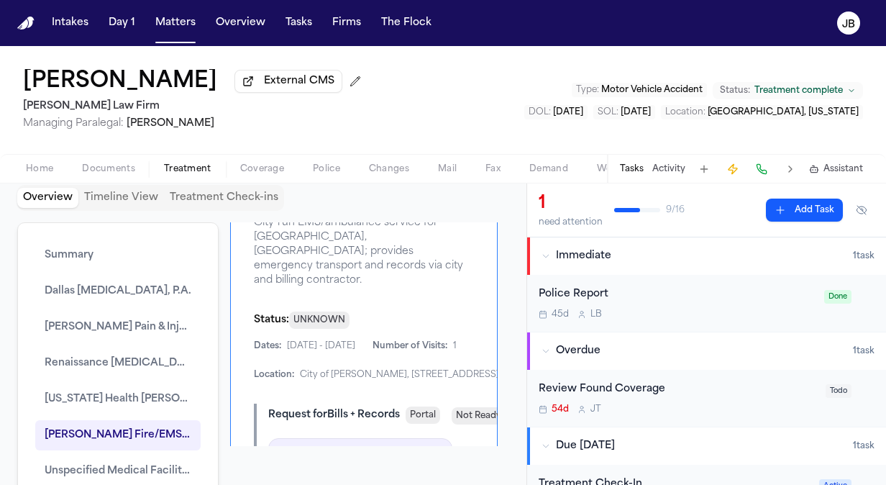
click at [424, 340] on div "Dates: 8/2/2025 - 8/2/2025 Number of Visits: 1 Location: City of Burleson, 141 …" at bounding box center [364, 360] width 220 height 40
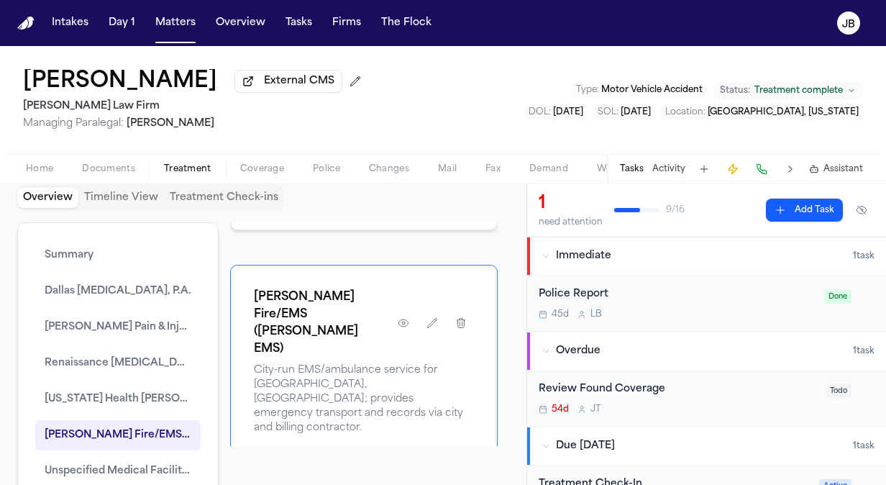
scroll to position [3319, 0]
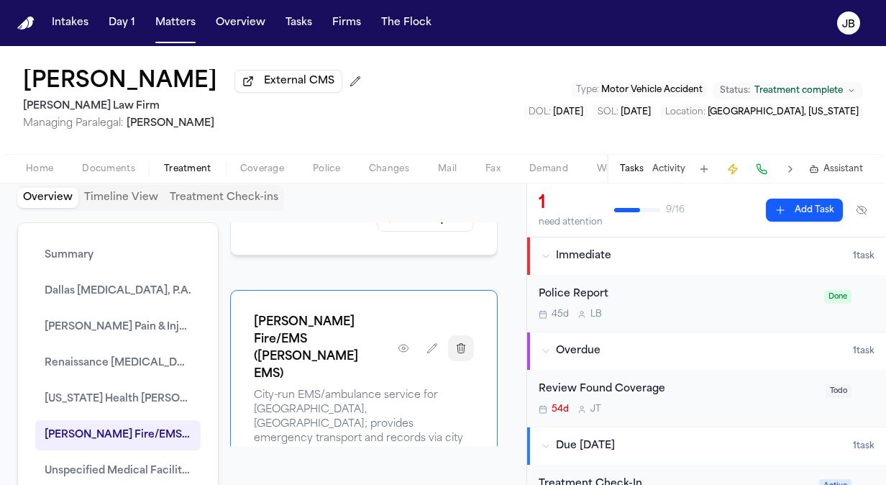
click at [455, 342] on icon "button" at bounding box center [461, 348] width 12 height 12
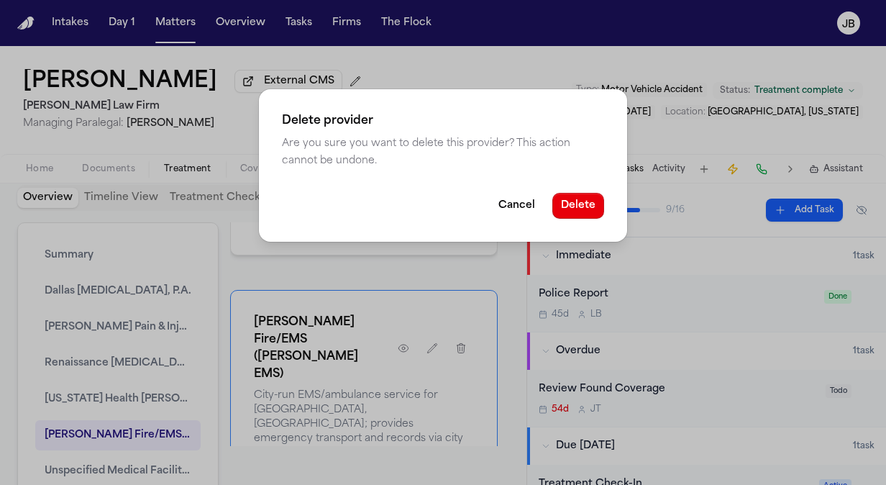
click at [574, 221] on div "Delete provider Are you sure you want to delete this provider? This action cann…" at bounding box center [443, 165] width 368 height 152
click at [582, 210] on button "Delete" at bounding box center [578, 206] width 52 height 26
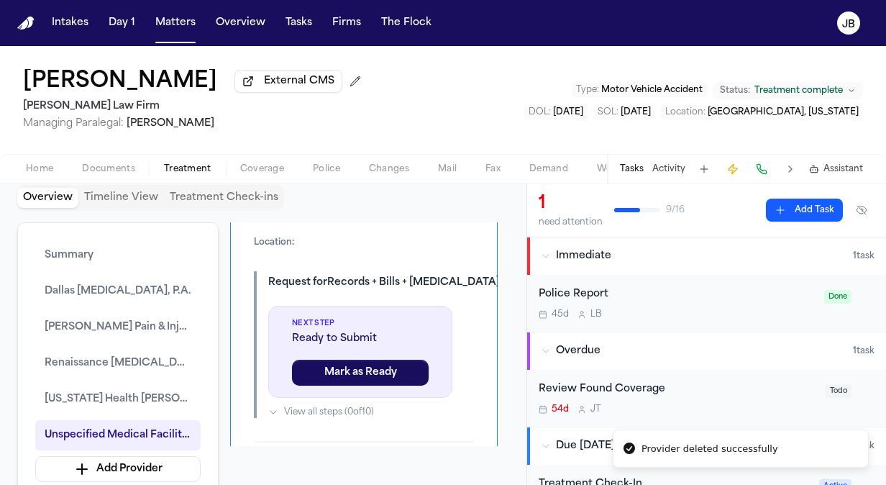
scroll to position [3073, 0]
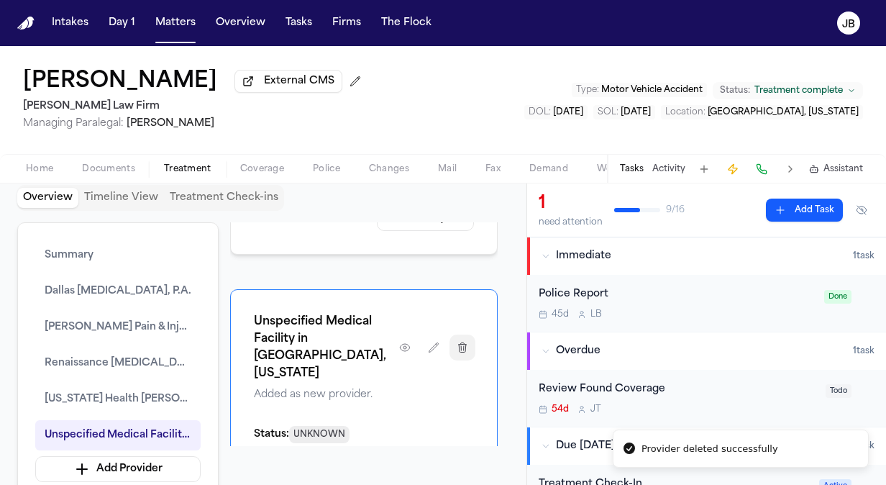
click at [459, 342] on icon "button" at bounding box center [463, 346] width 8 height 9
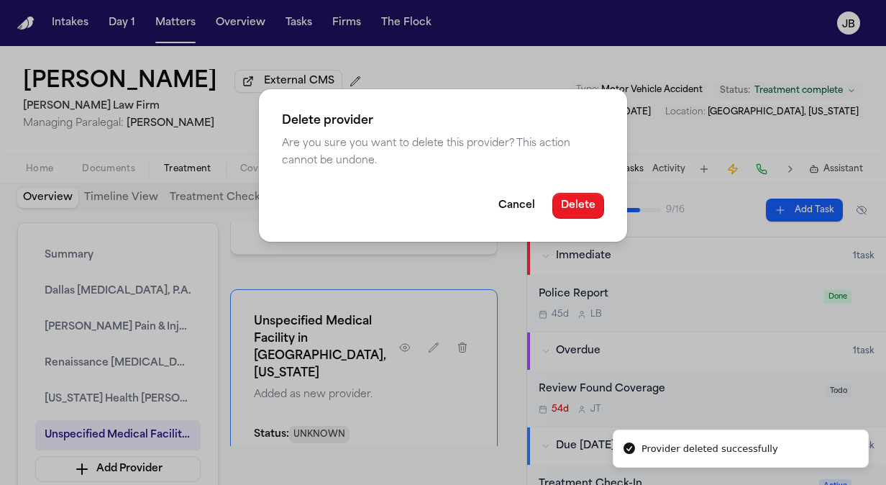
click at [583, 205] on button "Delete" at bounding box center [578, 206] width 52 height 26
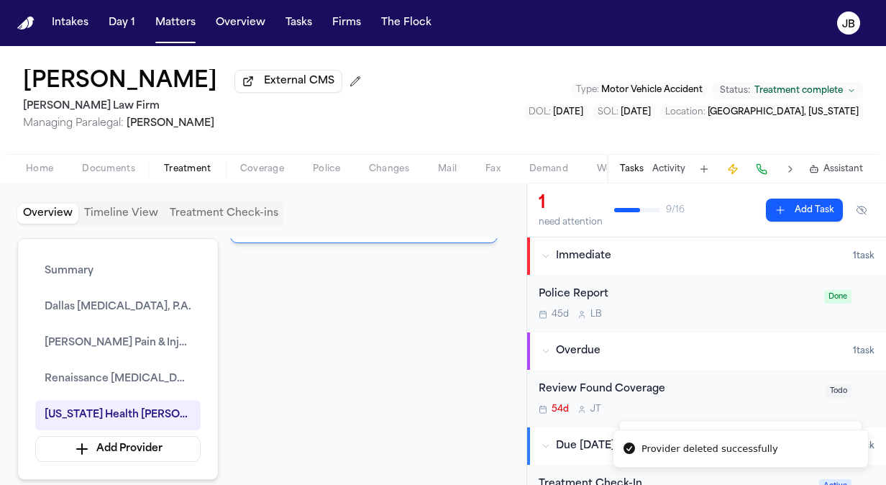
scroll to position [2787, 0]
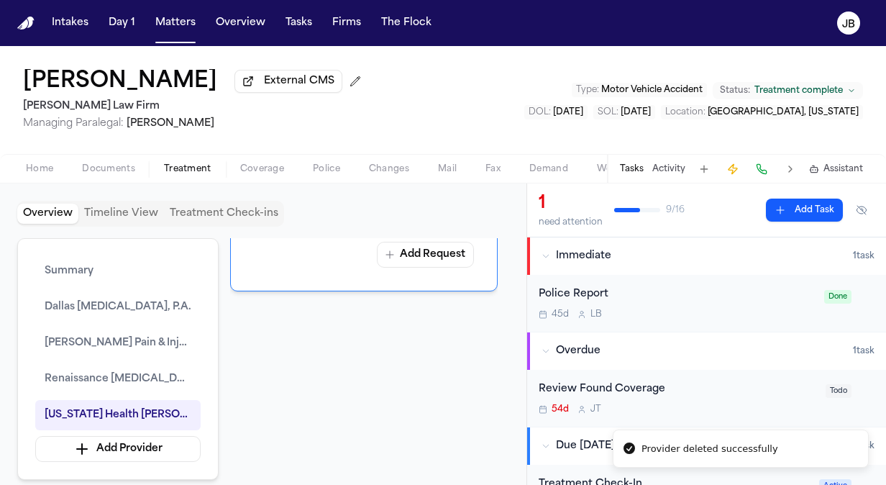
click at [263, 344] on div at bounding box center [364, 418] width 268 height 184
click at [142, 406] on span "[US_STATE] Health [PERSON_NAME][GEOGRAPHIC_DATA] [GEOGRAPHIC_DATA]" at bounding box center [118, 414] width 147 height 17
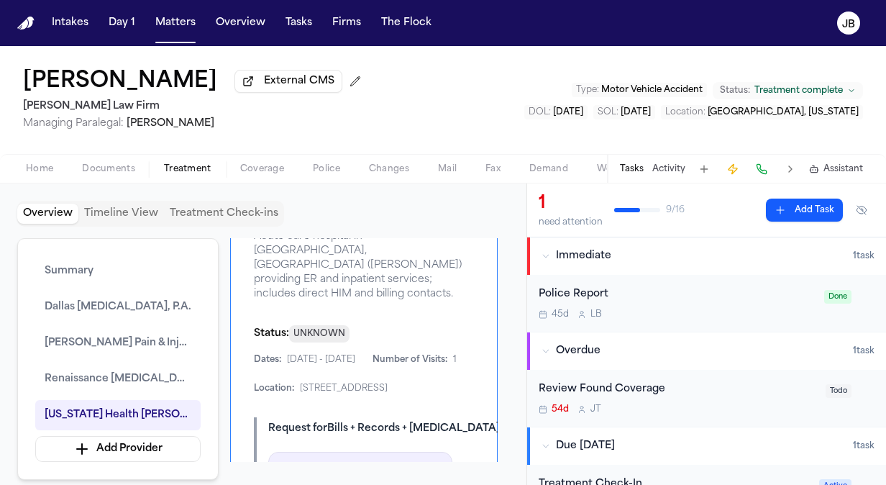
click at [426, 324] on div "Status: UNKNOWN" at bounding box center [364, 333] width 220 height 18
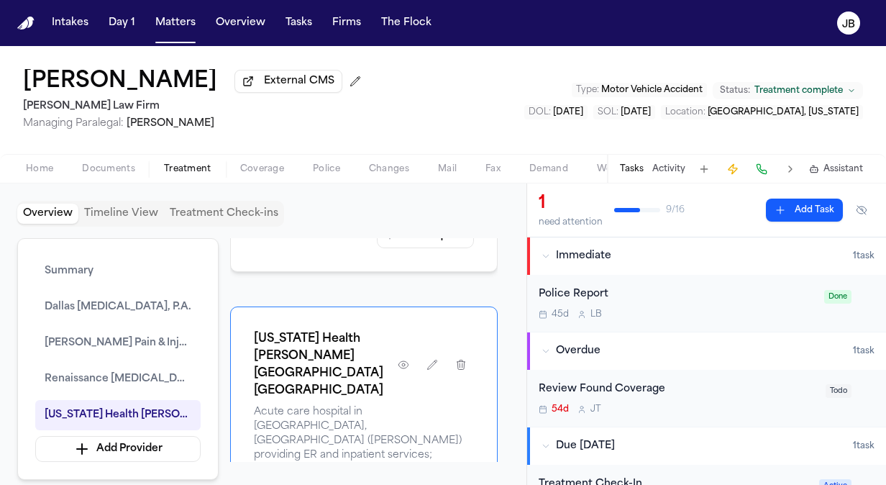
scroll to position [2216, 0]
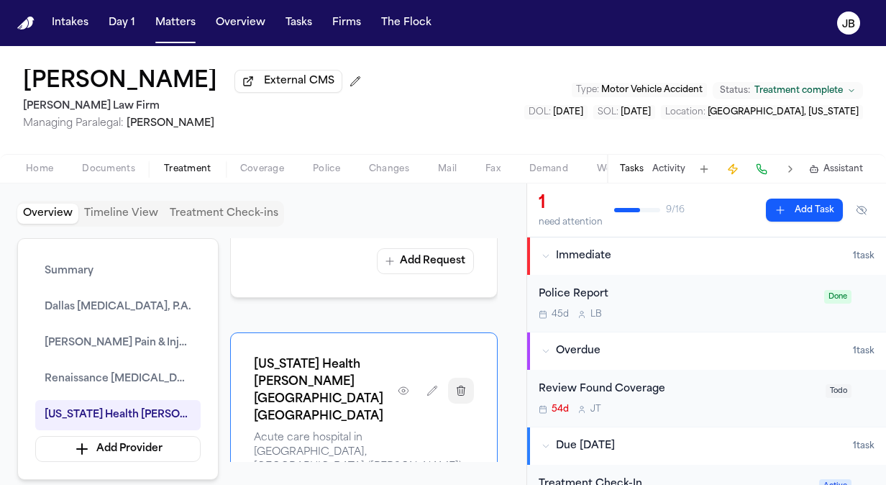
click at [464, 385] on icon "button" at bounding box center [461, 391] width 12 height 12
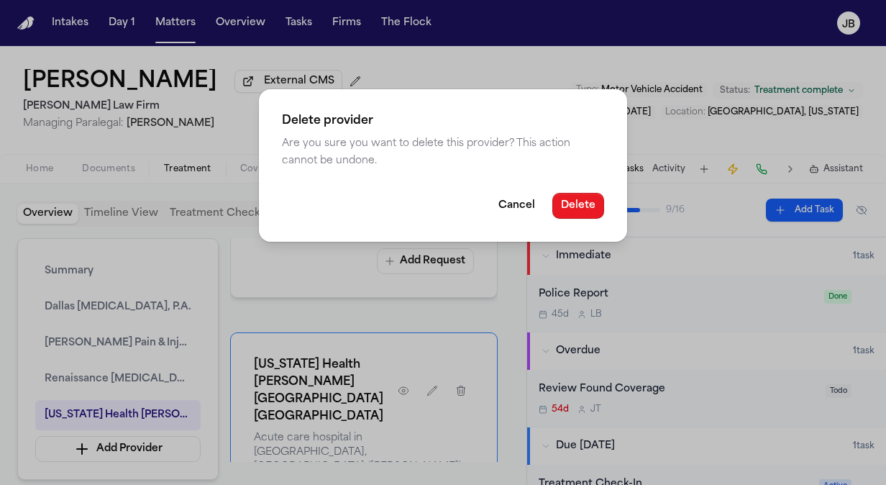
click at [571, 203] on button "Delete" at bounding box center [578, 206] width 52 height 26
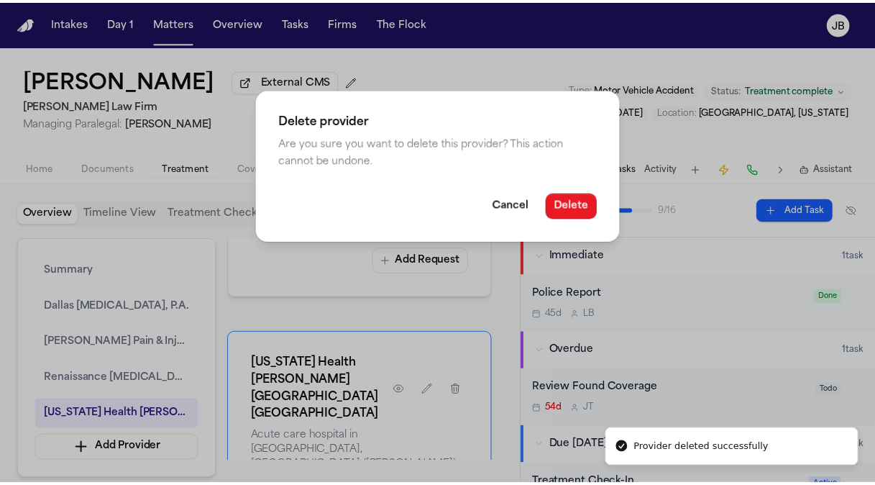
scroll to position [1881, 0]
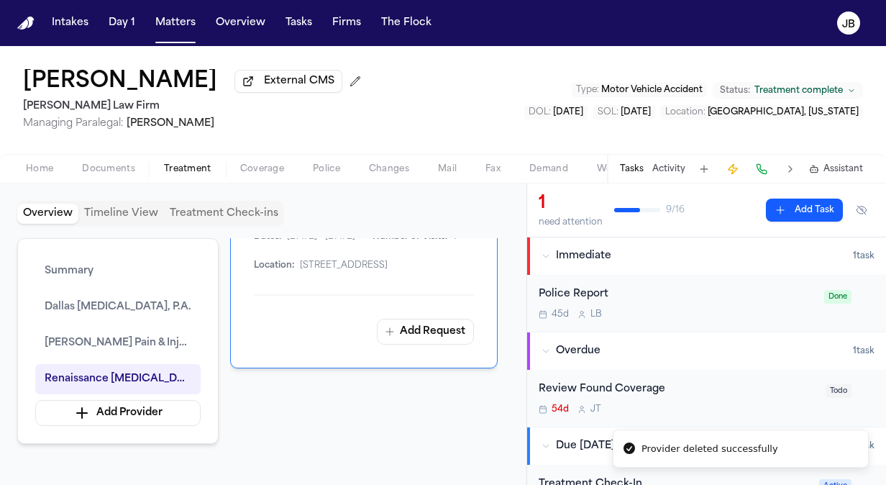
click at [86, 414] on button "Add Provider" at bounding box center [117, 413] width 165 height 26
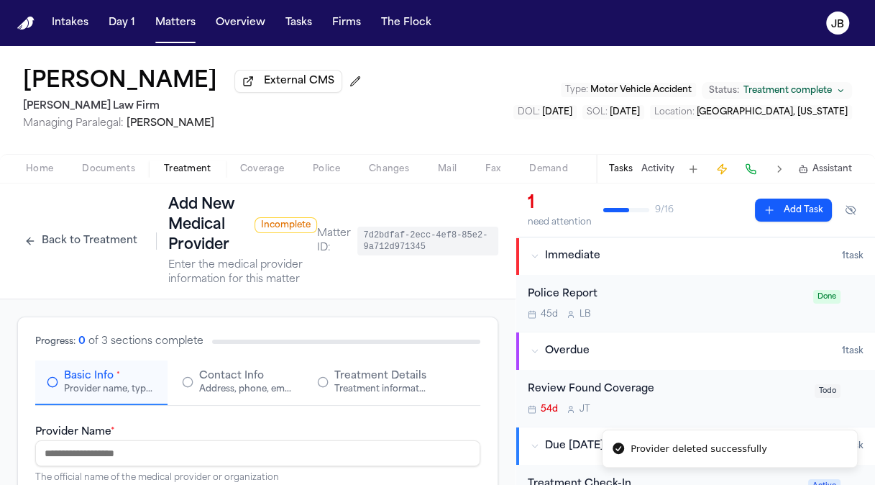
click at [109, 450] on input "Provider Name *" at bounding box center [257, 453] width 445 height 26
paste input "**********"
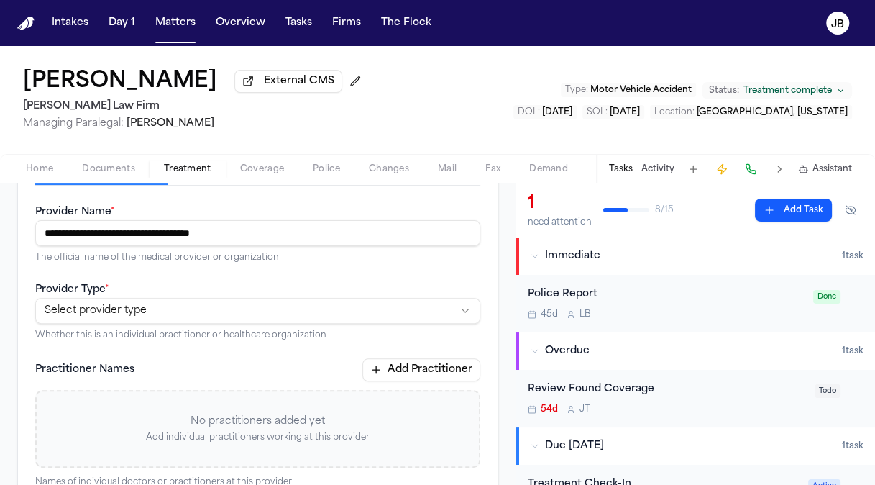
scroll to position [232, 0]
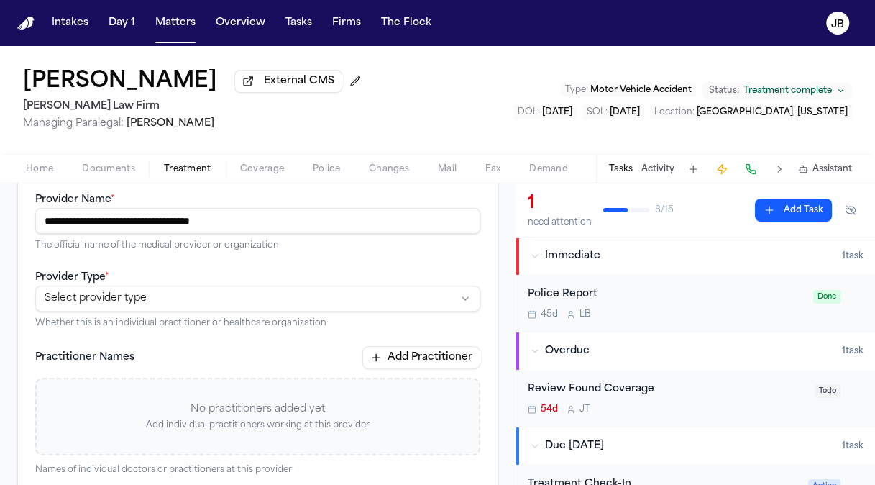
type input "**********"
click at [79, 301] on html "**********" at bounding box center [437, 242] width 875 height 485
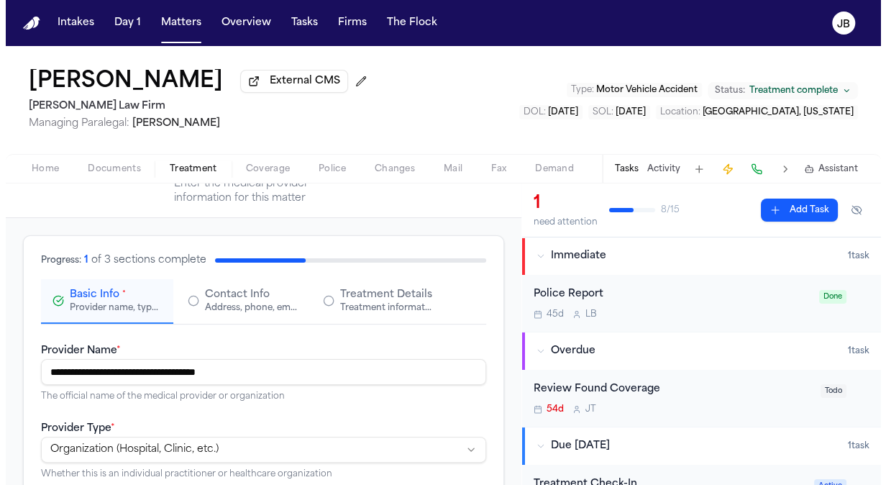
scroll to position [54, 0]
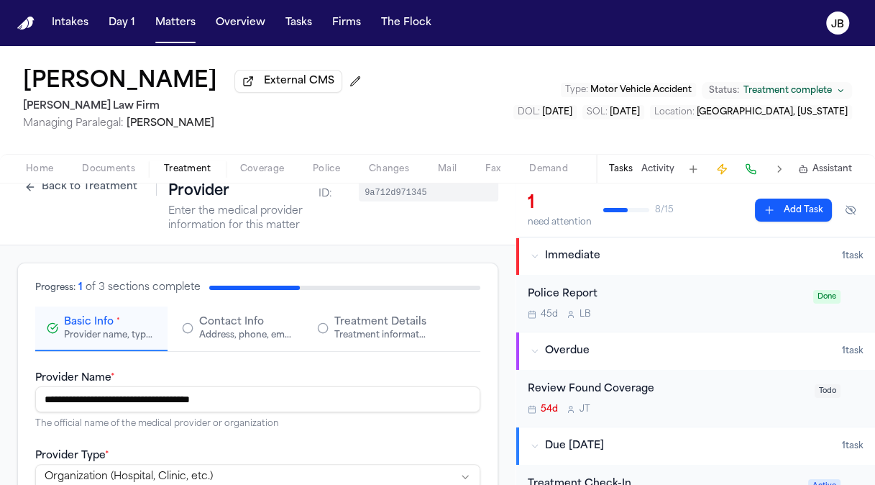
click at [230, 329] on div "Address, phone, email, and other contact details" at bounding box center [245, 335] width 92 height 12
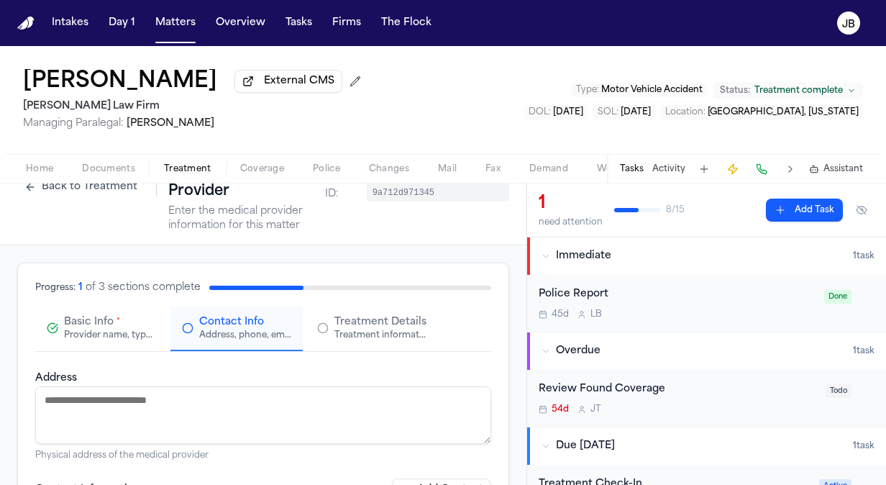
click at [103, 396] on textarea "Address" at bounding box center [263, 415] width 456 height 58
paste textarea "**********"
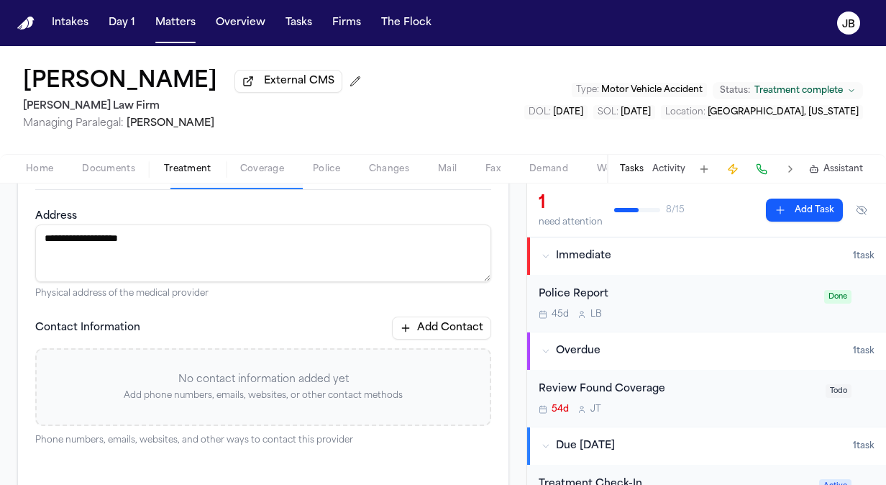
scroll to position [214, 0]
type textarea "**********"
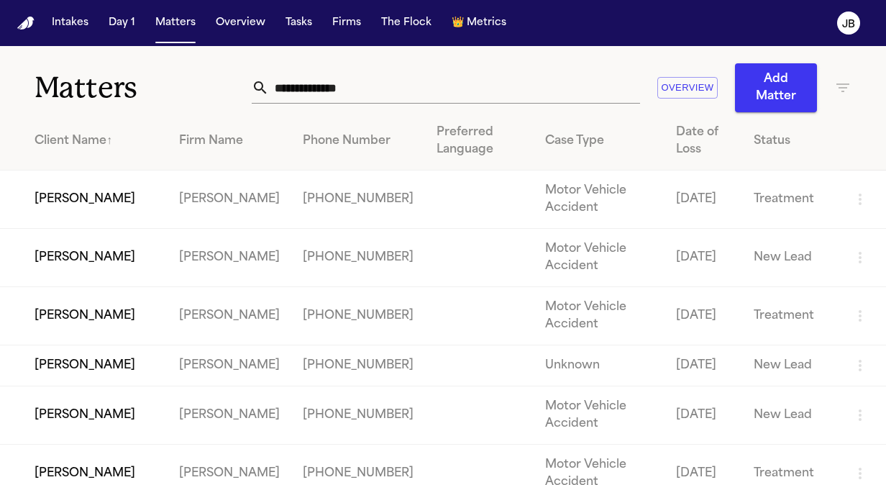
scroll to position [96, 0]
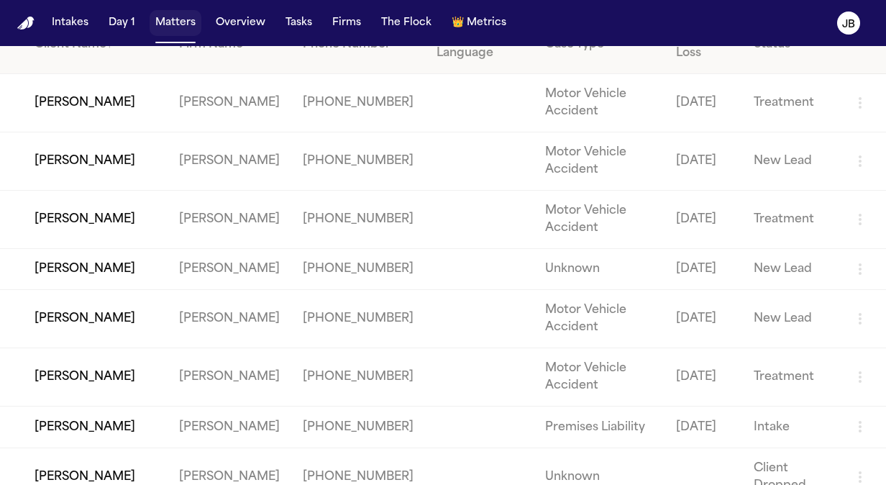
click at [177, 21] on button "Matters" at bounding box center [176, 23] width 52 height 26
click at [175, 20] on button "Matters" at bounding box center [176, 23] width 52 height 26
click at [175, 24] on button "Matters" at bounding box center [176, 23] width 52 height 26
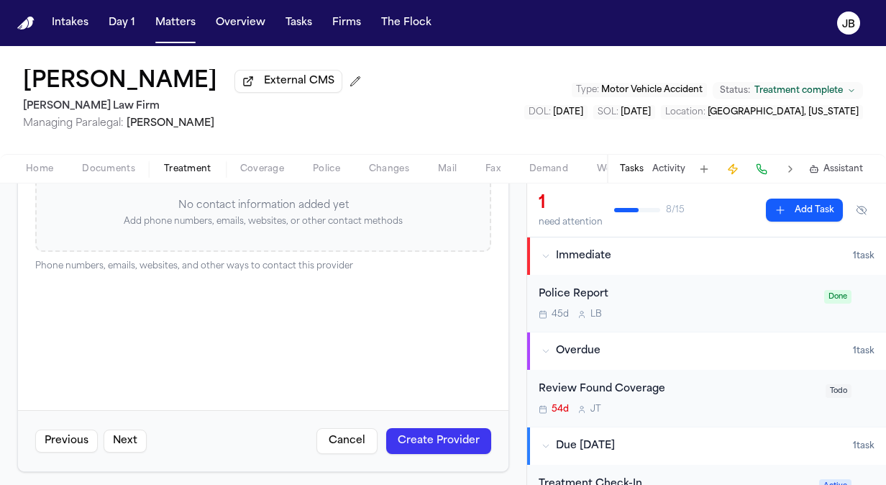
scroll to position [393, 0]
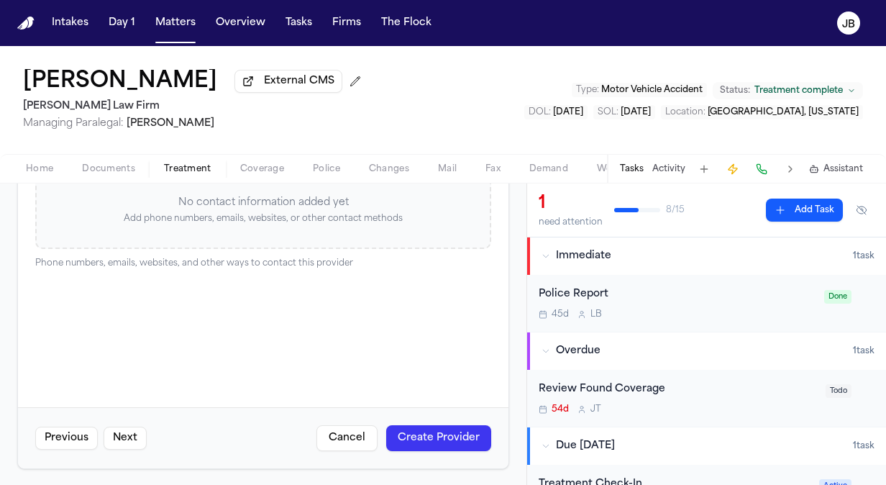
type textarea "**********"
click at [453, 440] on button "Create Provider" at bounding box center [438, 438] width 105 height 26
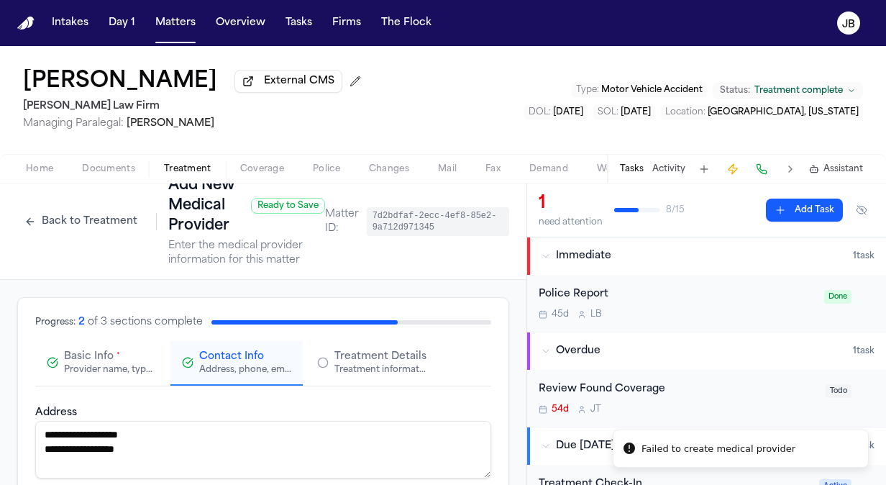
scroll to position [0, 0]
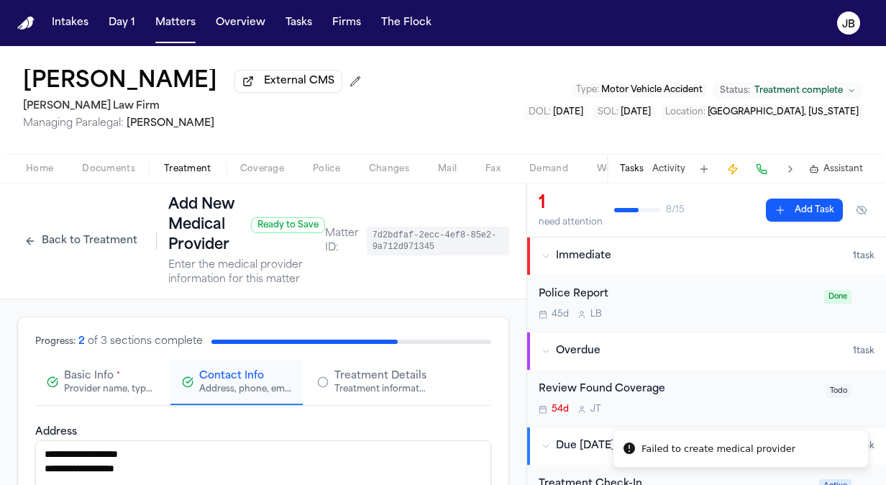
click at [354, 390] on div "Treatment information, practitioners, and dates" at bounding box center [380, 389] width 92 height 12
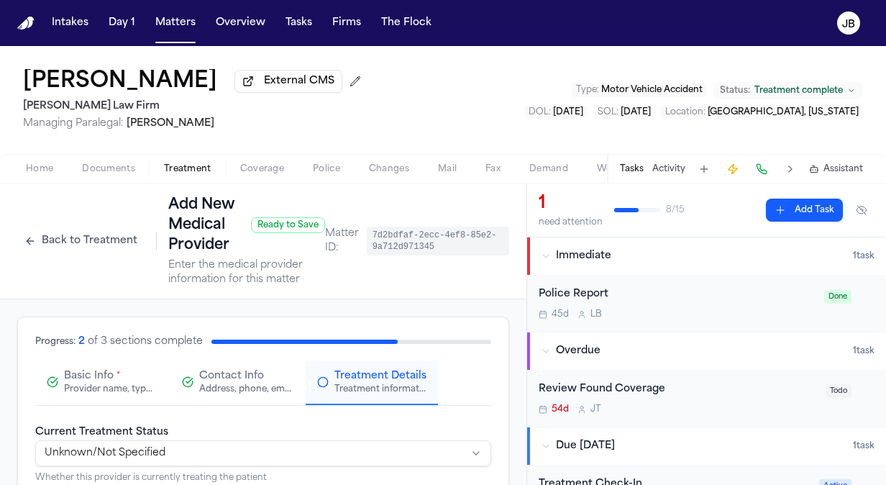
click at [64, 391] on div "Provider name, type, and general information" at bounding box center [110, 389] width 92 height 12
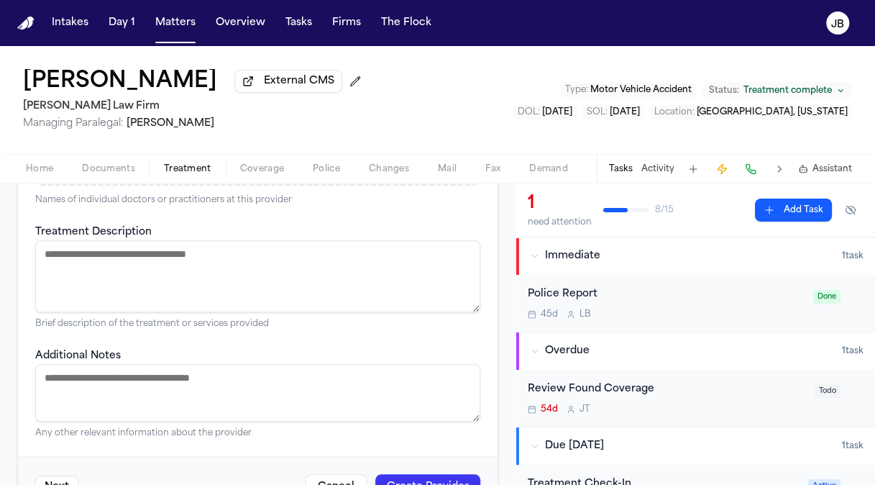
scroll to position [551, 0]
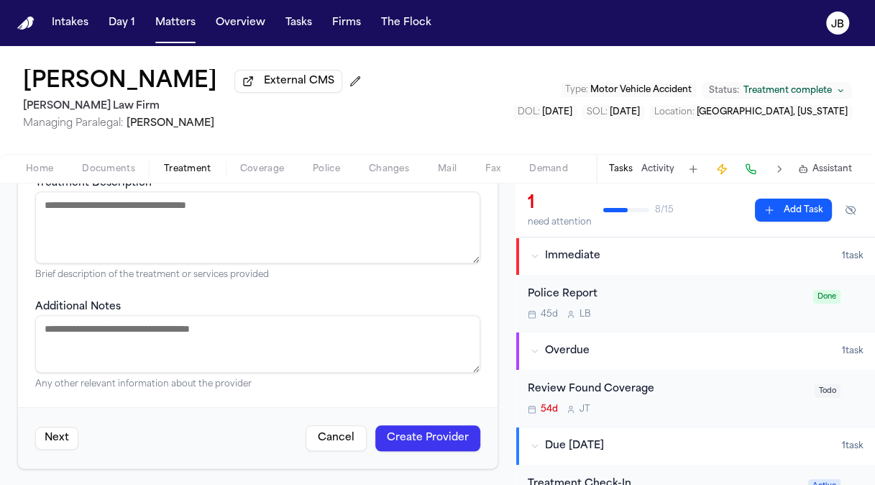
click at [420, 442] on button "Create Provider" at bounding box center [427, 438] width 105 height 26
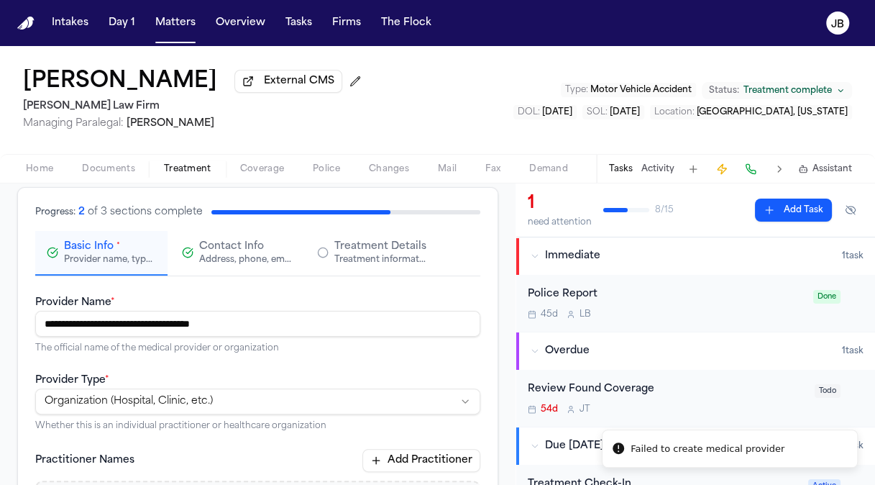
scroll to position [119, 0]
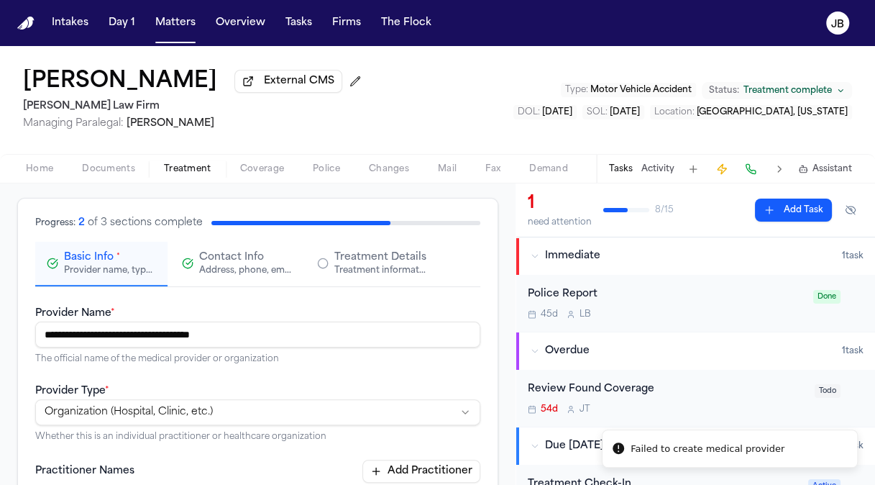
click at [235, 266] on div "Address, phone, email, and other contact details" at bounding box center [245, 271] width 92 height 12
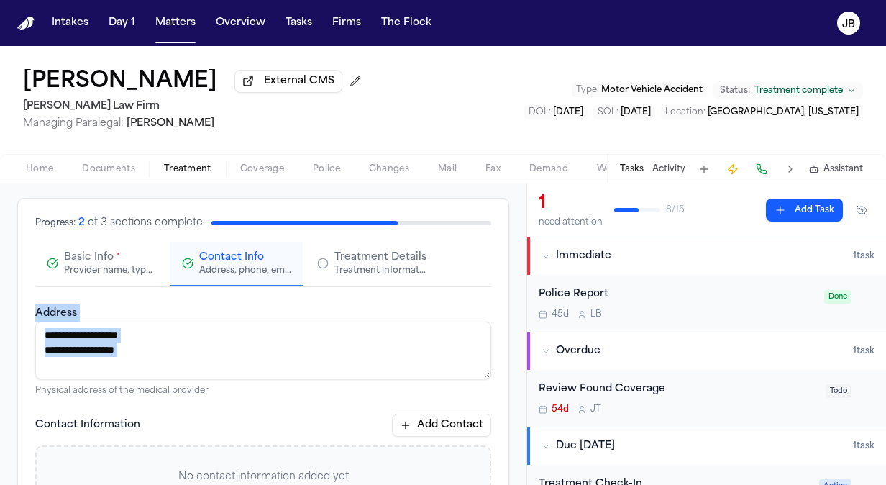
drag, startPoint x: 515, startPoint y: 265, endPoint x: 516, endPoint y: 326, distance: 61.8
click at [516, 326] on div "**********" at bounding box center [263, 333] width 526 height 301
drag, startPoint x: 516, startPoint y: 326, endPoint x: 440, endPoint y: 430, distance: 128.2
click at [440, 430] on button "Add Contact" at bounding box center [441, 424] width 99 height 23
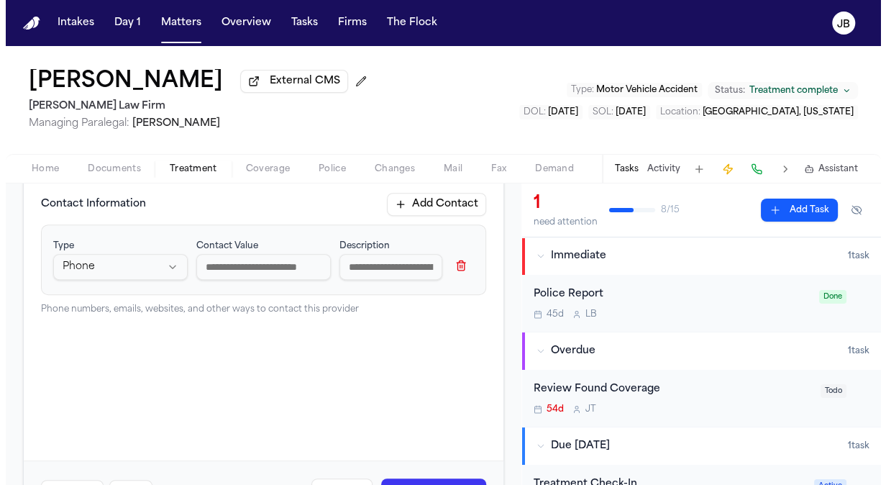
scroll to position [393, 0]
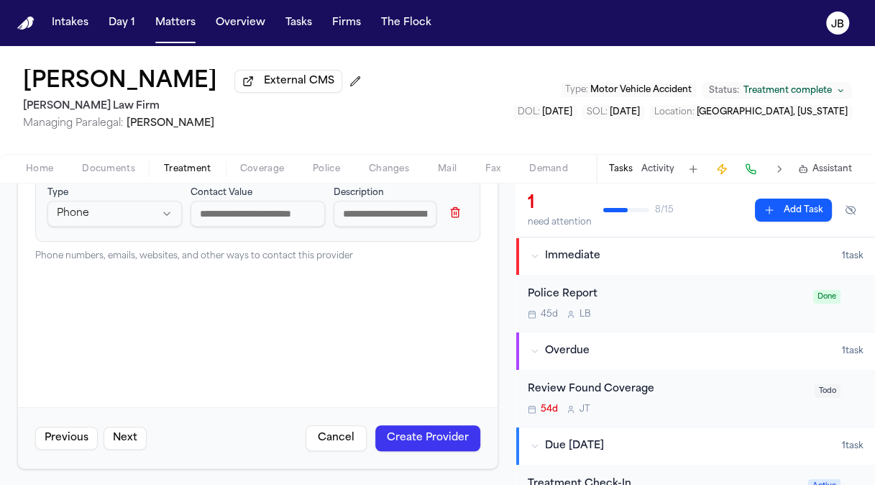
click at [224, 211] on input at bounding box center [258, 214] width 134 height 26
paste input "**********"
type input "**********"
click at [452, 237] on div "**********" at bounding box center [257, 206] width 445 height 70
click at [419, 426] on button "Create Provider" at bounding box center [427, 438] width 105 height 26
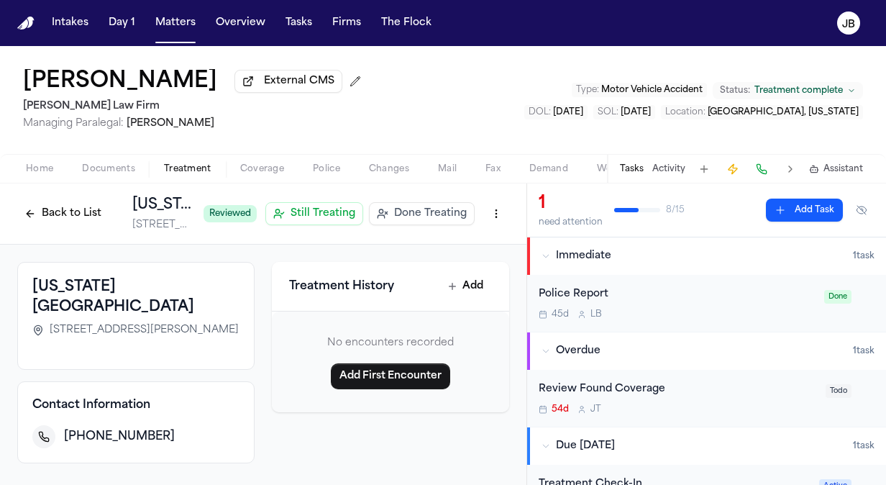
click at [61, 210] on button "Back to List" at bounding box center [62, 213] width 91 height 23
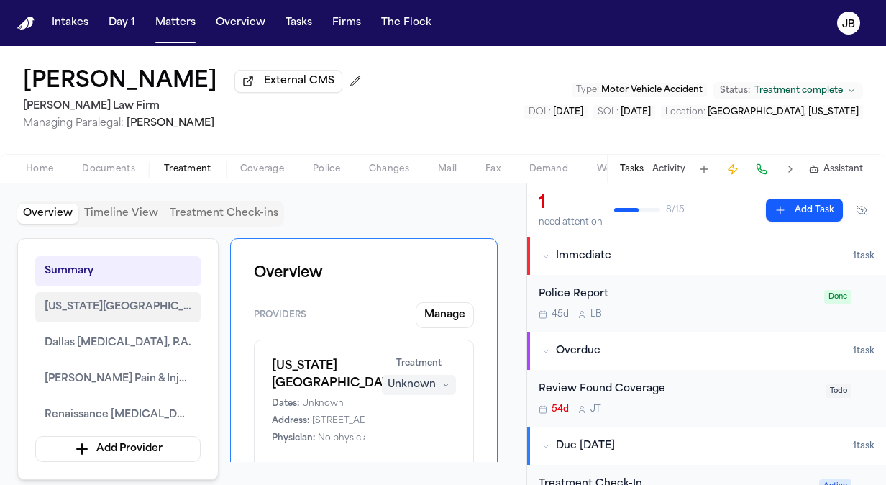
click at [116, 303] on span "[US_STATE][GEOGRAPHIC_DATA]" at bounding box center [118, 306] width 147 height 17
click at [129, 309] on span "[US_STATE][GEOGRAPHIC_DATA]" at bounding box center [118, 306] width 147 height 17
click at [511, 308] on div "Overview Timeline View Treatment Check-ins Summary Texas Health Arlington Memor…" at bounding box center [263, 333] width 526 height 301
click at [413, 380] on div "Unknown" at bounding box center [412, 385] width 48 height 14
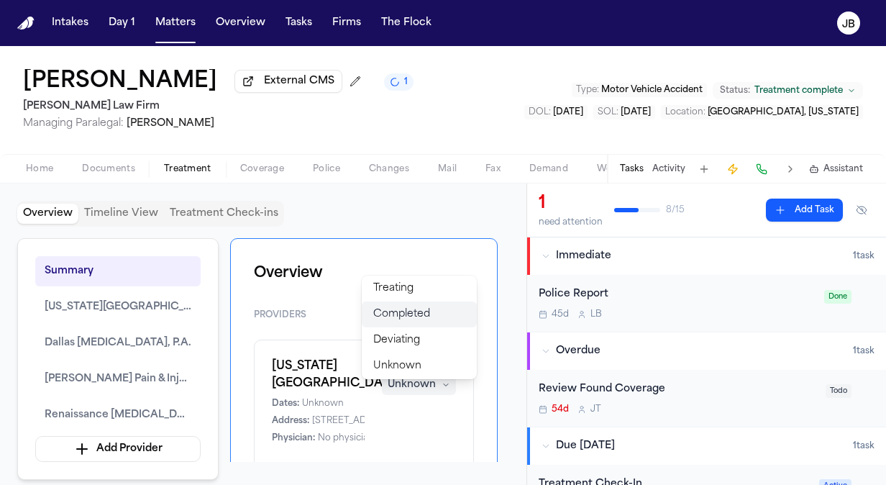
click at [417, 316] on span "Completed" at bounding box center [401, 314] width 57 height 14
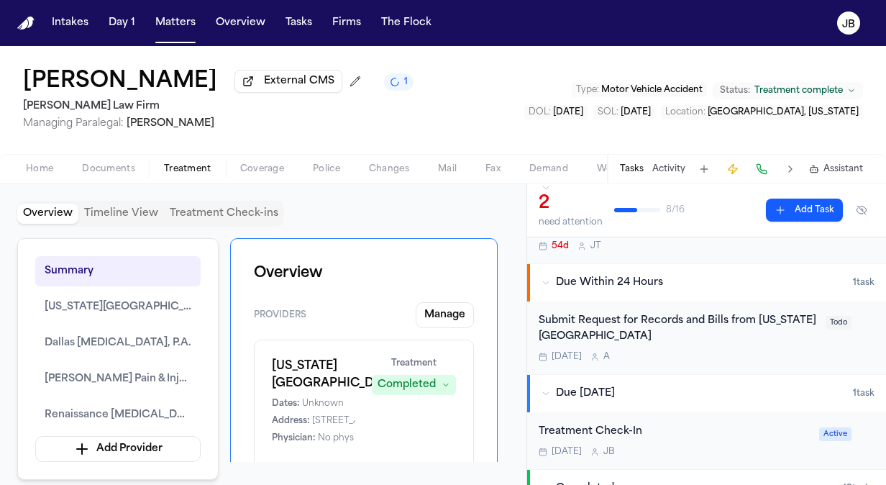
scroll to position [171, 0]
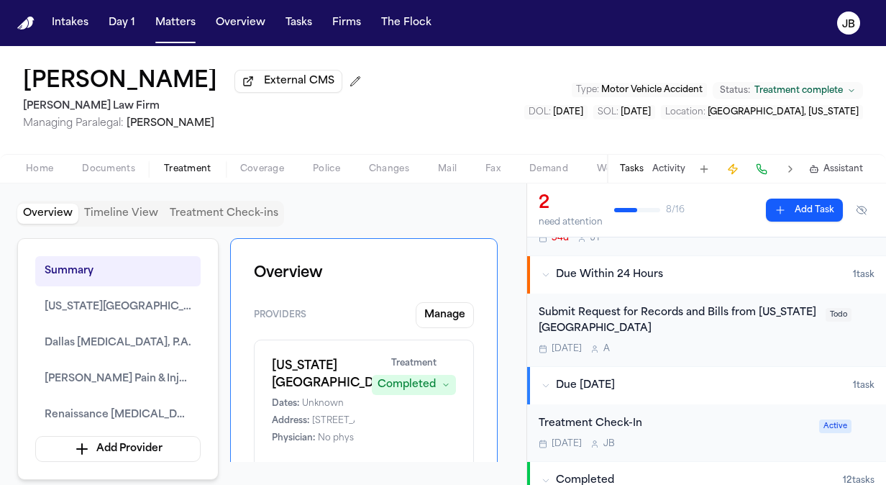
click at [819, 86] on span "Treatment complete" at bounding box center [798, 91] width 88 height 12
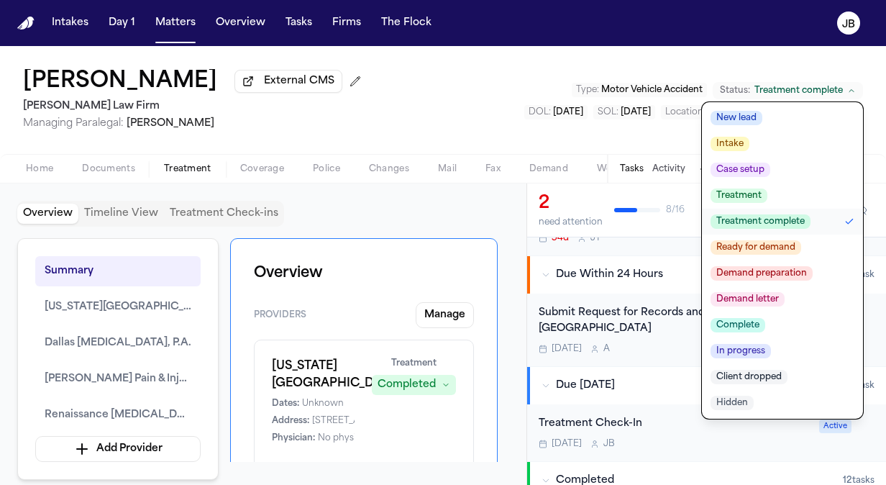
click at [764, 196] on span "Treatment" at bounding box center [738, 195] width 57 height 14
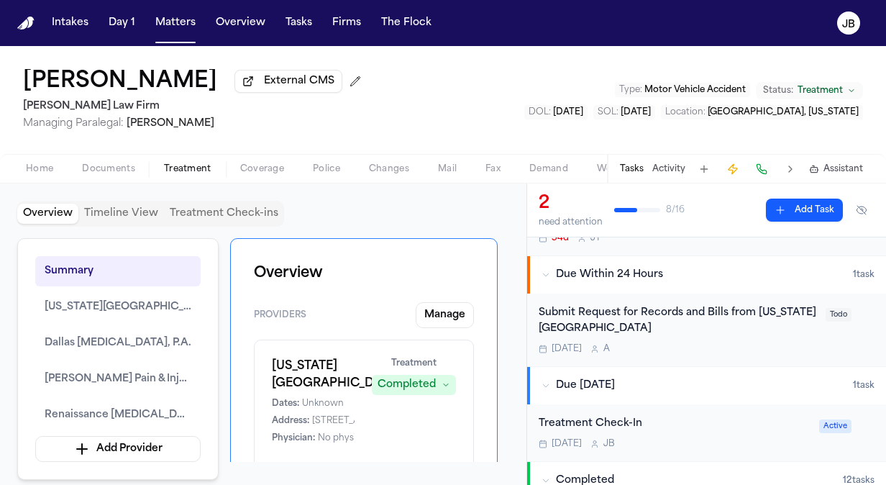
click at [163, 34] on button "Matters" at bounding box center [176, 23] width 52 height 26
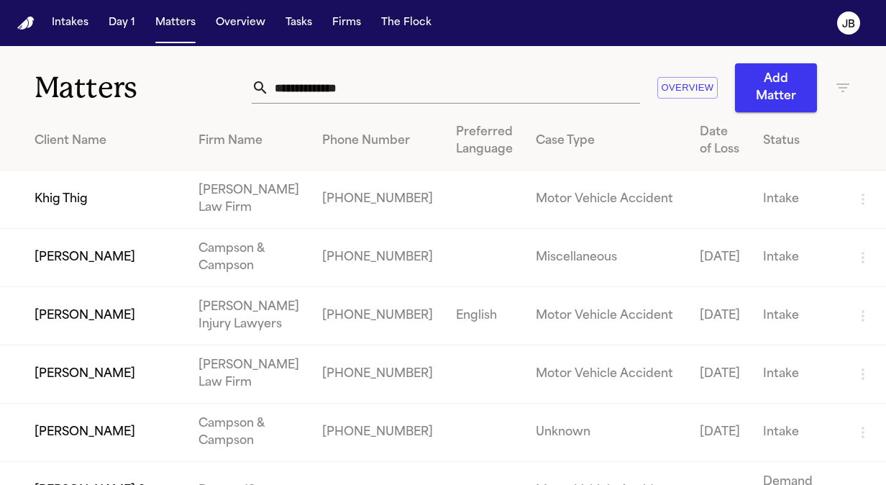
click at [377, 91] on input "text" at bounding box center [454, 88] width 371 height 32
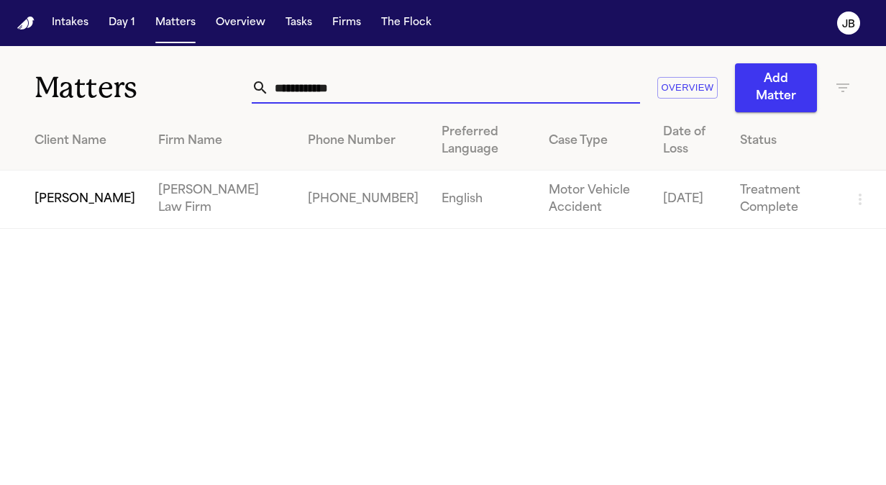
type input "**********"
click at [52, 187] on td "[PERSON_NAME]" at bounding box center [73, 199] width 147 height 58
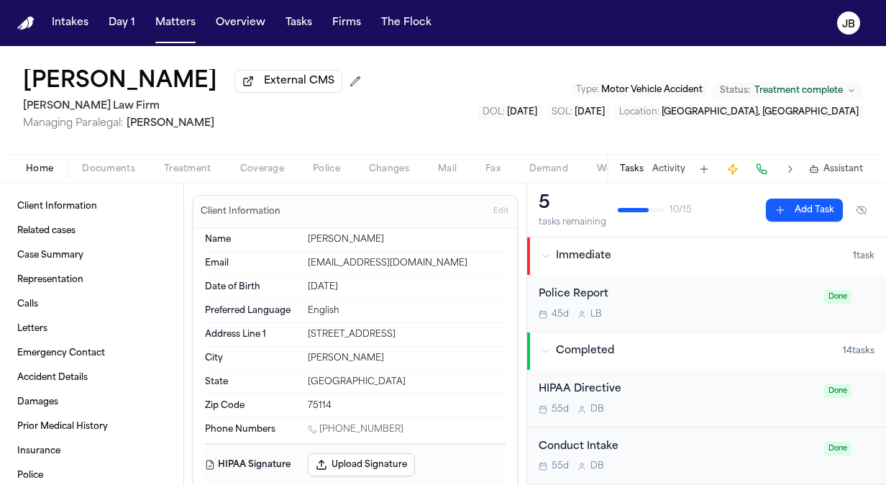
click at [206, 165] on span "Treatment" at bounding box center [187, 169] width 47 height 12
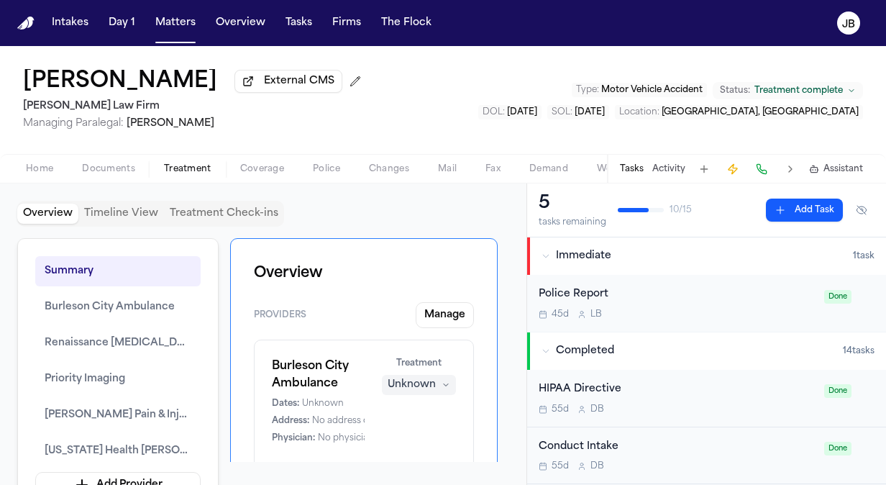
scroll to position [27, 0]
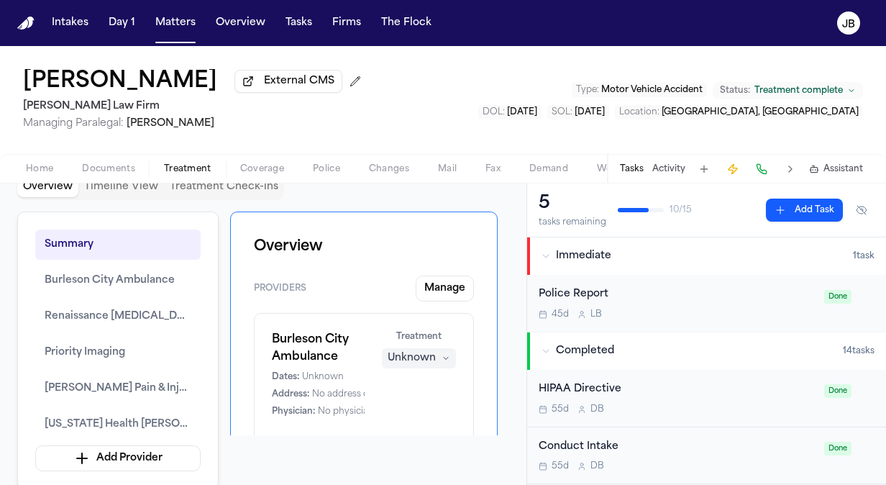
click at [808, 209] on button "Add Task" at bounding box center [804, 209] width 77 height 23
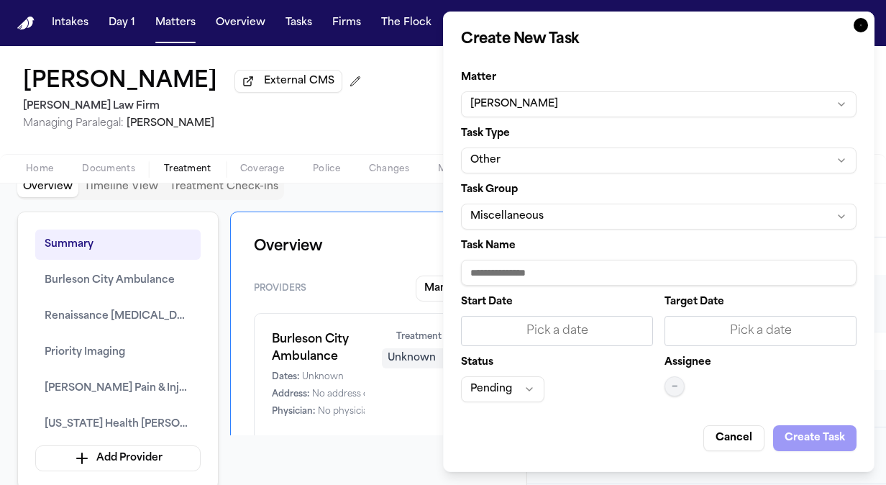
click at [513, 169] on button "Other" at bounding box center [658, 160] width 395 height 26
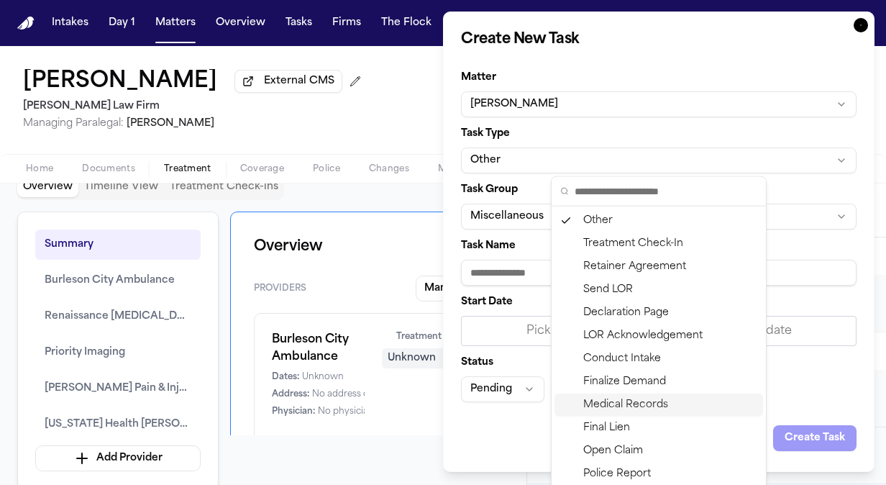
click at [671, 403] on div "Medical Records" at bounding box center [658, 404] width 209 height 23
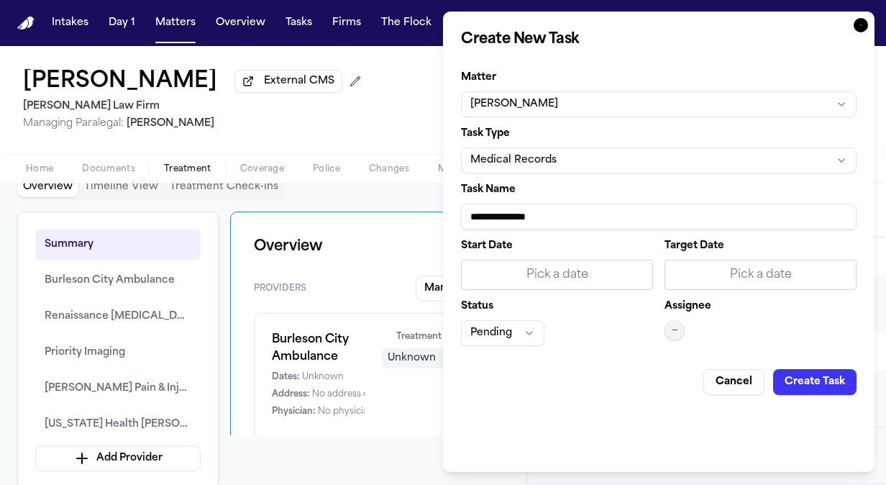
drag, startPoint x: 593, startPoint y: 219, endPoint x: 417, endPoint y: 193, distance: 177.3
click at [417, 193] on body "Intakes Day 1 Matters Overview Tasks Firms The [PERSON_NAME] [PERSON_NAME] Exte…" at bounding box center [443, 242] width 886 height 485
type input "*"
type input "**********"
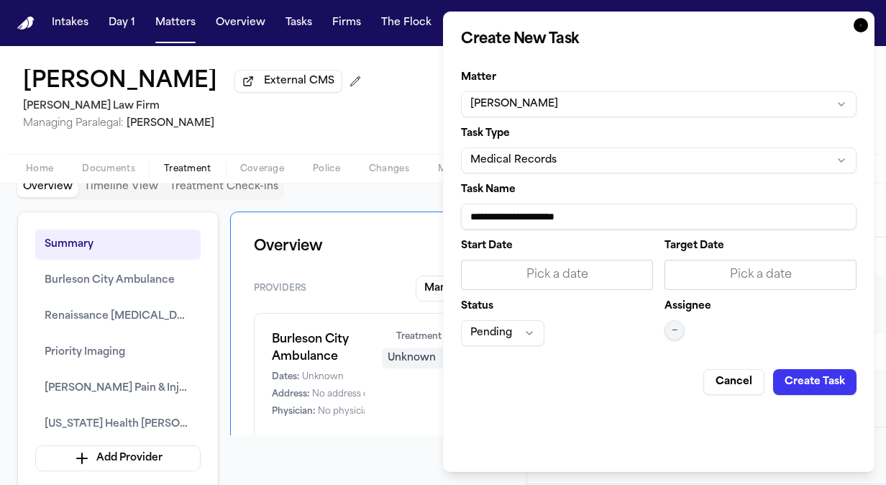
click at [751, 383] on button "Cancel" at bounding box center [733, 382] width 61 height 26
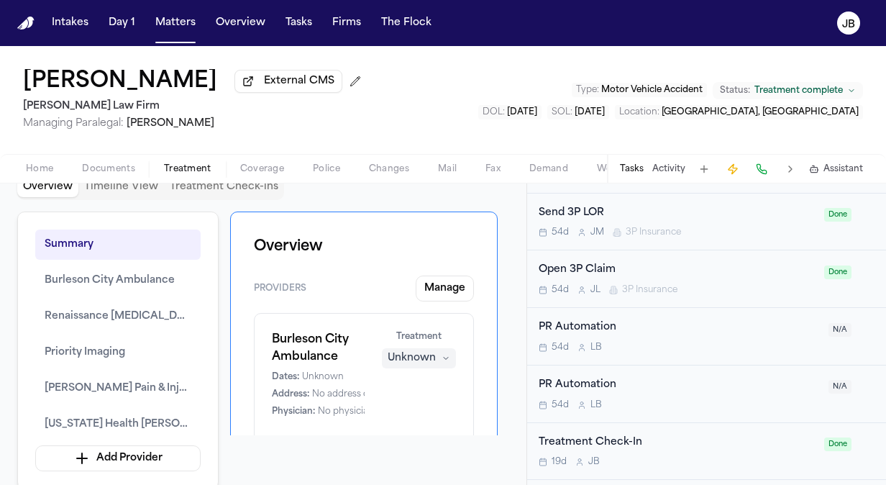
scroll to position [699, 0]
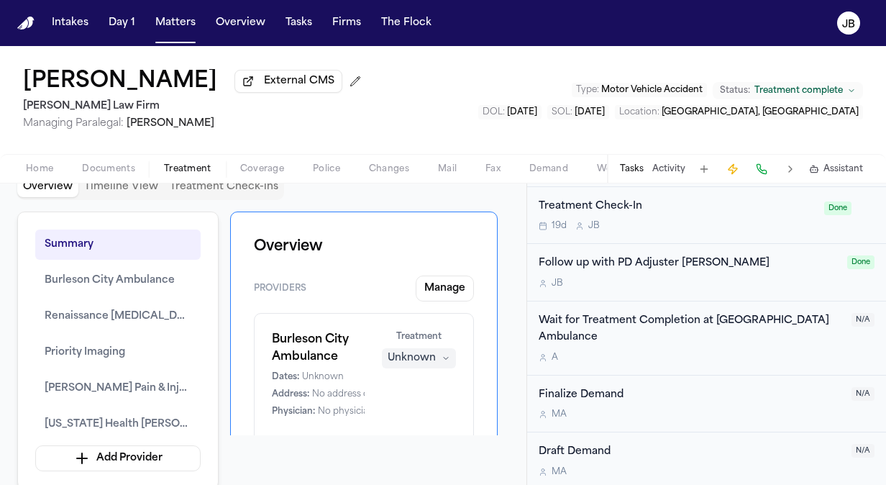
click at [696, 335] on div "Wait for Treatment Completion at [GEOGRAPHIC_DATA] Ambulance" at bounding box center [691, 329] width 304 height 33
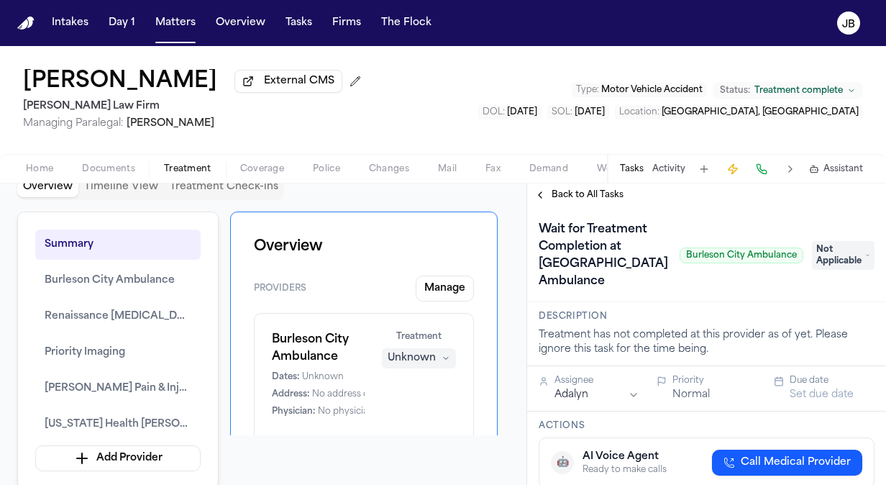
click at [846, 265] on span "Not Applicable" at bounding box center [843, 255] width 63 height 29
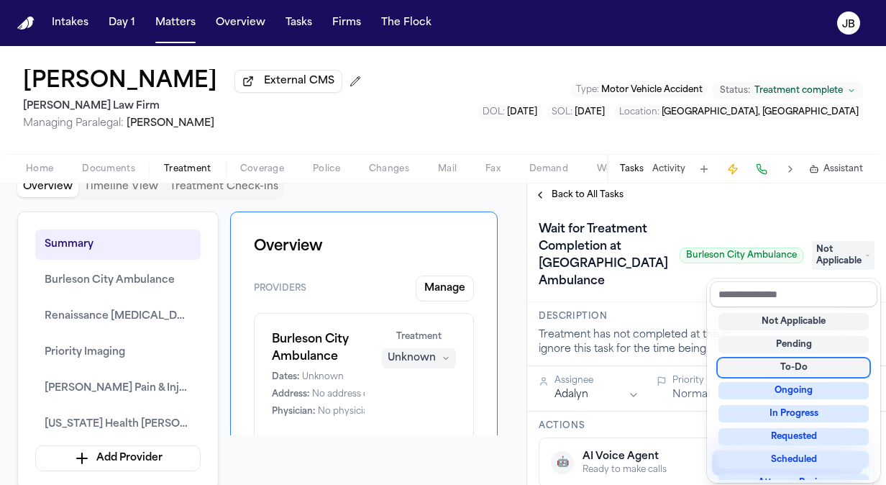
click at [810, 361] on div "To-Do" at bounding box center [793, 367] width 150 height 17
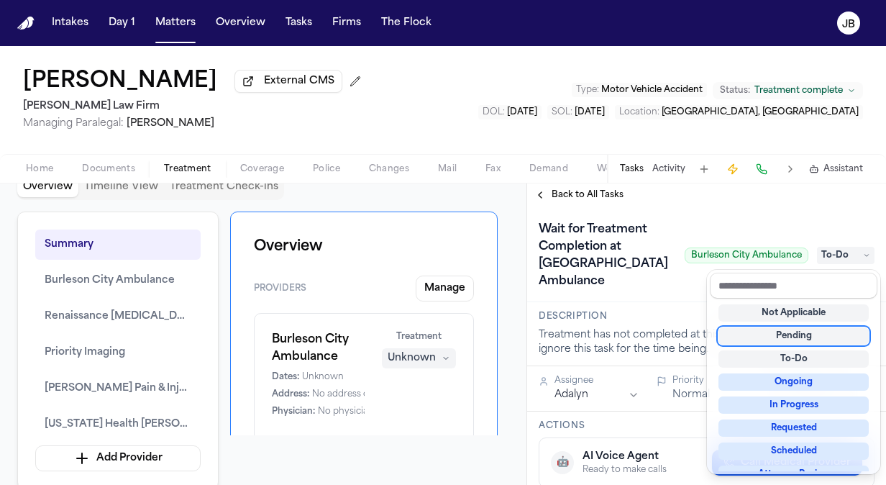
click at [664, 283] on div "Wait for Treatment Completion at [GEOGRAPHIC_DATA] Ambulance [GEOGRAPHIC_DATA] …" at bounding box center [707, 255] width 336 height 75
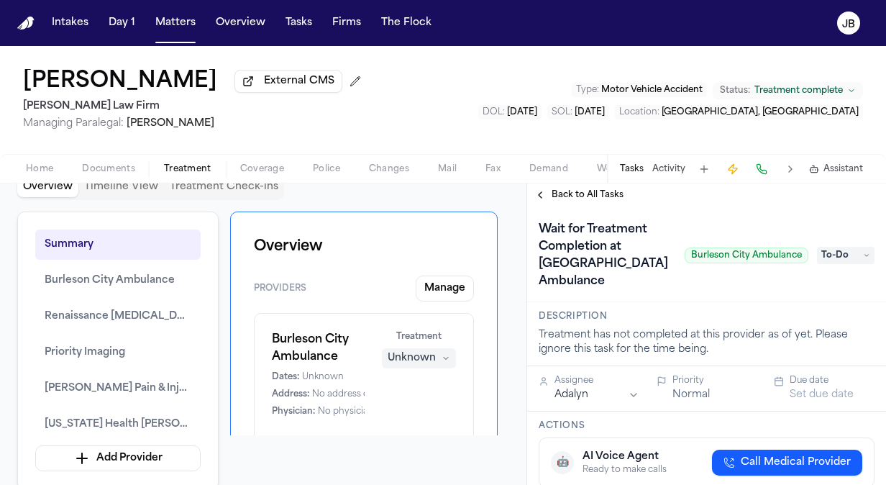
click at [617, 396] on html "Intakes Day 1 Matters Overview Tasks Firms The [PERSON_NAME] [PERSON_NAME] Exte…" at bounding box center [443, 242] width 886 height 485
click at [699, 288] on div "Wait for Treatment Completion at [GEOGRAPHIC_DATA] Ambulance [GEOGRAPHIC_DATA] …" at bounding box center [674, 255] width 270 height 75
click at [598, 255] on h1 "Wait for Treatment Completion at [GEOGRAPHIC_DATA] Ambulance" at bounding box center [606, 255] width 146 height 75
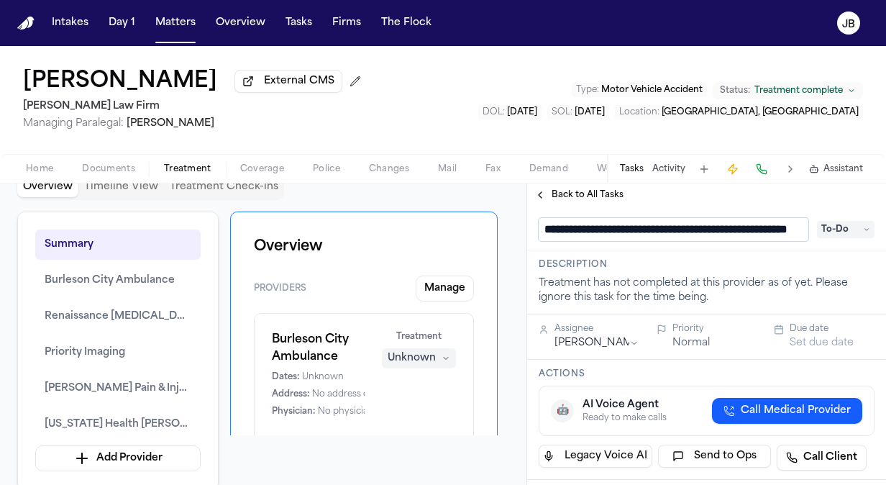
scroll to position [0, 97]
click at [601, 237] on input "**********" at bounding box center [668, 229] width 259 height 23
drag, startPoint x: 646, startPoint y: 228, endPoint x: 370, endPoint y: 222, distance: 276.9
click at [370, 222] on div "Overview Timeline View Treatment Check-ins Summary Burleson City Ambulance Rena…" at bounding box center [443, 333] width 886 height 301
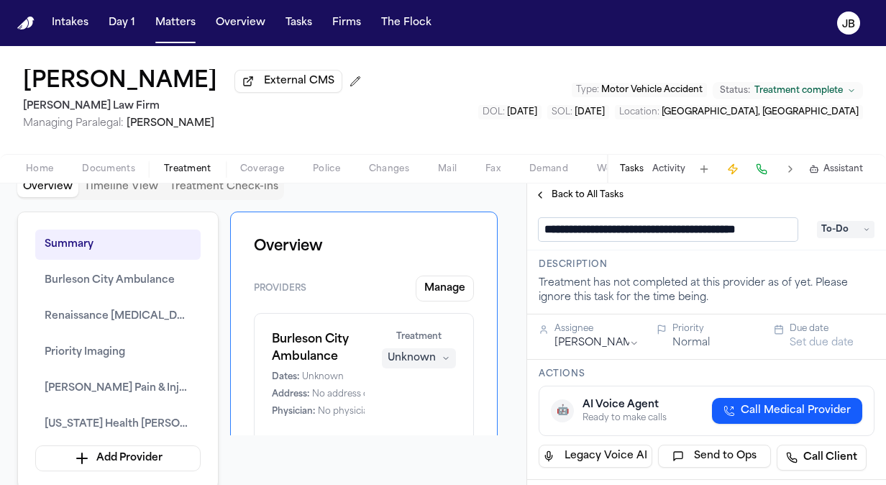
type input "**********"
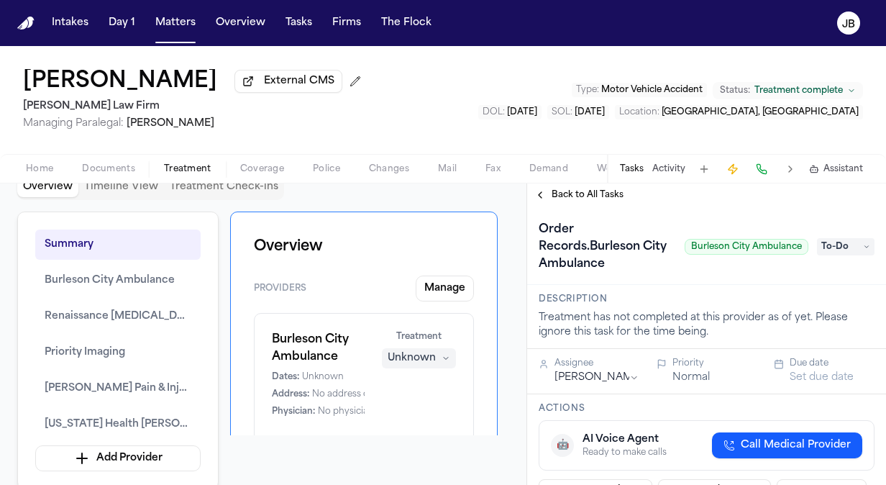
click at [764, 195] on div "Back to All Tasks" at bounding box center [706, 195] width 359 height 12
click at [680, 319] on div "Treatment has not completed at this provider as of yet. Please ignore this task…" at bounding box center [707, 325] width 336 height 29
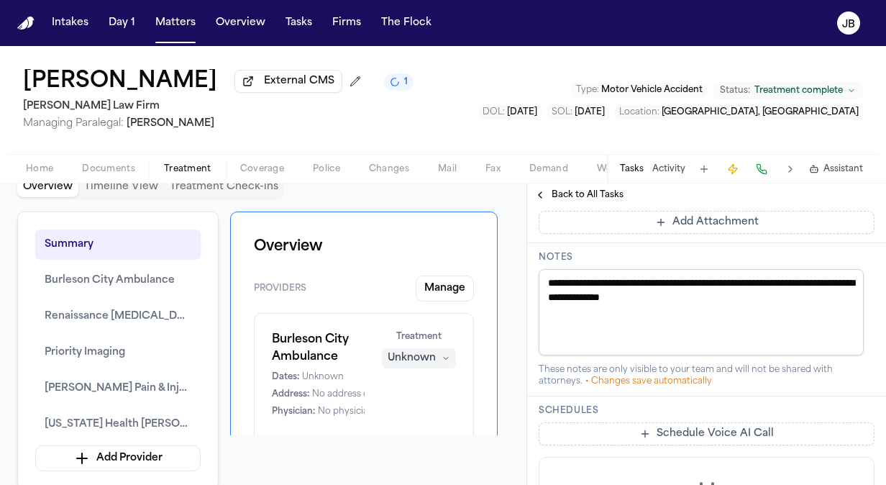
scroll to position [513, 0]
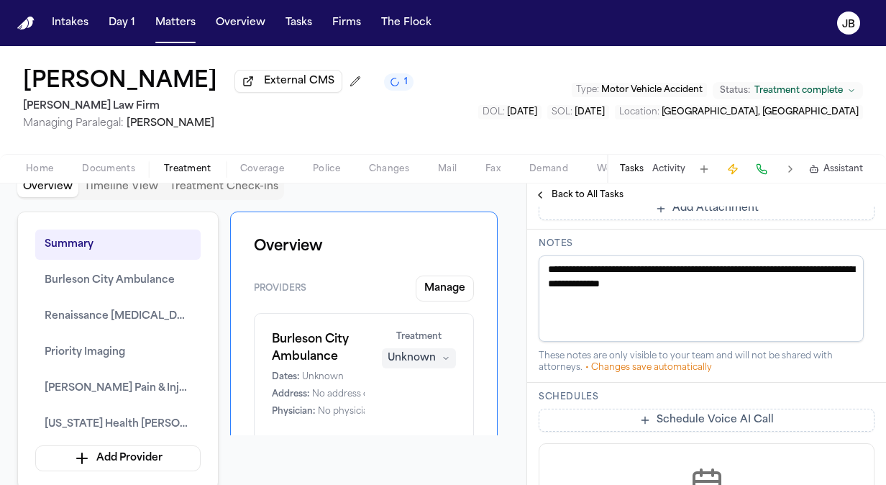
drag, startPoint x: 719, startPoint y: 278, endPoint x: 410, endPoint y: 243, distance: 311.1
click at [410, 243] on div "Overview Timeline View Treatment Check-ins Summary Burleson City Ambulance Rena…" at bounding box center [443, 333] width 886 height 301
type textarea "*"
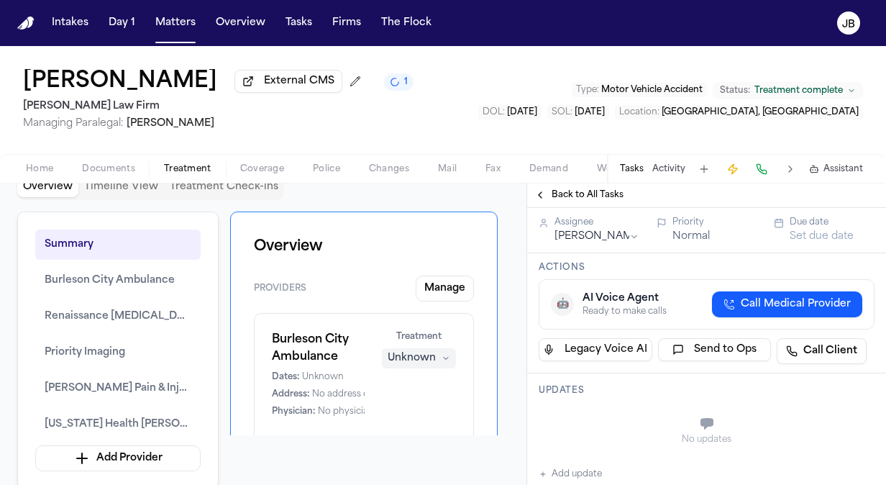
scroll to position [45, 0]
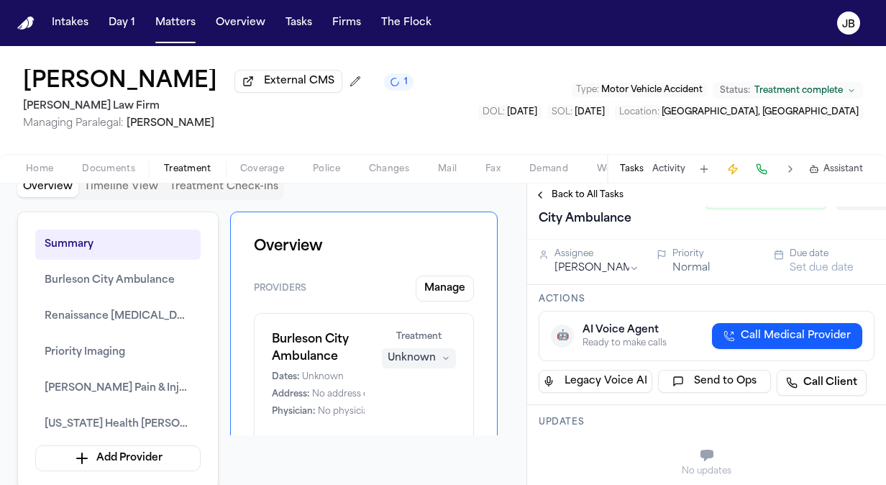
click at [706, 270] on div "Normal" at bounding box center [714, 268] width 85 height 14
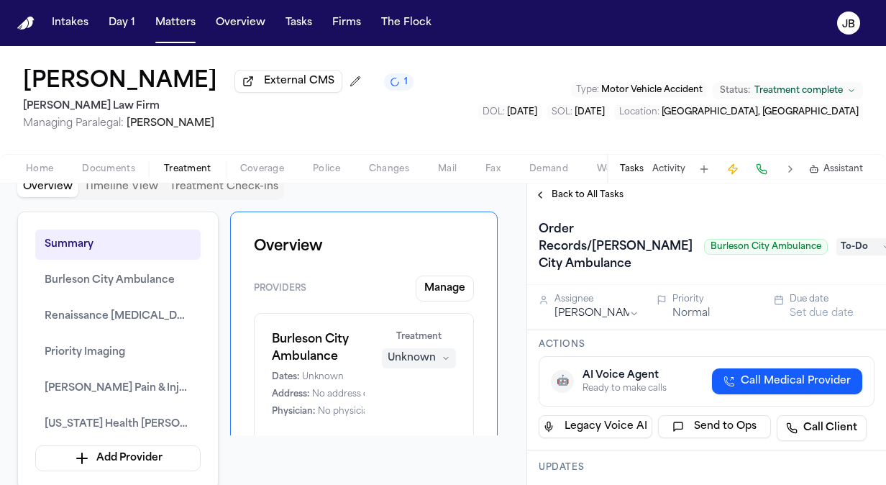
click at [538, 199] on button "Back to All Tasks" at bounding box center [579, 195] width 104 height 12
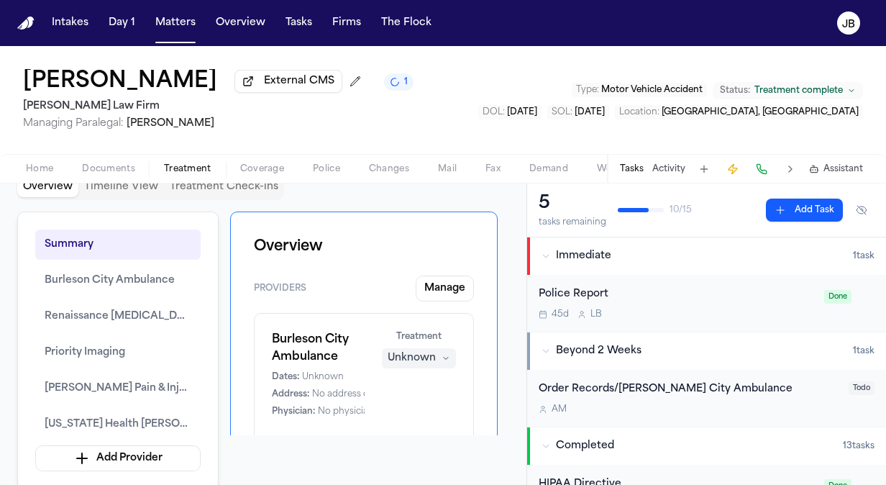
click at [794, 209] on button "Add Task" at bounding box center [804, 209] width 77 height 23
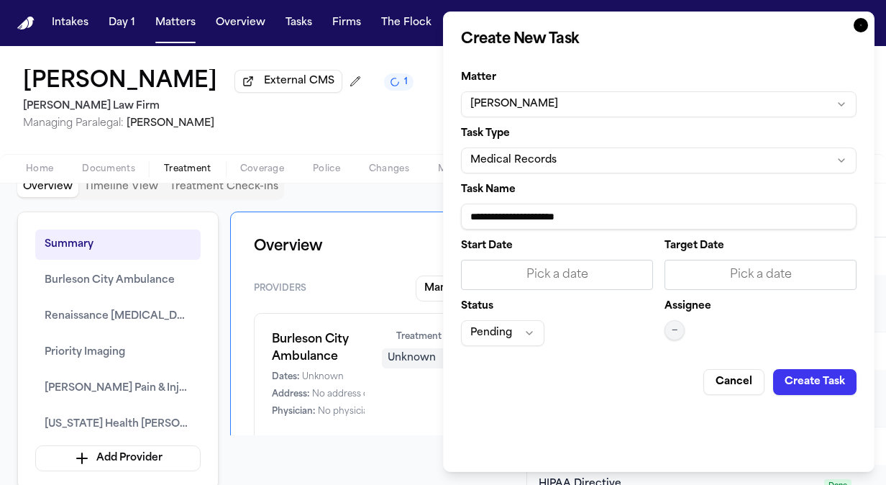
click at [856, 29] on icon "button" at bounding box center [861, 25] width 14 height 14
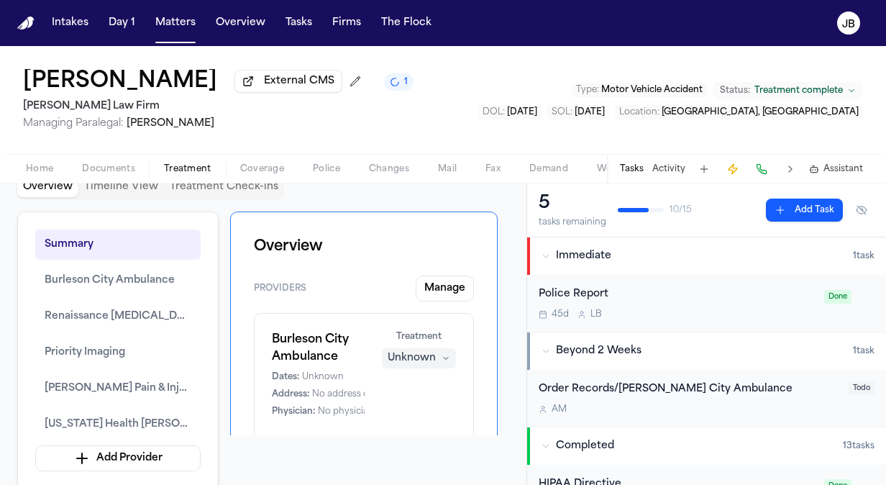
click at [794, 202] on button "Add Task" at bounding box center [804, 209] width 77 height 23
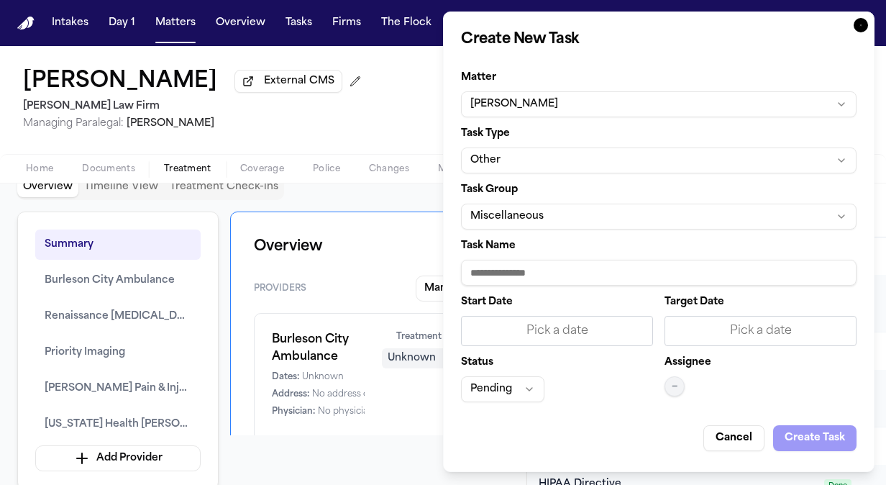
click at [493, 151] on button "Other" at bounding box center [658, 160] width 395 height 26
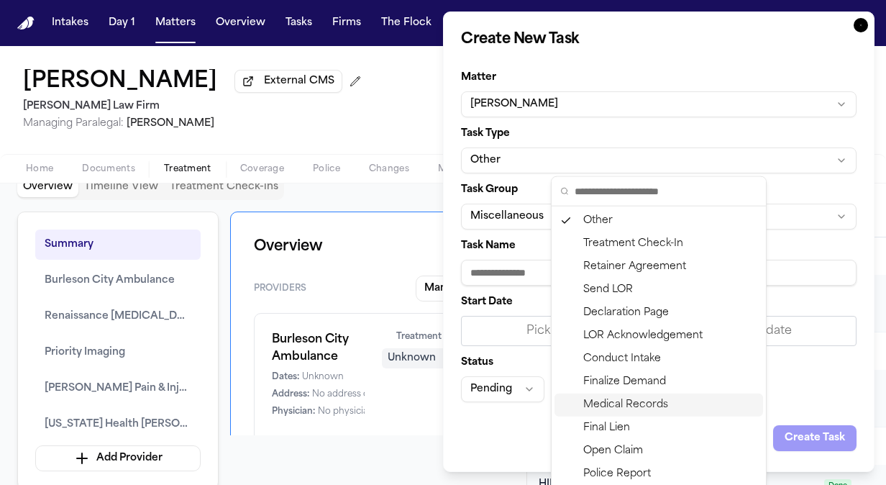
click at [630, 406] on div "Medical Records" at bounding box center [658, 404] width 209 height 23
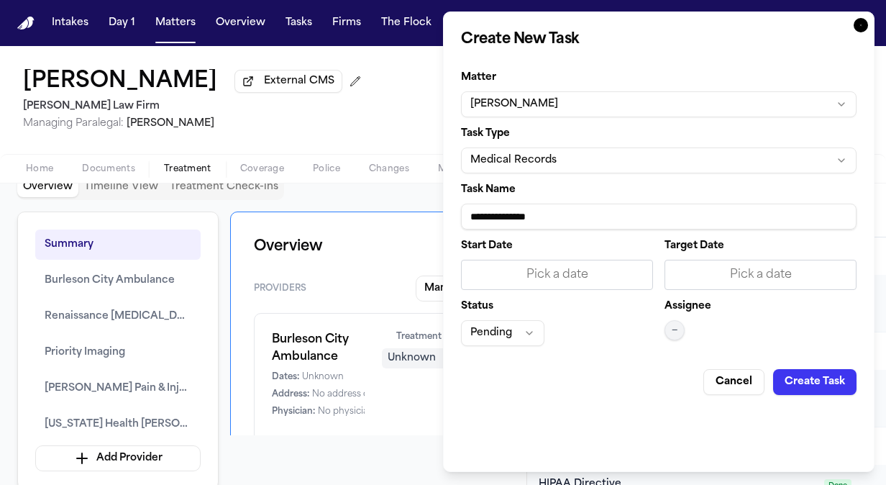
drag, startPoint x: 568, startPoint y: 216, endPoint x: 341, endPoint y: 215, distance: 227.2
click at [341, 215] on body "Intakes Day 1 Matters Overview Tasks Firms The [PERSON_NAME] [PERSON_NAME] Exte…" at bounding box center [443, 242] width 886 height 485
type input "**********"
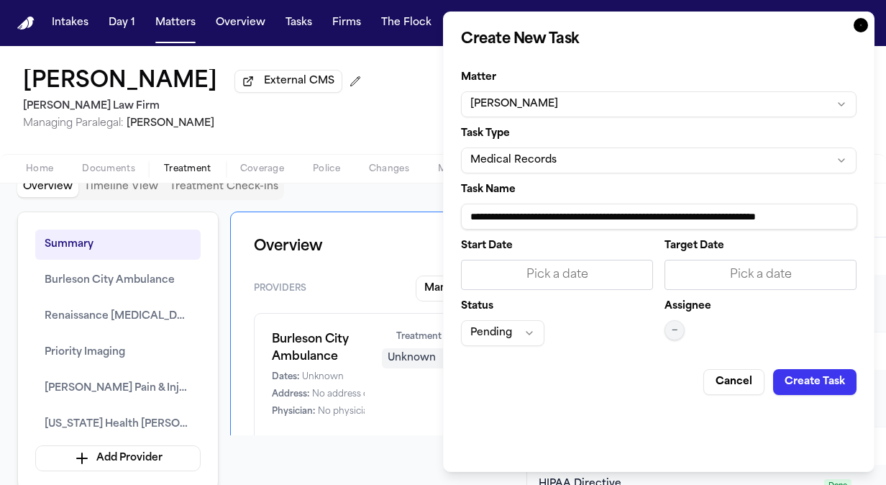
click at [500, 339] on button "Pending" at bounding box center [502, 333] width 83 height 26
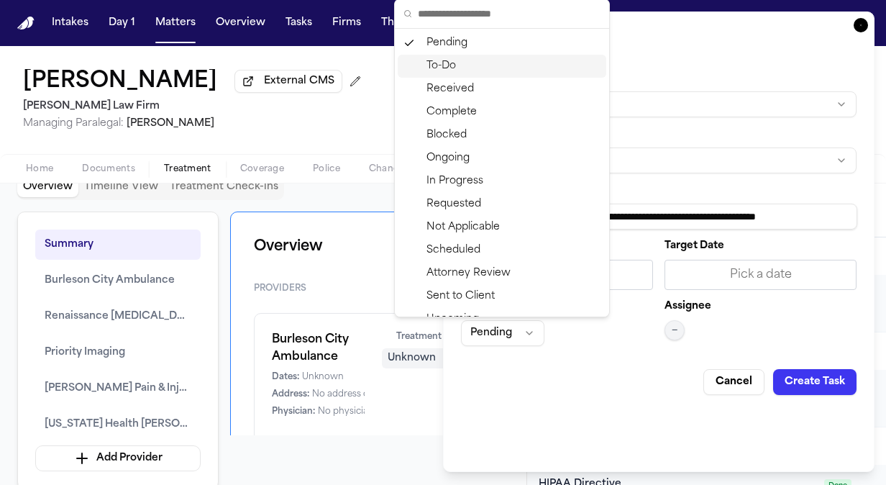
click at [511, 70] on div "To-Do" at bounding box center [502, 66] width 209 height 23
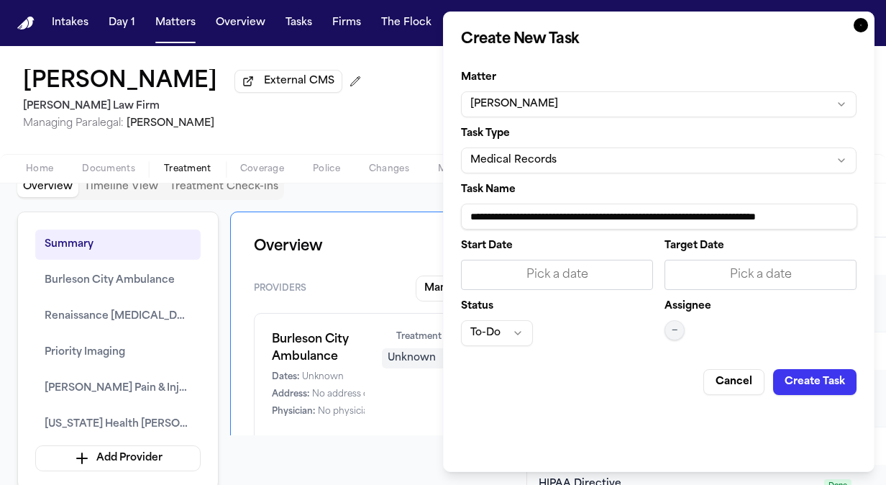
click at [680, 326] on button "—" at bounding box center [674, 330] width 20 height 20
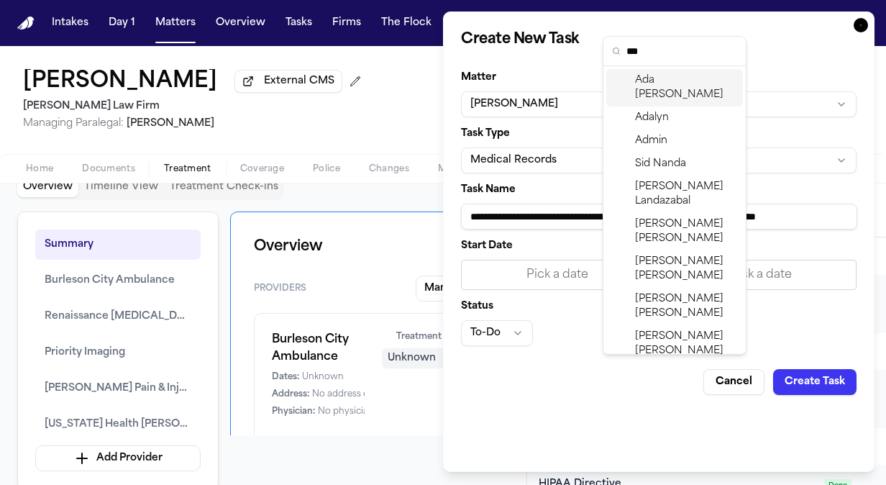
type input "***"
click at [682, 78] on span "[PERSON_NAME]" at bounding box center [686, 87] width 102 height 29
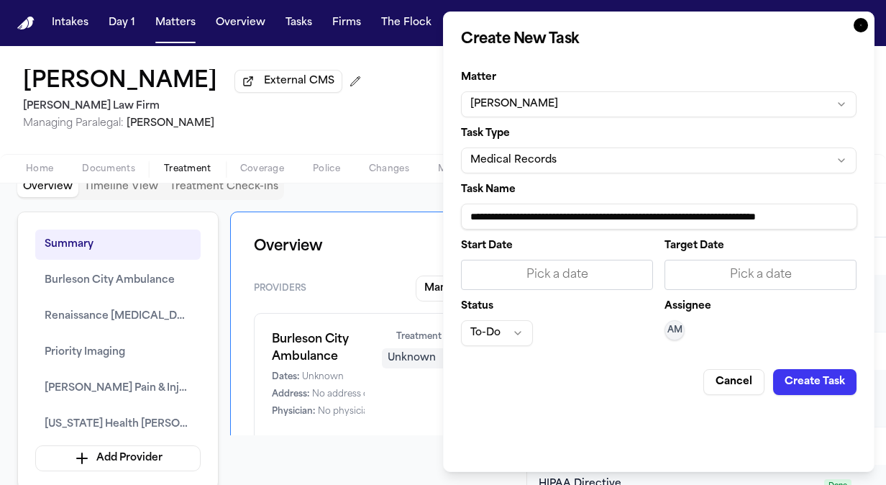
click at [561, 260] on div "Pick a date" at bounding box center [557, 275] width 192 height 30
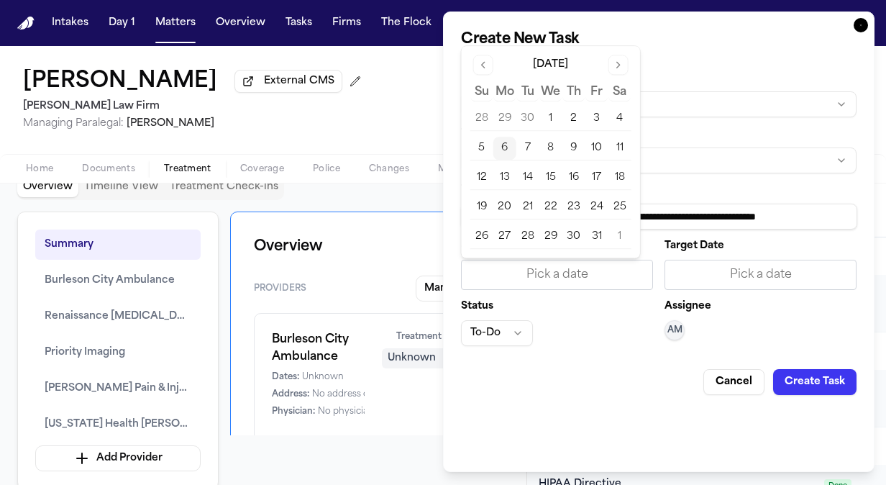
click at [509, 147] on button "6" at bounding box center [504, 148] width 23 height 23
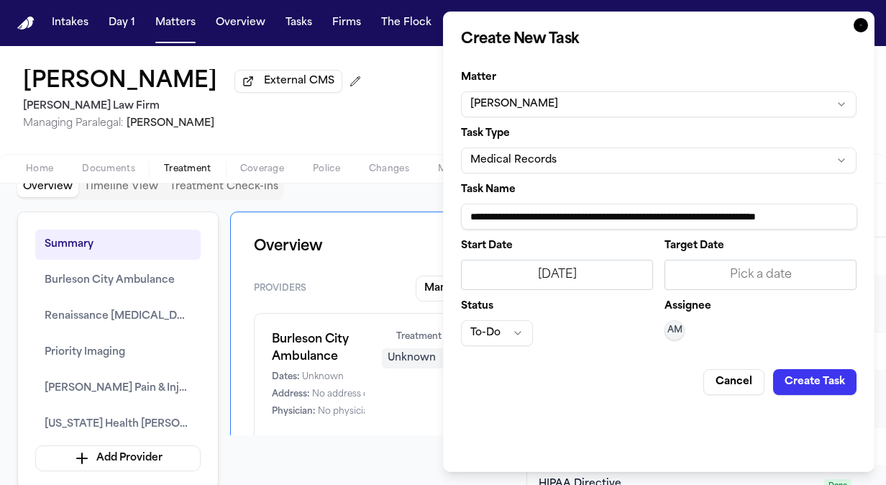
click at [781, 279] on div "Pick a date" at bounding box center [760, 274] width 173 height 17
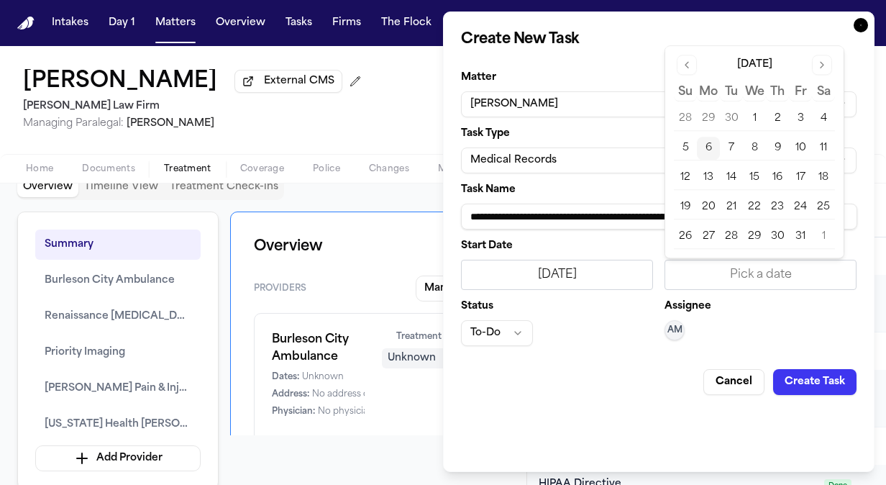
click at [716, 144] on button "6" at bounding box center [708, 148] width 23 height 23
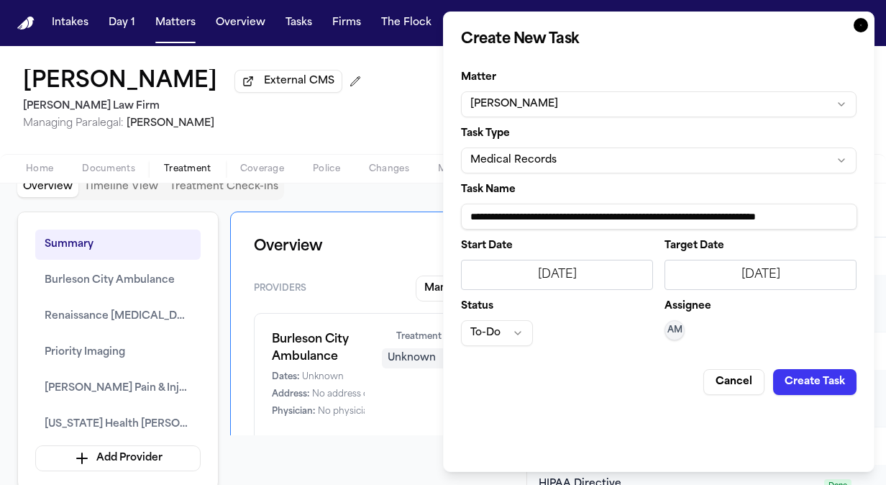
click at [828, 380] on button "Create Task" at bounding box center [814, 382] width 83 height 26
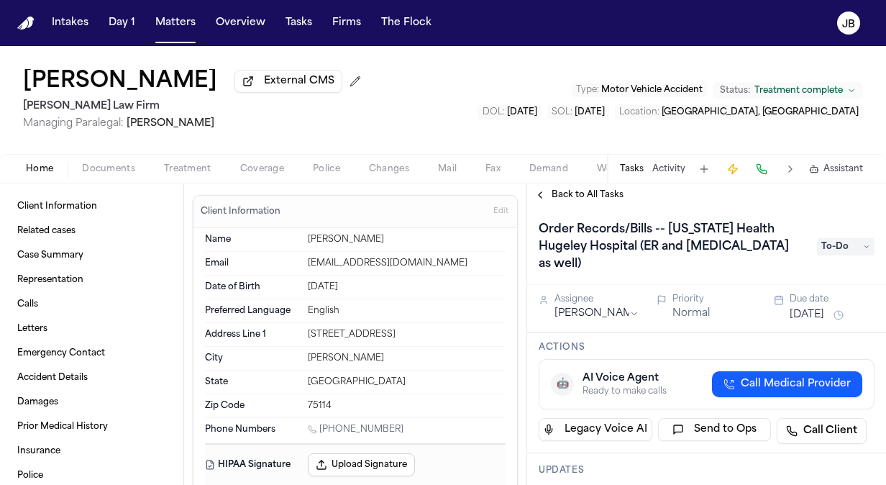
click at [548, 194] on button "Back to All Tasks" at bounding box center [579, 195] width 104 height 12
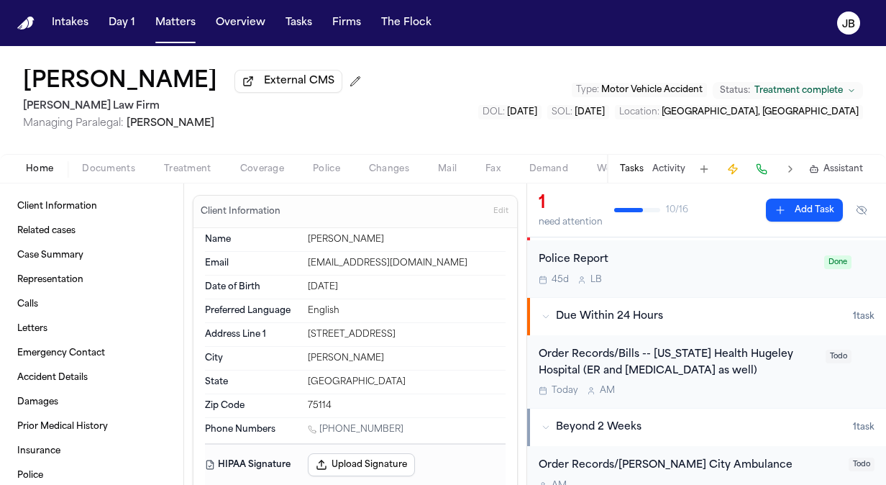
scroll to position [28, 0]
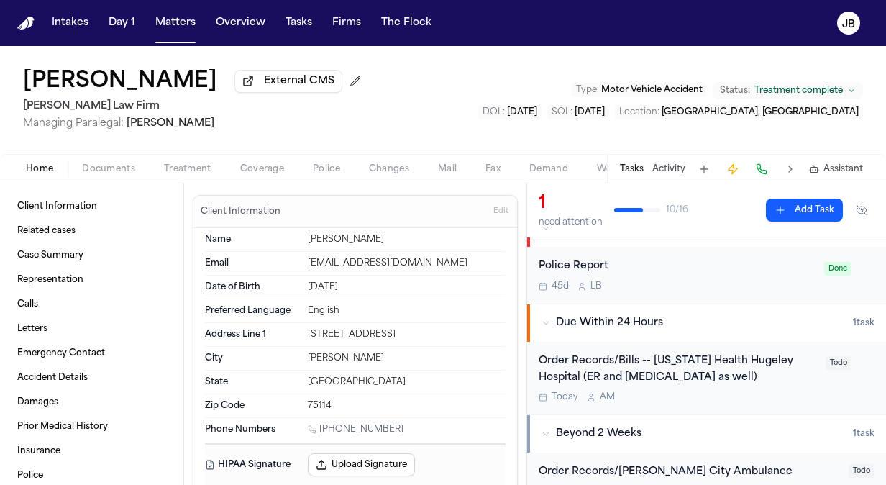
click at [111, 165] on span "Documents" at bounding box center [108, 169] width 53 height 12
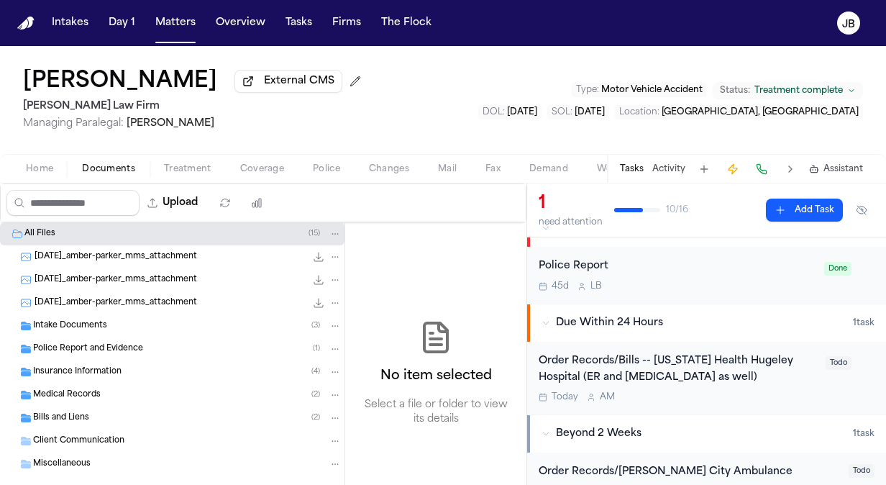
click at [76, 398] on span "Medical Records" at bounding box center [67, 395] width 68 height 12
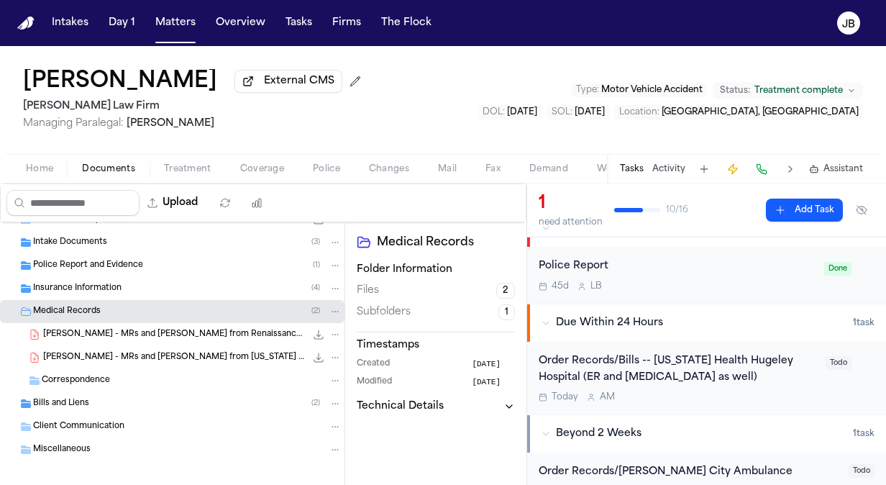
scroll to position [92, 0]
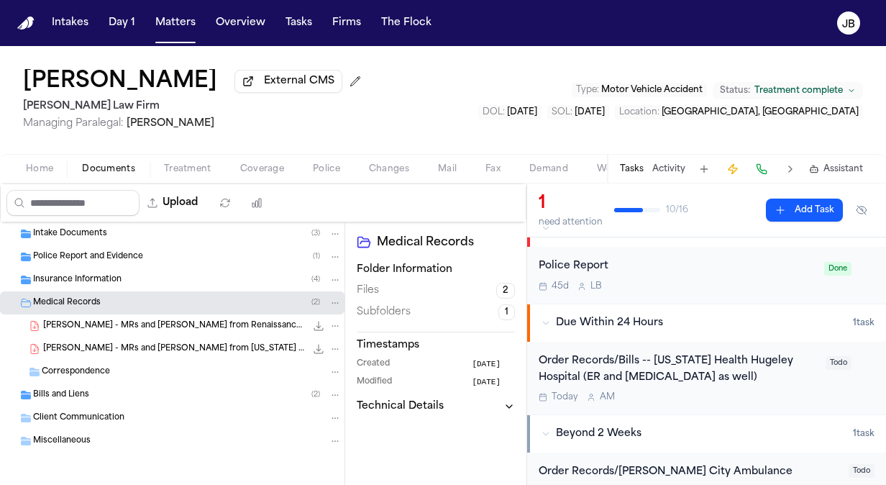
click at [792, 380] on div "Order Records/Bills -- [US_STATE] Health Hugeley Hospital (ER and [MEDICAL_DATA…" at bounding box center [678, 369] width 278 height 33
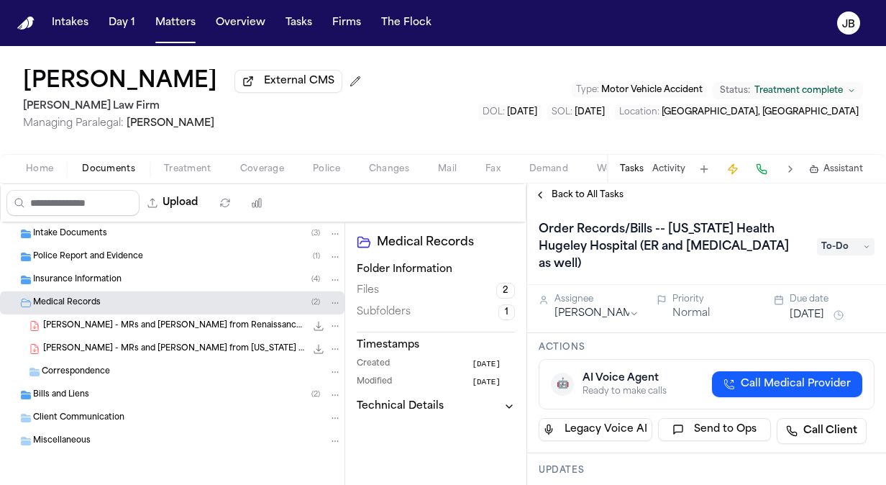
click at [831, 238] on span "To-Do" at bounding box center [846, 246] width 58 height 17
type input "***"
click at [803, 294] on div "Pending" at bounding box center [811, 295] width 121 height 17
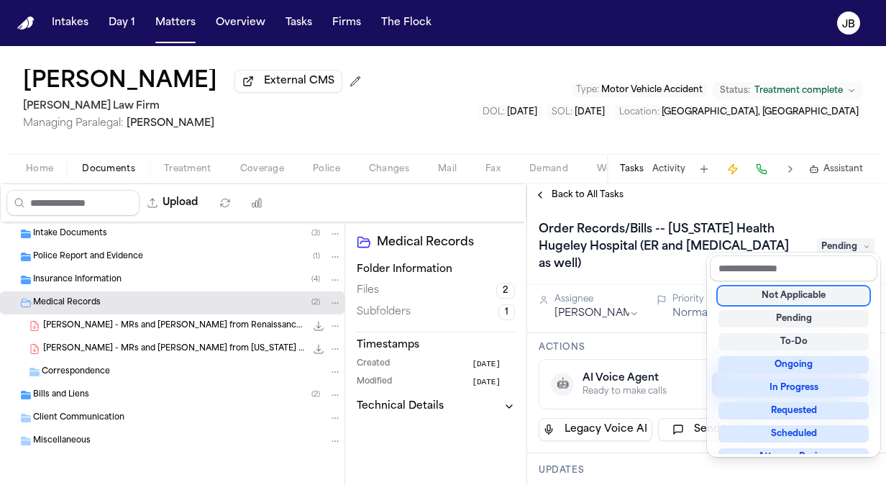
click at [647, 194] on div "Back to All Tasks Order Records/Bills -- [US_STATE] Health Hugeley Hospital (ER…" at bounding box center [706, 333] width 359 height 301
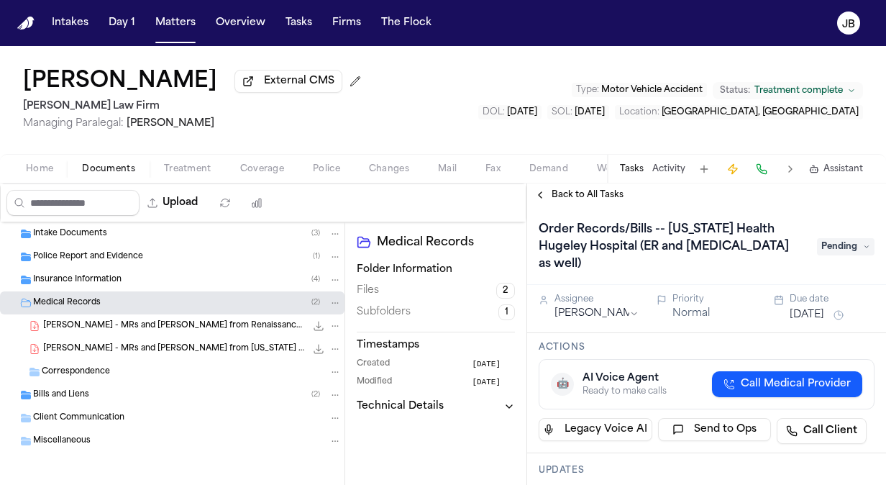
click at [580, 189] on span "Back to All Tasks" at bounding box center [588, 195] width 72 height 12
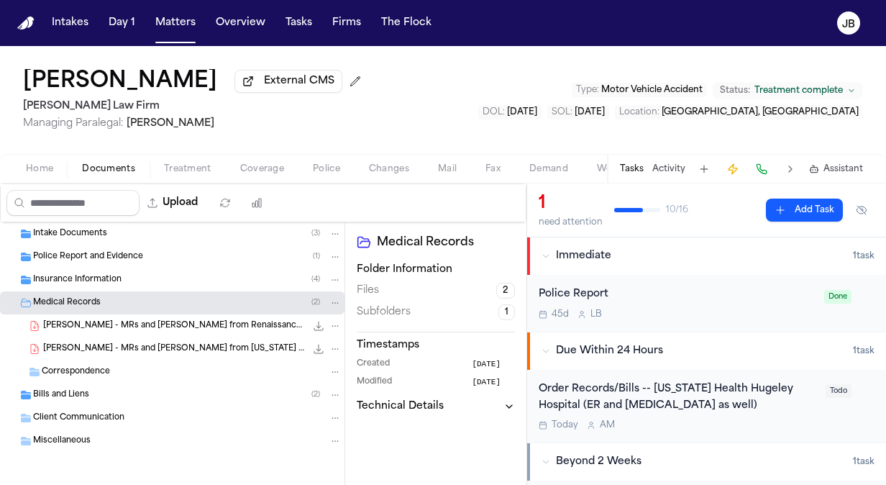
click at [800, 411] on div "Order Records/Bills -- [US_STATE] Health Hugeley Hospital (ER and [MEDICAL_DATA…" at bounding box center [678, 397] width 278 height 33
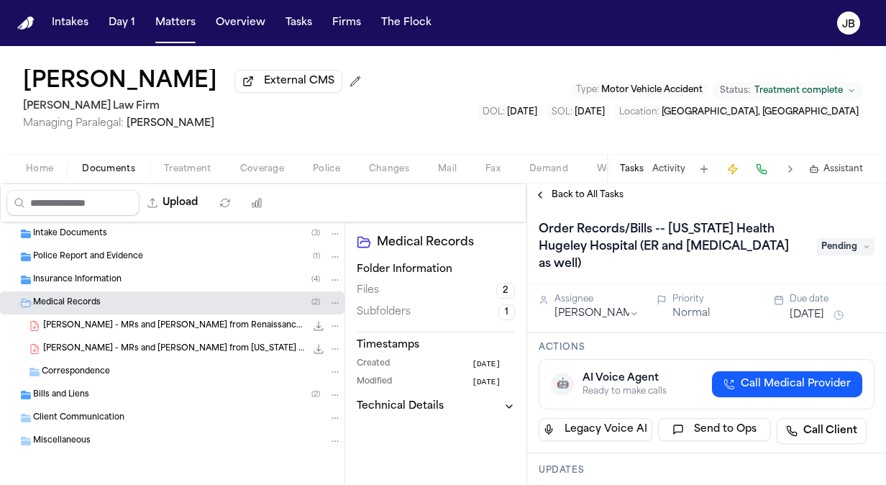
click at [571, 188] on div "Back to All Tasks" at bounding box center [706, 194] width 359 height 23
click at [577, 199] on span "Back to All Tasks" at bounding box center [588, 195] width 72 height 12
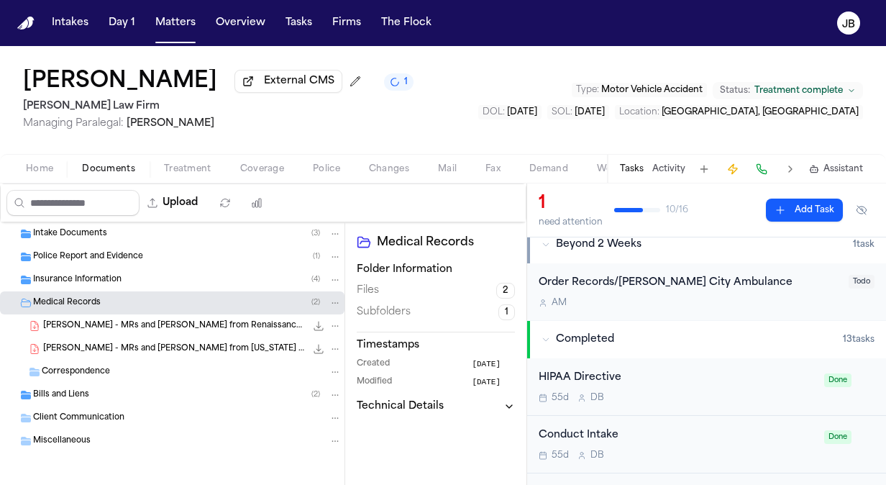
scroll to position [221, 0]
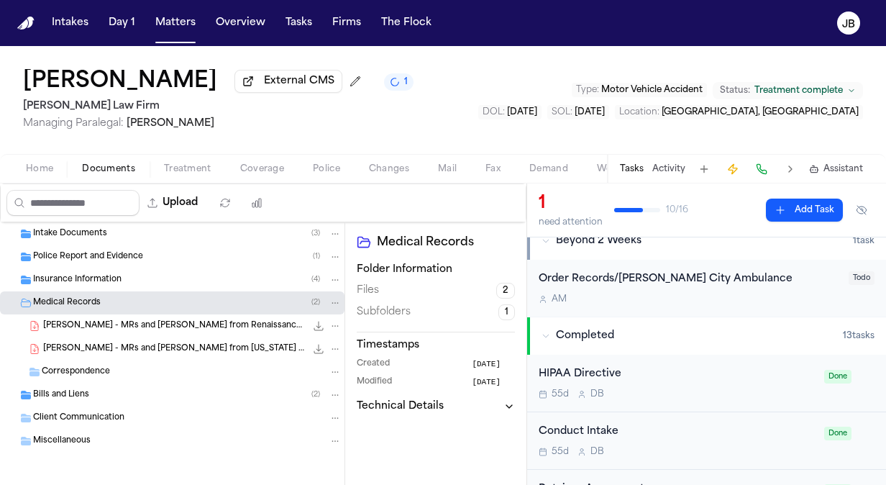
click at [815, 285] on div "Order Records/[PERSON_NAME] City Ambulance" at bounding box center [689, 279] width 301 height 17
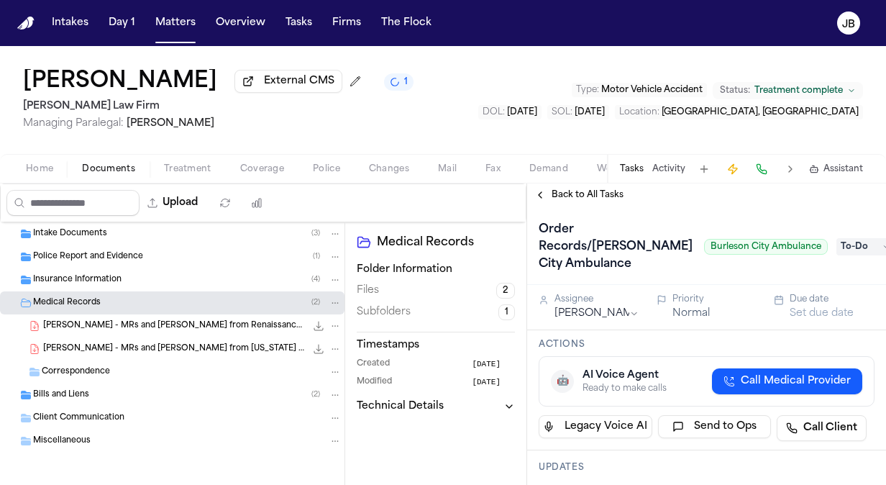
click at [837, 247] on span "To-Do" at bounding box center [865, 246] width 58 height 17
type input "****"
click at [814, 300] on div "Pending" at bounding box center [811, 304] width 121 height 17
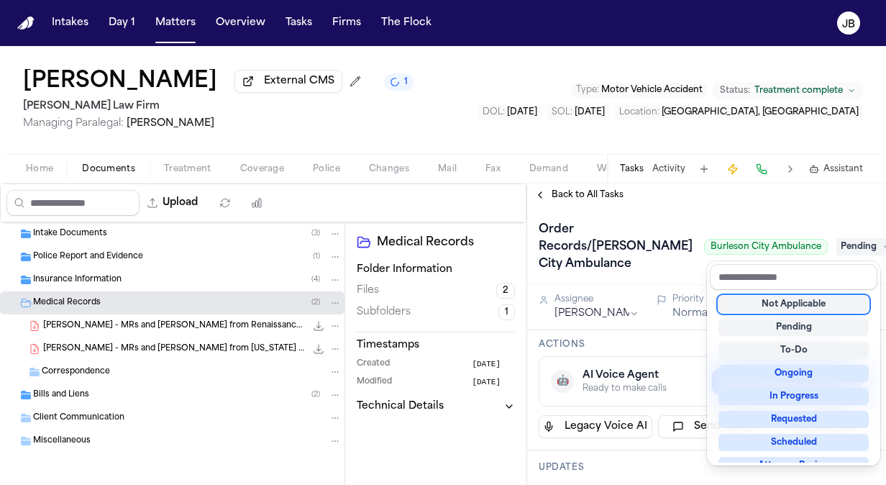
click at [511, 109] on div "[PERSON_NAME] External CMS 1 [PERSON_NAME] Law Firm Managing Paralegal: [PERSON…" at bounding box center [443, 265] width 886 height 439
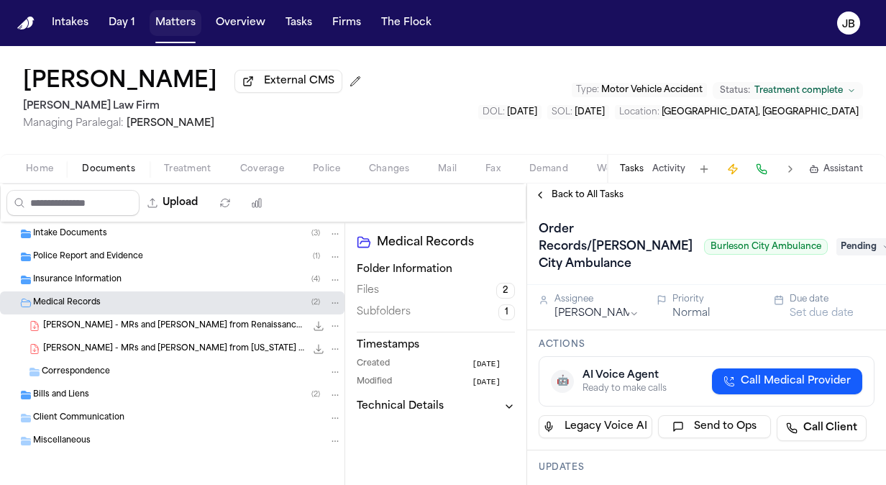
click at [173, 24] on button "Matters" at bounding box center [176, 23] width 52 height 26
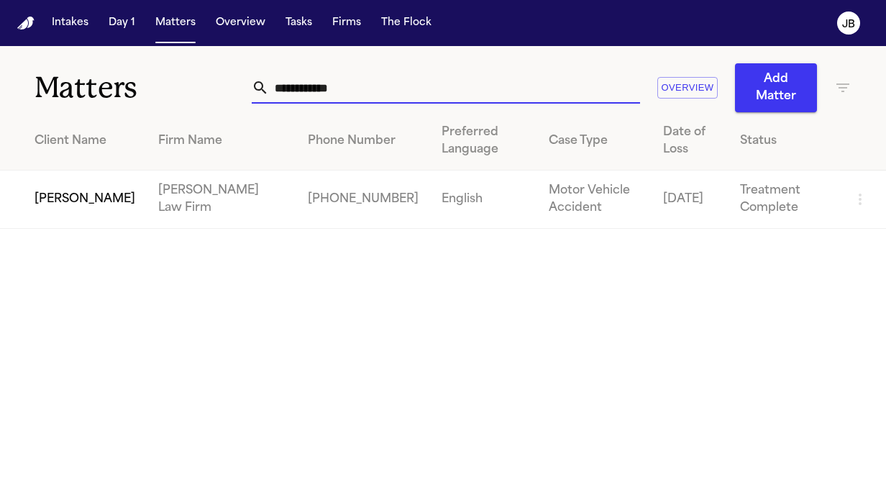
drag, startPoint x: 378, startPoint y: 88, endPoint x: 76, endPoint y: 89, distance: 302.7
click at [76, 89] on div "**********" at bounding box center [443, 79] width 886 height 66
type input "**********"
click at [55, 188] on td "[PERSON_NAME]" at bounding box center [73, 199] width 147 height 58
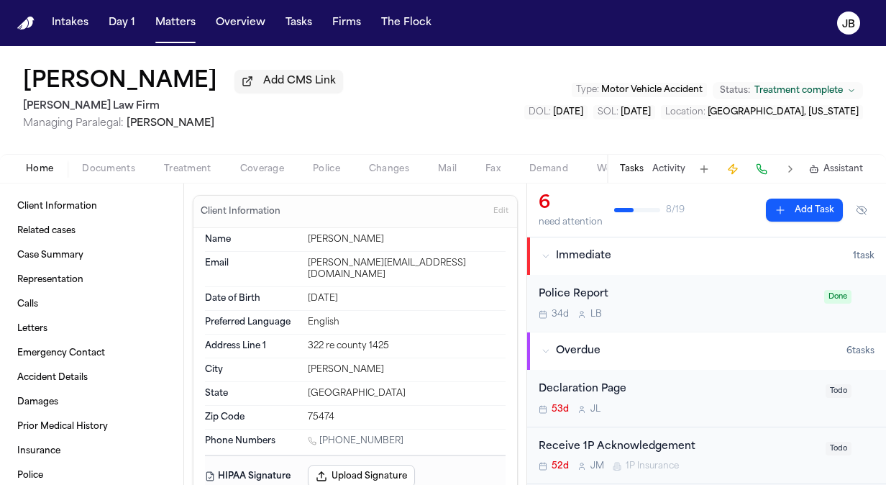
click at [674, 171] on button "Activity" at bounding box center [668, 169] width 33 height 12
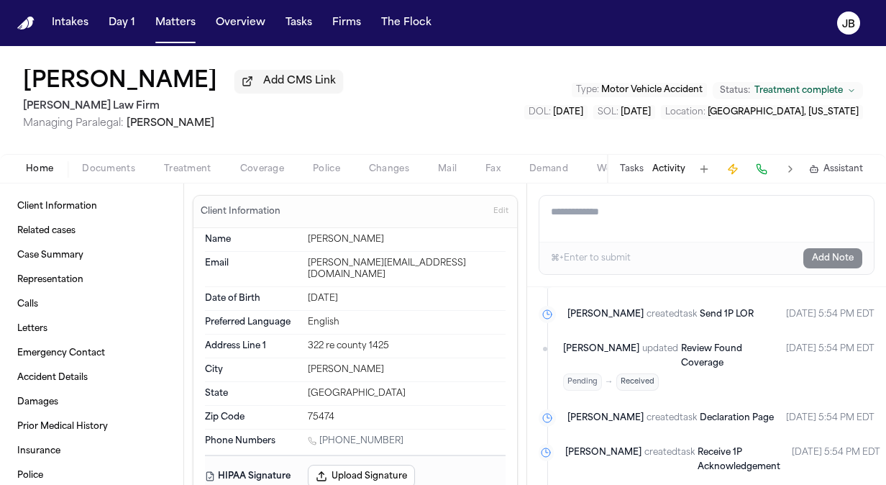
scroll to position [819, 0]
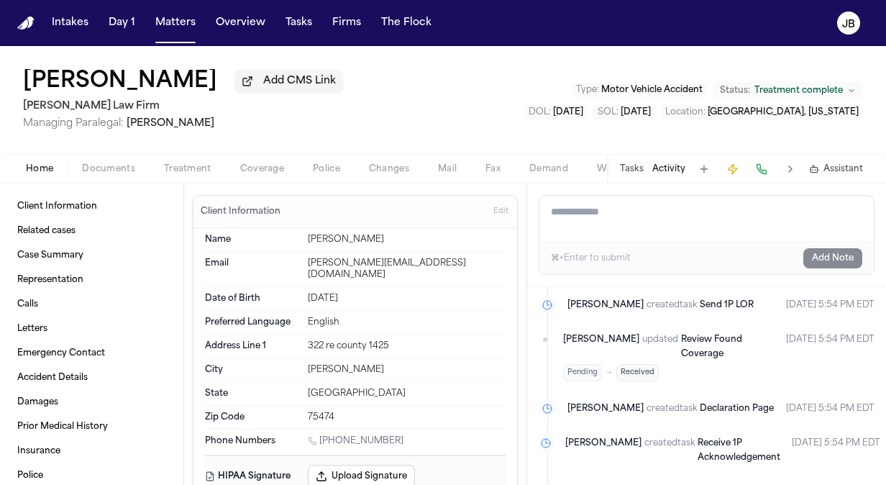
click at [626, 170] on button "Tasks" at bounding box center [632, 169] width 24 height 12
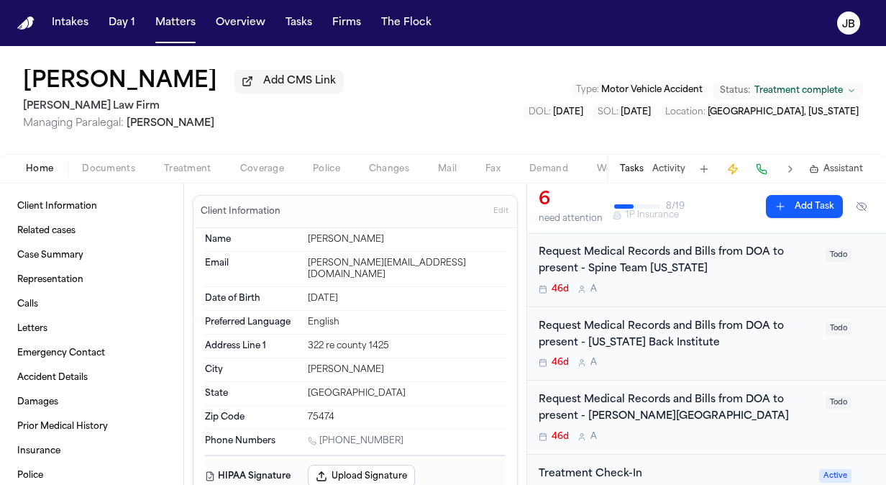
scroll to position [232, 0]
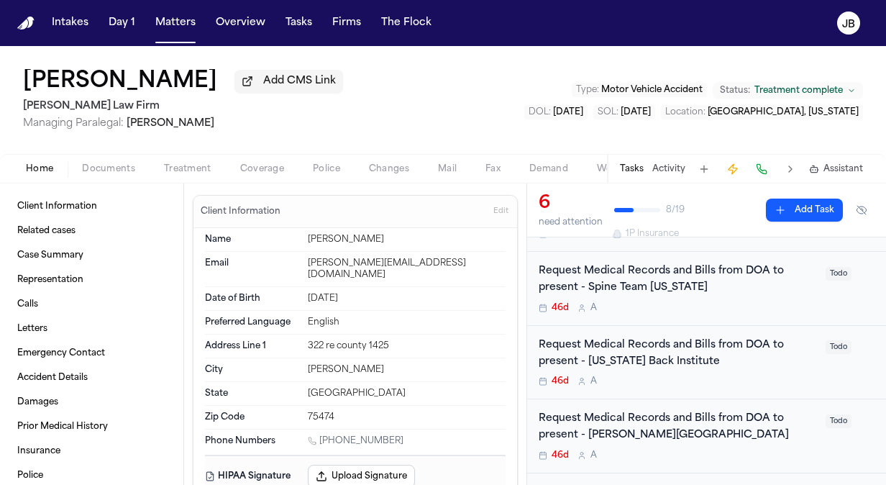
click at [711, 289] on div "Request Medical Records and Bills from DOA to present - Spine Team [US_STATE]" at bounding box center [678, 279] width 278 height 33
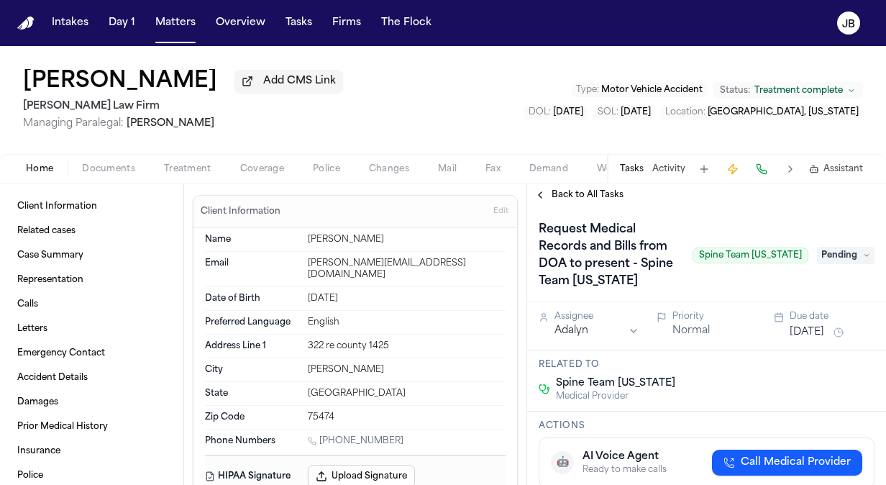
click at [721, 229] on div "Request Medical Records and Bills from DOA to present - Spine Team [US_STATE] S…" at bounding box center [674, 255] width 270 height 75
click at [564, 198] on span "Back to All Tasks" at bounding box center [588, 195] width 72 height 12
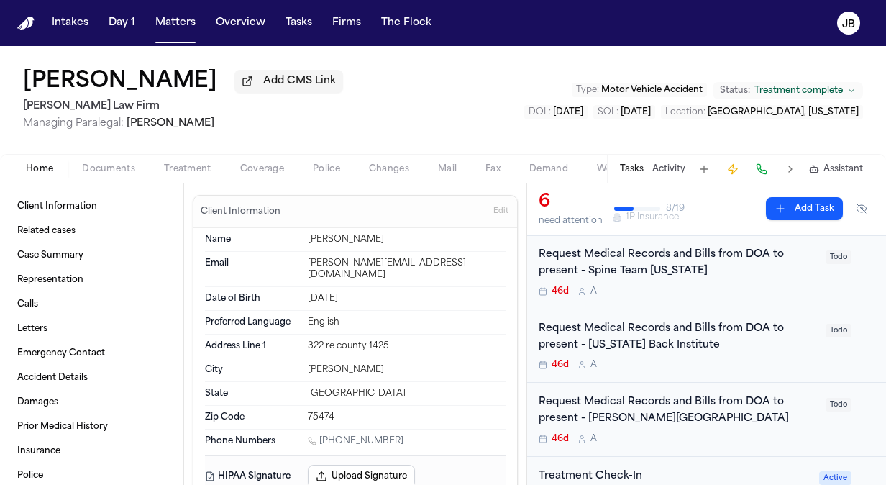
scroll to position [260, 0]
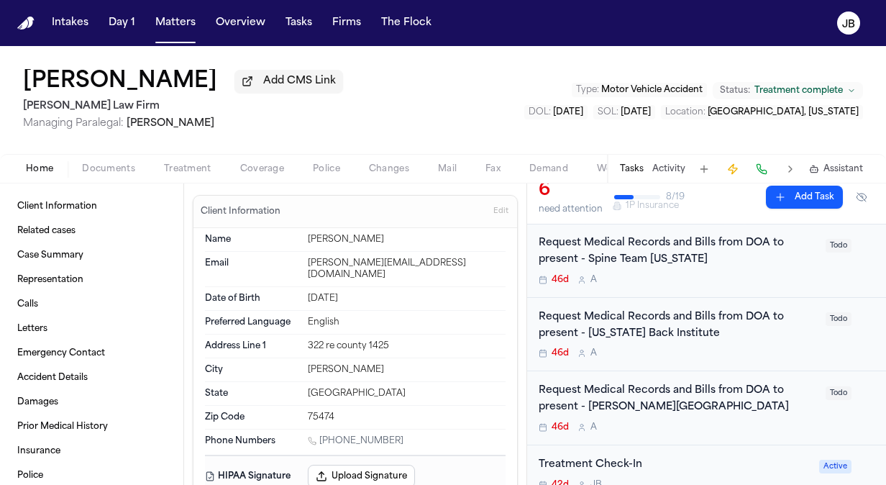
click at [718, 339] on div "Request Medical Records and Bills from DOA to present - [US_STATE] Back Institu…" at bounding box center [678, 325] width 278 height 33
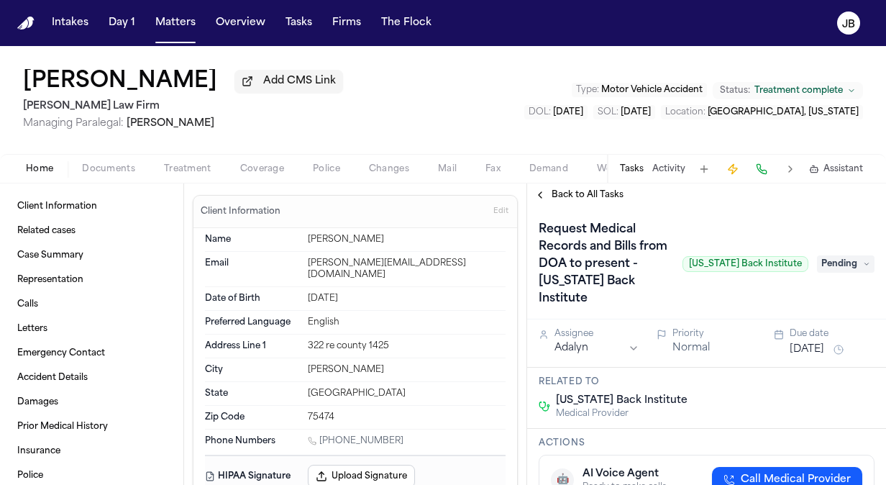
click at [572, 197] on span "Back to All Tasks" at bounding box center [588, 195] width 72 height 12
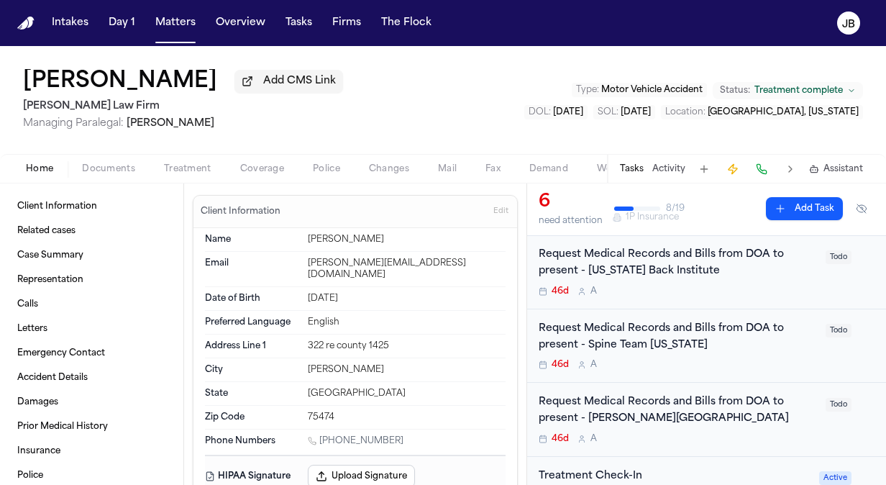
scroll to position [246, 0]
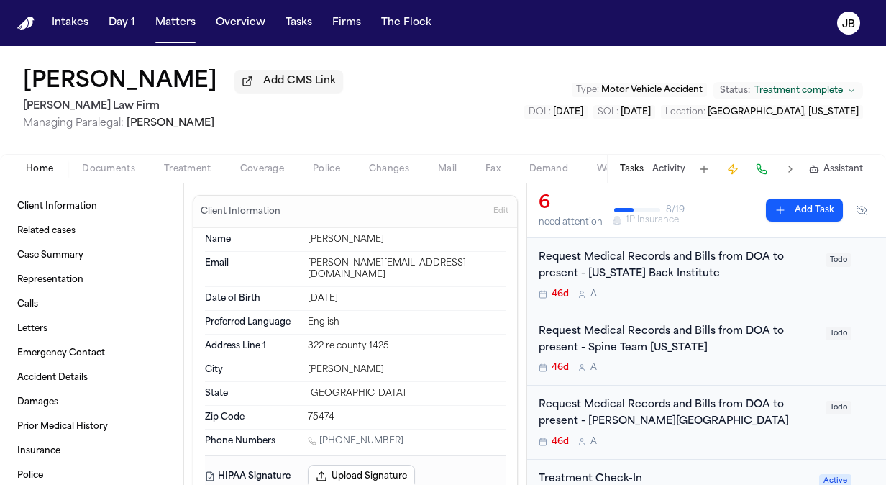
click at [775, 362] on div "46d A" at bounding box center [678, 368] width 278 height 12
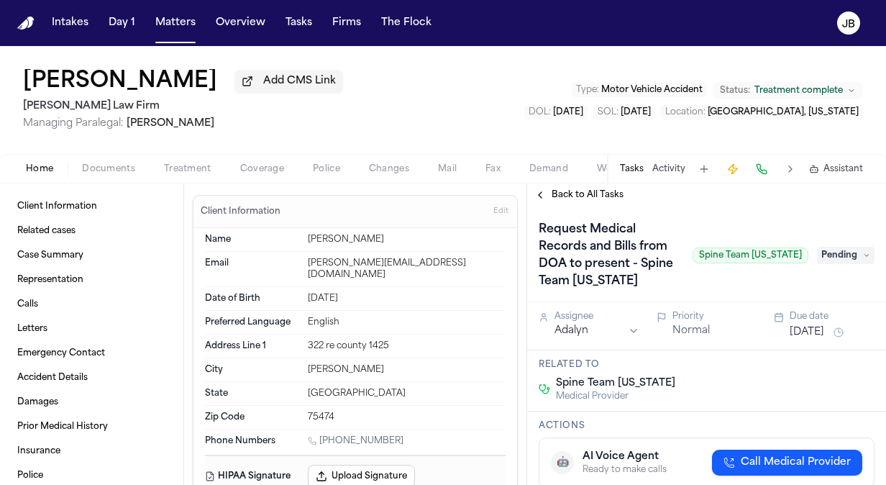
click at [582, 193] on span "Back to All Tasks" at bounding box center [588, 195] width 72 height 12
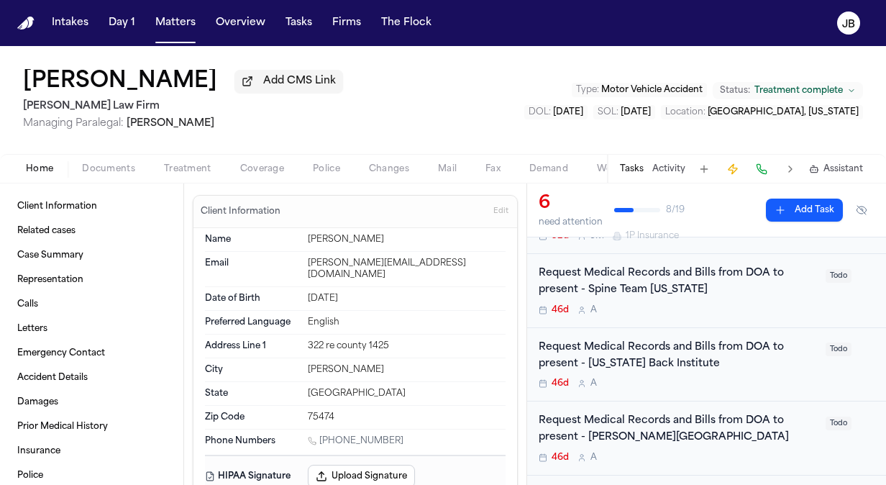
scroll to position [242, 0]
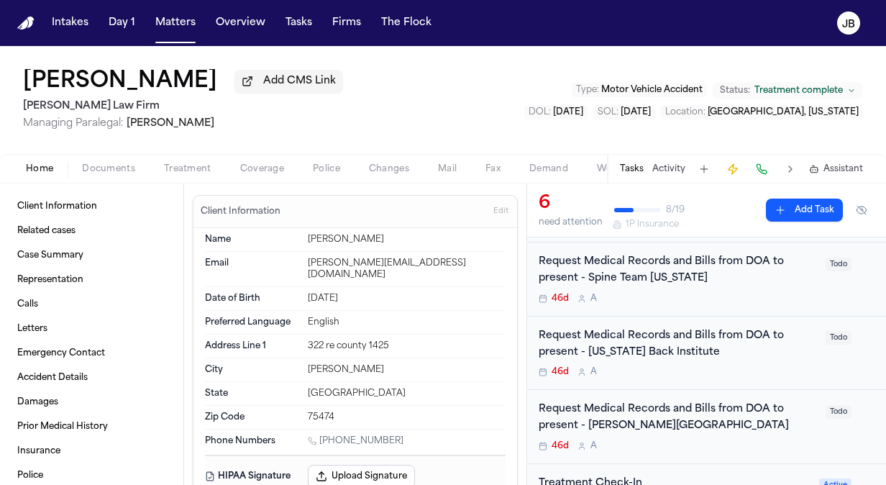
click at [754, 430] on div "Request Medical Records and Bills from DOA to present - [PERSON_NAME][GEOGRAPHI…" at bounding box center [678, 417] width 278 height 33
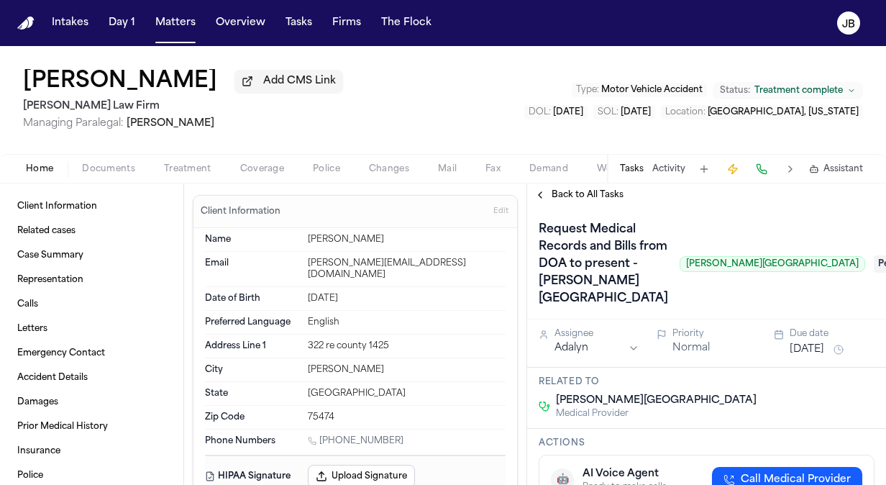
click at [662, 310] on div "Request Medical Records and Bills from DOA to present - [PERSON_NAME][GEOGRAPHI…" at bounding box center [702, 264] width 326 height 92
click at [570, 193] on span "Back to All Tasks" at bounding box center [588, 195] width 72 height 12
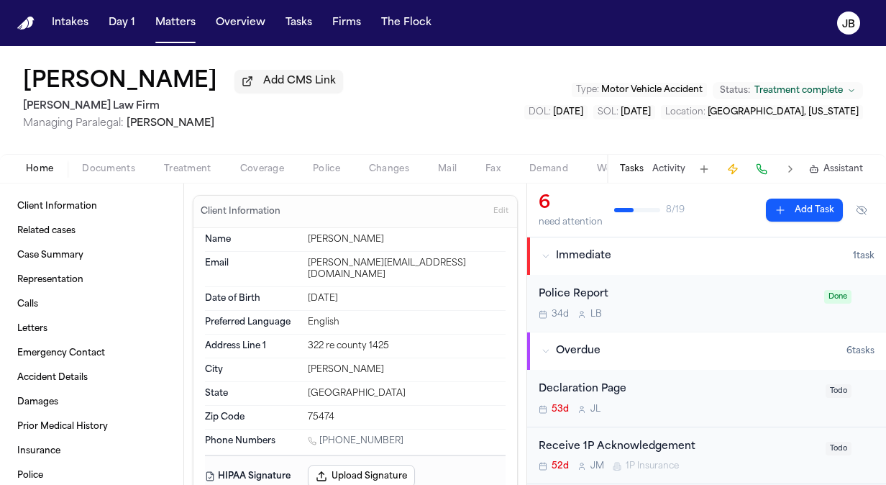
click at [669, 162] on div "Tasks Activity Assistant" at bounding box center [741, 169] width 268 height 28
click at [661, 170] on button "Activity" at bounding box center [668, 169] width 33 height 12
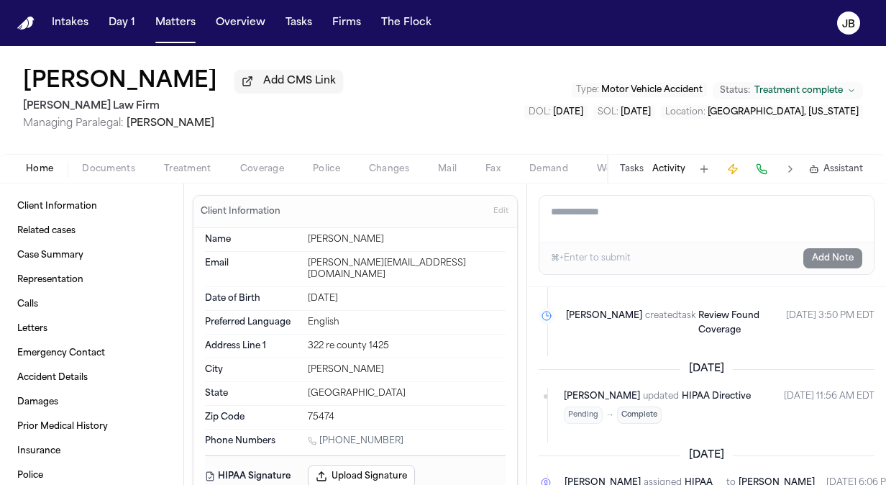
scroll to position [1215, 0]
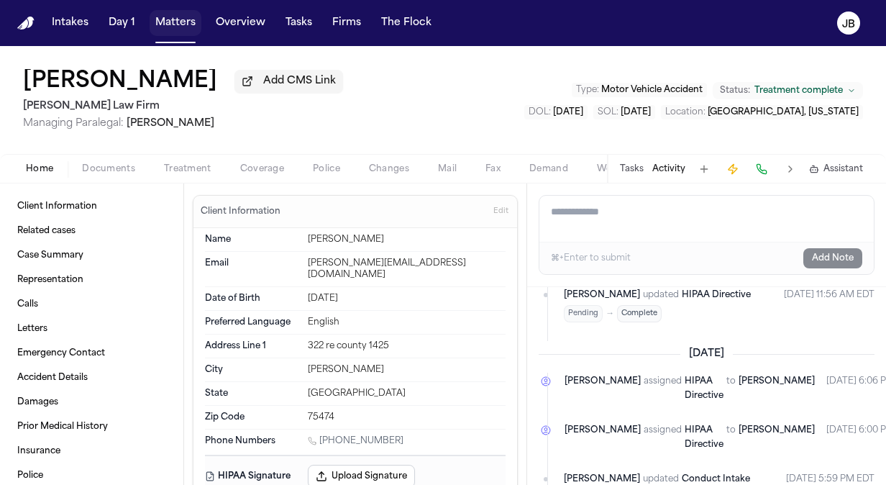
click at [175, 22] on button "Matters" at bounding box center [176, 23] width 52 height 26
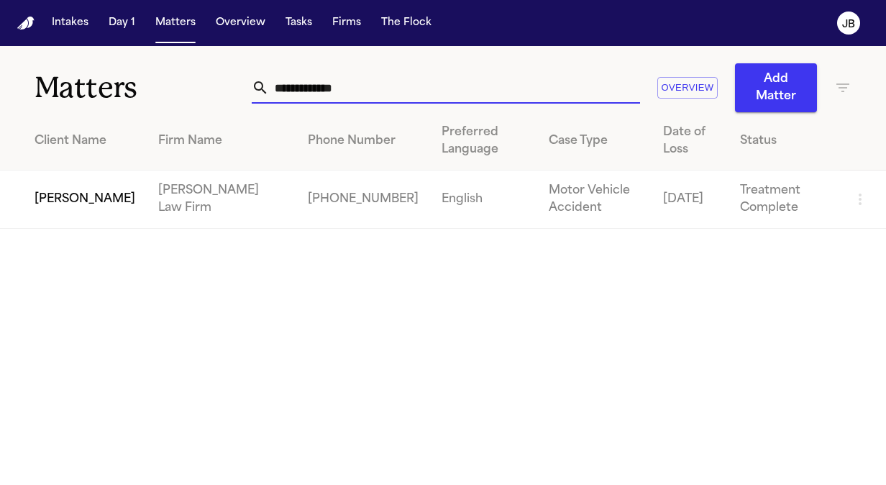
drag, startPoint x: 386, startPoint y: 93, endPoint x: 35, endPoint y: 96, distance: 351.6
click at [35, 96] on div "**********" at bounding box center [443, 79] width 886 height 66
type input "**********"
click at [82, 211] on td "[PERSON_NAME]" at bounding box center [73, 199] width 147 height 58
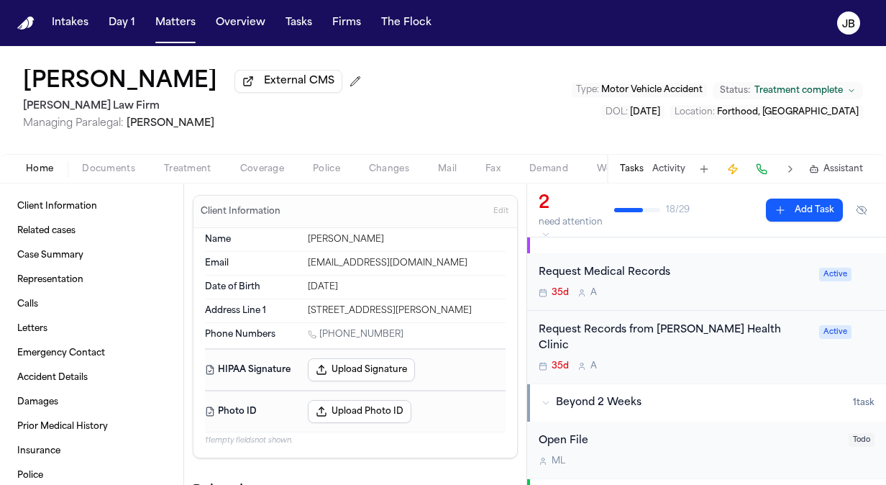
scroll to position [113, 0]
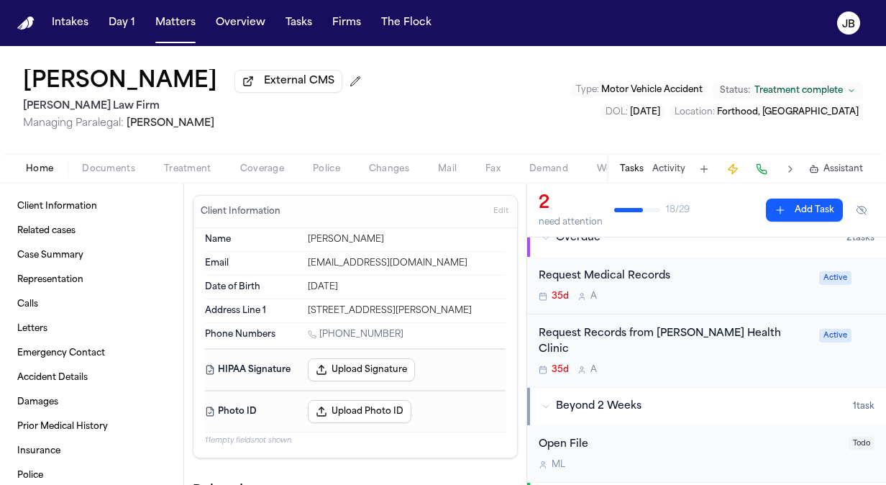
click at [725, 364] on div "35d A" at bounding box center [675, 370] width 272 height 12
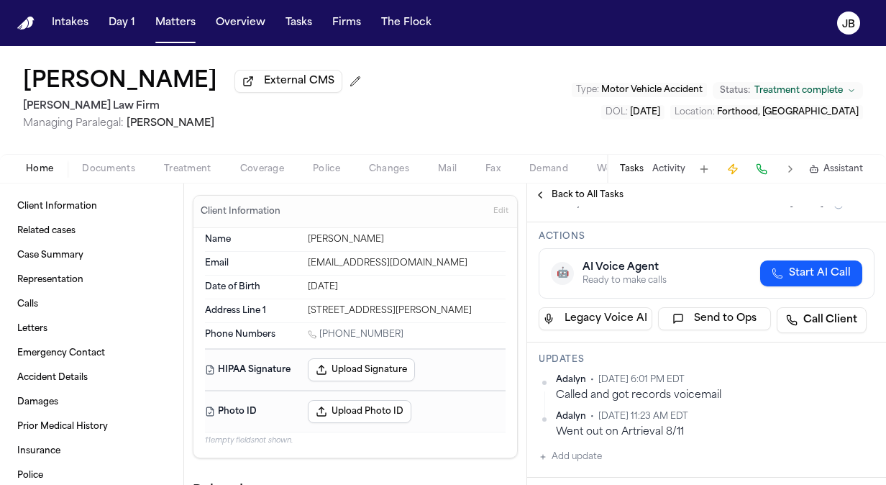
scroll to position [53, 0]
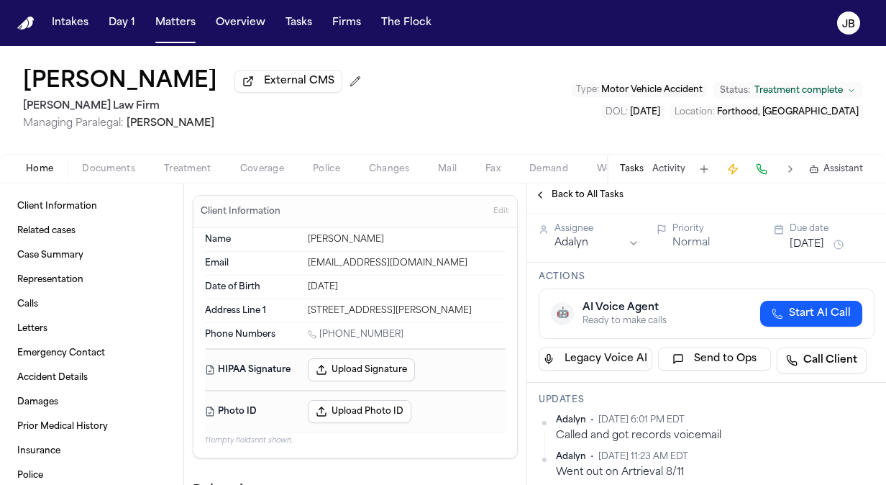
click at [106, 167] on span "Documents" at bounding box center [108, 169] width 53 height 12
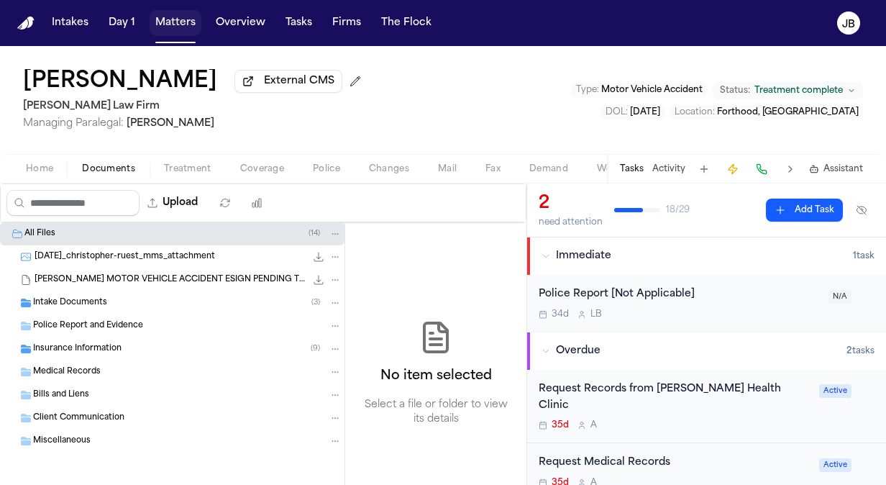
click at [174, 19] on button "Matters" at bounding box center [176, 23] width 52 height 26
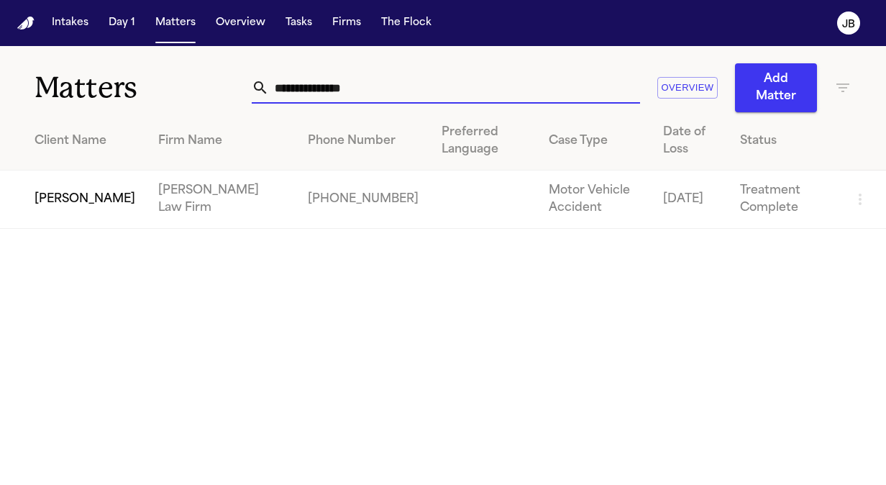
drag, startPoint x: 184, startPoint y: 91, endPoint x: 84, endPoint y: 99, distance: 100.3
click at [84, 99] on div "**********" at bounding box center [443, 79] width 886 height 66
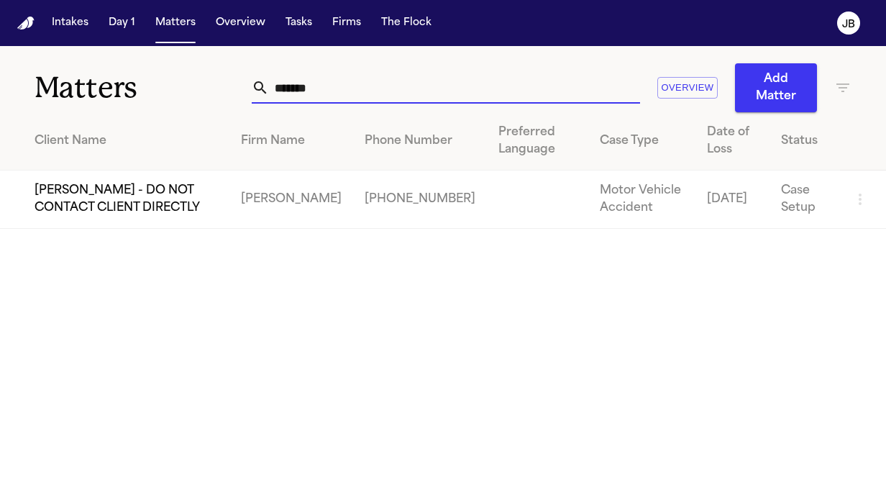
drag, startPoint x: 325, startPoint y: 92, endPoint x: 26, endPoint y: 115, distance: 300.0
click at [26, 115] on div "Matters ******* Overview Add Matter Client Name Firm Name Phone Number Preferre…" at bounding box center [443, 137] width 886 height 183
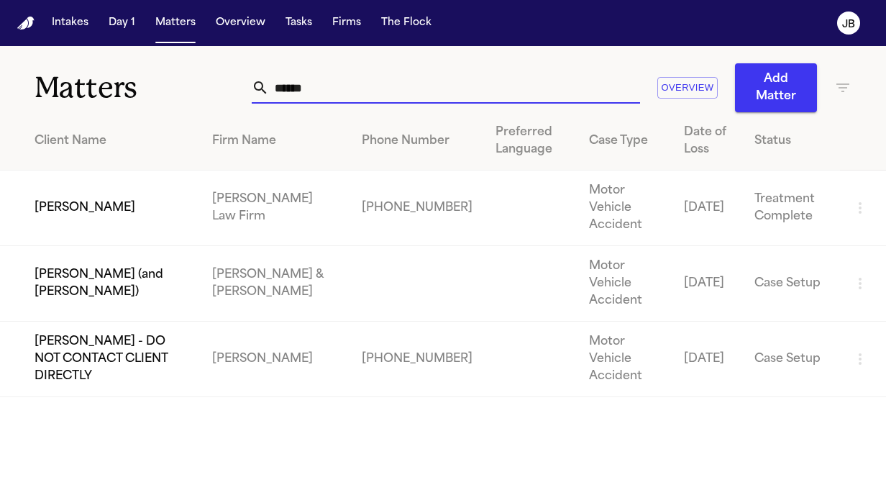
type input "******"
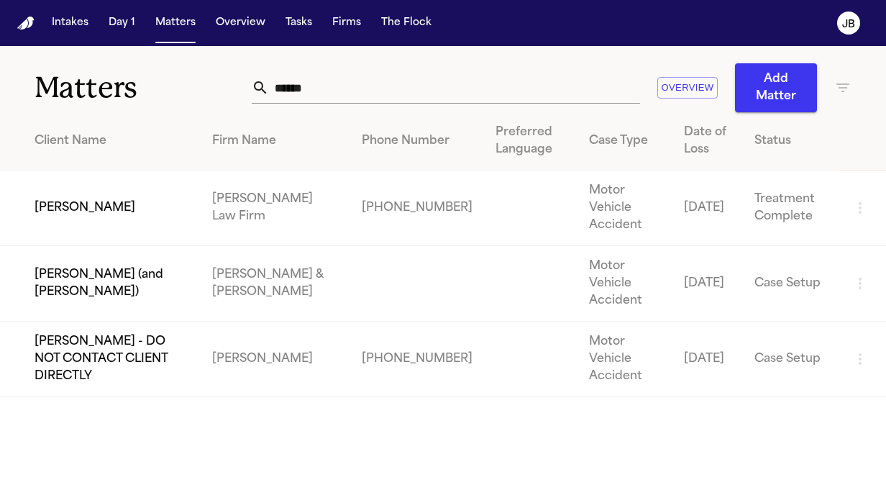
click at [139, 190] on td "[PERSON_NAME]" at bounding box center [100, 208] width 201 height 76
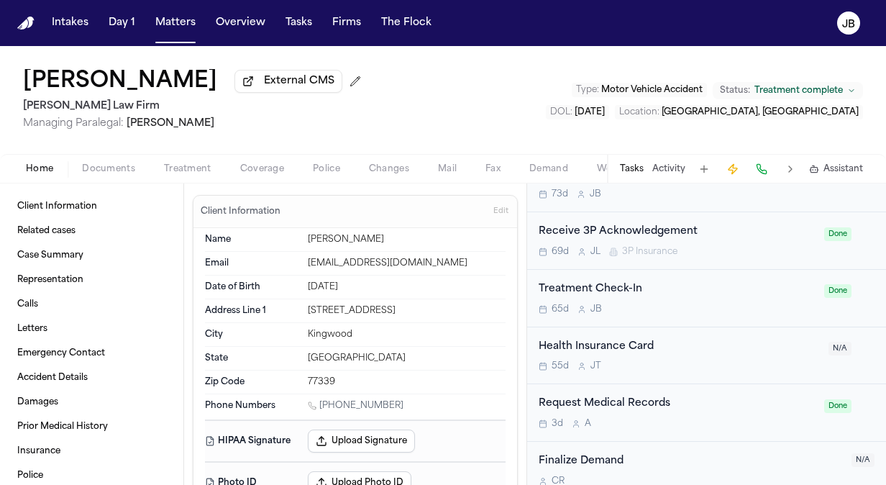
scroll to position [1573, 0]
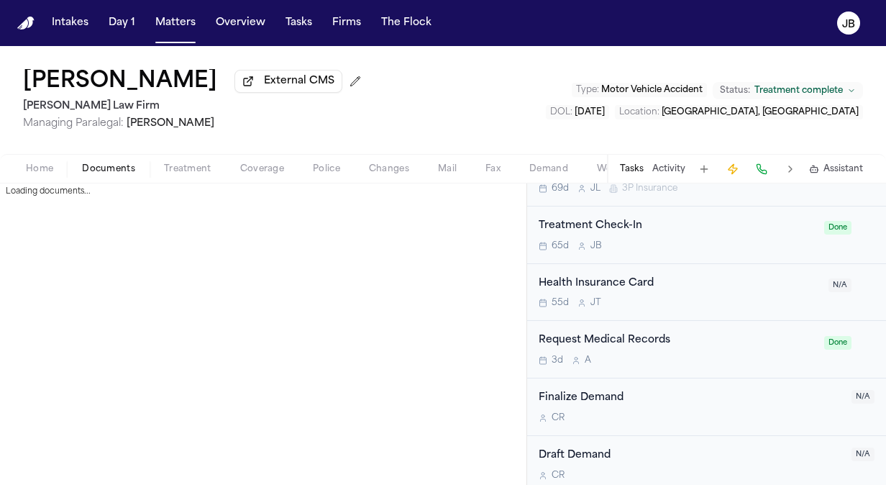
click at [99, 168] on span "Documents" at bounding box center [108, 169] width 53 height 12
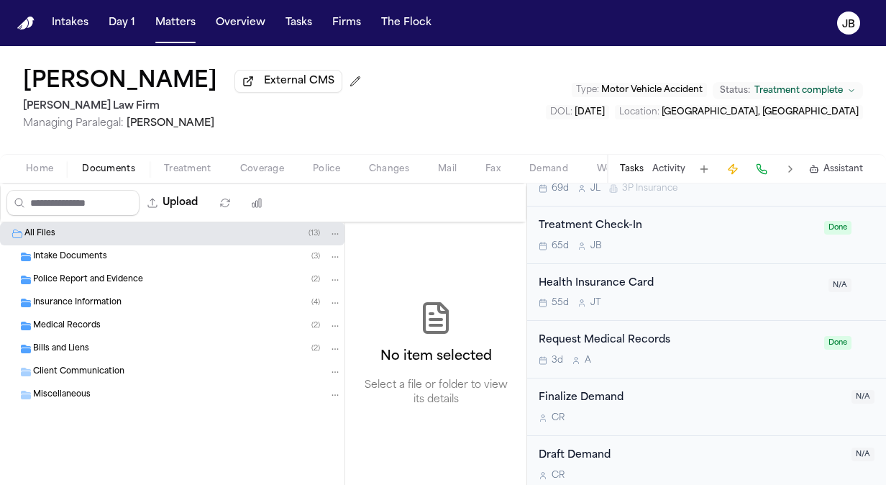
click at [92, 346] on div "Bills and Liens ( 2 )" at bounding box center [187, 348] width 308 height 13
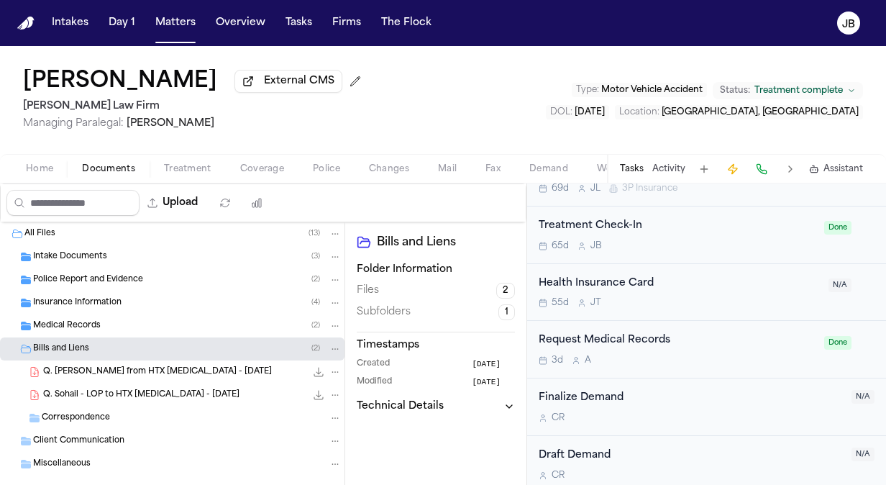
click at [239, 158] on div "Home Documents Treatment Coverage Police Changes Mail Fax Demand Workspaces Art…" at bounding box center [443, 168] width 886 height 29
click at [198, 165] on span "Treatment" at bounding box center [187, 169] width 47 height 12
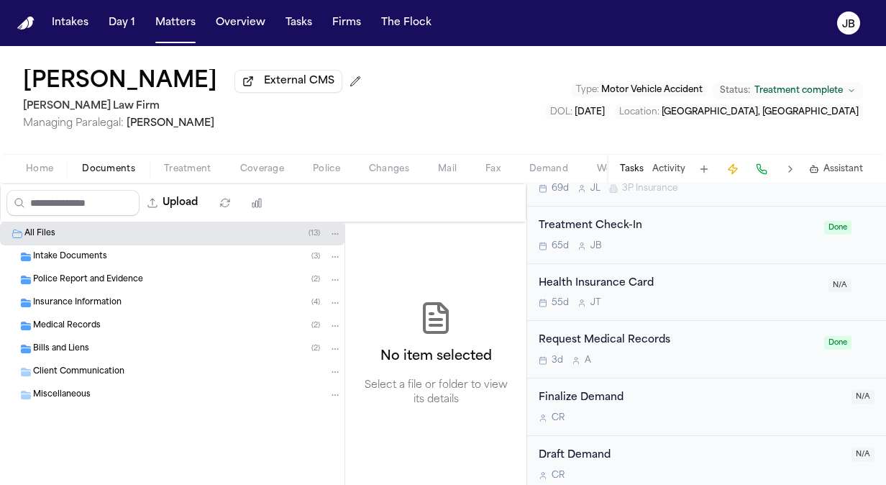
click at [120, 165] on span "Documents" at bounding box center [108, 169] width 53 height 12
click at [63, 343] on span "Bills and Liens" at bounding box center [61, 349] width 56 height 12
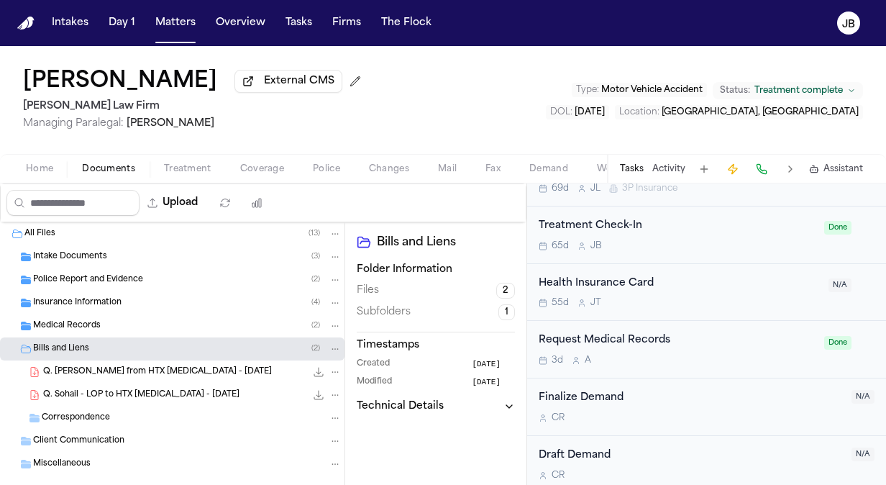
click at [827, 86] on span "Treatment complete" at bounding box center [798, 91] width 88 height 12
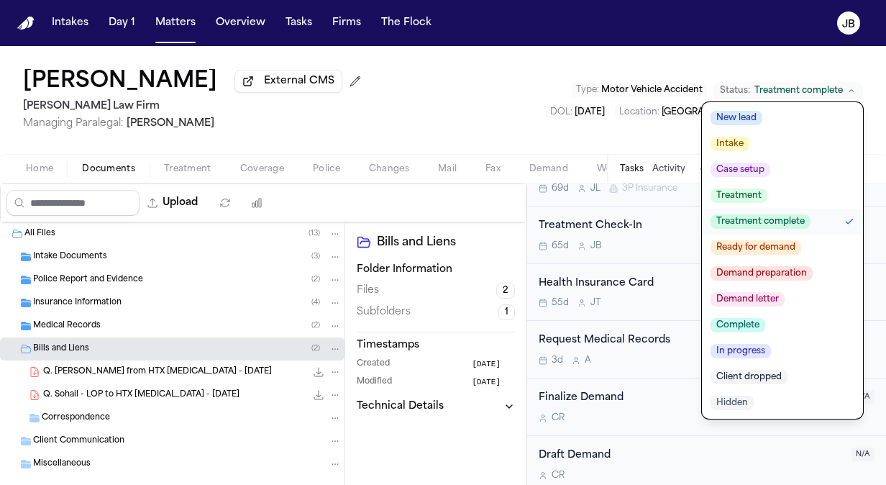
click at [784, 240] on span "Ready for demand" at bounding box center [755, 247] width 91 height 14
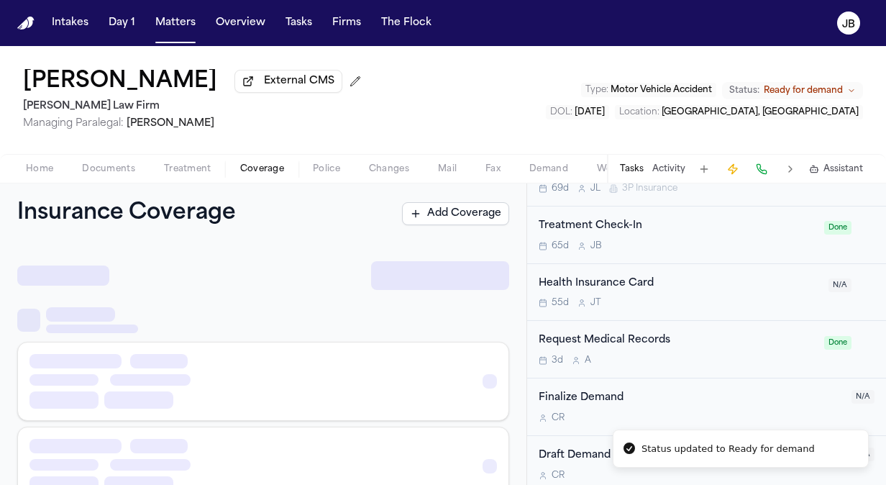
click at [249, 165] on span "Coverage" at bounding box center [262, 169] width 44 height 12
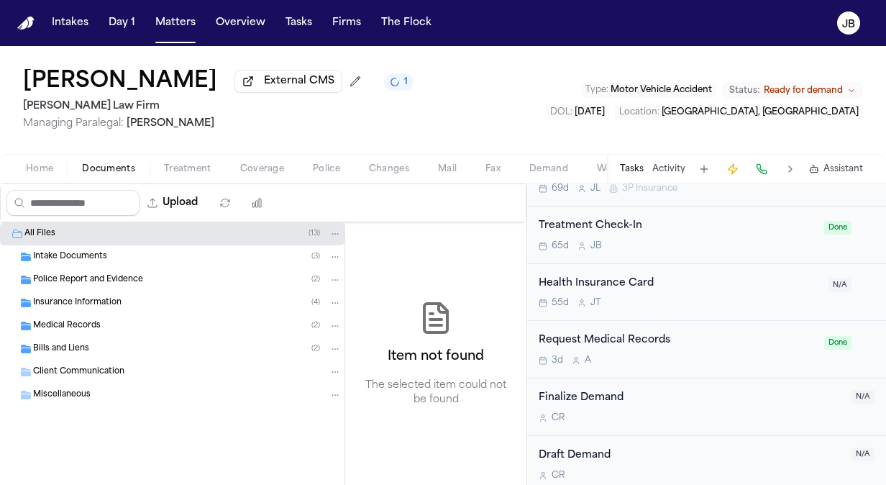
click at [110, 168] on span "Documents" at bounding box center [108, 169] width 53 height 12
click at [94, 297] on span "Insurance Information" at bounding box center [77, 303] width 88 height 12
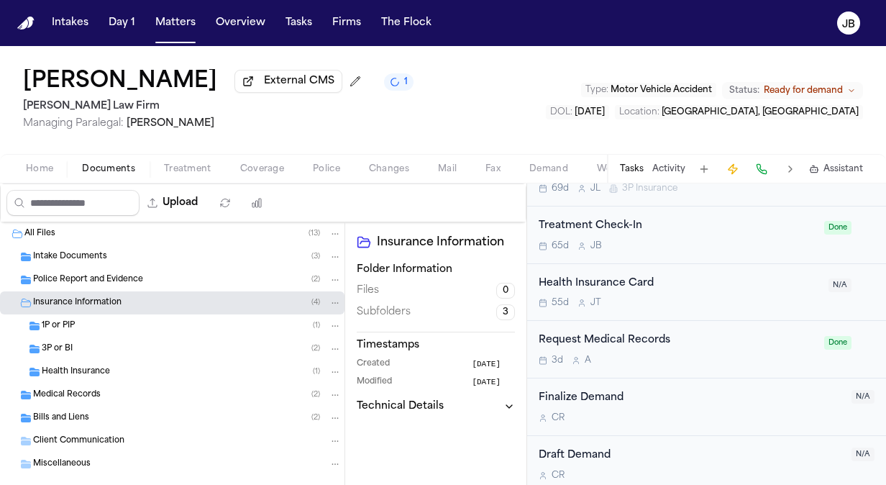
click at [87, 390] on span "Medical Records" at bounding box center [67, 395] width 68 height 12
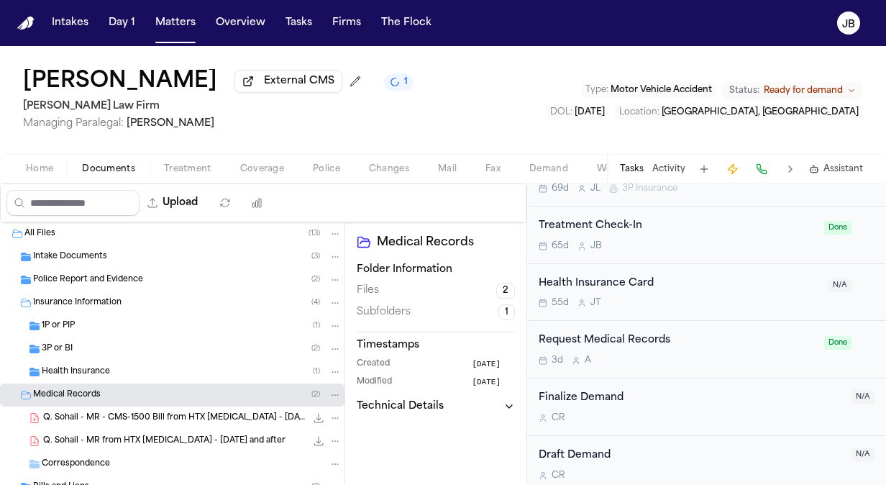
click at [182, 23] on button "Matters" at bounding box center [176, 23] width 52 height 26
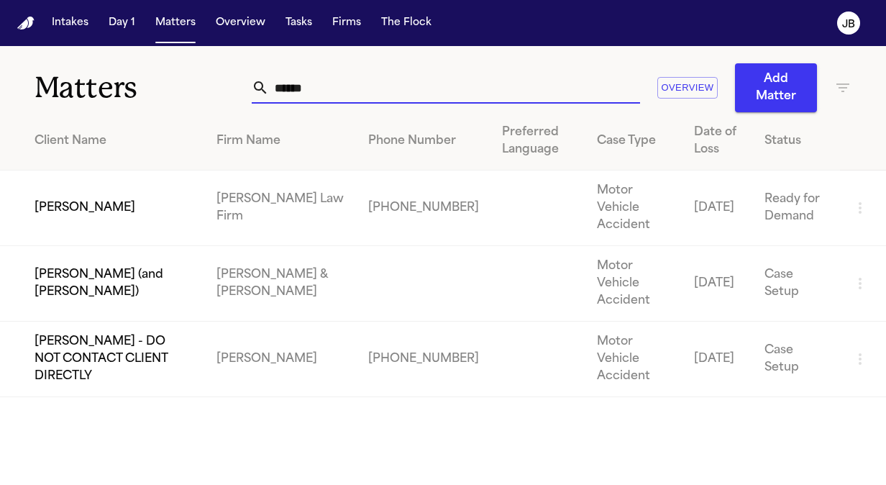
drag, startPoint x: 329, startPoint y: 91, endPoint x: 57, endPoint y: 98, distance: 272.6
click at [57, 98] on div "Matters ****** Overview Add Matter" at bounding box center [443, 79] width 886 height 66
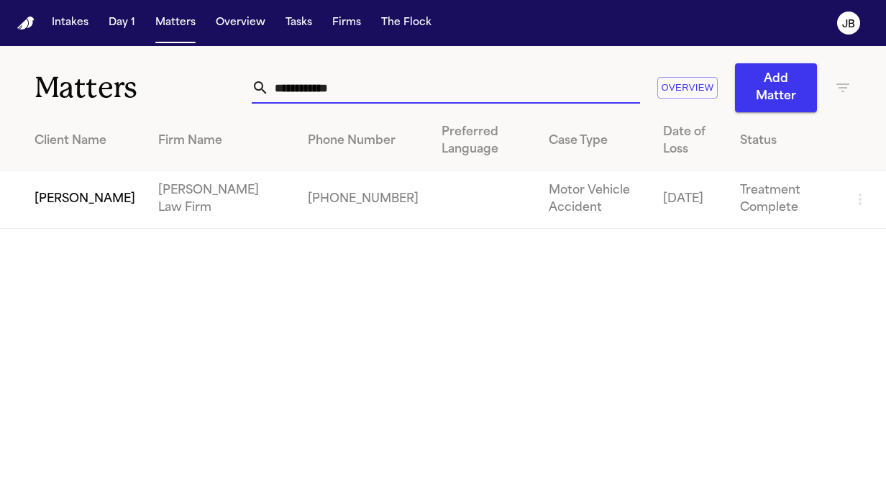
type input "**********"
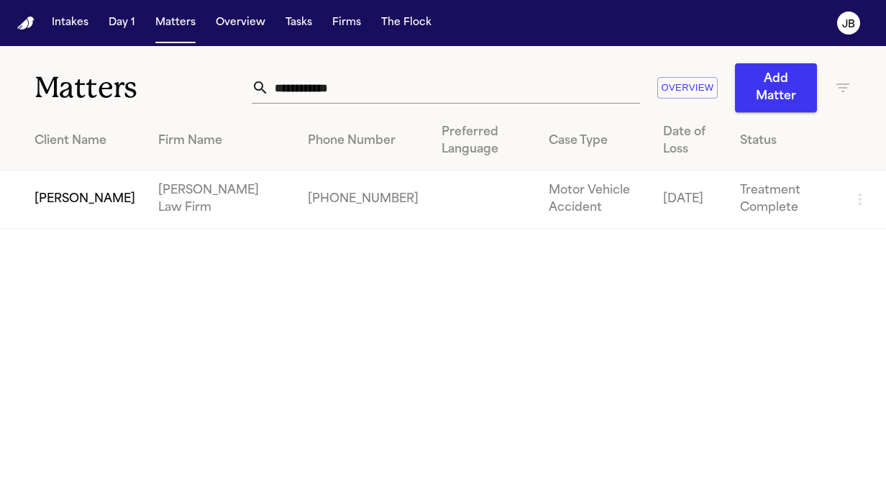
click at [187, 206] on td "[PERSON_NAME] Law Firm" at bounding box center [222, 199] width 150 height 58
click at [47, 221] on td "[PERSON_NAME]" at bounding box center [73, 199] width 147 height 58
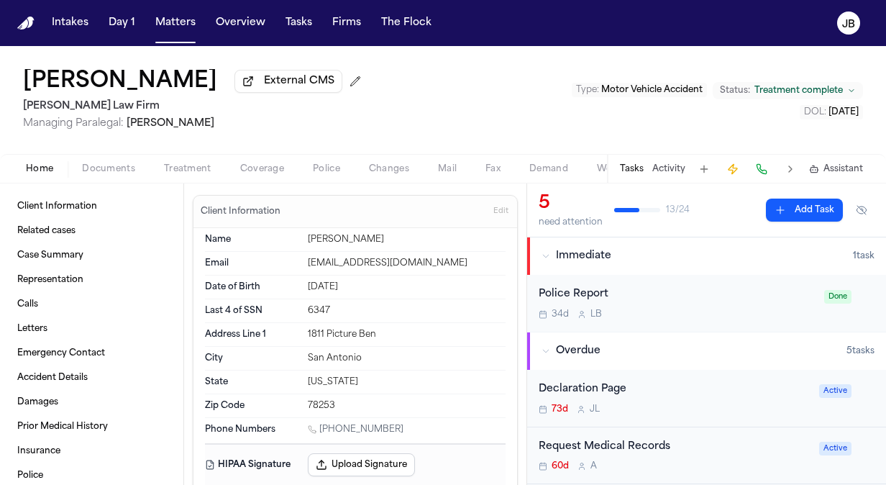
click at [96, 173] on span "Documents" at bounding box center [108, 169] width 53 height 12
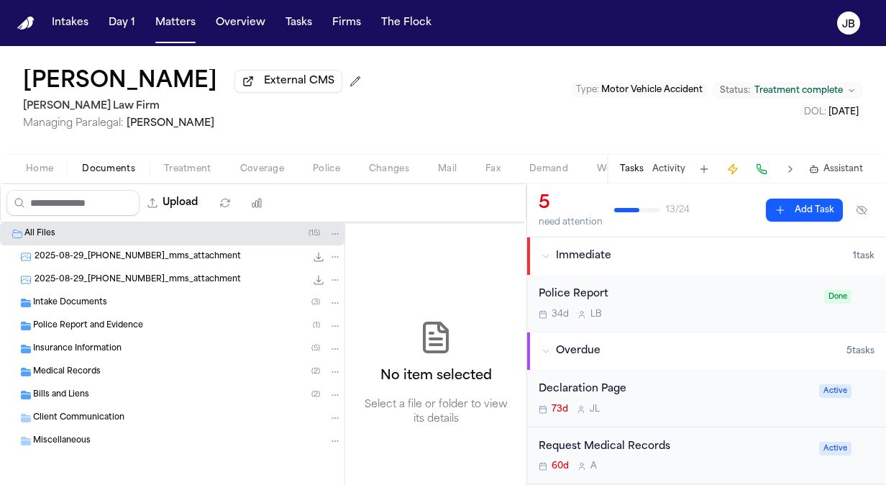
click at [127, 303] on div "Intake Documents ( 3 )" at bounding box center [187, 302] width 308 height 13
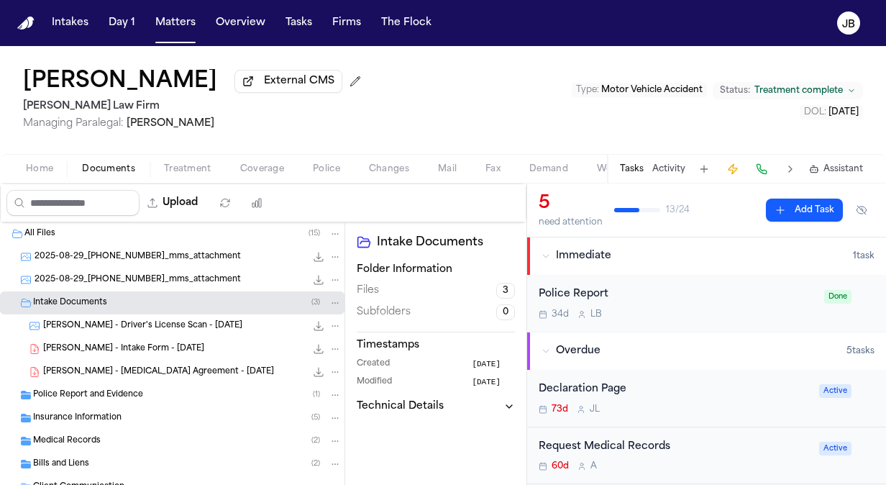
click at [182, 168] on span "Treatment" at bounding box center [187, 169] width 47 height 12
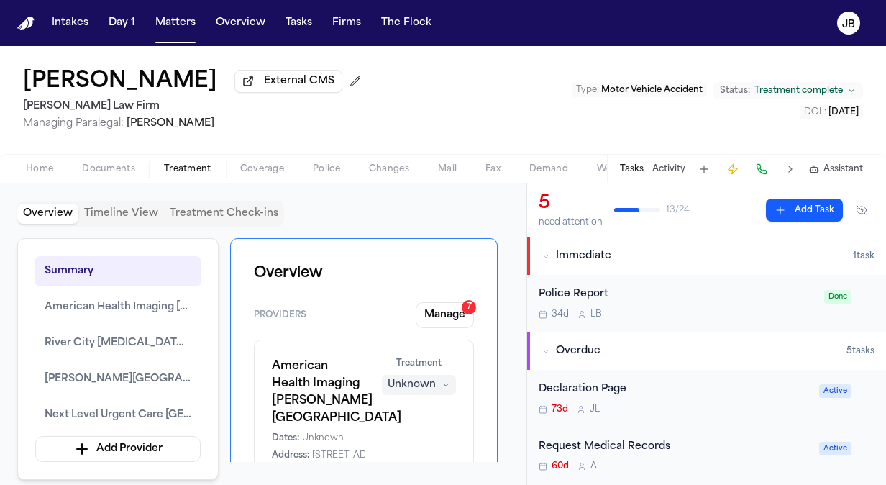
click at [347, 200] on div "Overview Timeline View Treatment Check-ins Summary American Health Imaging [PER…" at bounding box center [263, 333] width 526 height 301
click at [122, 157] on div "Home Documents Treatment Coverage Police Changes Mail Fax Demand Workspaces Art…" at bounding box center [443, 168] width 886 height 29
click at [116, 160] on button "Documents" at bounding box center [109, 168] width 82 height 17
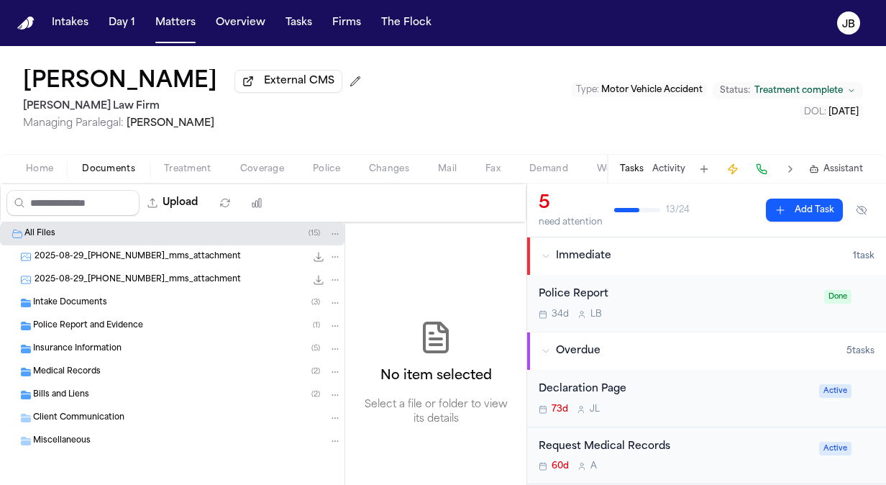
click at [78, 394] on span "Bills and Liens" at bounding box center [61, 395] width 56 height 12
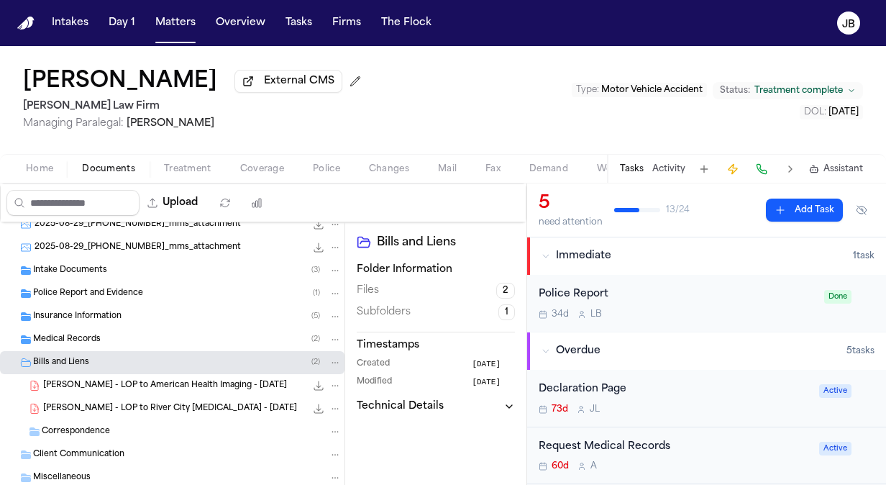
scroll to position [69, 0]
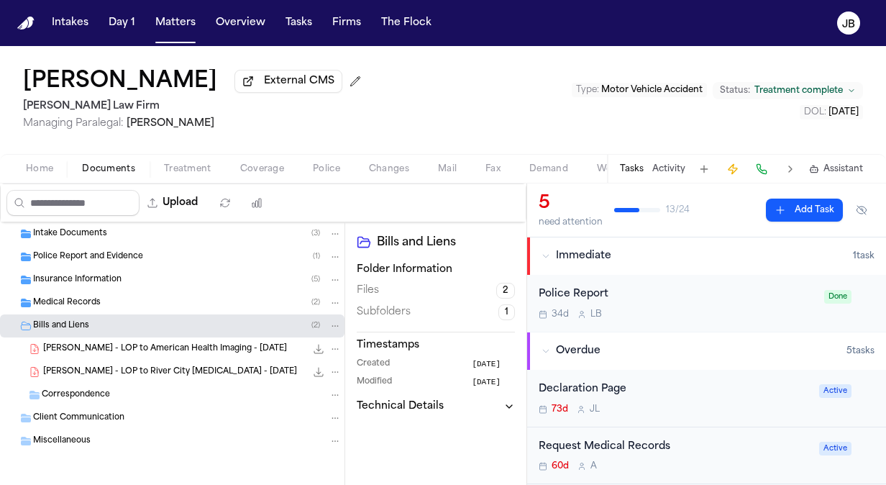
click at [93, 301] on span "Medical Records" at bounding box center [67, 303] width 68 height 12
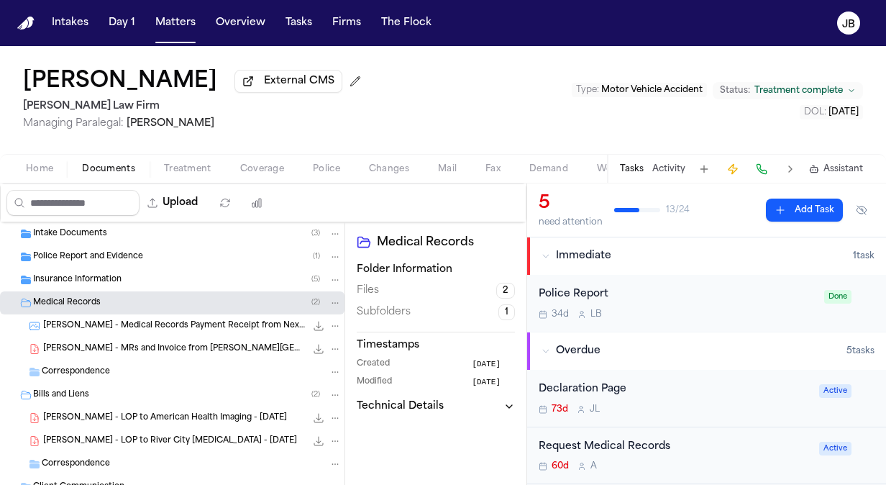
click at [192, 347] on span "[PERSON_NAME] - MRs and Invoice from [PERSON_NAME][GEOGRAPHIC_DATA][DEMOGRAPHIC…" at bounding box center [174, 349] width 262 height 12
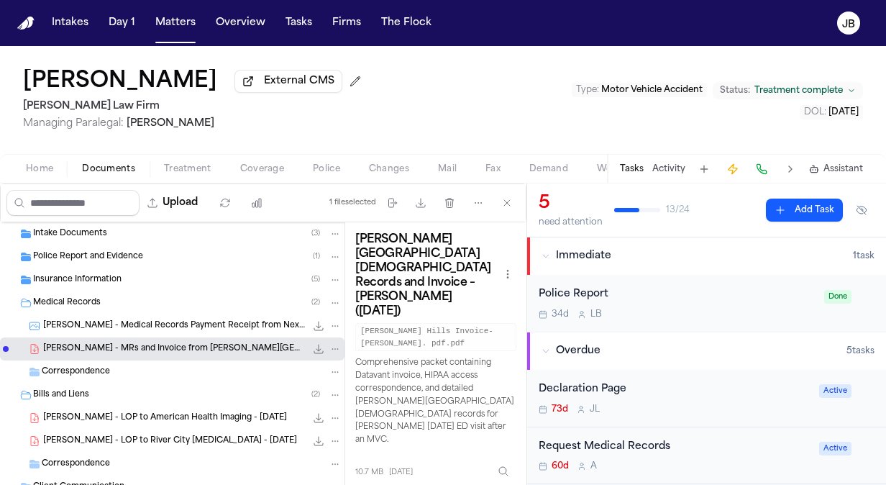
click at [204, 329] on span "[PERSON_NAME] - Medical Records Payment Receipt from Next Level Urgent Care - […" at bounding box center [174, 326] width 262 height 12
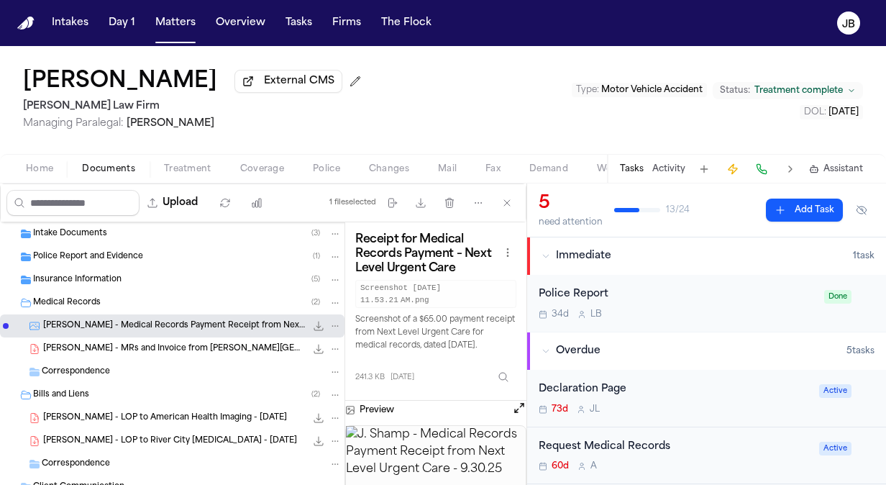
click at [519, 407] on button "Open preview" at bounding box center [519, 408] width 14 height 14
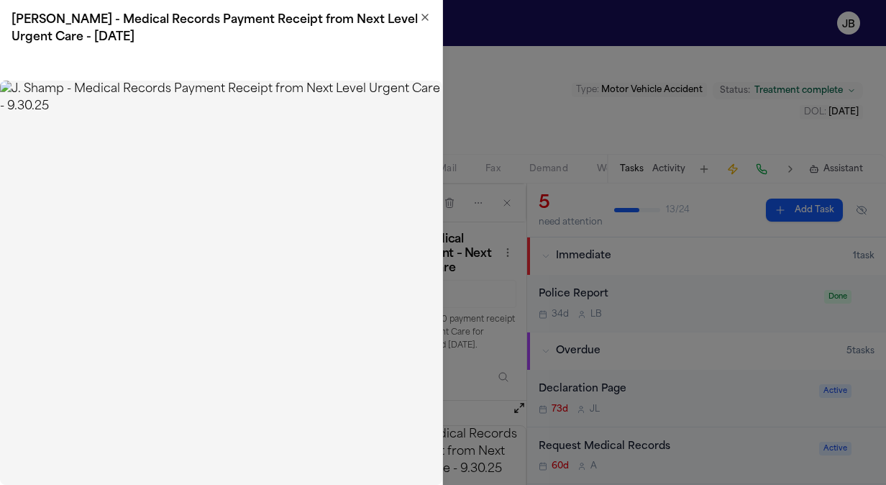
click at [424, 16] on icon "button" at bounding box center [425, 17] width 6 height 6
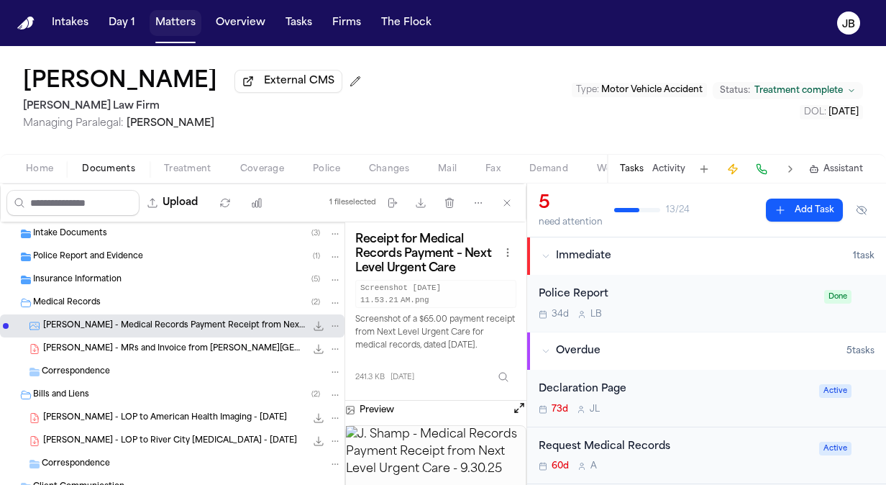
click at [170, 20] on button "Matters" at bounding box center [176, 23] width 52 height 26
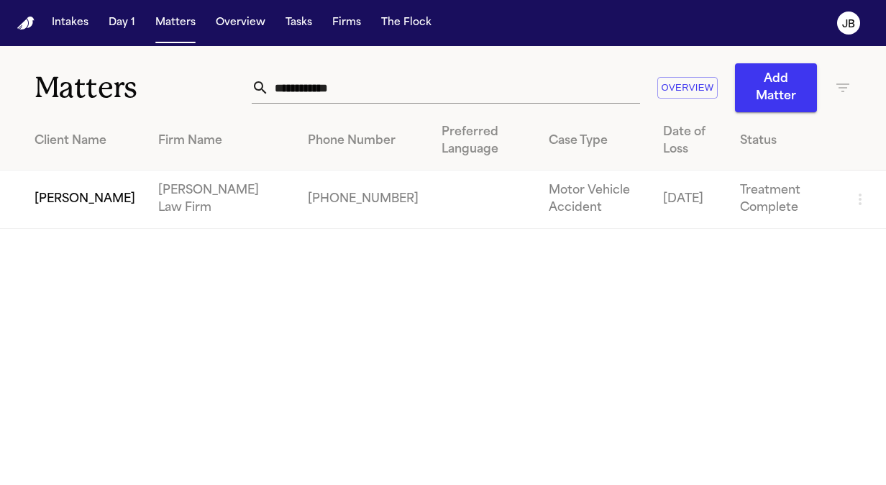
drag, startPoint x: 68, startPoint y: 89, endPoint x: -3, endPoint y: 88, distance: 70.5
click at [0, 88] on html "**********" at bounding box center [443, 242] width 886 height 485
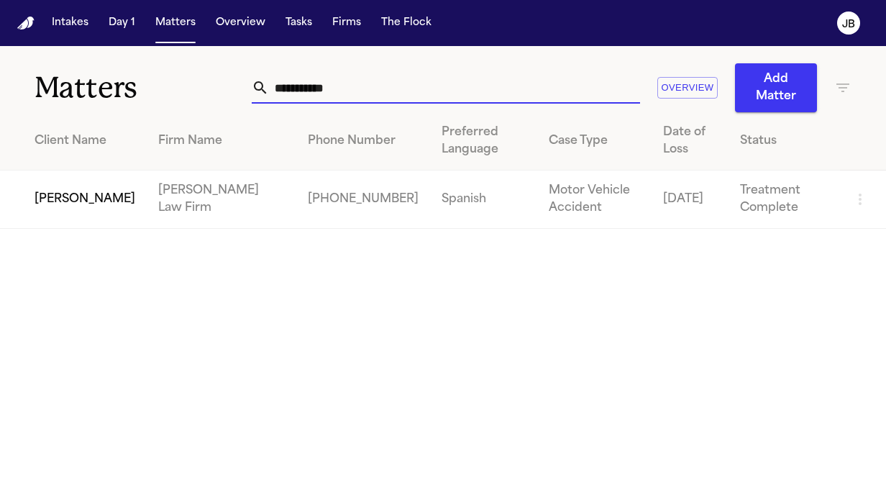
type input "**********"
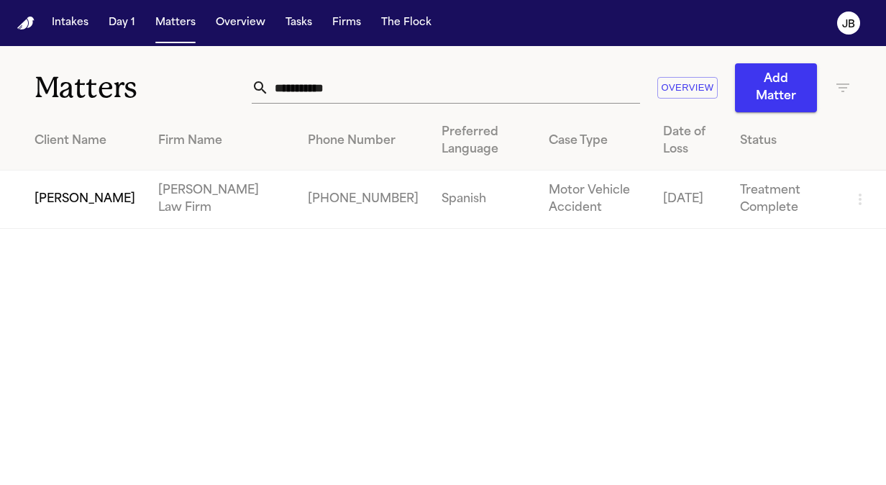
click at [102, 206] on td "[PERSON_NAME]" at bounding box center [73, 199] width 147 height 58
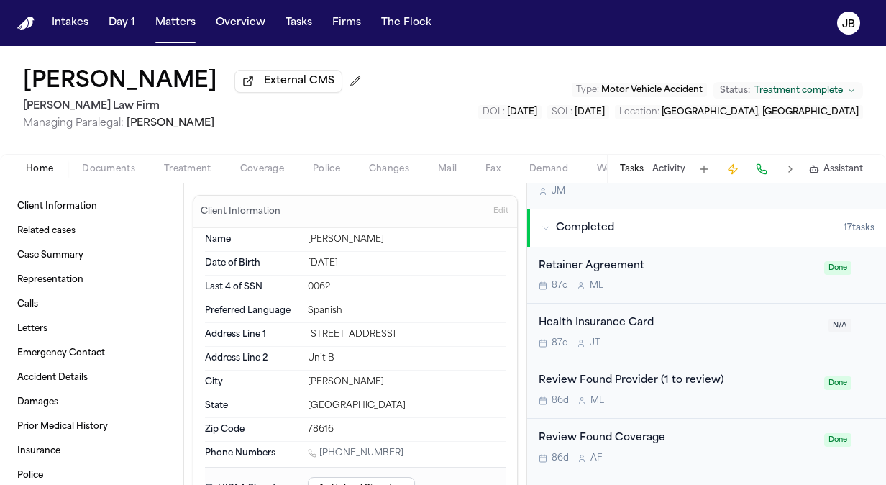
scroll to position [523, 0]
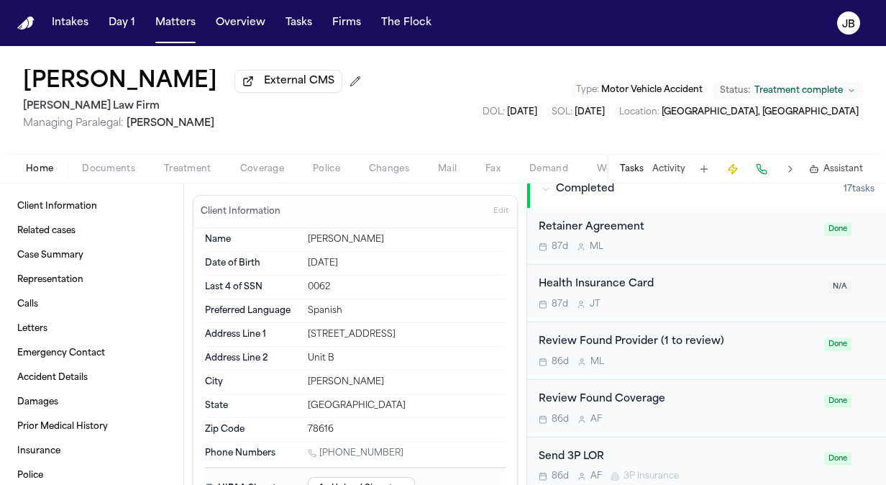
click at [108, 170] on span "Documents" at bounding box center [108, 169] width 53 height 12
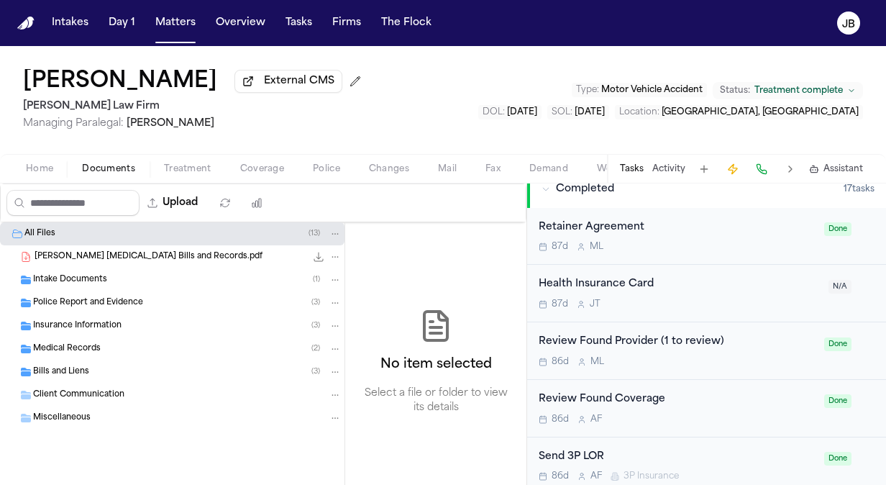
click at [91, 352] on span "Medical Records" at bounding box center [67, 349] width 68 height 12
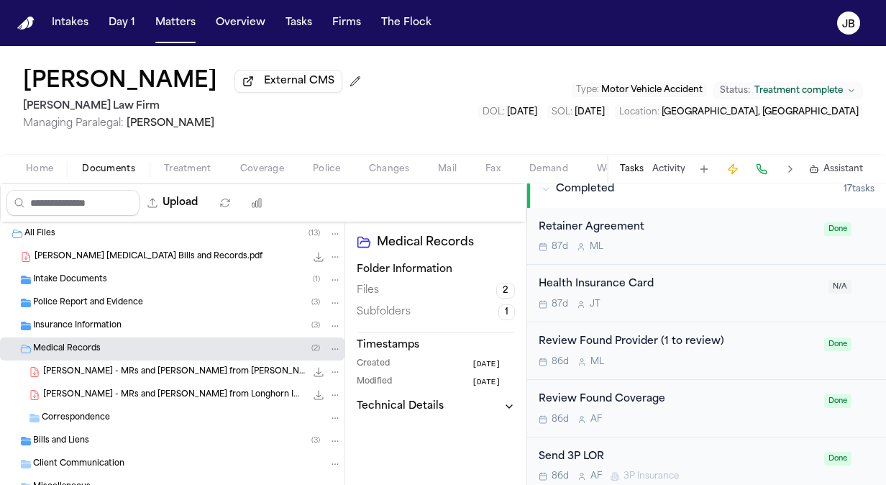
click at [93, 437] on div "Bills and Liens ( 3 )" at bounding box center [187, 440] width 308 height 13
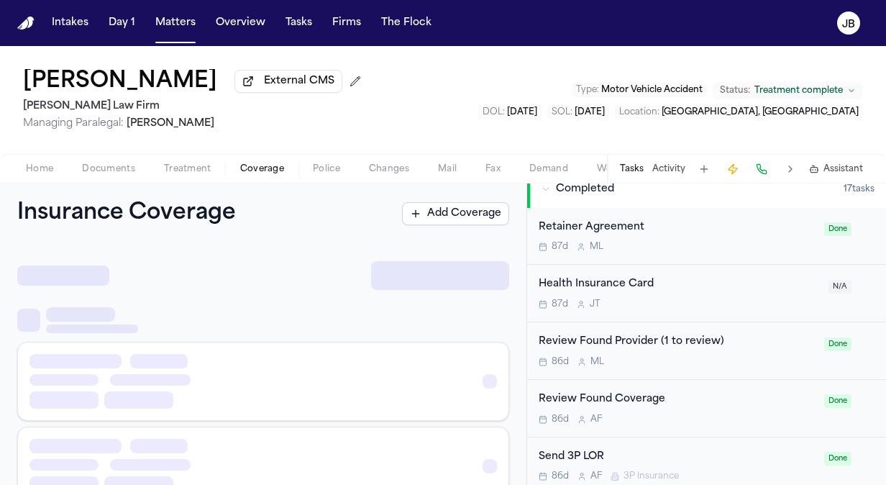
click at [241, 173] on span "Coverage" at bounding box center [262, 169] width 44 height 12
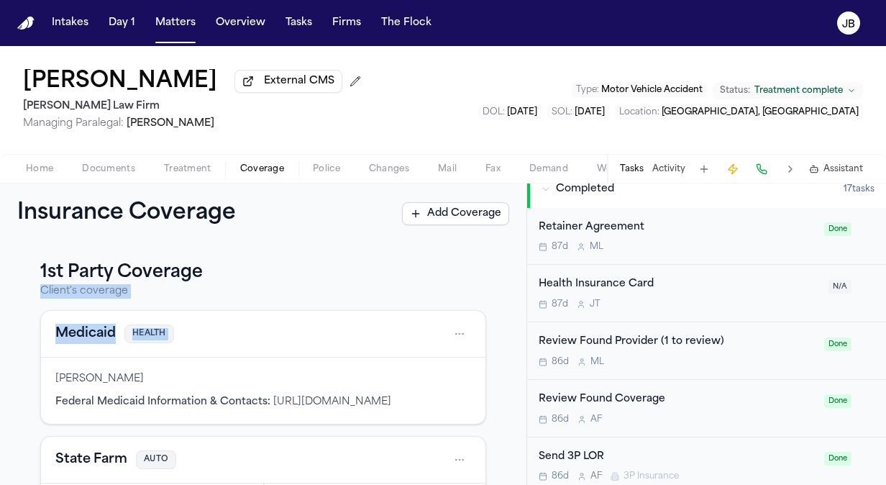
drag, startPoint x: 514, startPoint y: 268, endPoint x: 510, endPoint y: 324, distance: 56.3
click at [510, 324] on div "1st Party Coverage Client's coverage Medicaid HEALTH [PERSON_NAME] Federal Medi…" at bounding box center [263, 364] width 526 height 241
drag, startPoint x: 510, startPoint y: 324, endPoint x: 288, endPoint y: 235, distance: 238.5
click at [288, 235] on div "Insurance Coverage Add Coverage" at bounding box center [263, 213] width 526 height 60
click at [203, 167] on span "Treatment" at bounding box center [187, 169] width 47 height 12
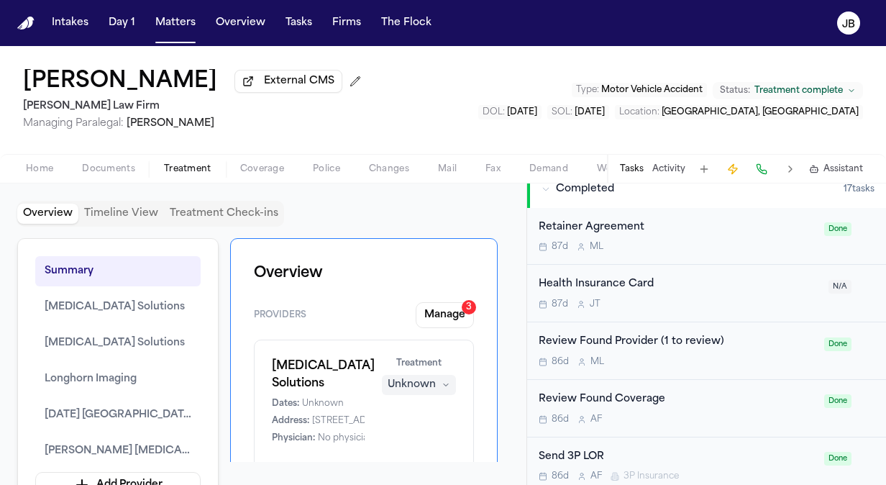
scroll to position [27, 0]
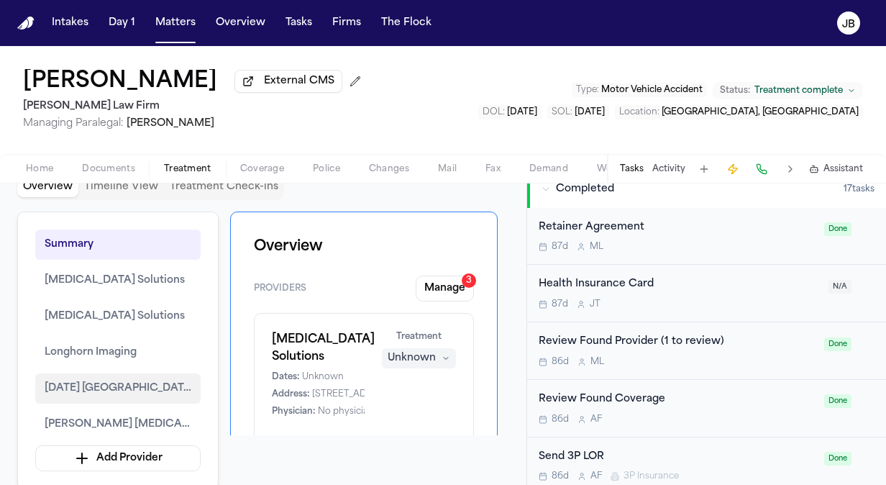
click at [102, 393] on span "[DATE] [GEOGRAPHIC_DATA] [GEOGRAPHIC_DATA]" at bounding box center [118, 388] width 147 height 17
click at [46, 170] on span "Home" at bounding box center [39, 169] width 27 height 12
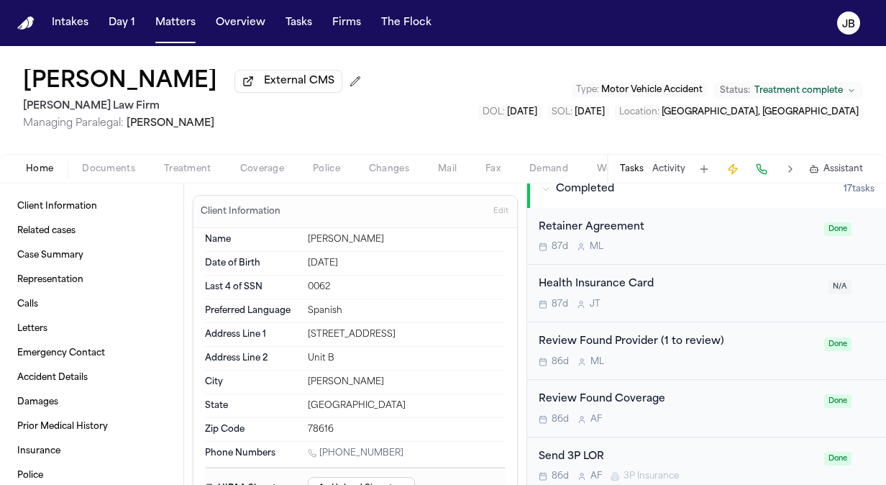
click at [99, 178] on div "Home Documents Treatment Coverage Police Changes Mail Fax Demand Workspaces Art…" at bounding box center [443, 168] width 886 height 29
click at [123, 163] on span "Documents" at bounding box center [108, 169] width 53 height 12
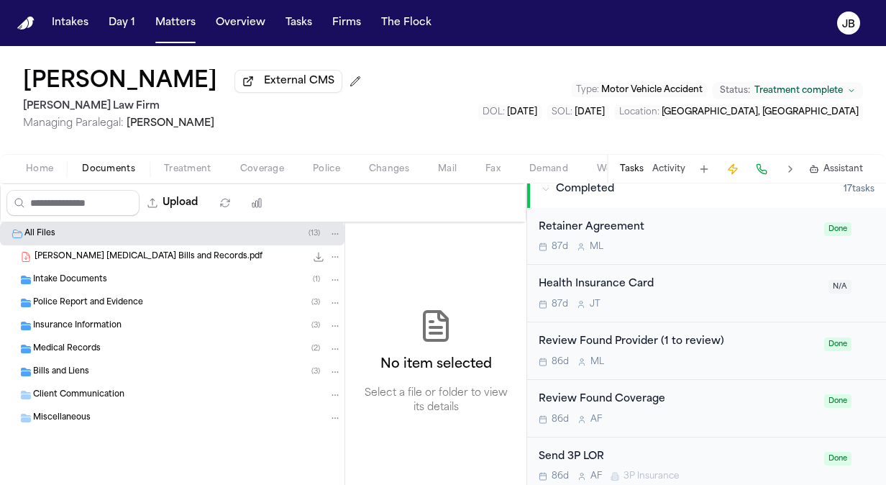
click at [664, 164] on button "Activity" at bounding box center [668, 169] width 33 height 12
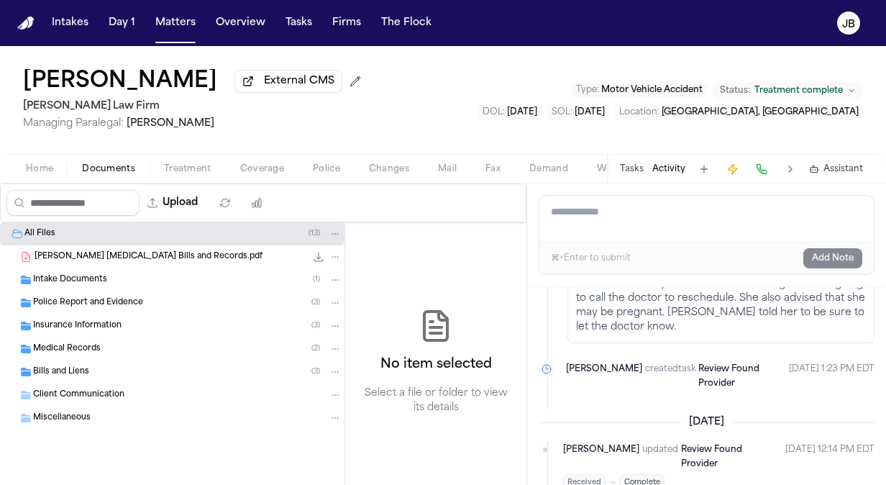
scroll to position [2435, 0]
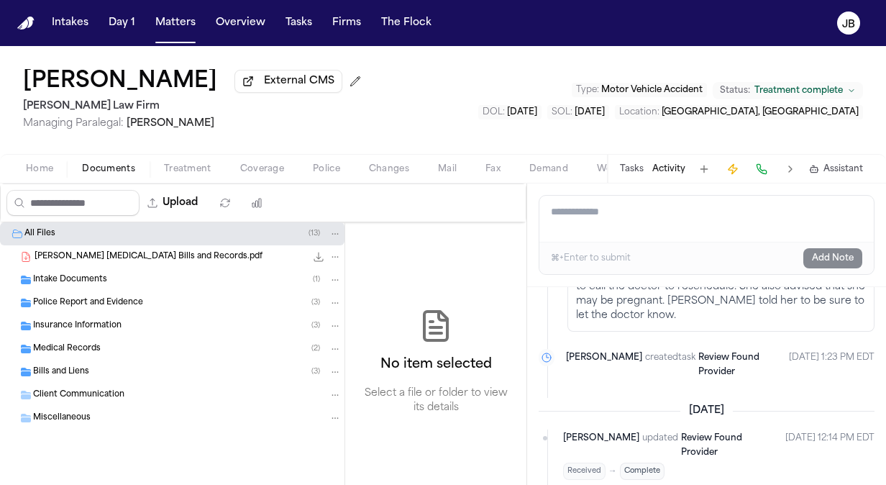
click at [26, 179] on div "Home Documents Treatment Coverage Police Changes Mail Fax Demand Workspaces Art…" at bounding box center [443, 168] width 886 height 29
click at [43, 167] on span "Home" at bounding box center [39, 169] width 27 height 12
click at [109, 165] on span "Documents" at bounding box center [108, 169] width 53 height 12
click at [77, 276] on span "Intake Documents" at bounding box center [70, 280] width 74 height 12
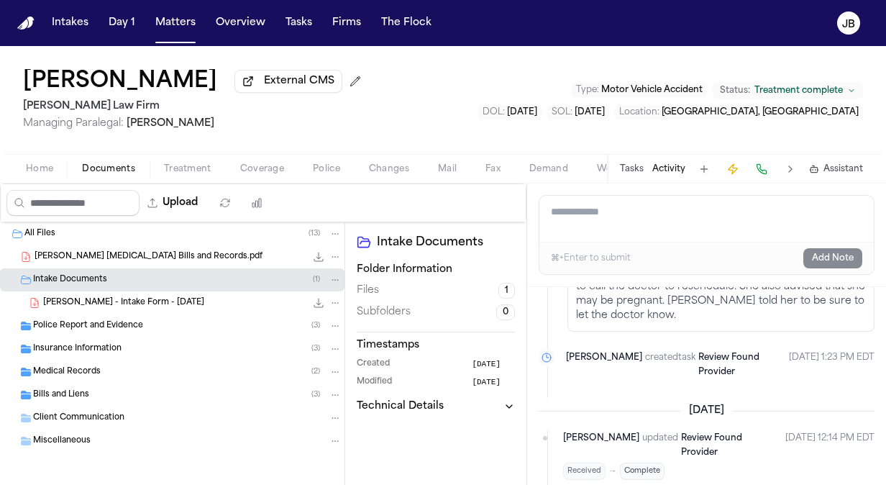
click at [134, 300] on span "[PERSON_NAME] - Intake Form - [DATE]" at bounding box center [123, 303] width 161 height 12
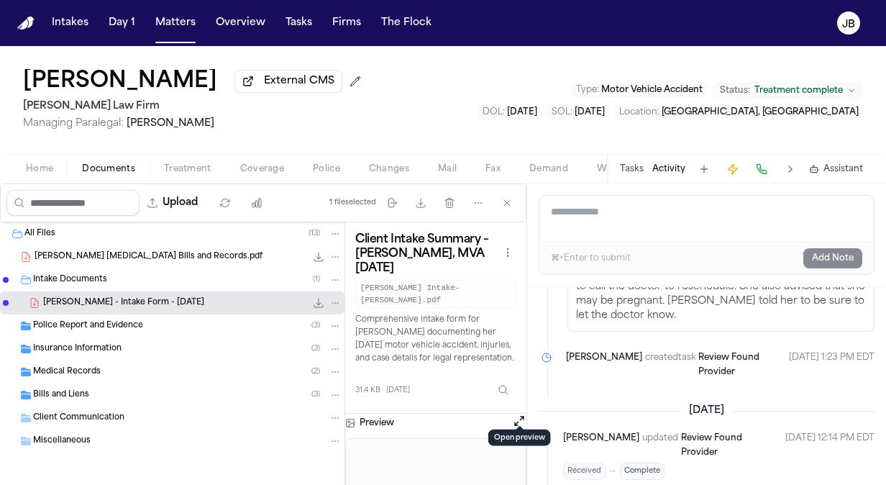
click at [515, 413] on button "Open preview" at bounding box center [519, 420] width 14 height 14
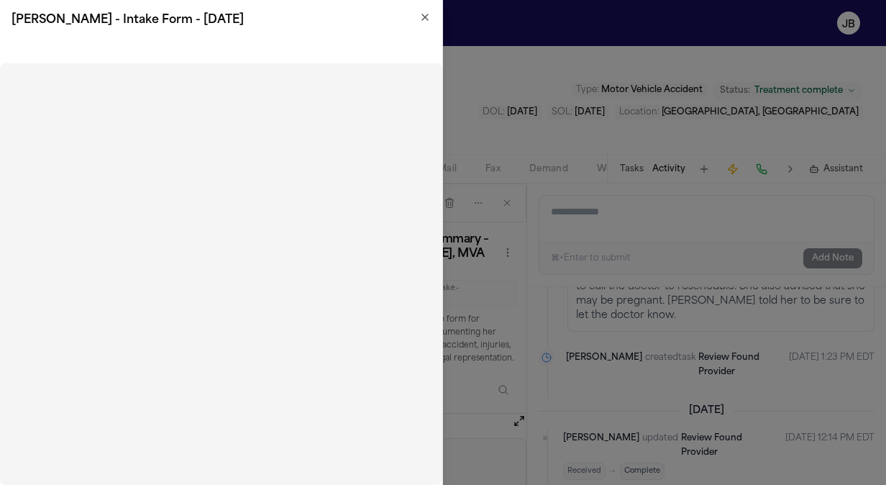
click at [423, 22] on icon "button" at bounding box center [425, 18] width 12 height 12
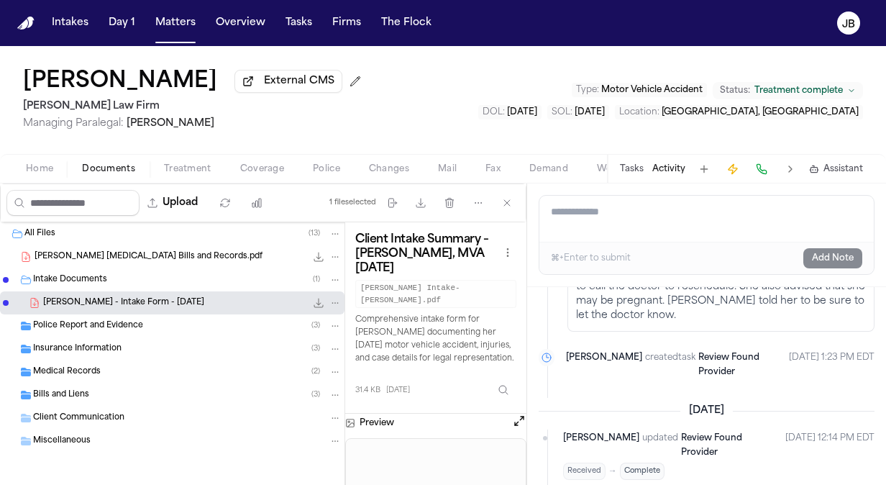
click at [629, 169] on button "Tasks" at bounding box center [632, 169] width 24 height 12
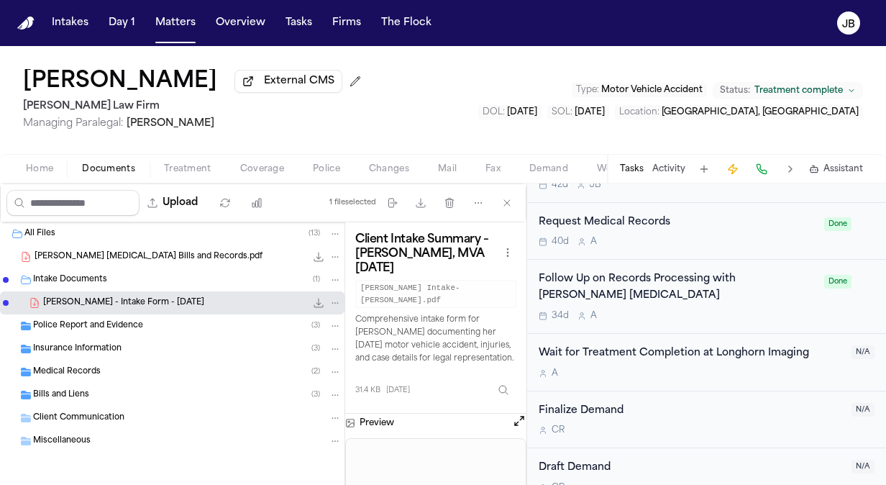
scroll to position [1215, 0]
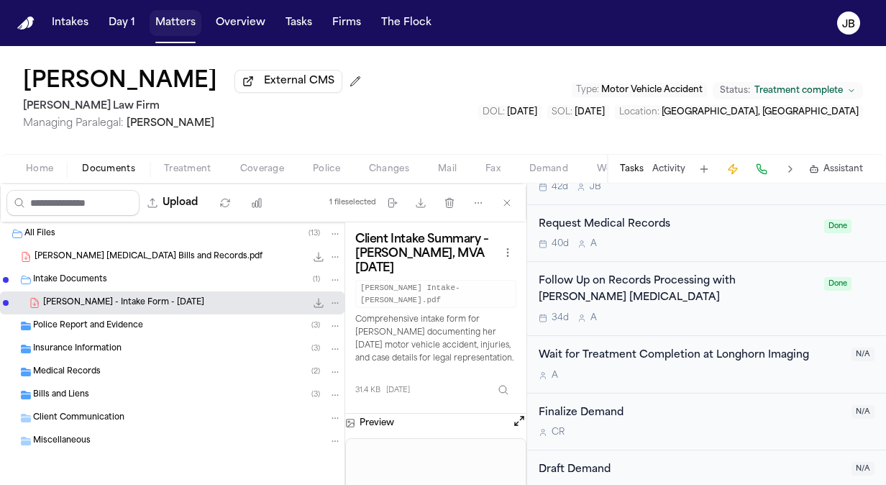
click at [177, 17] on button "Matters" at bounding box center [176, 23] width 52 height 26
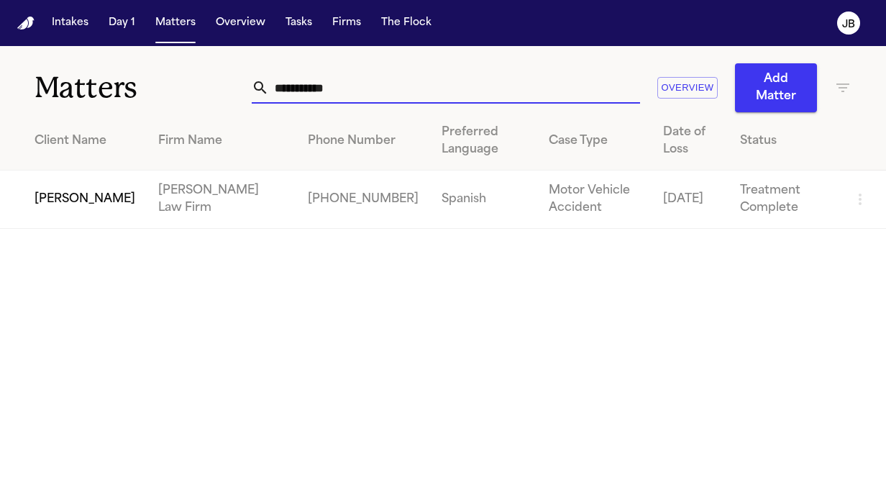
drag, startPoint x: 308, startPoint y: 88, endPoint x: 32, endPoint y: 106, distance: 276.7
click at [32, 106] on div "**********" at bounding box center [443, 79] width 886 height 66
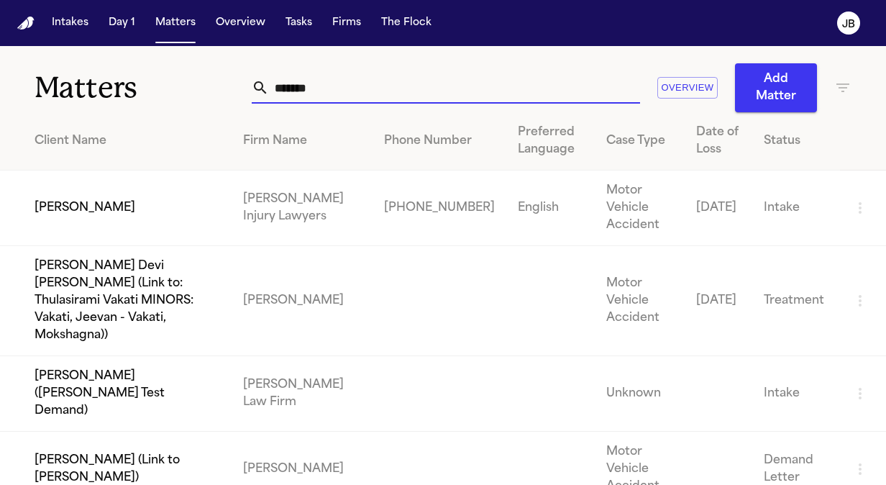
type input "*******"
click at [143, 211] on td "[PERSON_NAME]" at bounding box center [116, 208] width 232 height 76
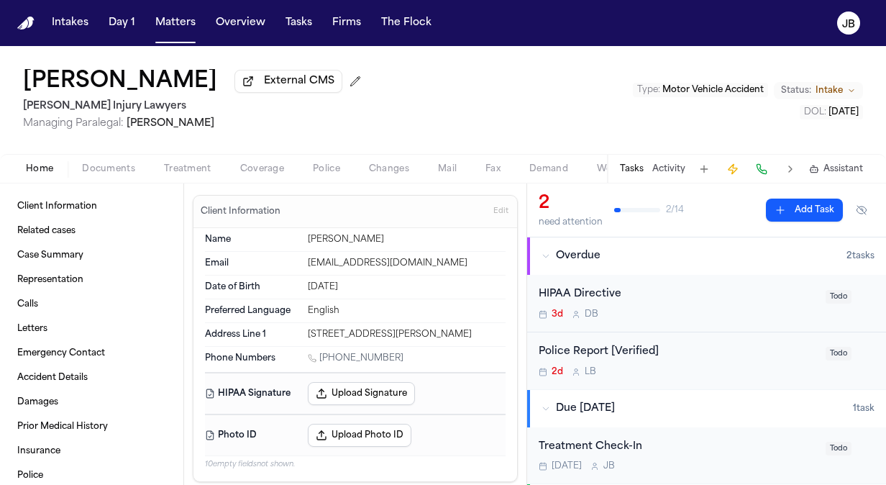
click at [667, 160] on div "Tasks Activity Assistant" at bounding box center [741, 169] width 268 height 28
click at [675, 168] on button "Activity" at bounding box center [668, 169] width 33 height 12
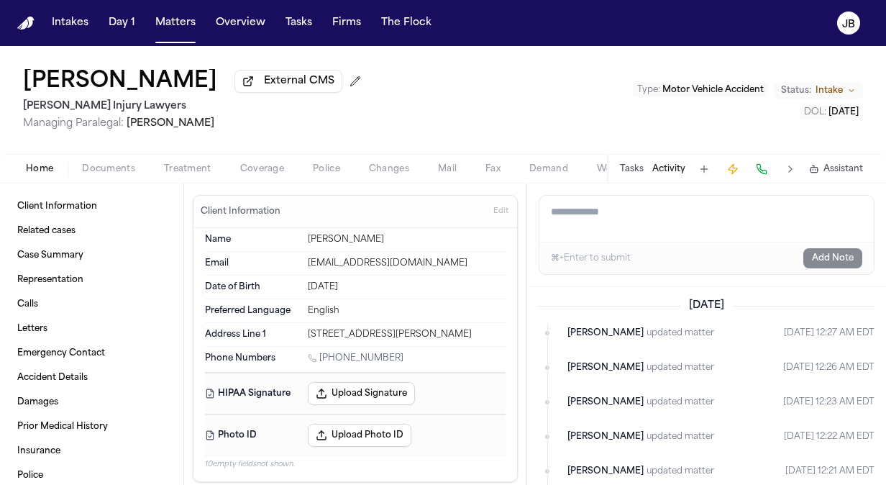
drag, startPoint x: 398, startPoint y: 354, endPoint x: 321, endPoint y: 357, distance: 77.0
click at [321, 357] on div "[PHONE_NUMBER]" at bounding box center [407, 359] width 198 height 14
copy link "[PHONE_NUMBER]"
click at [611, 231] on textarea "Add a note to this matter" at bounding box center [706, 219] width 334 height 46
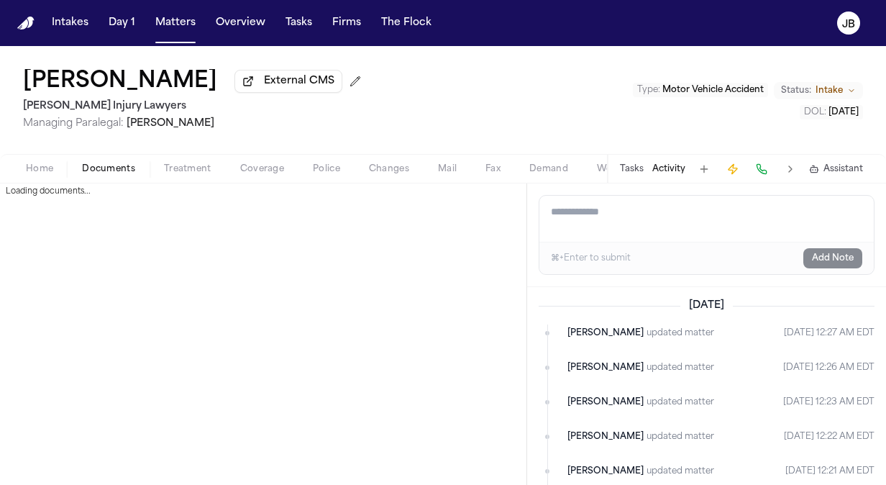
click at [115, 170] on span "Documents" at bounding box center [108, 169] width 53 height 12
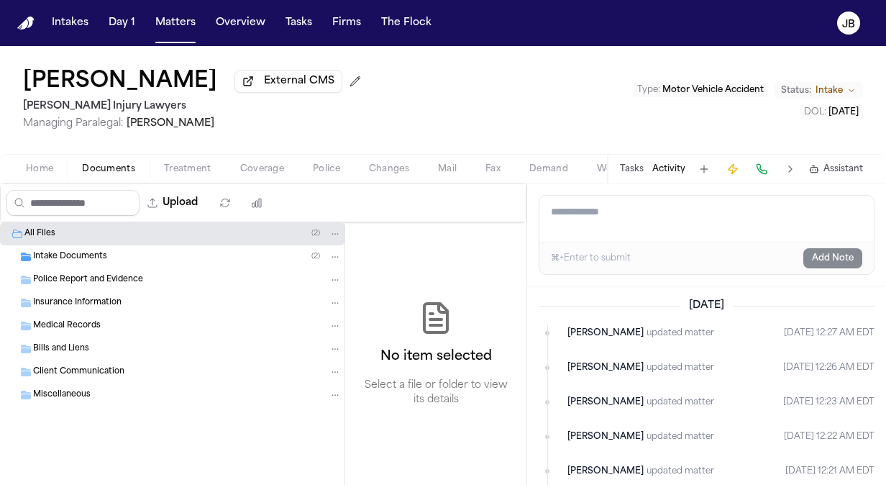
click at [109, 256] on div "Intake Documents ( 2 )" at bounding box center [187, 256] width 308 height 13
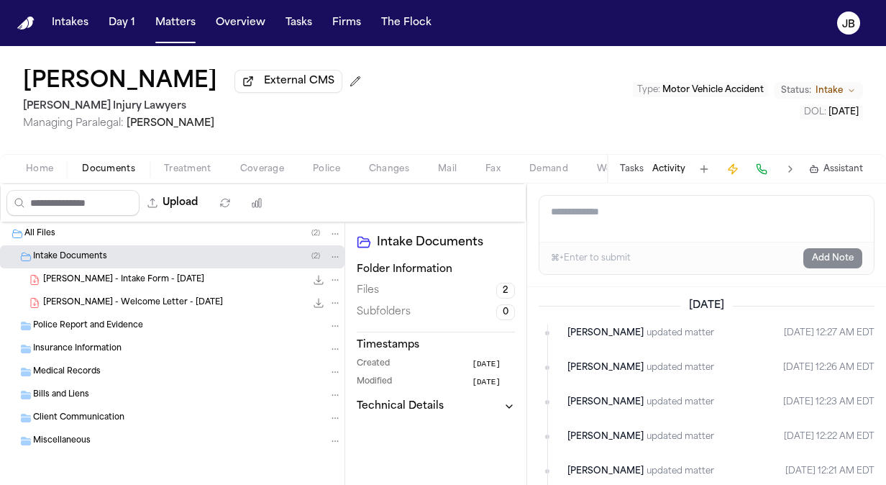
click at [121, 275] on span "[PERSON_NAME] - Intake Form - [DATE]" at bounding box center [123, 280] width 161 height 12
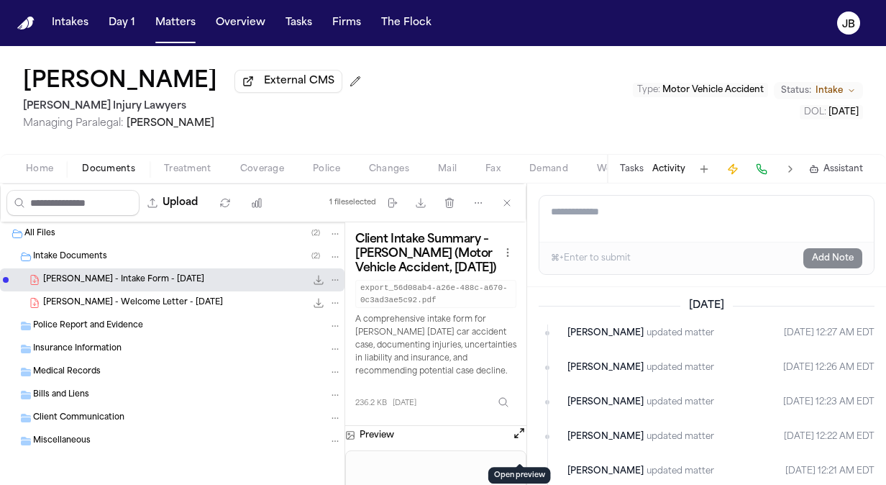
click at [512, 440] on button "Open preview" at bounding box center [519, 433] width 14 height 14
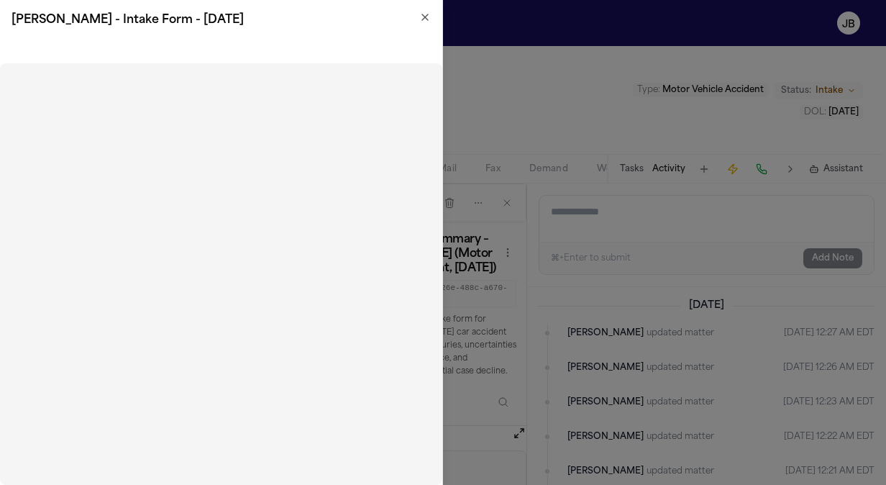
click at [421, 26] on h2 "[PERSON_NAME] - Intake Form - [DATE]" at bounding box center [221, 20] width 419 height 17
click at [431, 14] on div "[PERSON_NAME] - Intake Form - [DATE]" at bounding box center [221, 20] width 442 height 40
click at [426, 16] on icon "button" at bounding box center [425, 18] width 12 height 12
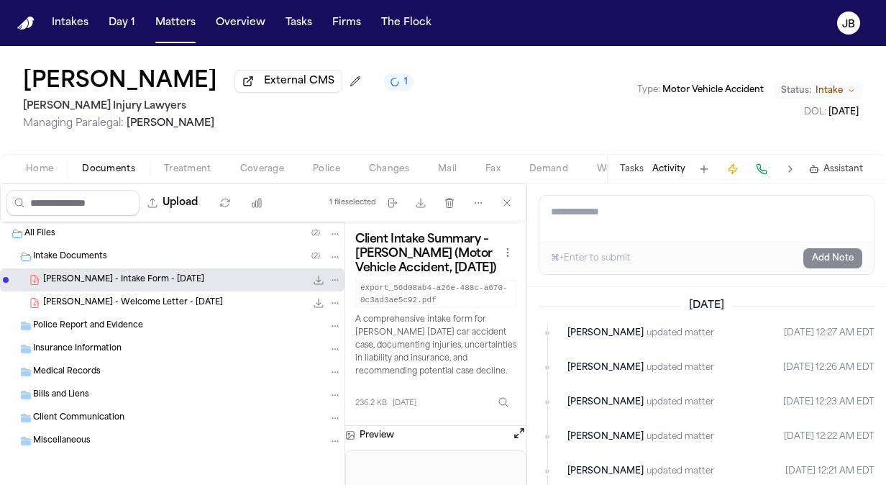
click at [610, 221] on textarea "Add a note to this matter" at bounding box center [706, 219] width 334 height 46
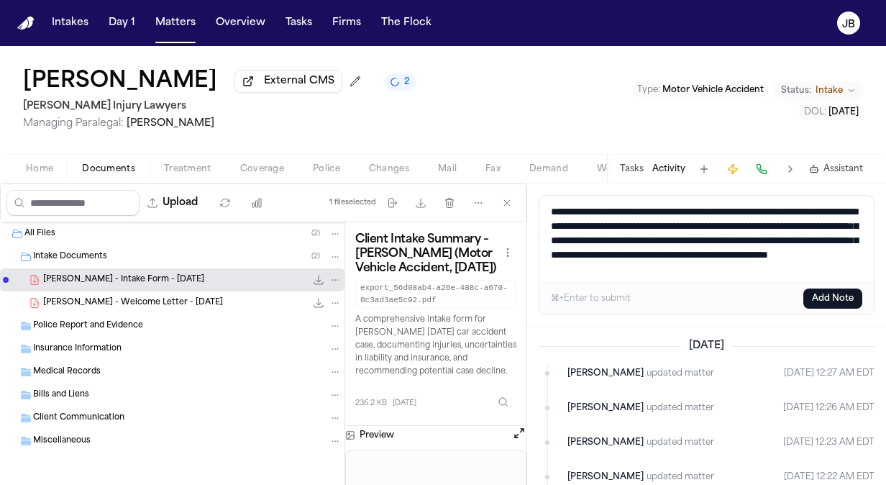
drag, startPoint x: 631, startPoint y: 279, endPoint x: 499, endPoint y: 185, distance: 162.4
click at [499, 185] on div "Upload 1 file selected Move files Download files Delete files More actions Clea…" at bounding box center [443, 333] width 886 height 301
click at [611, 213] on textarea "**********" at bounding box center [706, 239] width 335 height 86
type textarea "**********"
click at [821, 301] on button "Add Note" at bounding box center [832, 298] width 59 height 20
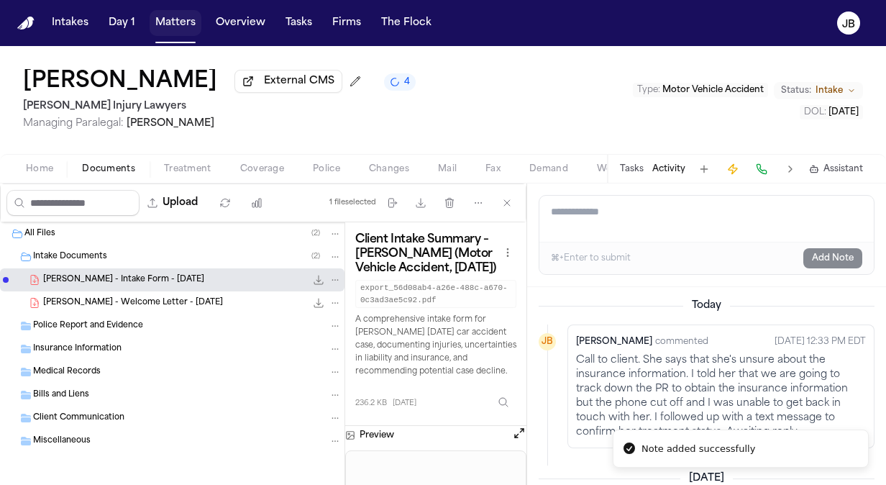
click at [173, 24] on button "Matters" at bounding box center [176, 23] width 52 height 26
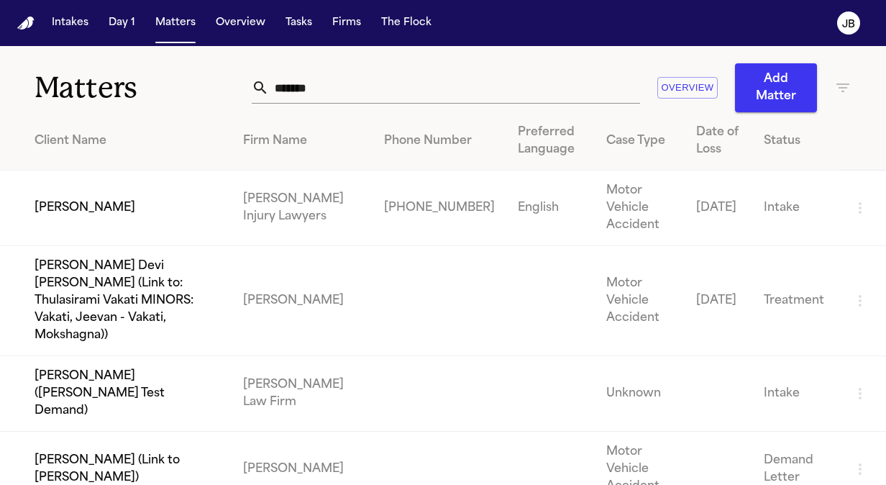
click at [91, 205] on td "[PERSON_NAME]" at bounding box center [116, 208] width 232 height 76
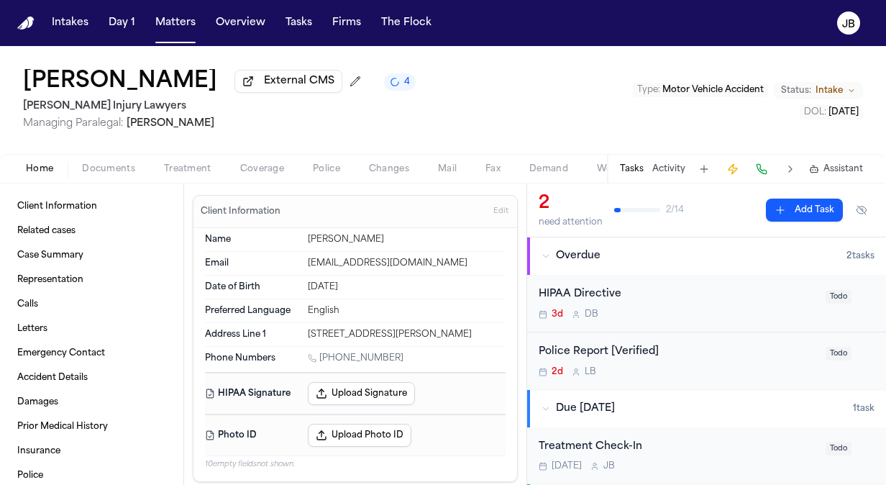
click at [841, 91] on span "Intake" at bounding box center [828, 91] width 27 height 12
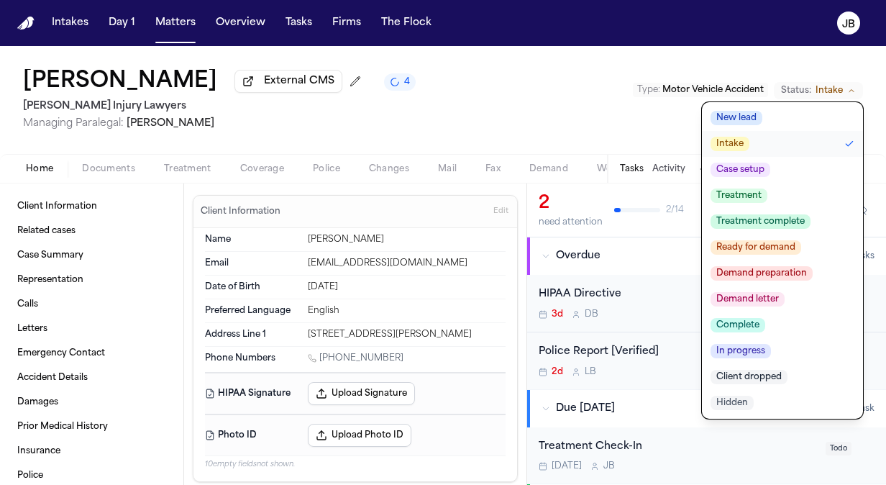
click at [768, 173] on span "Case setup" at bounding box center [740, 170] width 60 height 14
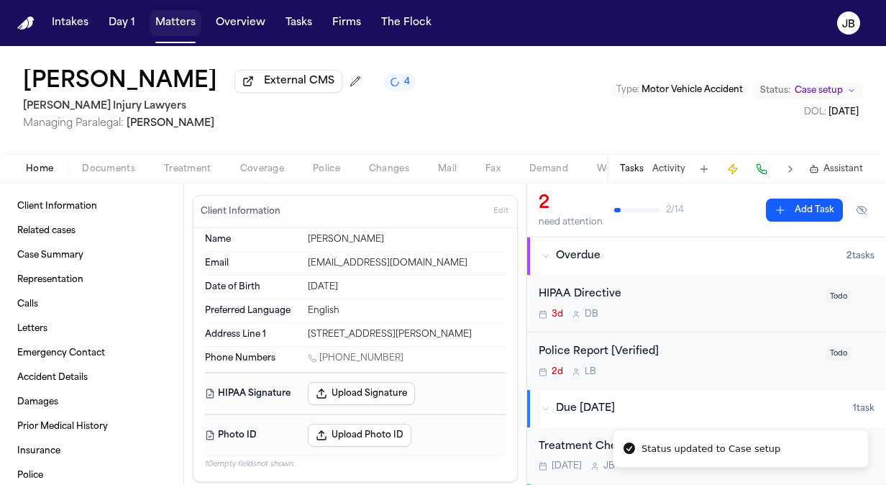
click at [173, 16] on button "Matters" at bounding box center [176, 23] width 52 height 26
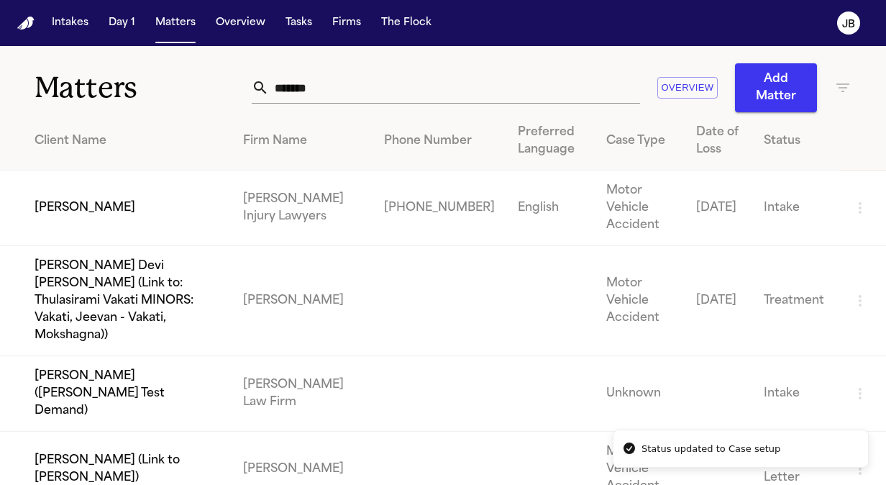
drag, startPoint x: 334, startPoint y: 92, endPoint x: 81, endPoint y: 90, distance: 253.1
click at [81, 90] on div "Matters ******* Overview Add Matter" at bounding box center [443, 79] width 886 height 66
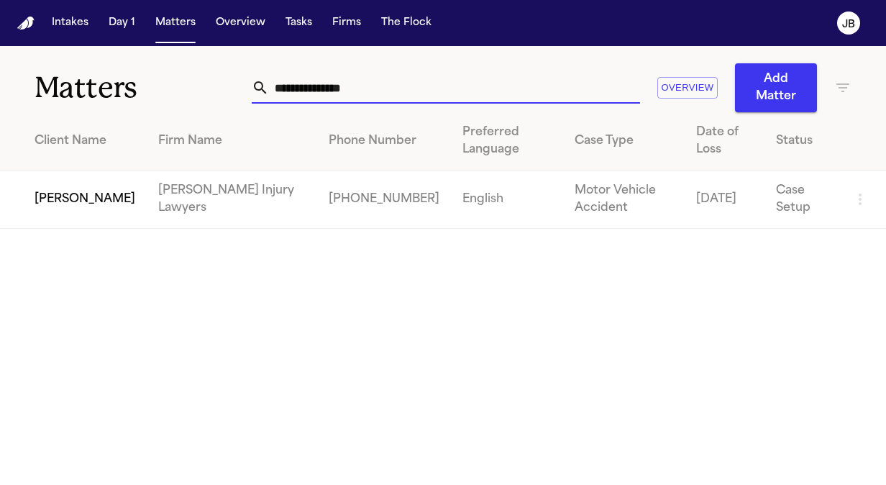
type input "**********"
click at [46, 198] on td "[PERSON_NAME]" at bounding box center [73, 199] width 147 height 58
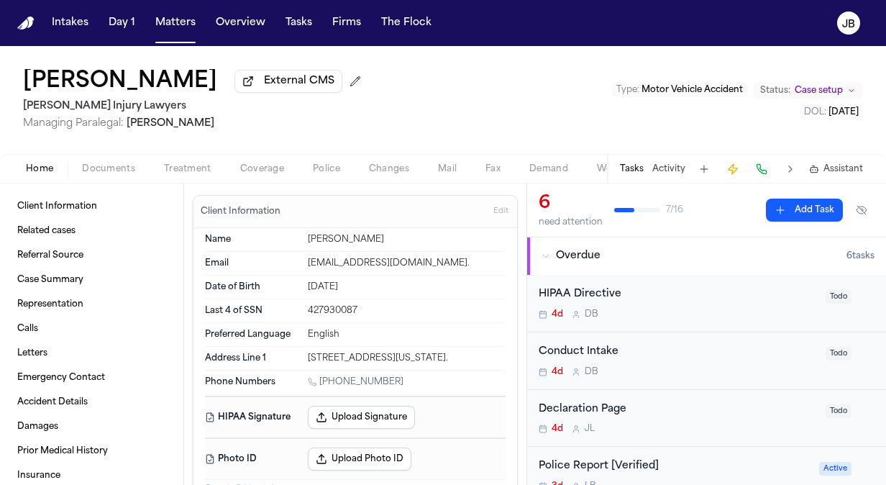
click at [675, 167] on button "Activity" at bounding box center [668, 169] width 33 height 12
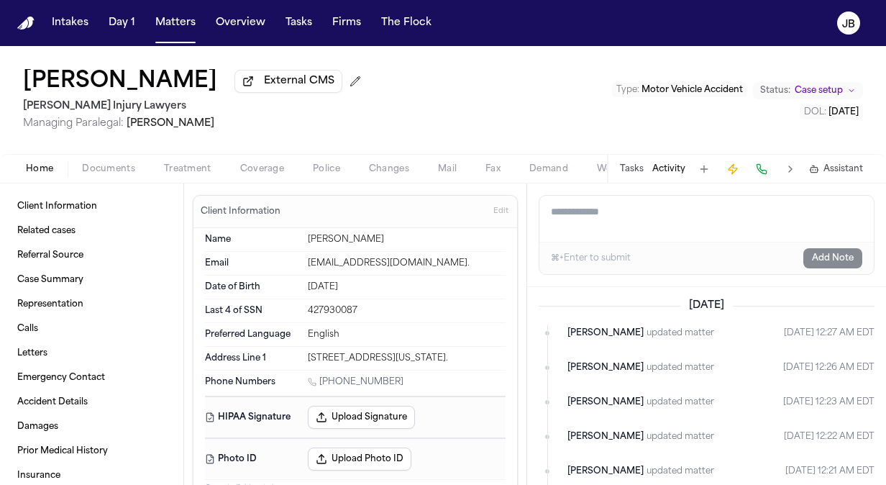
drag, startPoint x: 395, startPoint y: 390, endPoint x: 320, endPoint y: 393, distance: 74.8
click at [320, 390] on div "[PHONE_NUMBER]" at bounding box center [407, 383] width 198 height 14
copy link "[PHONE_NUMBER]"
click at [762, 62] on div "[PERSON_NAME] External CMS [PERSON_NAME] Injury Lawyers Managing Paralegal: [PE…" at bounding box center [443, 100] width 886 height 108
click at [608, 216] on textarea "Add a note to this matter" at bounding box center [706, 219] width 334 height 46
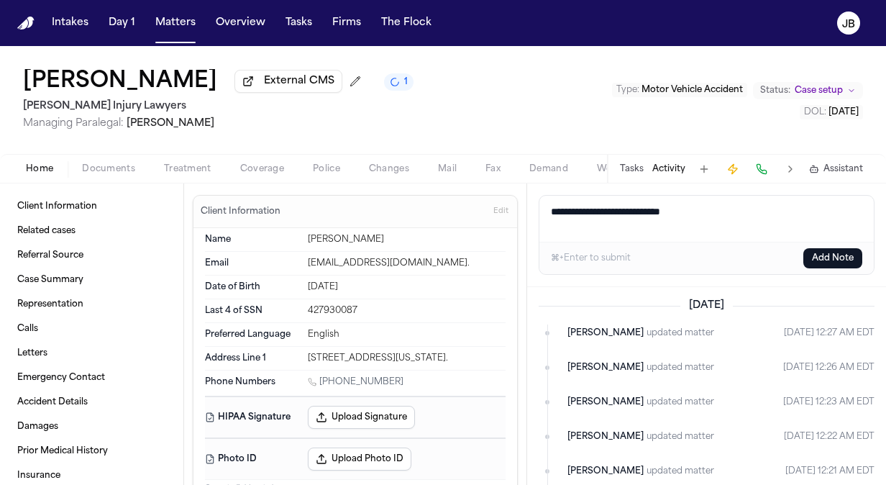
type textarea "**********"
click at [834, 251] on button "Add Note" at bounding box center [832, 258] width 59 height 20
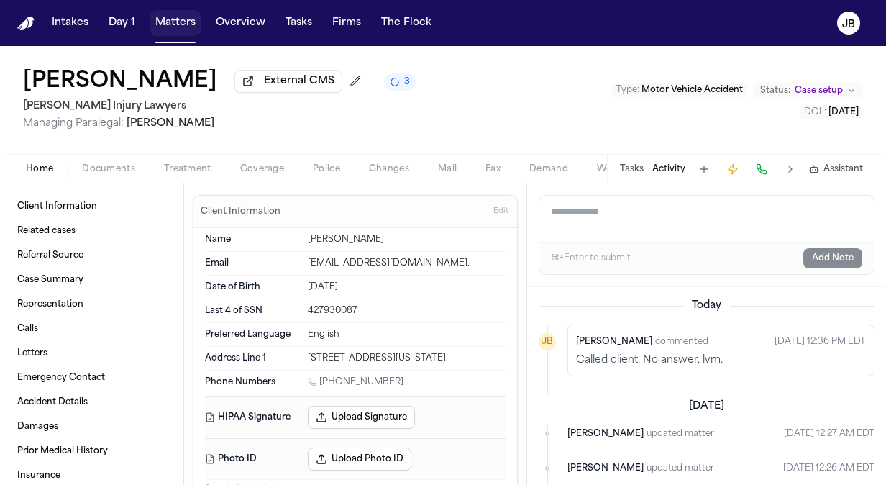
click at [178, 17] on button "Matters" at bounding box center [176, 23] width 52 height 26
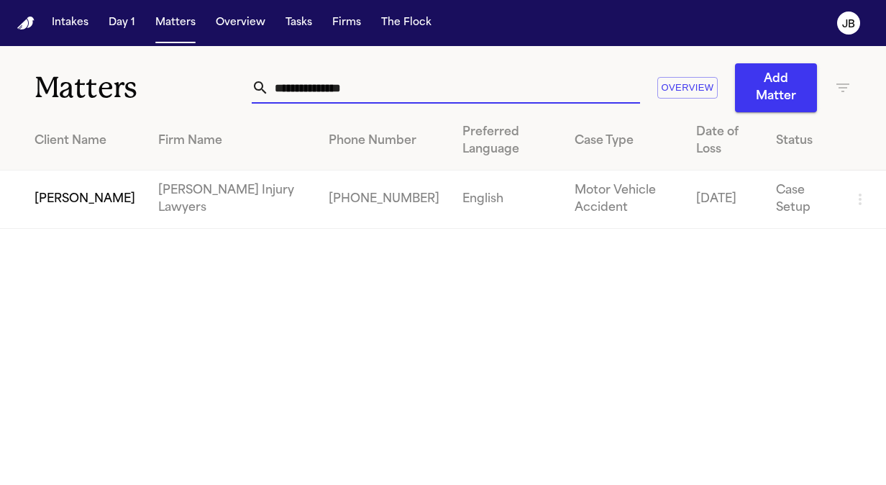
drag, startPoint x: 209, startPoint y: 76, endPoint x: 23, endPoint y: 75, distance: 186.2
click at [23, 75] on div "**********" at bounding box center [443, 79] width 886 height 66
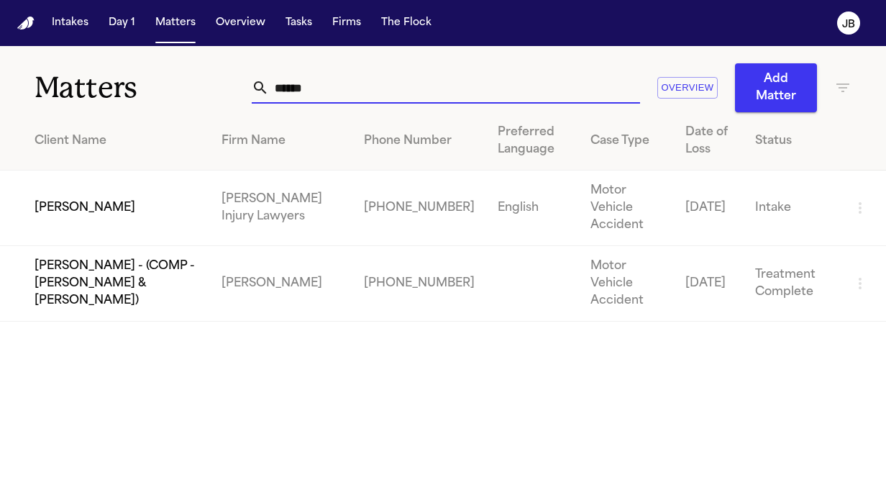
type input "******"
click at [74, 210] on td "[PERSON_NAME]" at bounding box center [105, 208] width 210 height 76
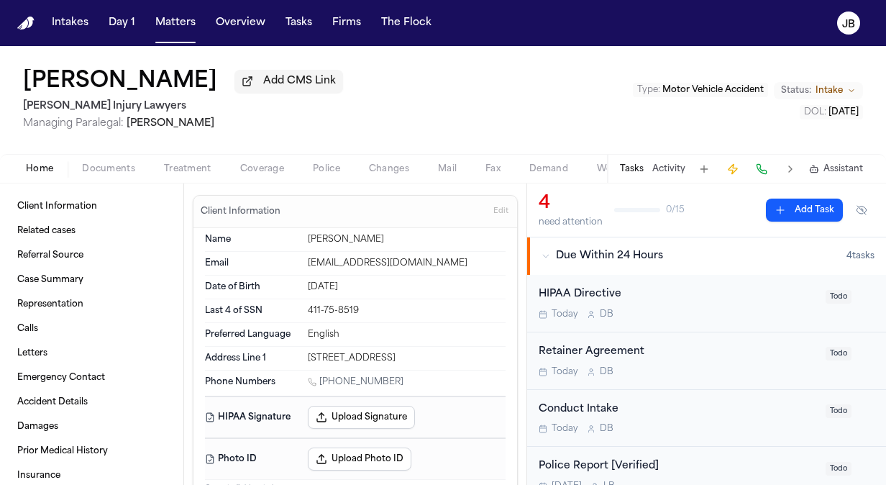
click at [738, 366] on div "[DATE] D B" at bounding box center [678, 372] width 278 height 12
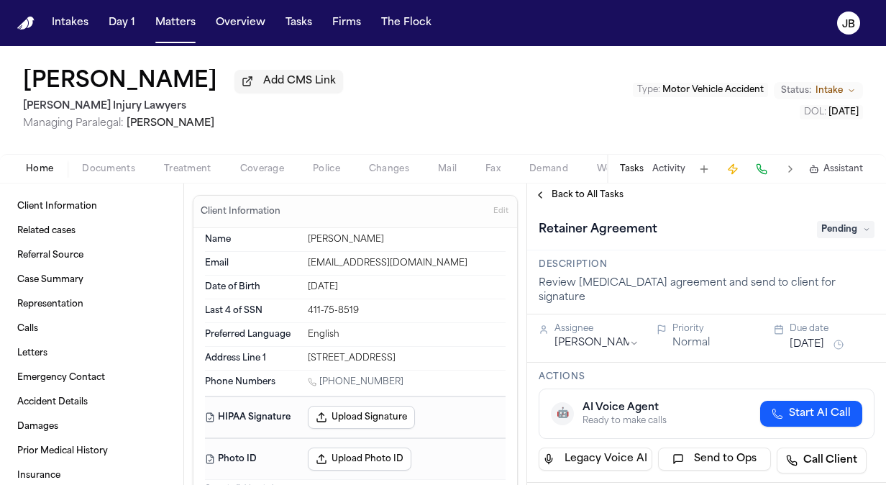
click at [843, 237] on span "Pending" at bounding box center [846, 229] width 58 height 17
type input "*****"
click at [811, 288] on div "Complete" at bounding box center [811, 286] width 121 height 17
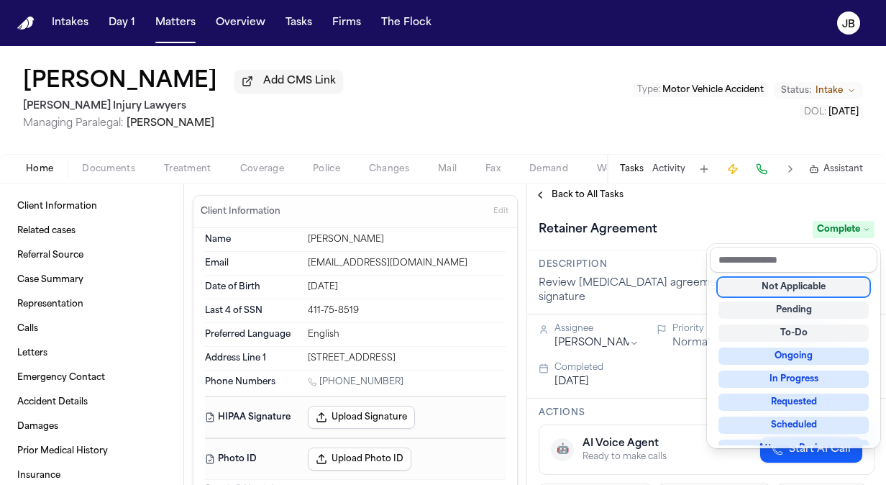
click at [579, 198] on div "**********" at bounding box center [706, 333] width 359 height 301
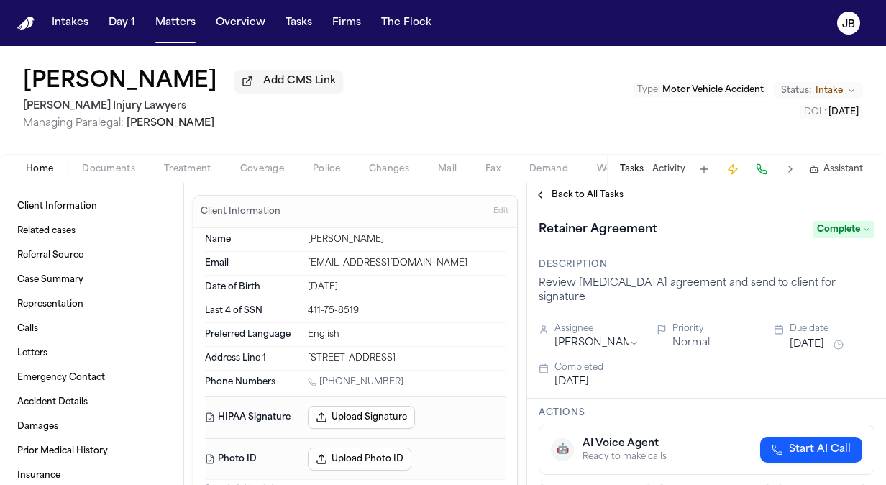
click at [564, 190] on span "Back to All Tasks" at bounding box center [588, 195] width 72 height 12
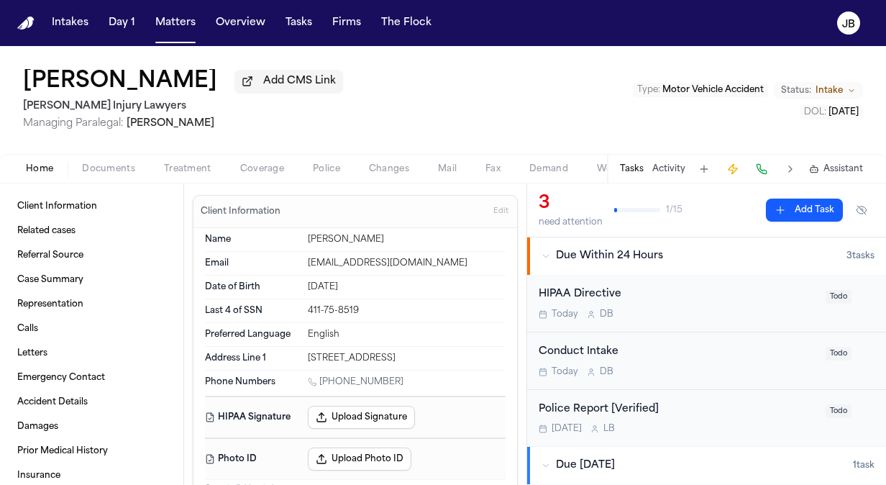
click at [291, 120] on div "[PERSON_NAME] Add CMS Link [PERSON_NAME] Injury Lawyers Managing Paralegal: [PE…" at bounding box center [443, 100] width 886 height 108
click at [118, 155] on div "Home Documents Treatment Coverage Police Changes Mail Fax Demand Workspaces Art…" at bounding box center [443, 168] width 886 height 29
click at [111, 170] on span "Documents" at bounding box center [108, 169] width 53 height 12
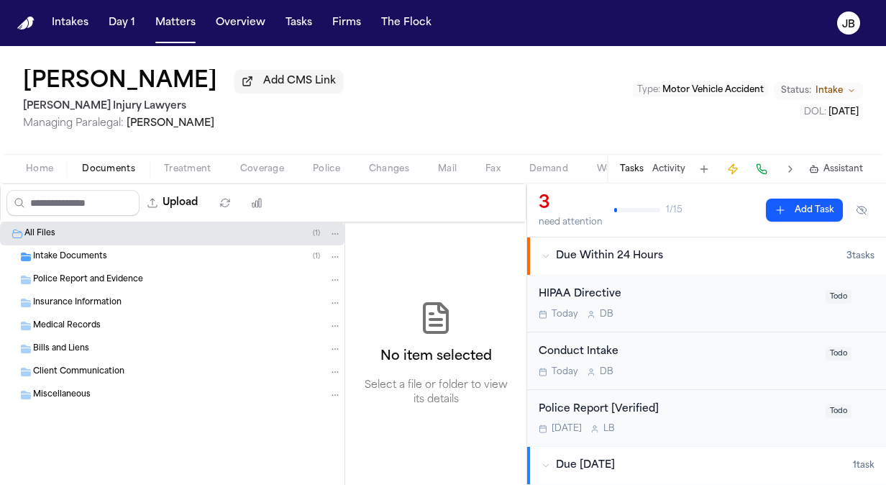
click at [29, 168] on span "Home" at bounding box center [39, 169] width 27 height 12
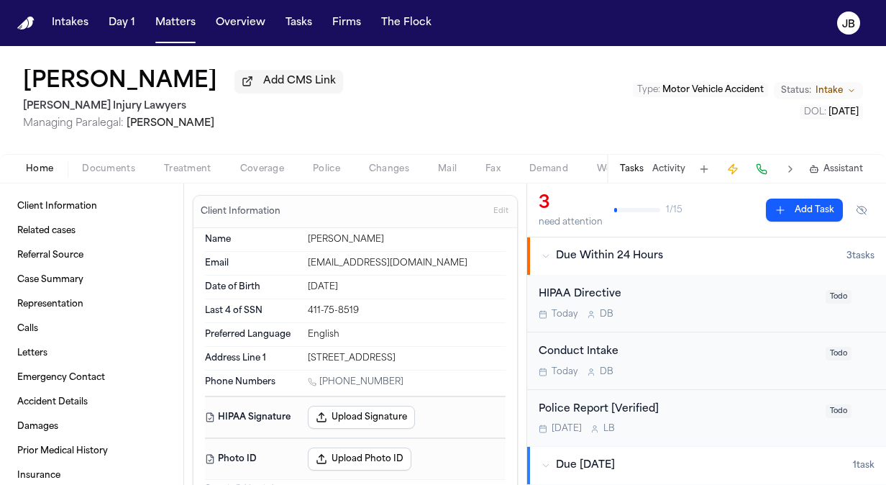
drag, startPoint x: 390, startPoint y: 381, endPoint x: 321, endPoint y: 378, distance: 69.1
click at [321, 378] on div "[PHONE_NUMBER]" at bounding box center [407, 383] width 198 height 14
copy link "[PHONE_NUMBER]"
click at [835, 91] on span "Intake" at bounding box center [828, 91] width 27 height 12
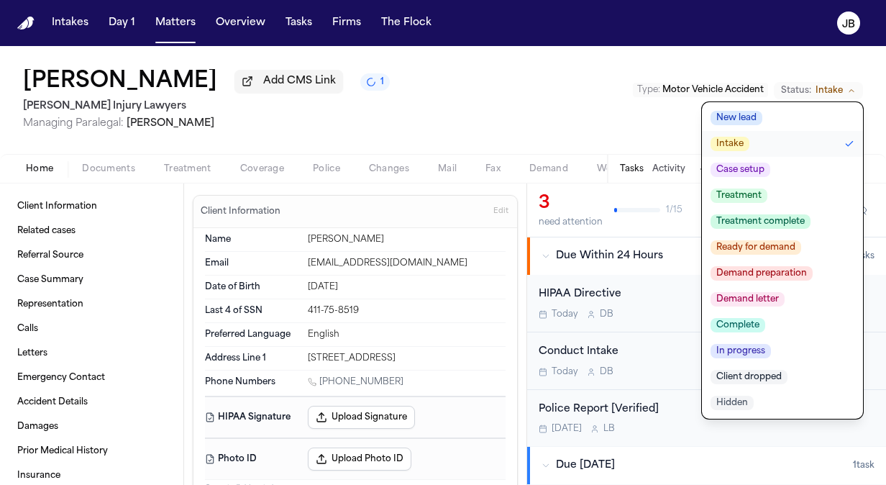
click at [754, 172] on span "Case setup" at bounding box center [740, 170] width 60 height 14
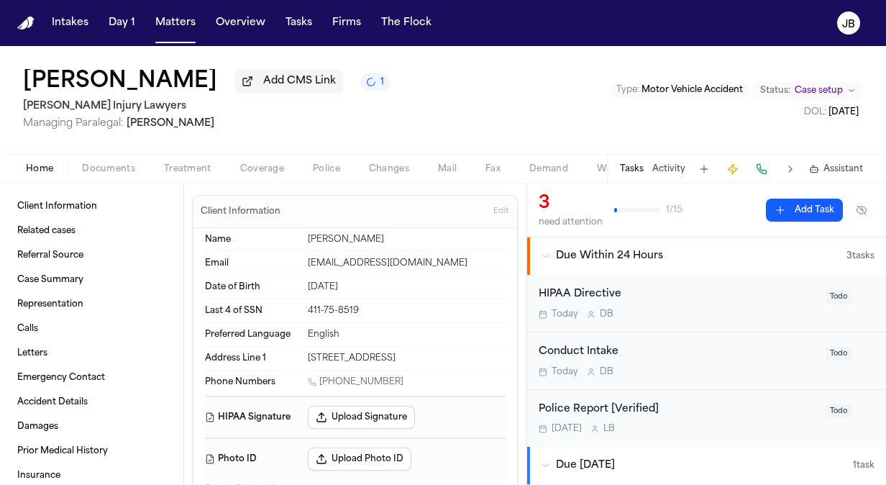
click at [116, 175] on button "Documents" at bounding box center [109, 168] width 82 height 17
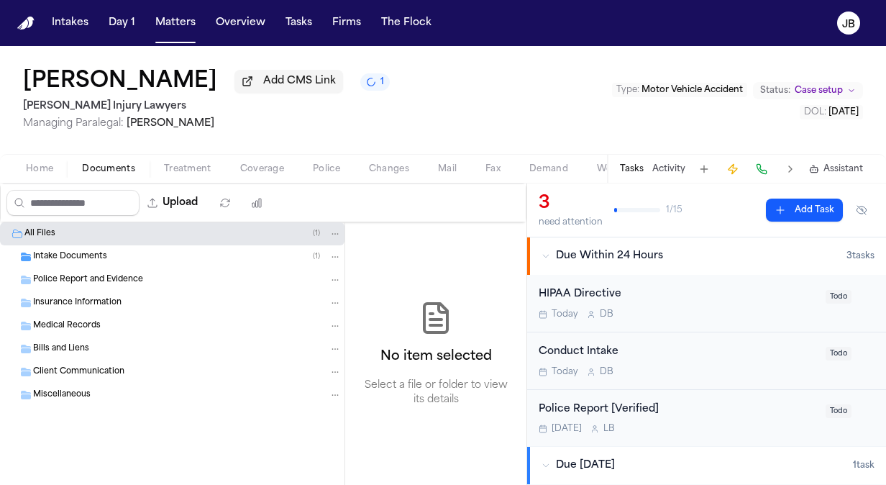
click at [83, 260] on span "Intake Documents" at bounding box center [70, 257] width 74 height 12
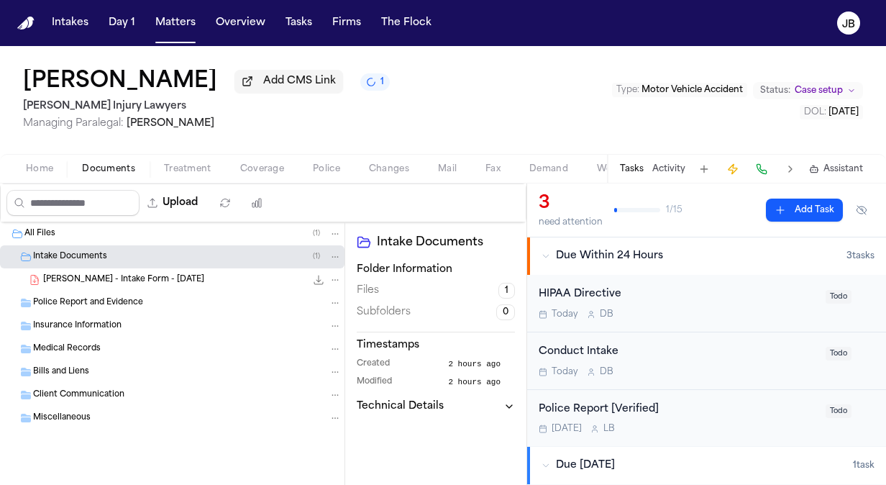
click at [101, 273] on div "[PERSON_NAME] - Intake Form - [DATE] 232.1 KB • PDF" at bounding box center [192, 280] width 298 height 14
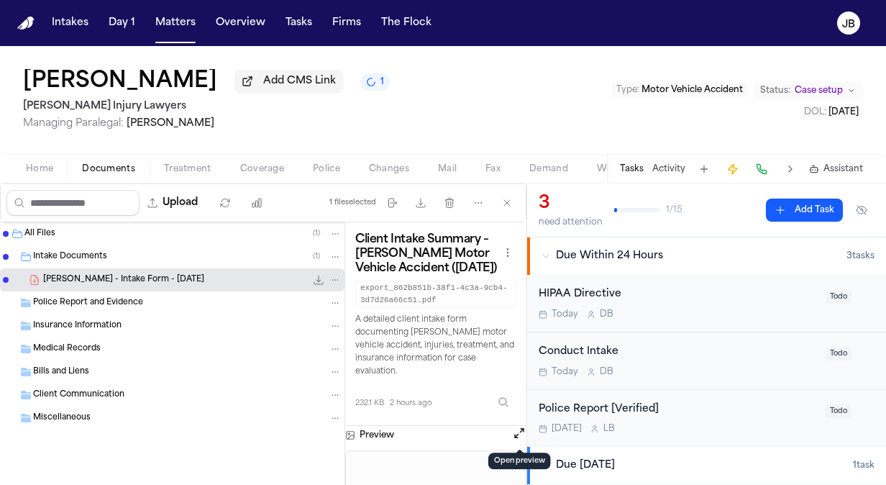
click at [521, 434] on button "Open preview" at bounding box center [519, 433] width 14 height 14
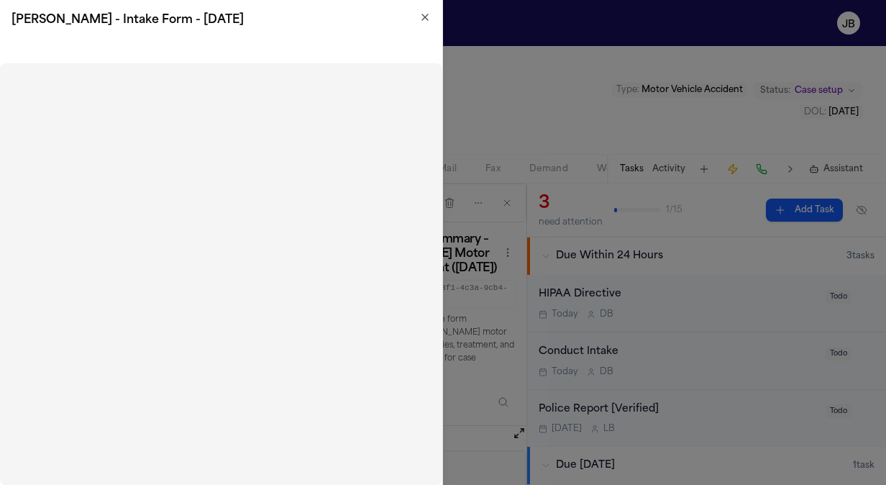
click at [427, 18] on icon "button" at bounding box center [425, 18] width 12 height 12
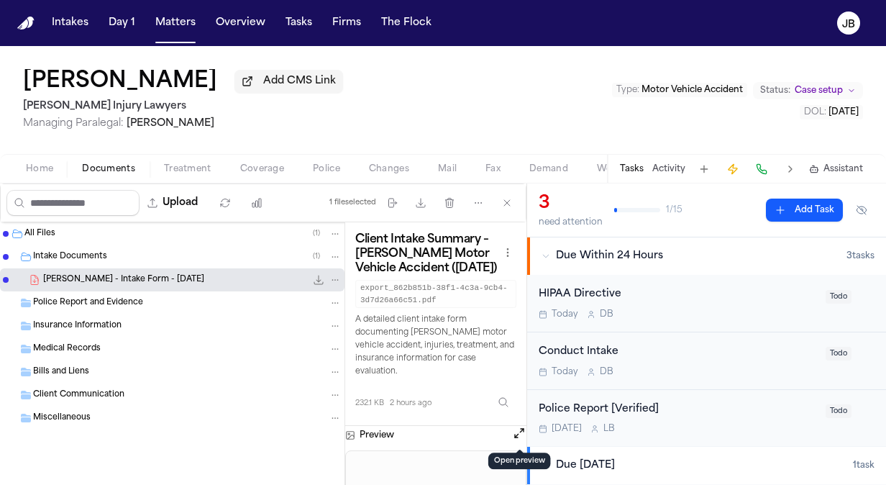
click at [188, 171] on span "Treatment" at bounding box center [187, 169] width 47 height 12
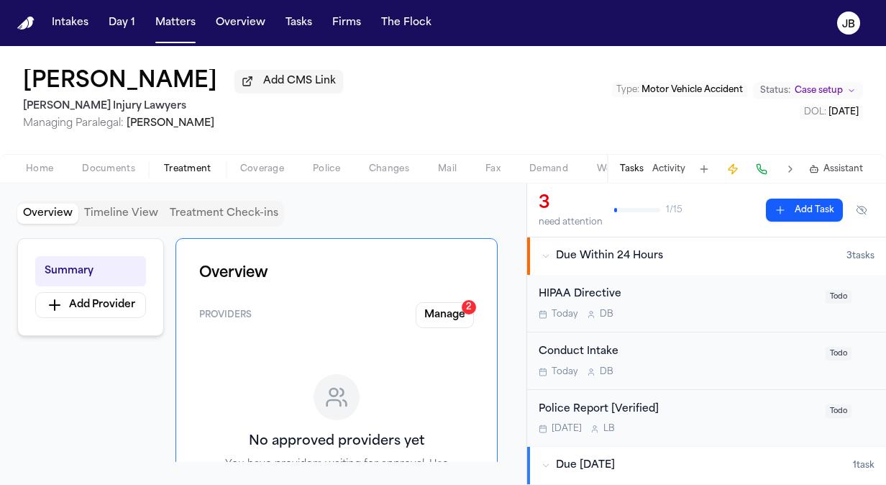
click at [249, 178] on div "Home Documents Treatment Coverage Police Changes Mail Fax Demand Workspaces Art…" at bounding box center [443, 168] width 886 height 29
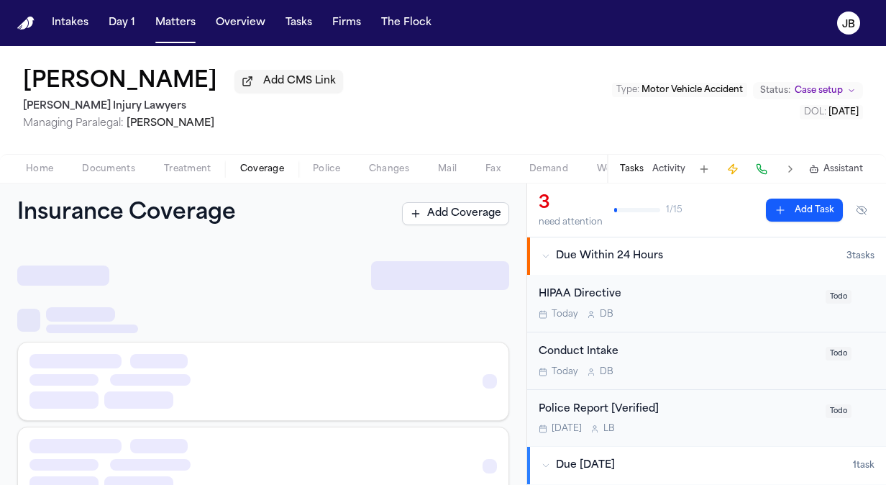
click at [257, 170] on span "Coverage" at bounding box center [262, 169] width 44 height 12
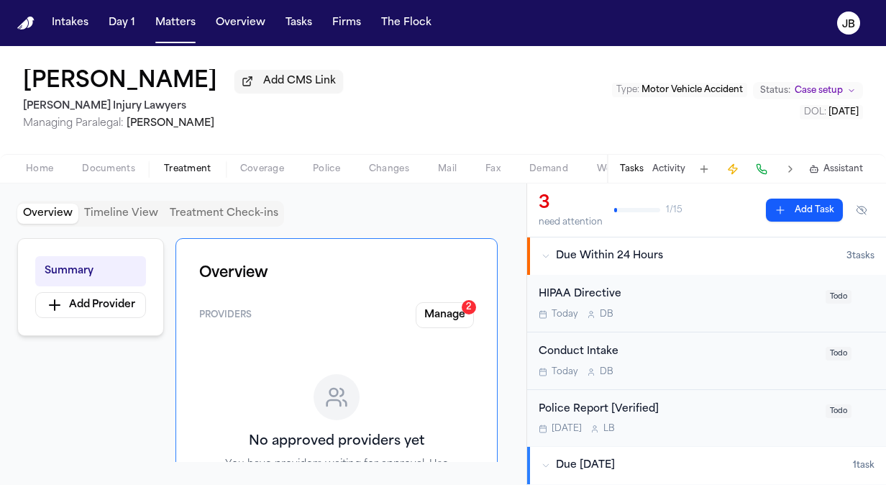
click at [194, 165] on span "Treatment" at bounding box center [187, 169] width 47 height 12
click at [456, 314] on button "Manage 2" at bounding box center [445, 315] width 58 height 26
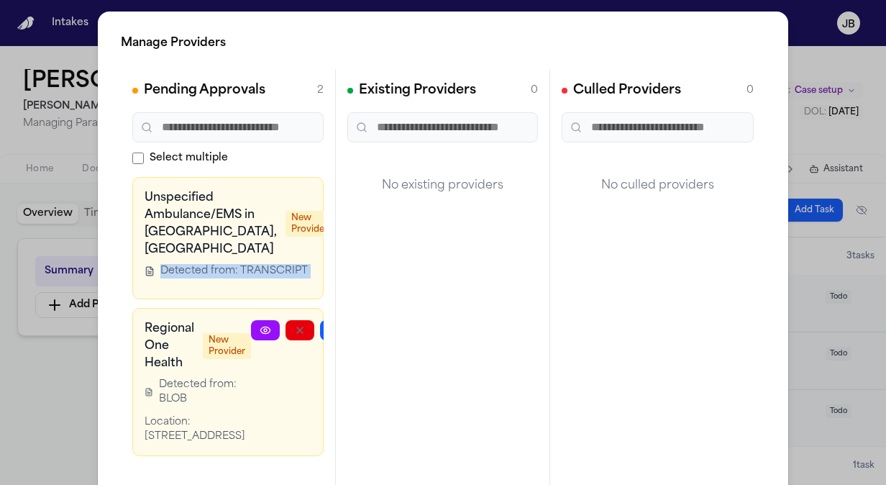
drag, startPoint x: 301, startPoint y: 297, endPoint x: 102, endPoint y: 273, distance: 199.9
click at [102, 273] on div "Manage Providers Pending Approvals 2 Select multiple Unspecified Ambulance/EMS …" at bounding box center [443, 292] width 690 height 561
click at [106, 273] on div "Manage Providers Pending Approvals 2 Select multiple Unspecified Ambulance/EMS …" at bounding box center [443, 292] width 690 height 561
click at [58, 360] on div "Manage Providers Pending Approvals 2 Select multiple Unspecified Ambulance/EMS …" at bounding box center [443, 292] width 886 height 584
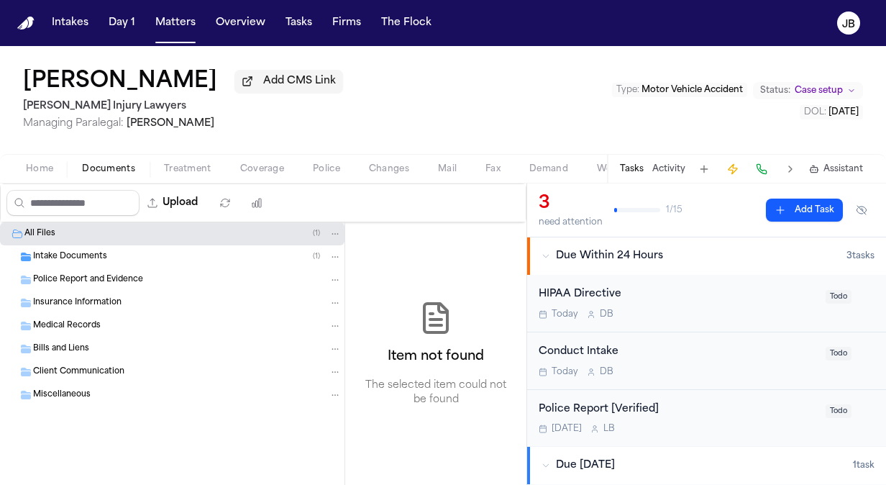
click at [131, 162] on button "Documents" at bounding box center [109, 168] width 82 height 17
click at [112, 257] on div "Intake Documents ( 1 )" at bounding box center [187, 256] width 308 height 13
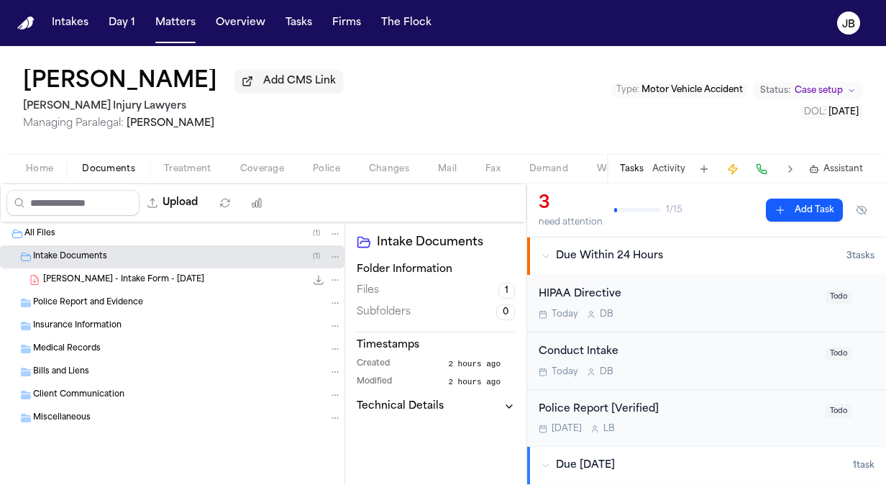
click at [101, 273] on div "[PERSON_NAME] - Intake Form - [DATE] 232.1 KB • PDF" at bounding box center [192, 280] width 298 height 14
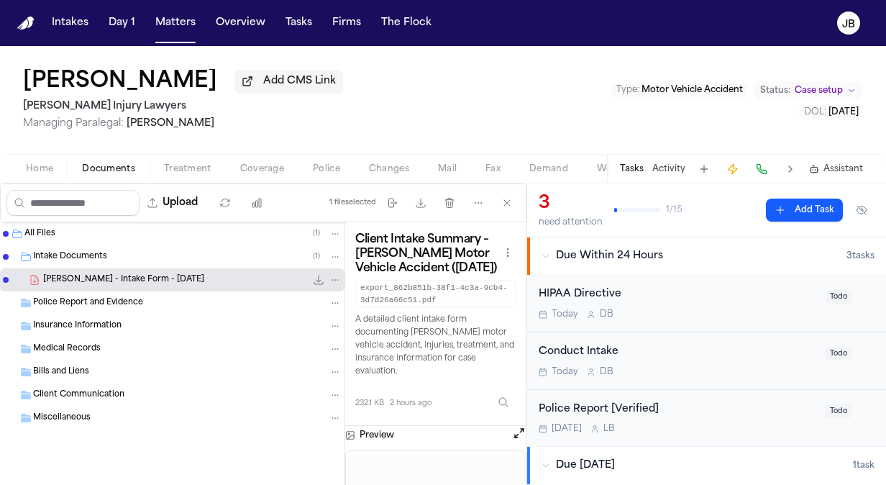
click at [518, 427] on button "Open preview" at bounding box center [519, 433] width 14 height 14
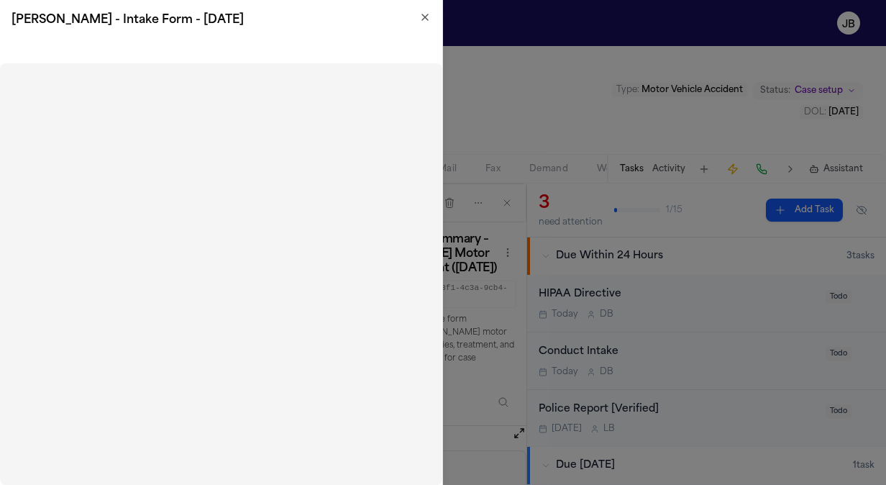
click at [428, 22] on icon "button" at bounding box center [425, 18] width 12 height 12
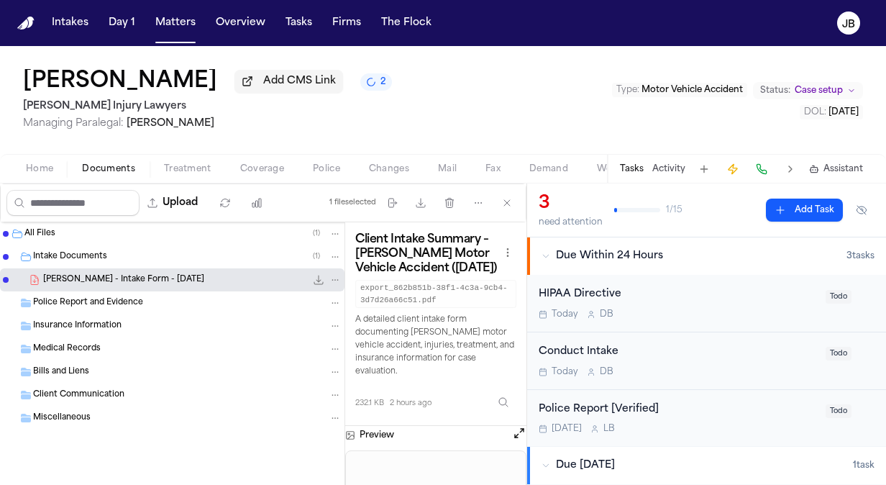
click at [666, 160] on div "Tasks Activity Assistant" at bounding box center [741, 169] width 268 height 28
click at [666, 170] on button "Activity" at bounding box center [668, 169] width 33 height 12
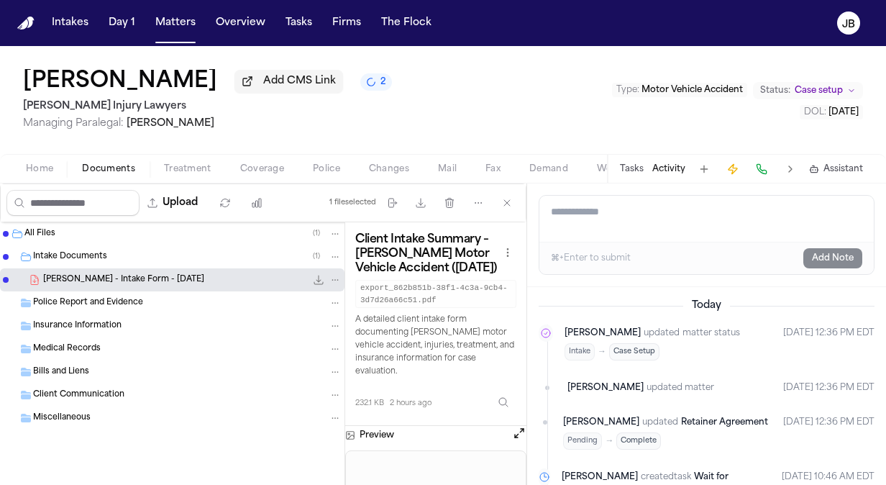
click at [594, 206] on textarea "Add a note to this matter" at bounding box center [706, 219] width 334 height 46
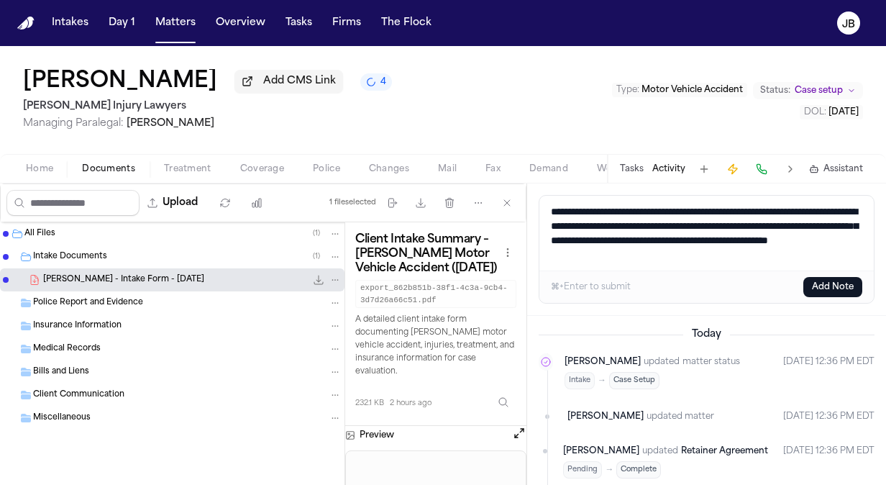
type textarea "**********"
click at [823, 285] on button "Add Note" at bounding box center [832, 287] width 59 height 20
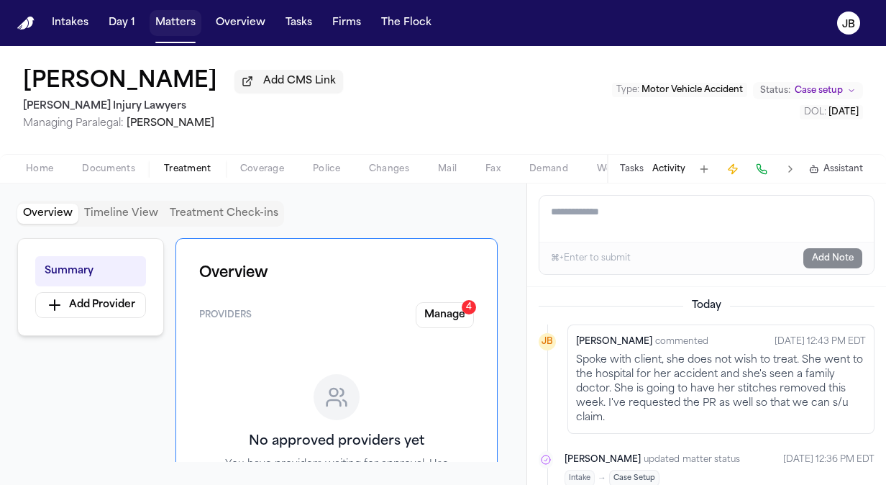
click at [173, 32] on button "Matters" at bounding box center [176, 23] width 52 height 26
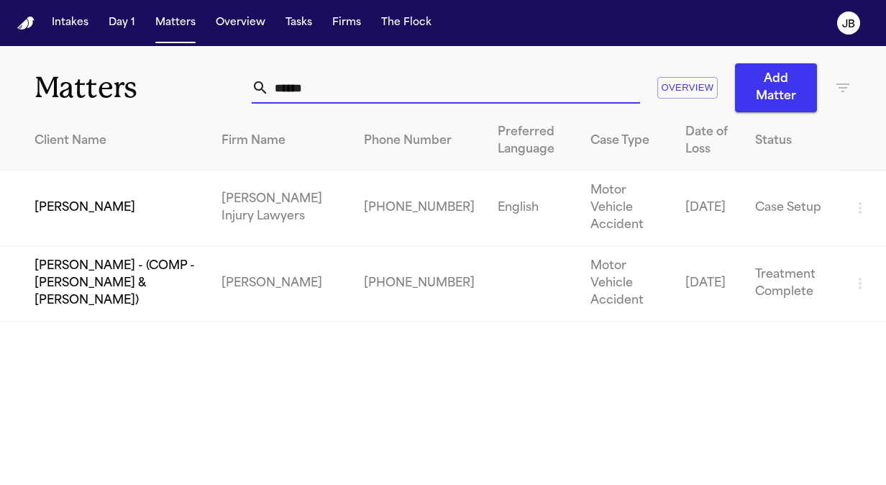
drag, startPoint x: 325, startPoint y: 83, endPoint x: 118, endPoint y: 76, distance: 207.2
click at [118, 76] on div "Matters ****** Overview Add Matter" at bounding box center [443, 79] width 886 height 66
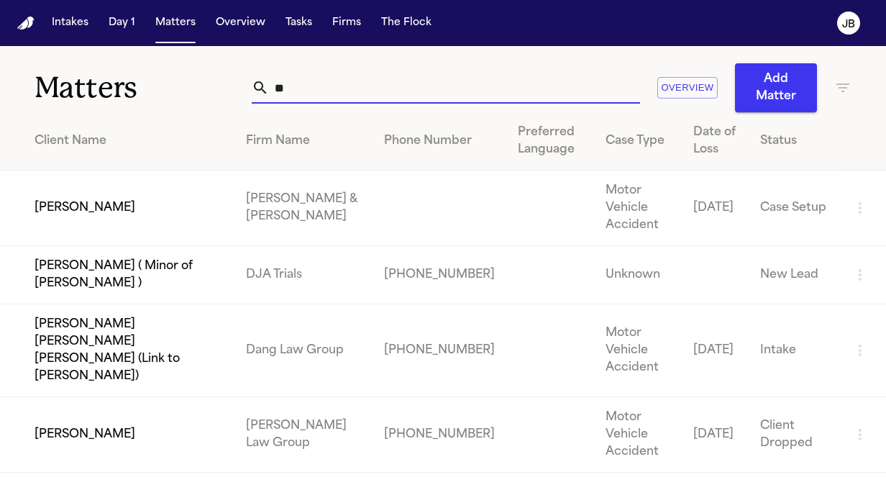
type input "*"
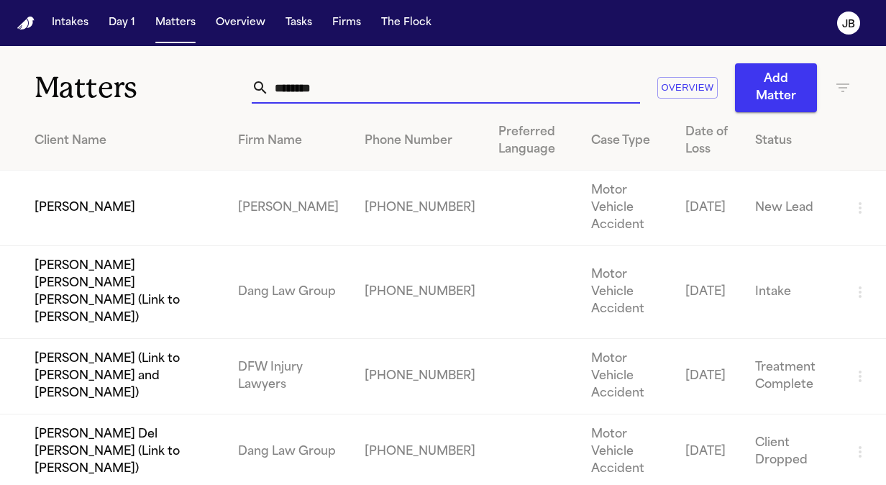
type input "********"
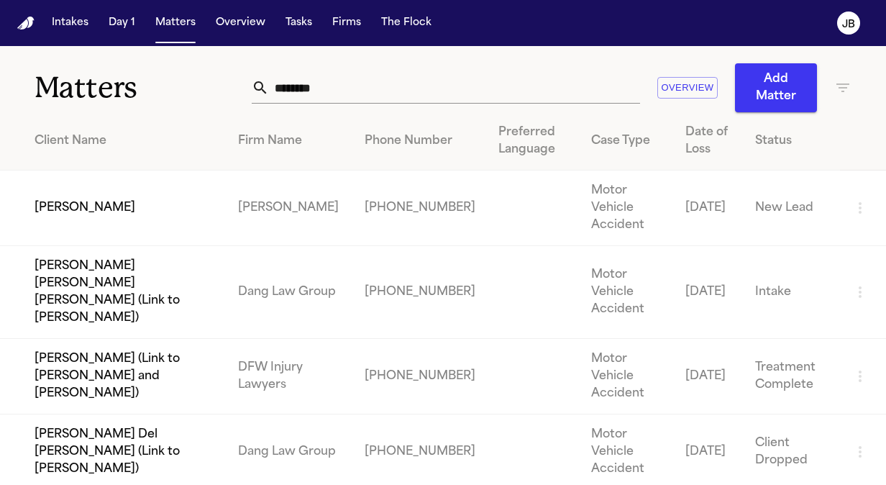
click at [119, 198] on td "[PERSON_NAME]" at bounding box center [113, 208] width 227 height 76
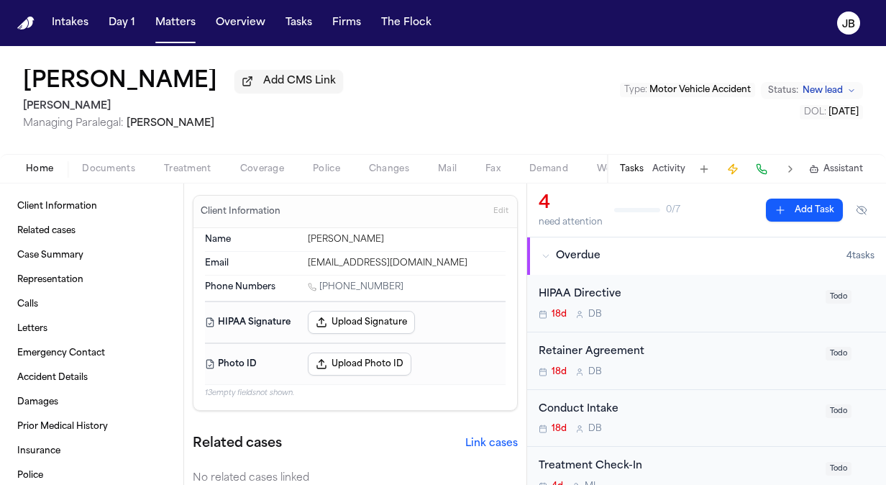
click at [125, 165] on span "Documents" at bounding box center [108, 169] width 53 height 12
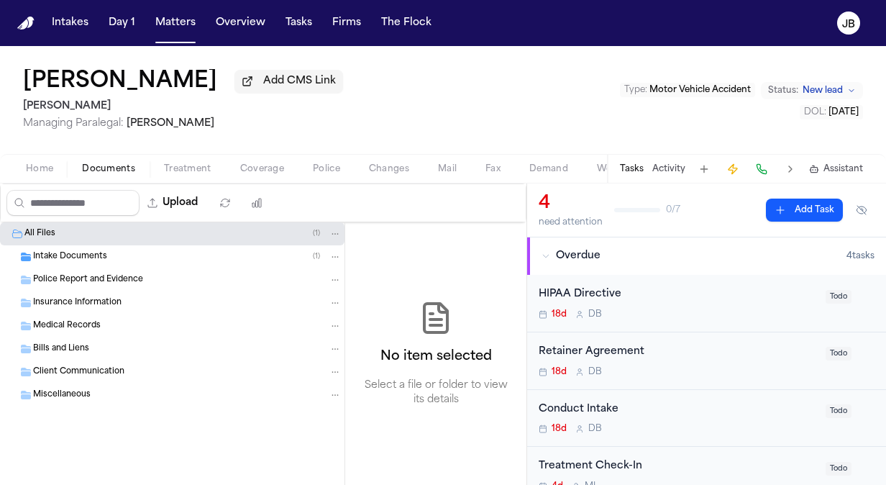
click at [73, 252] on span "Intake Documents" at bounding box center [70, 257] width 74 height 12
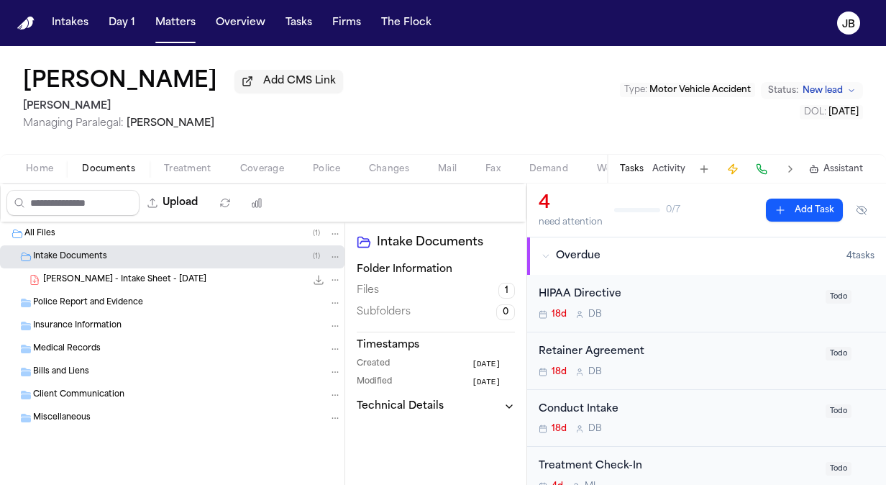
click at [177, 278] on div "[PERSON_NAME] - Intake Sheet - [DATE] 23.0 KB • PDF" at bounding box center [192, 280] width 298 height 14
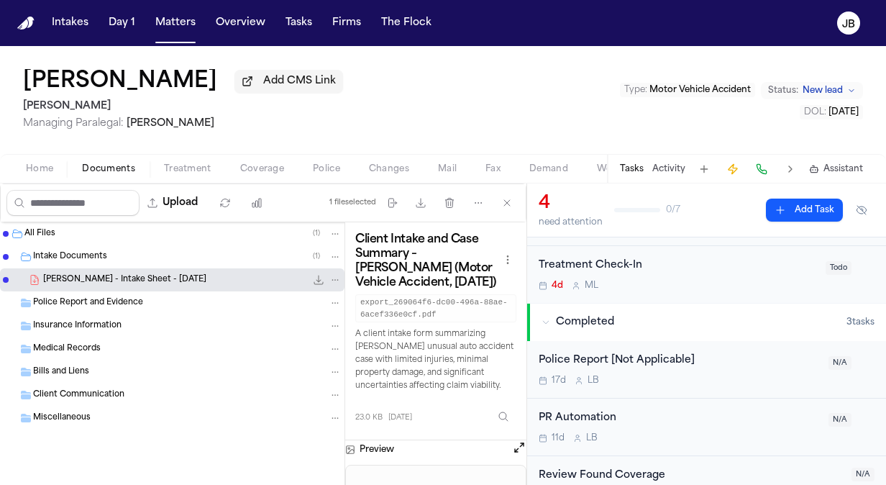
scroll to position [204, 0]
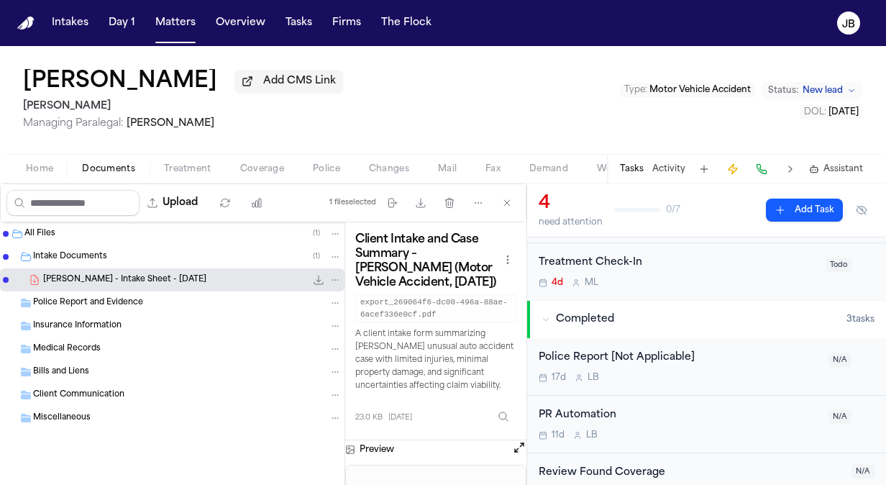
click at [474, 435] on div "Client Intake and Case Summary – [PERSON_NAME] (Motor Vehicle Accident, [DATE])…" at bounding box center [435, 331] width 181 height 218
click at [174, 280] on span "[PERSON_NAME] - Intake Sheet - [DATE]" at bounding box center [124, 280] width 163 height 12
click at [518, 447] on button "Open preview" at bounding box center [519, 447] width 14 height 14
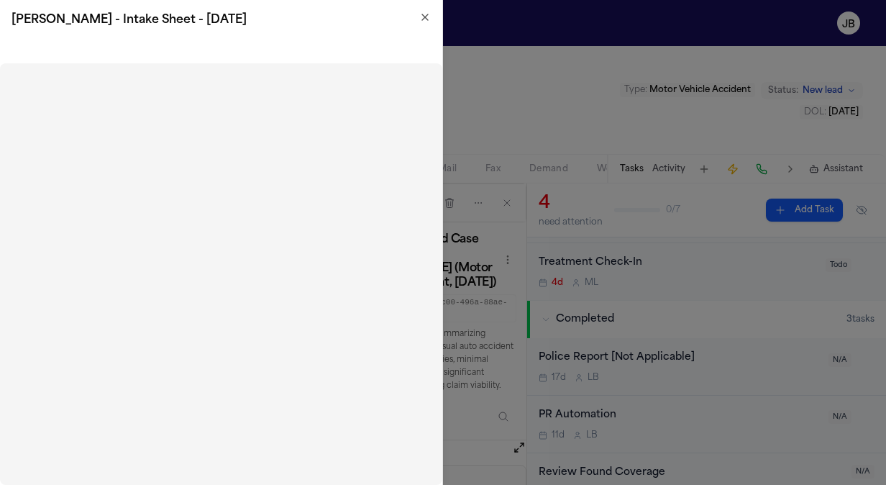
click at [417, 21] on h2 "[PERSON_NAME] - Intake Sheet - [DATE]" at bounding box center [221, 20] width 419 height 17
click at [425, 14] on icon "button" at bounding box center [425, 18] width 12 height 12
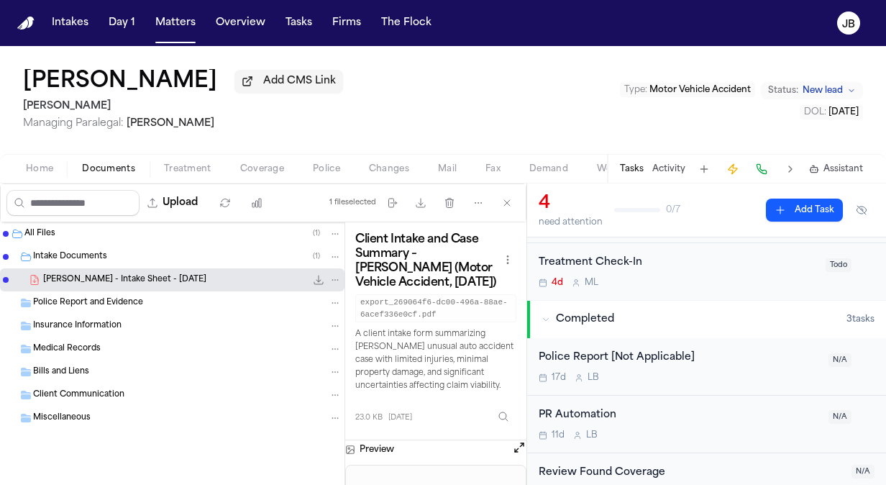
click at [518, 449] on button "Open preview" at bounding box center [519, 447] width 14 height 14
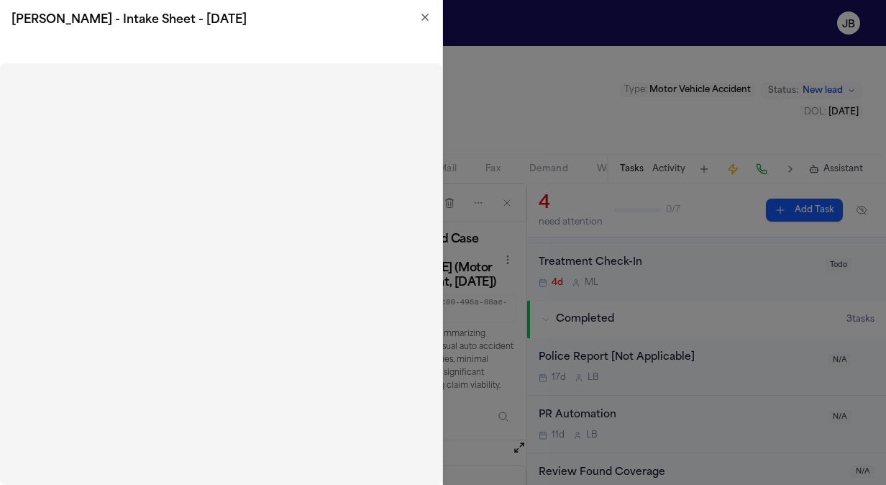
click at [423, 20] on icon "button" at bounding box center [425, 17] width 6 height 6
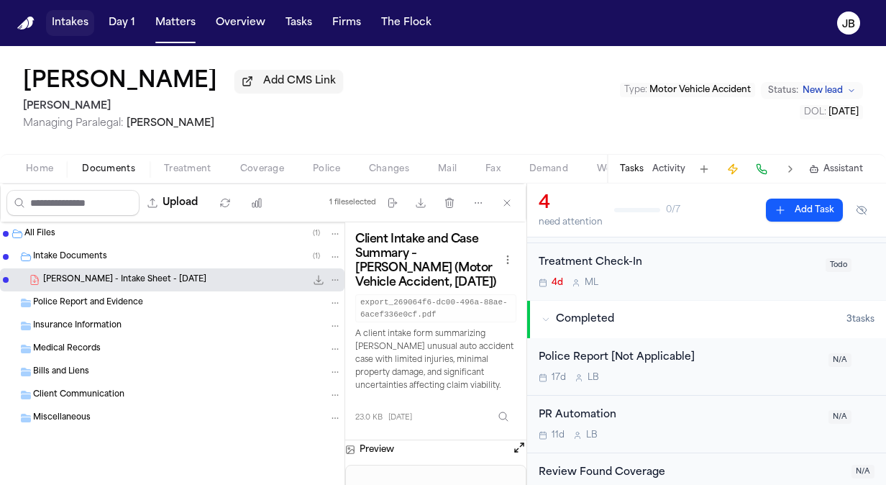
click at [76, 29] on button "Intakes" at bounding box center [70, 23] width 48 height 26
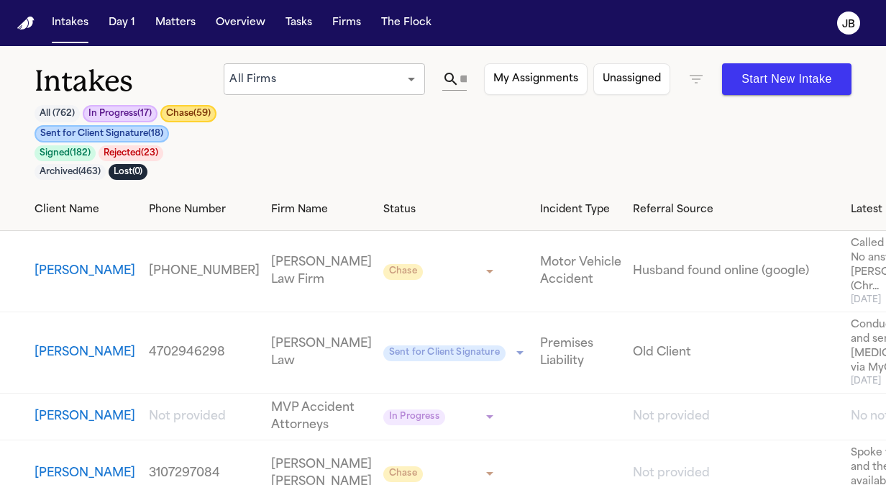
click at [367, 72] on body "**********" at bounding box center [443, 242] width 886 height 485
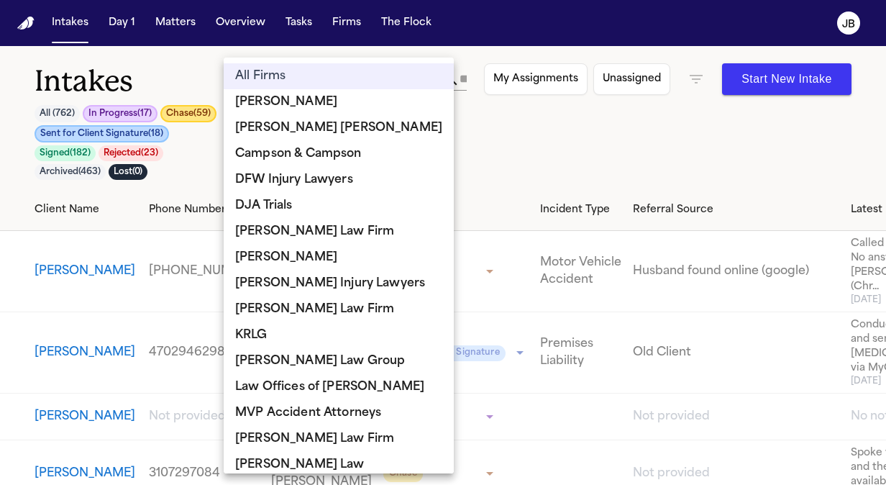
click at [456, 91] on div at bounding box center [443, 242] width 886 height 485
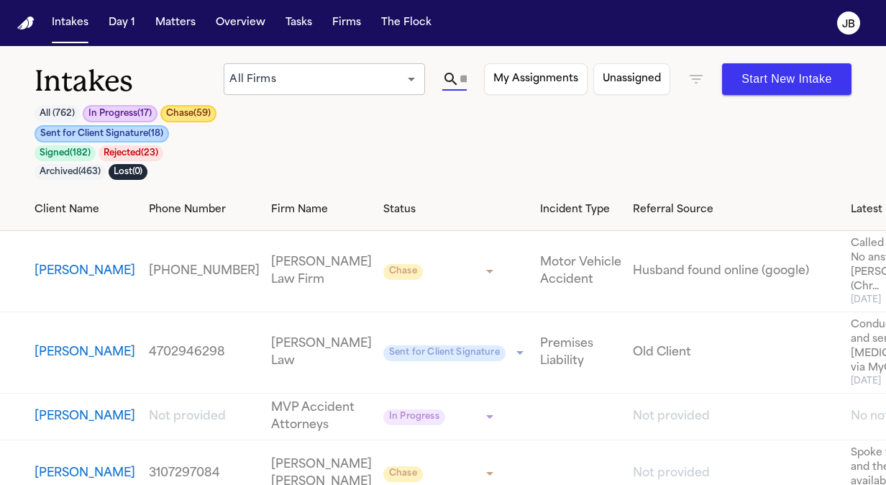
click at [462, 76] on input "text" at bounding box center [462, 79] width 7 height 23
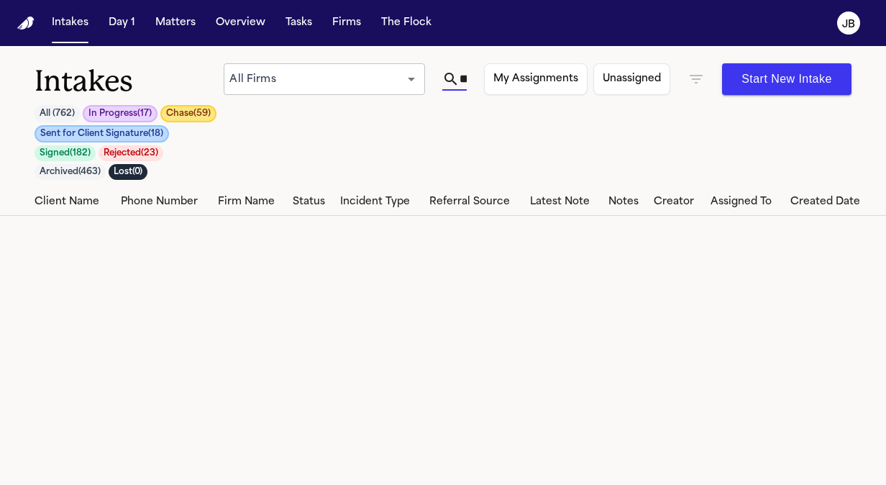
scroll to position [0, 36]
type input "********"
click at [698, 78] on icon "button" at bounding box center [695, 78] width 17 height 17
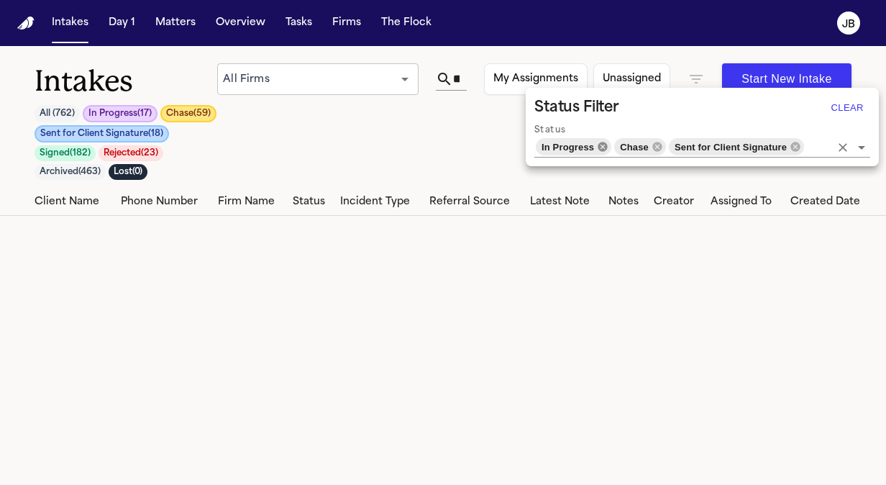
click at [600, 147] on icon at bounding box center [603, 147] width 12 height 12
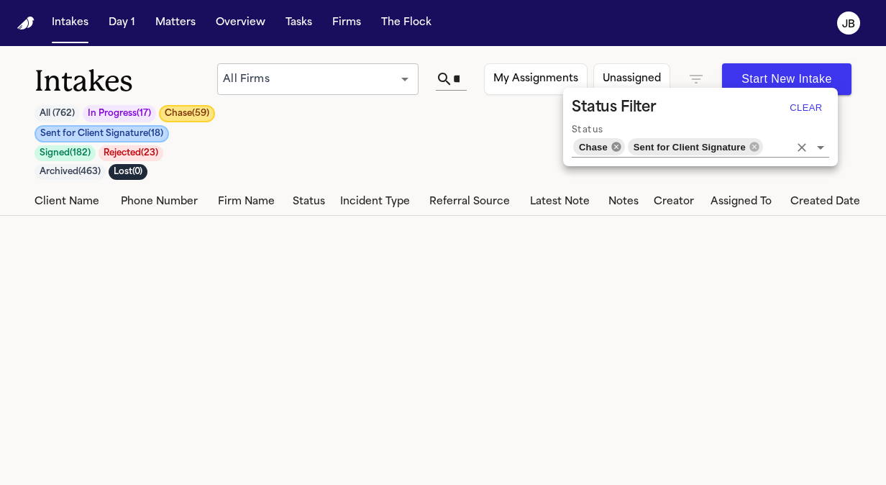
click at [614, 147] on icon at bounding box center [617, 147] width 12 height 12
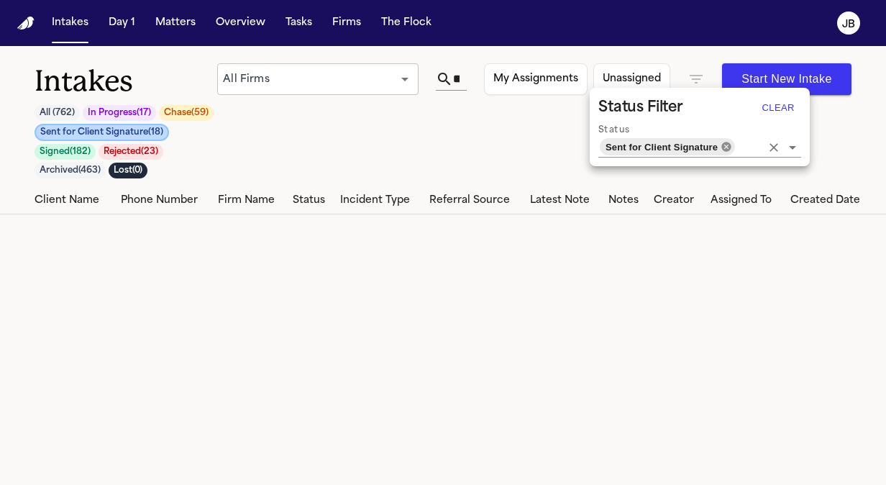
click at [721, 147] on icon at bounding box center [727, 147] width 12 height 12
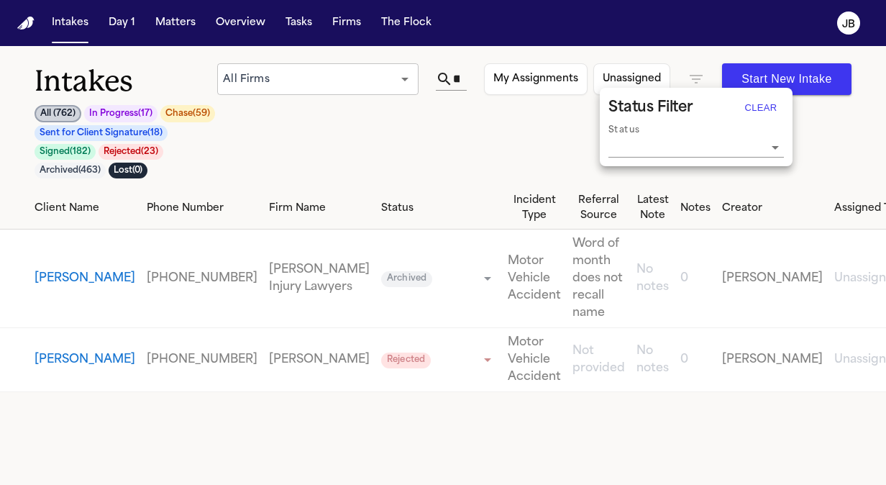
click at [79, 335] on div at bounding box center [443, 242] width 886 height 485
click at [55, 351] on button "[PERSON_NAME]" at bounding box center [85, 359] width 101 height 17
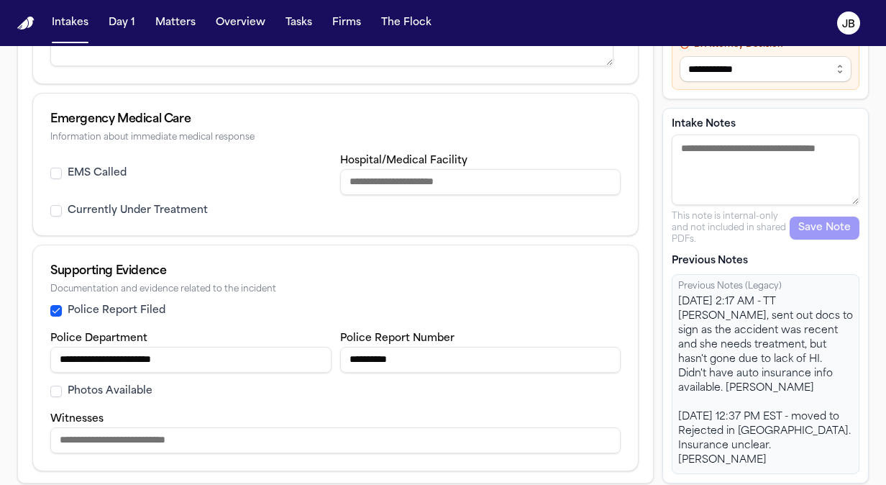
scroll to position [263, 0]
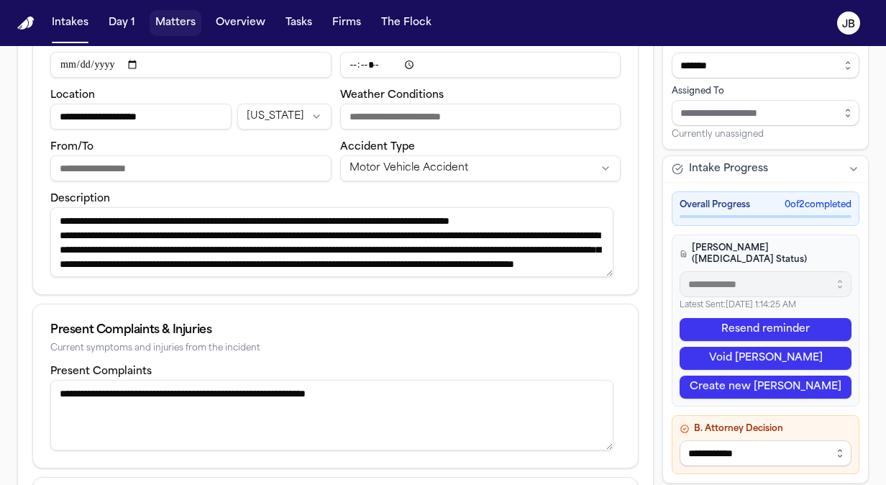
click at [180, 22] on button "Matters" at bounding box center [176, 23] width 52 height 26
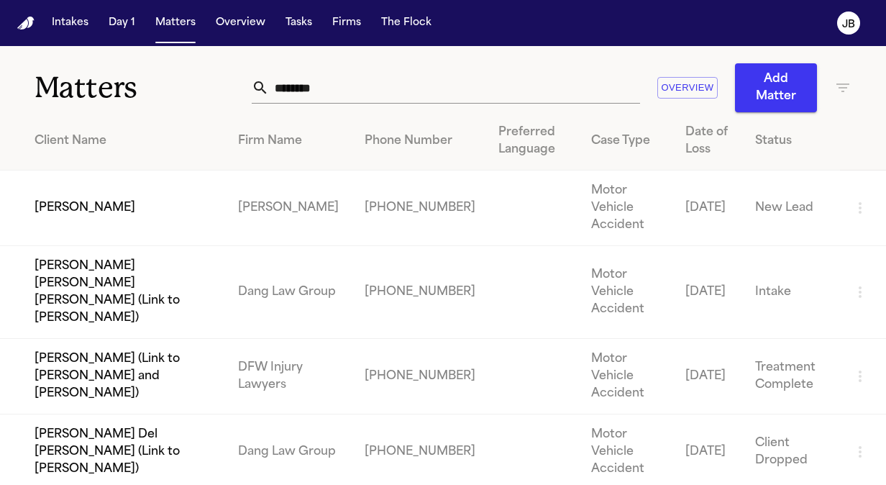
click at [144, 184] on td "[PERSON_NAME]" at bounding box center [113, 208] width 227 height 76
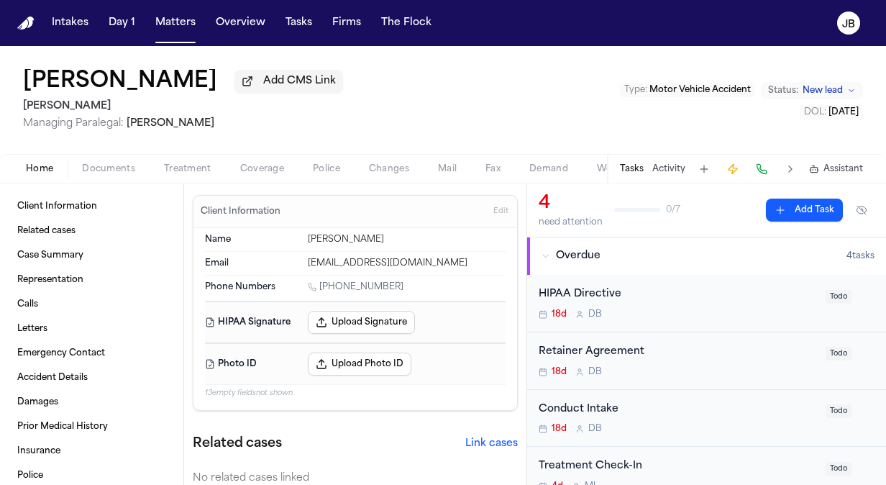
click at [680, 168] on button "Activity" at bounding box center [668, 169] width 33 height 12
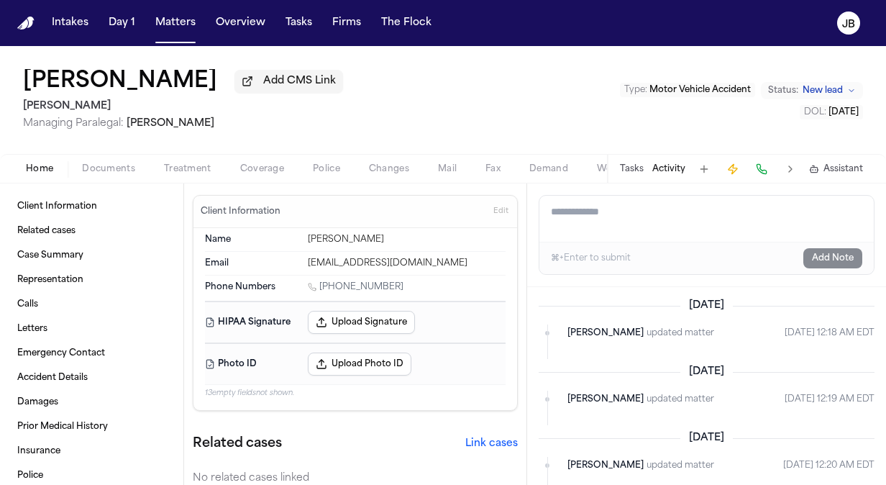
click at [633, 171] on button "Tasks" at bounding box center [632, 169] width 24 height 12
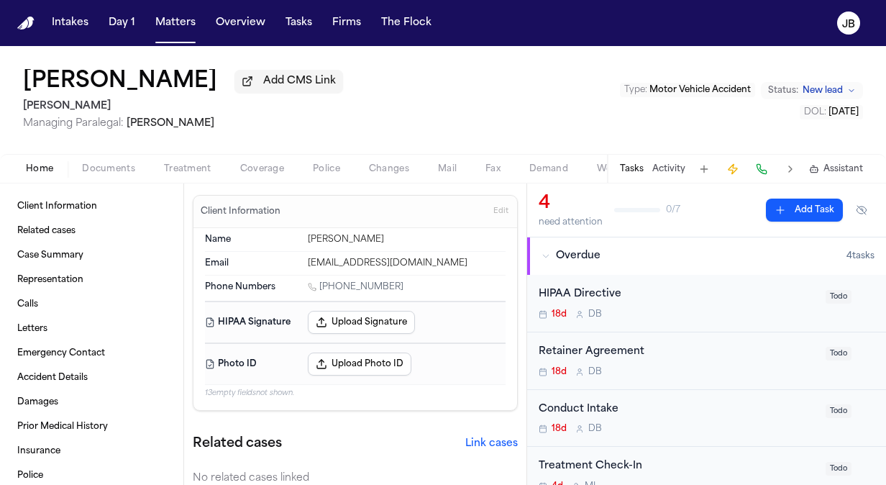
click at [122, 170] on span "Documents" at bounding box center [108, 169] width 53 height 12
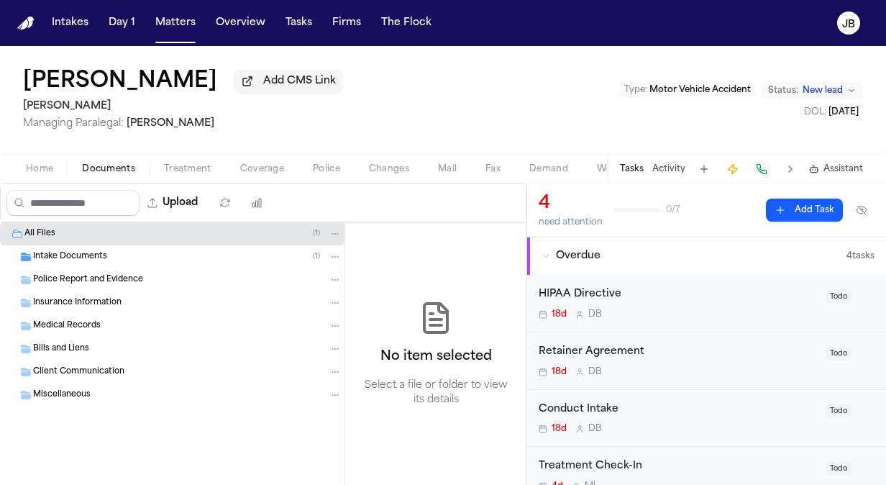
click at [63, 255] on span "Intake Documents" at bounding box center [70, 257] width 74 height 12
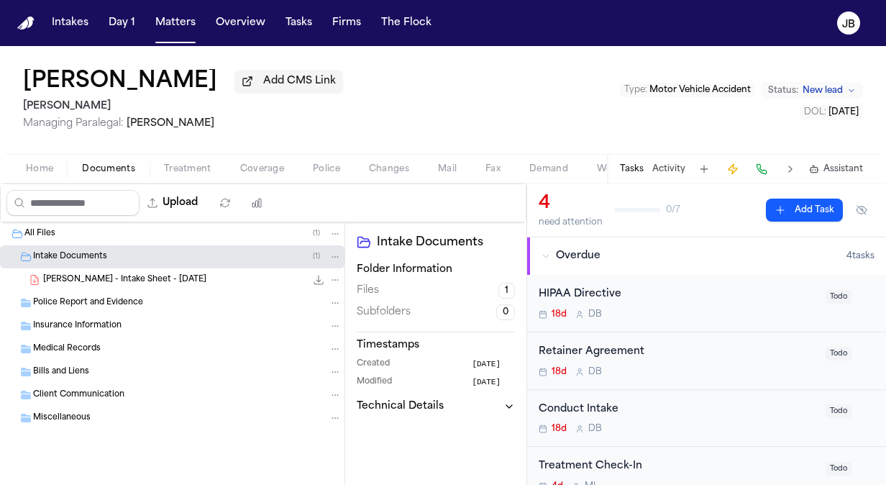
click at [163, 274] on span "[PERSON_NAME] - Intake Sheet - [DATE]" at bounding box center [124, 280] width 163 height 12
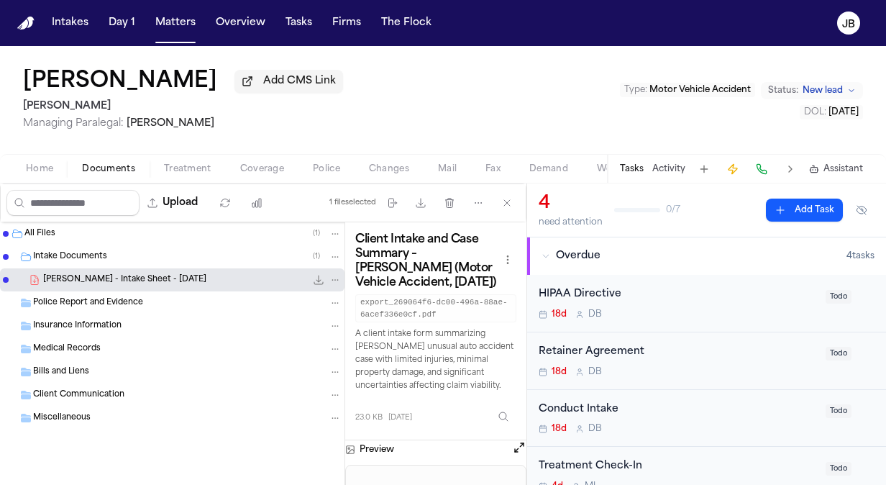
click at [518, 449] on button "Open preview" at bounding box center [519, 447] width 14 height 14
click at [831, 76] on div "[PERSON_NAME] Add CMS Link [PERSON_NAME] Managing Paralegal: [PERSON_NAME] Type…" at bounding box center [443, 100] width 886 height 108
click at [823, 91] on span "New lead" at bounding box center [823, 91] width 40 height 12
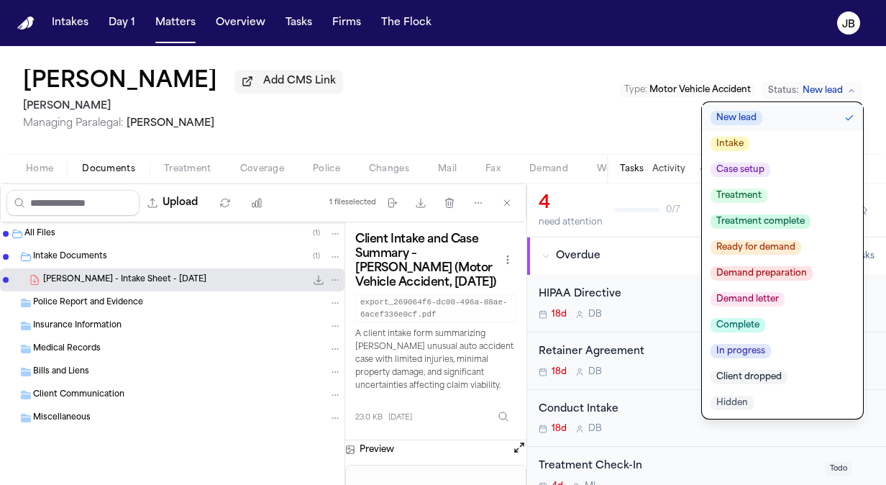
click at [461, 142] on div "[PERSON_NAME] Add CMS Link [PERSON_NAME] Managing Paralegal: [PERSON_NAME] Type…" at bounding box center [443, 100] width 886 height 108
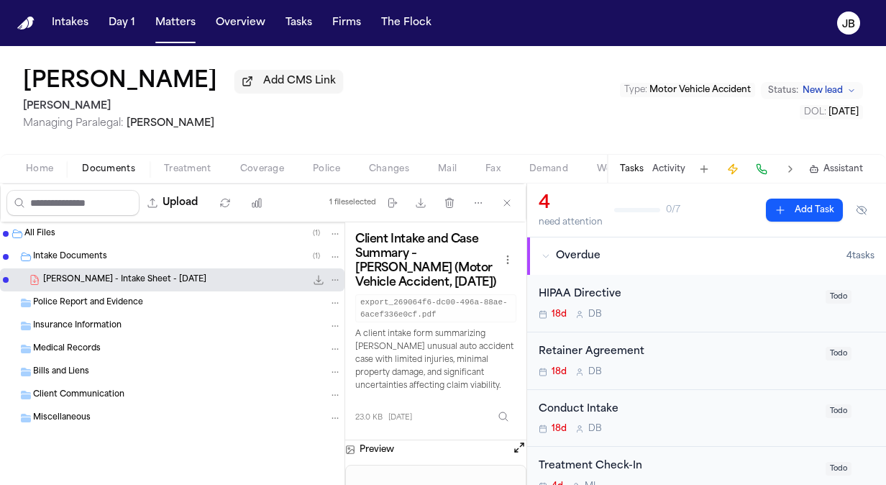
click at [840, 89] on span "New lead" at bounding box center [823, 91] width 40 height 12
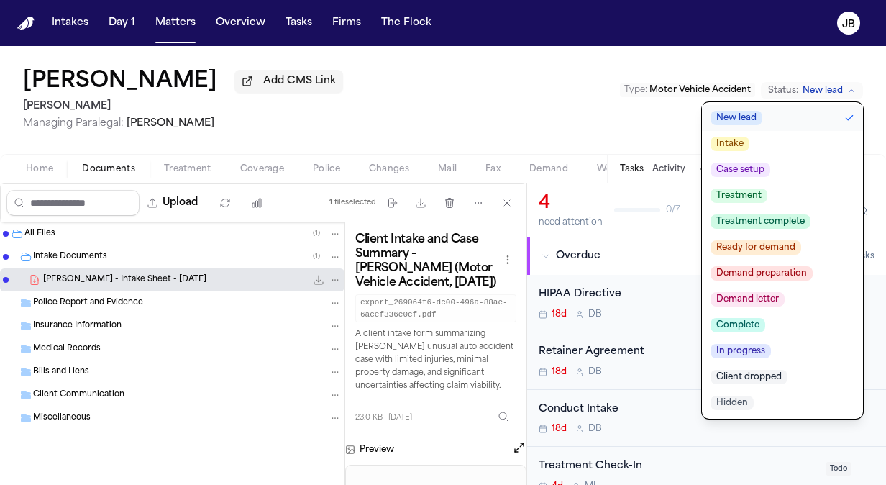
click at [754, 371] on span "Client dropped" at bounding box center [748, 377] width 77 height 14
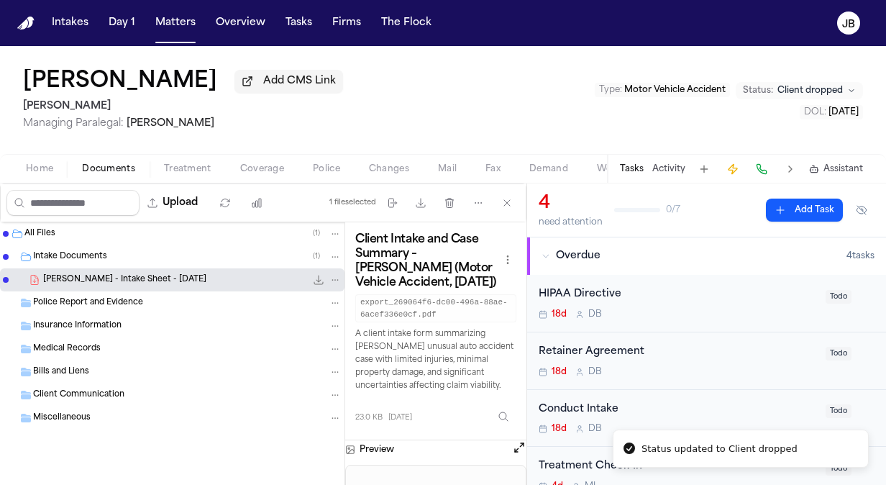
click at [342, 105] on div "[PERSON_NAME] Add CMS Link [PERSON_NAME] Managing Paralegal: [PERSON_NAME] Type…" at bounding box center [443, 100] width 886 height 108
